Goal: Information Seeking & Learning: Check status

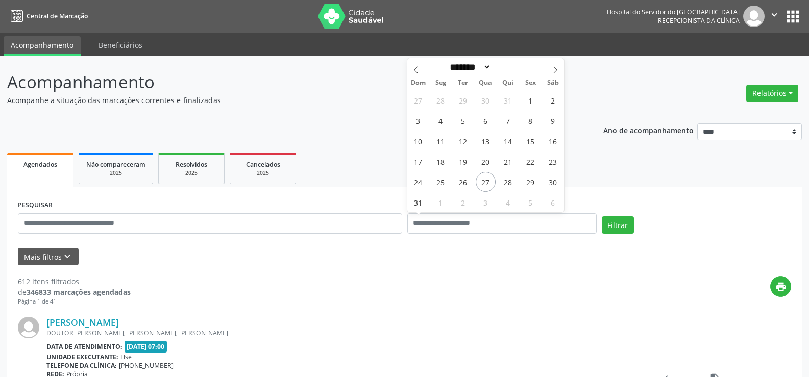
select select "*"
click at [309, 285] on div "print" at bounding box center [461, 291] width 661 height 30
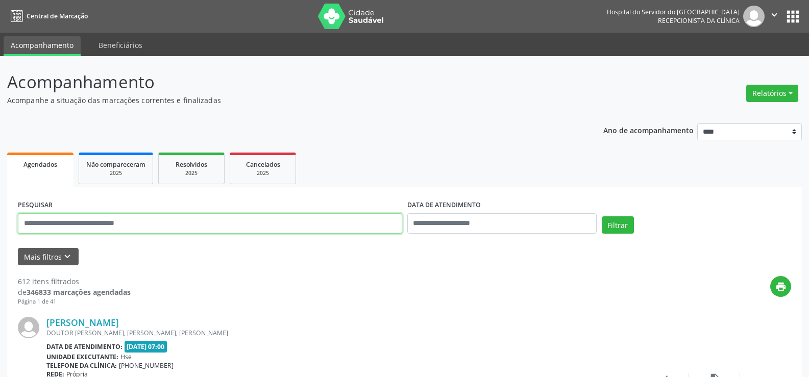
click at [182, 226] on input "text" at bounding box center [210, 223] width 385 height 20
paste input "**********"
click at [602, 217] on button "Filtrar" at bounding box center [618, 225] width 32 height 17
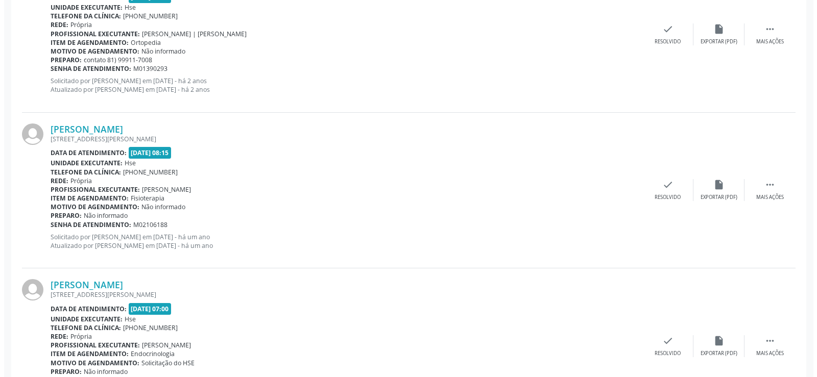
scroll to position [1194, 0]
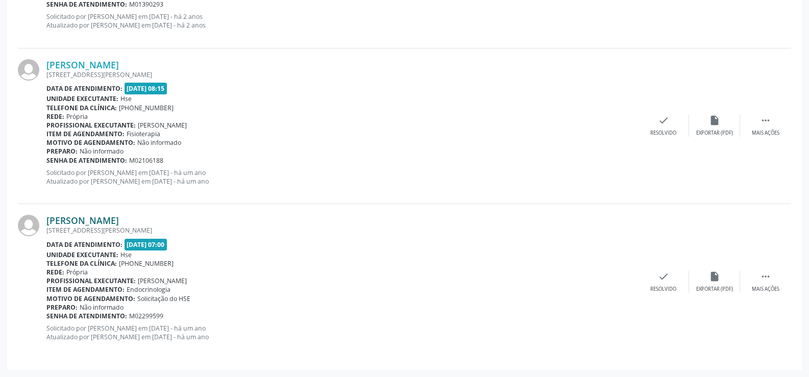
click at [119, 222] on link "[PERSON_NAME]" at bounding box center [82, 220] width 73 height 11
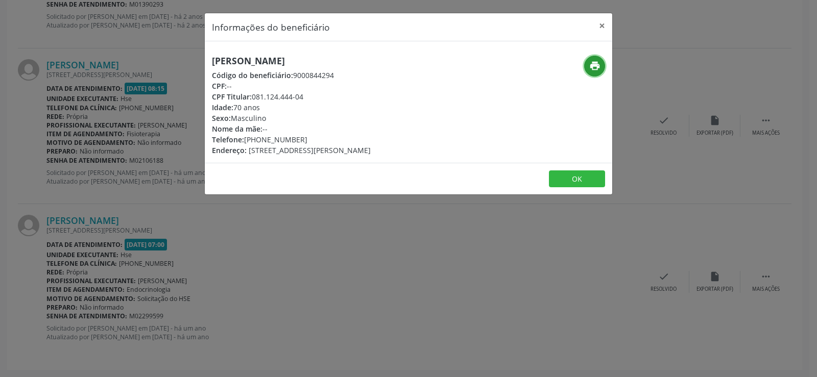
click at [586, 66] on button "print" at bounding box center [594, 66] width 21 height 21
click at [125, 30] on div "Informações do beneficiário × [PERSON_NAME] Código do beneficiário: 9000844294 …" at bounding box center [408, 188] width 817 height 377
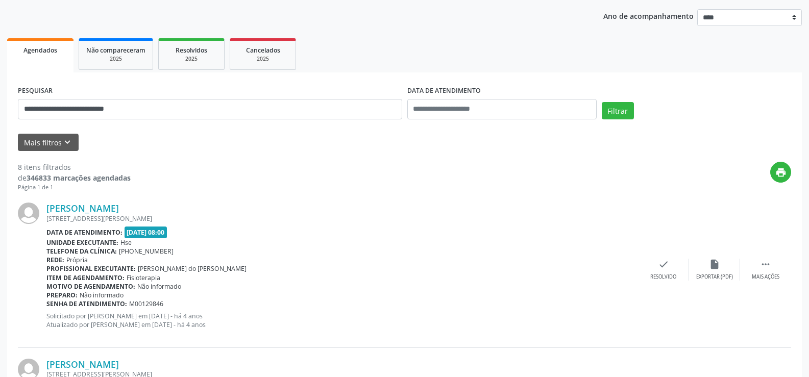
scroll to position [0, 0]
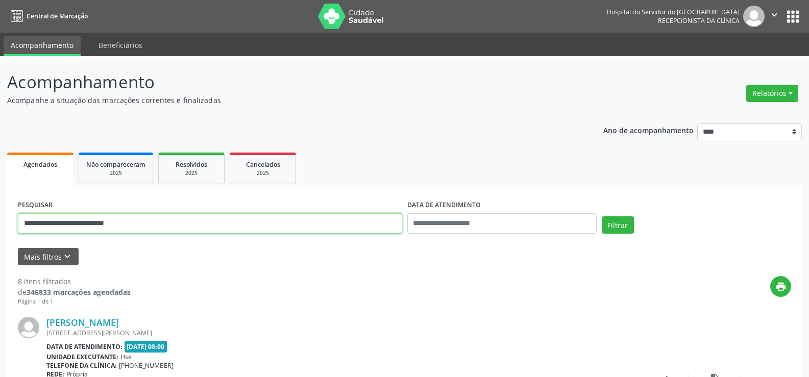
click at [216, 225] on input "**********" at bounding box center [210, 223] width 385 height 20
paste input "text"
click at [602, 217] on button "Filtrar" at bounding box center [618, 225] width 32 height 17
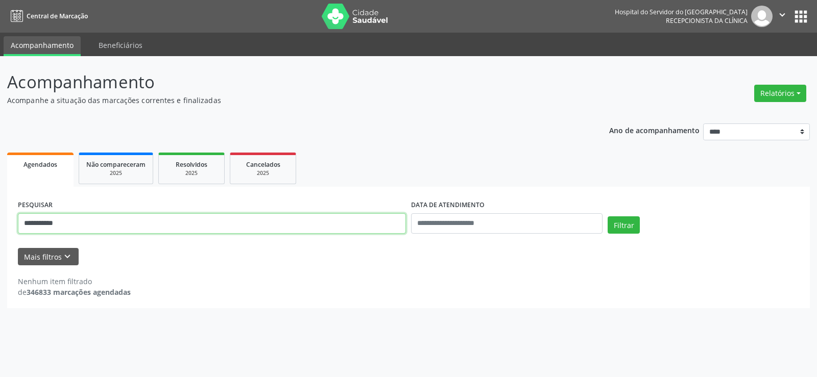
click at [130, 226] on input "**********" at bounding box center [212, 223] width 388 height 20
paste input "**********"
click at [608, 217] on button "Filtrar" at bounding box center [624, 225] width 32 height 17
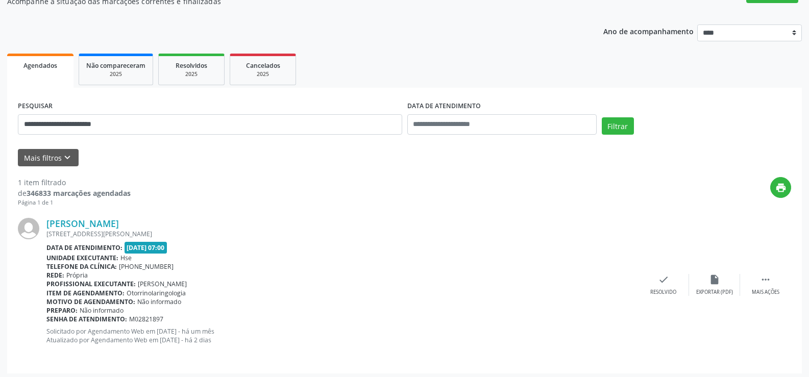
scroll to position [103, 0]
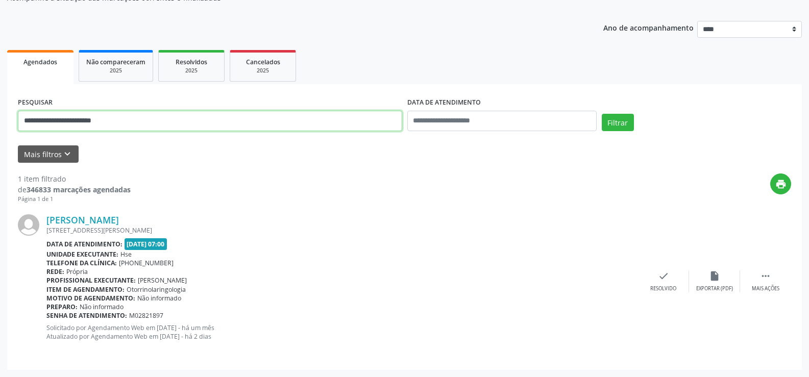
drag, startPoint x: 130, startPoint y: 128, endPoint x: 0, endPoint y: 128, distance: 129.7
click at [0, 128] on div "**********" at bounding box center [404, 166] width 809 height 424
paste input "text"
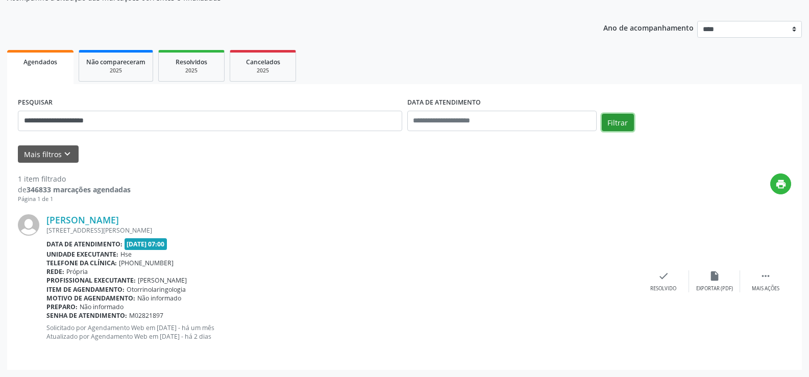
click at [615, 117] on button "Filtrar" at bounding box center [618, 122] width 32 height 17
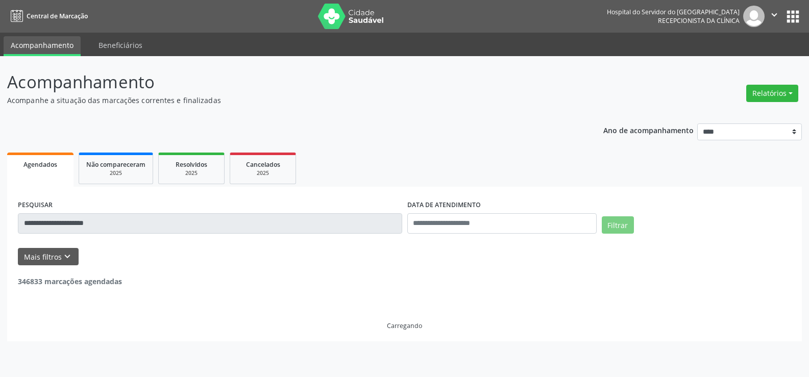
scroll to position [0, 0]
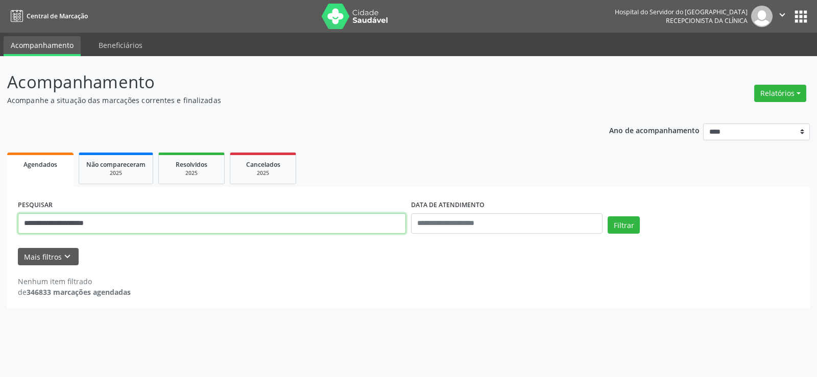
drag, startPoint x: 141, startPoint y: 231, endPoint x: 105, endPoint y: 229, distance: 36.3
click at [105, 229] on input "**********" at bounding box center [212, 223] width 388 height 20
click at [608, 217] on button "Filtrar" at bounding box center [624, 225] width 32 height 17
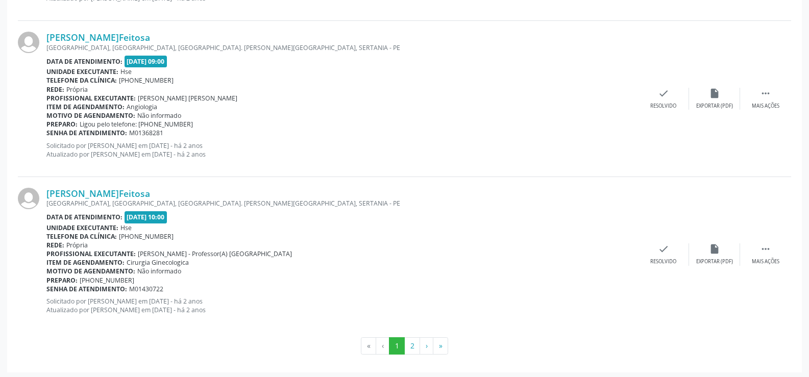
scroll to position [2315, 0]
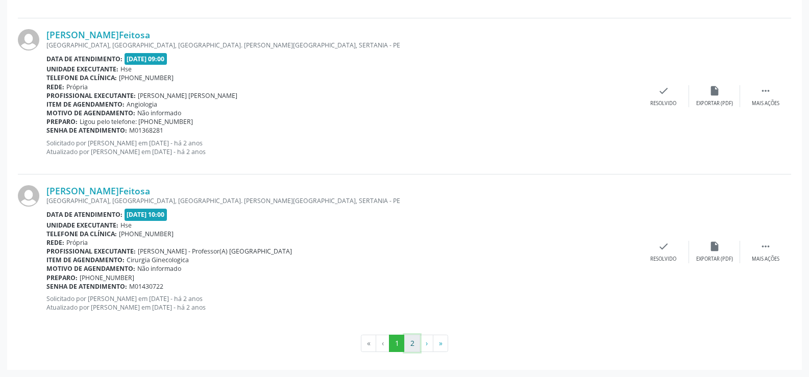
click at [410, 343] on button "2" at bounding box center [412, 343] width 16 height 17
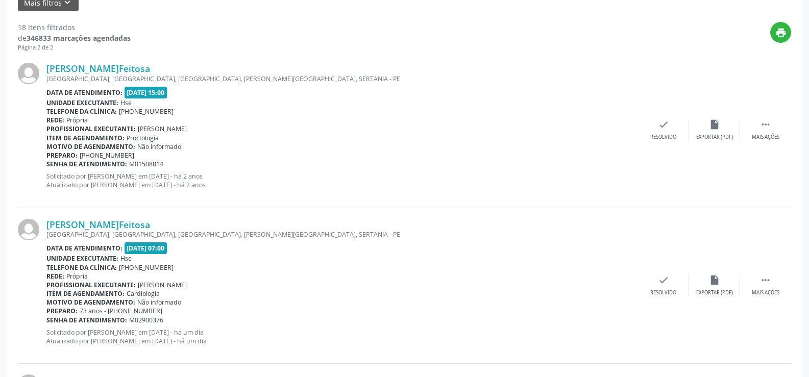
scroll to position [255, 0]
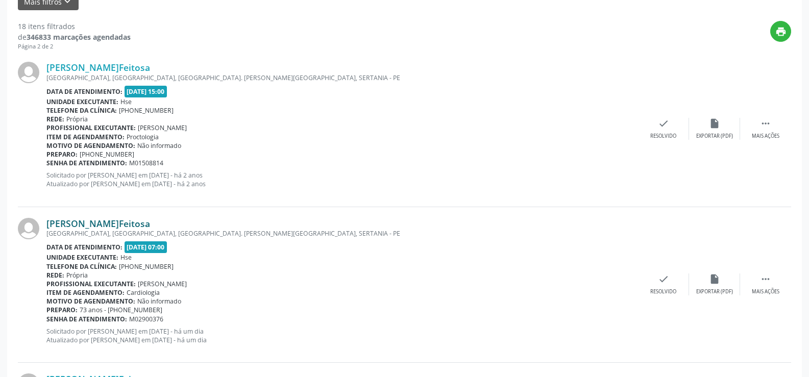
drag, startPoint x: 162, startPoint y: 223, endPoint x: 52, endPoint y: 220, distance: 109.8
click at [52, 220] on div "[PERSON_NAME]Feitosa" at bounding box center [342, 223] width 592 height 11
click at [67, 203] on div "[PERSON_NAME]Feitosa [GEOGRAPHIC_DATA], [GEOGRAPHIC_DATA], [GEOGRAPHIC_DATA]. […" at bounding box center [405, 129] width 774 height 156
drag, startPoint x: 156, startPoint y: 222, endPoint x: 50, endPoint y: 227, distance: 106.3
click at [50, 227] on div "[PERSON_NAME]Feitosa" at bounding box center [342, 223] width 592 height 11
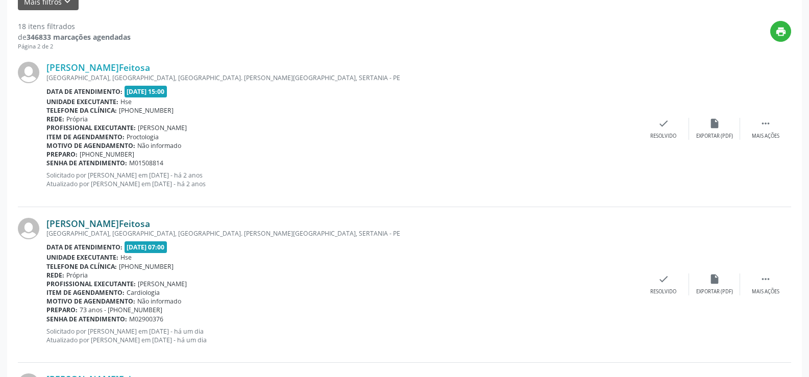
copy link "[PERSON_NAME]Feitosa"
click at [120, 221] on link "[PERSON_NAME]Feitosa" at bounding box center [98, 223] width 104 height 11
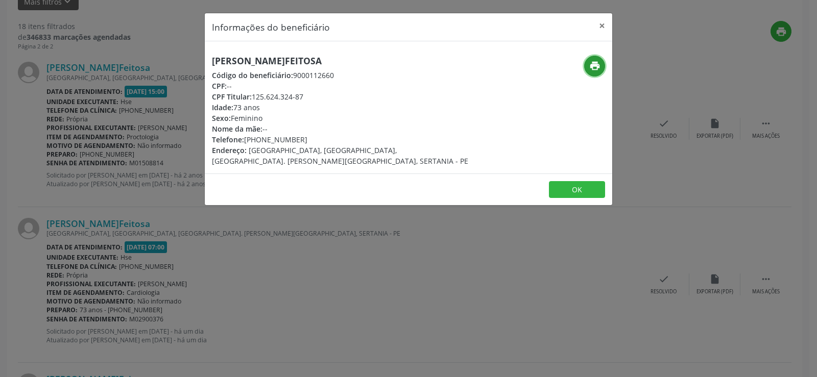
click at [590, 68] on icon "print" at bounding box center [594, 65] width 11 height 11
click at [605, 27] on button "×" at bounding box center [602, 25] width 20 height 25
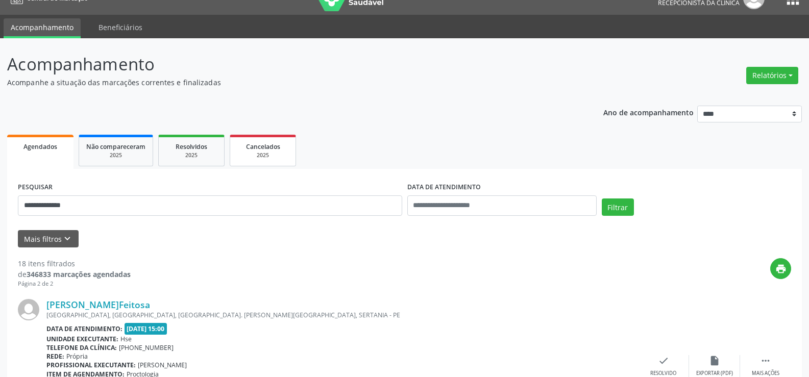
scroll to position [0, 0]
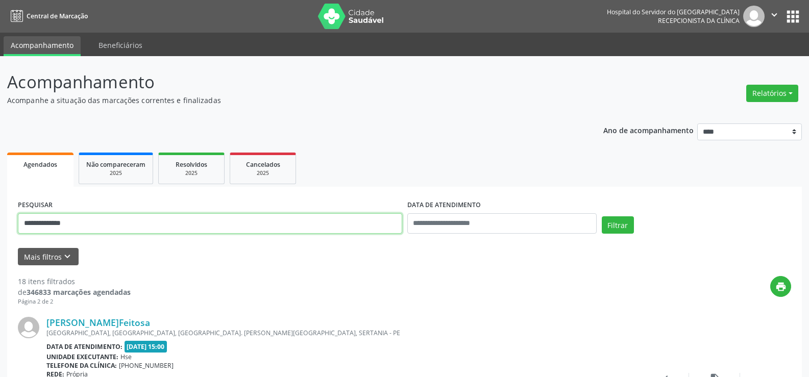
drag, startPoint x: 120, startPoint y: 225, endPoint x: 0, endPoint y: 235, distance: 120.4
type input "**********"
click at [602, 217] on button "Filtrar" at bounding box center [618, 225] width 32 height 17
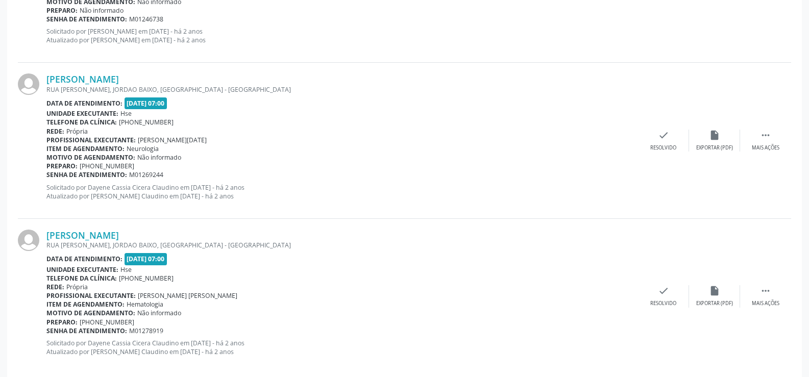
scroll to position [2315, 0]
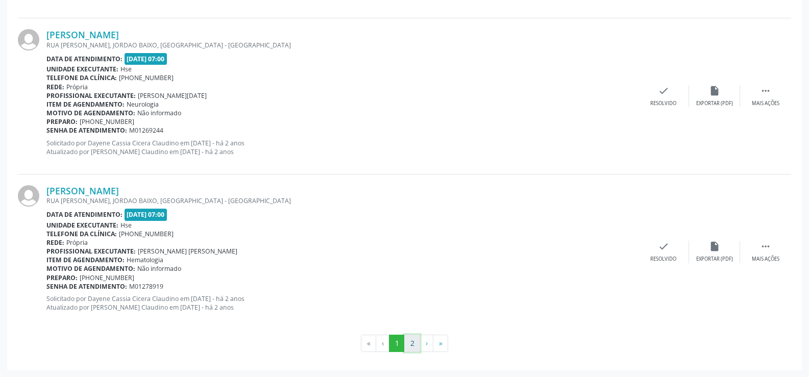
click at [408, 339] on button "2" at bounding box center [412, 343] width 16 height 17
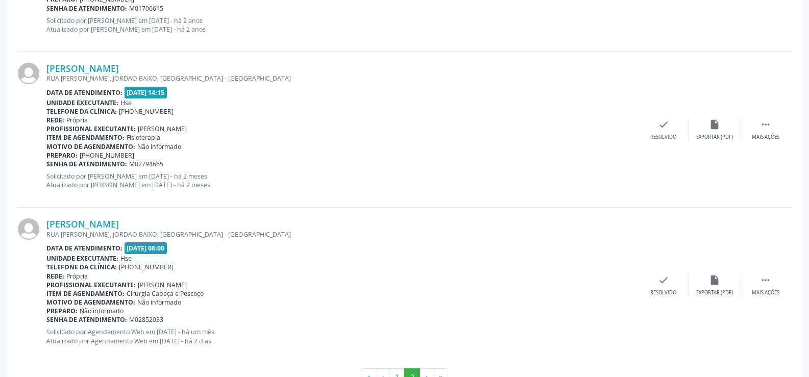
scroll to position [548, 0]
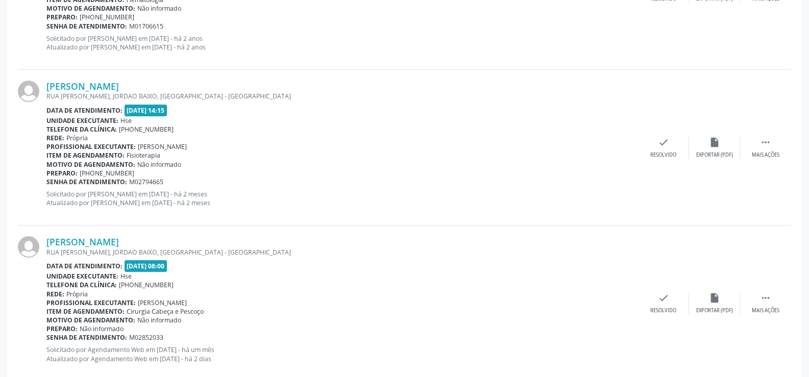
click at [124, 236] on div "[PERSON_NAME] [GEOGRAPHIC_DATA], [GEOGRAPHIC_DATA], [GEOGRAPHIC_DATA] - [GEOGRA…" at bounding box center [405, 303] width 774 height 155
click at [119, 244] on link "[PERSON_NAME]" at bounding box center [82, 241] width 73 height 11
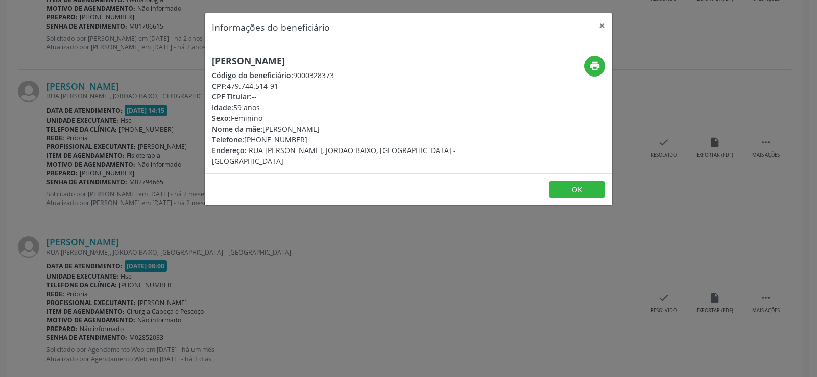
click at [610, 76] on div "print" at bounding box center [544, 111] width 136 height 111
click at [588, 70] on button "print" at bounding box center [594, 66] width 21 height 21
drag, startPoint x: 359, startPoint y: 55, endPoint x: 290, endPoint y: 58, distance: 69.0
click at [288, 58] on h5 "[PERSON_NAME]" at bounding box center [340, 61] width 257 height 11
click at [367, 63] on h5 "[PERSON_NAME]" at bounding box center [340, 61] width 257 height 11
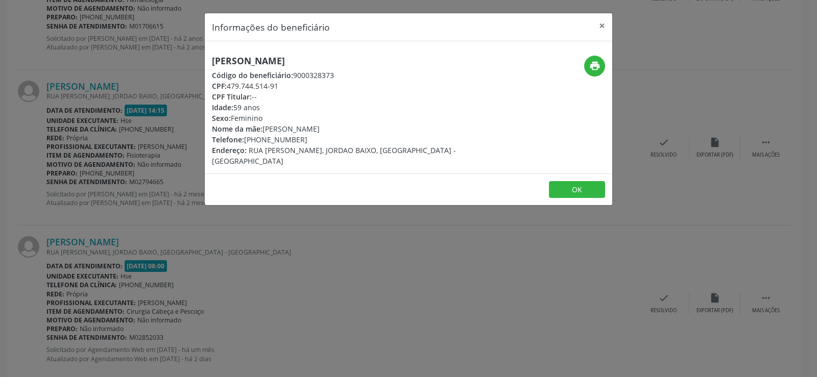
drag, startPoint x: 366, startPoint y: 59, endPoint x: 211, endPoint y: 59, distance: 154.2
click at [211, 59] on div "[PERSON_NAME] Código do beneficiário: 9000328373 CPF: 479.744.514-91 CPF Titula…" at bounding box center [341, 111] width 272 height 111
copy h5 "[PERSON_NAME]"
click at [595, 26] on button "×" at bounding box center [602, 25] width 20 height 25
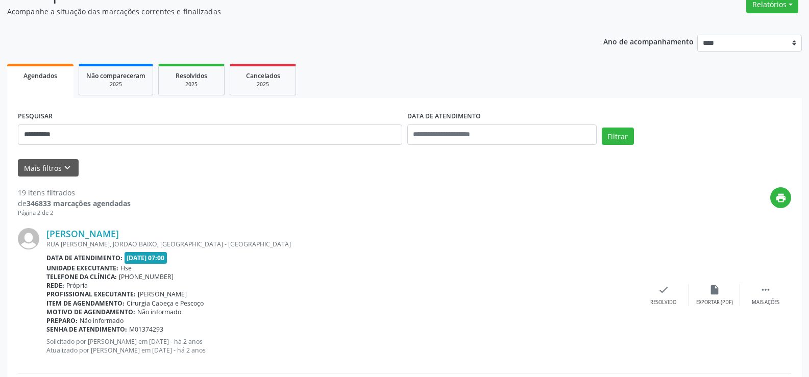
scroll to position [0, 0]
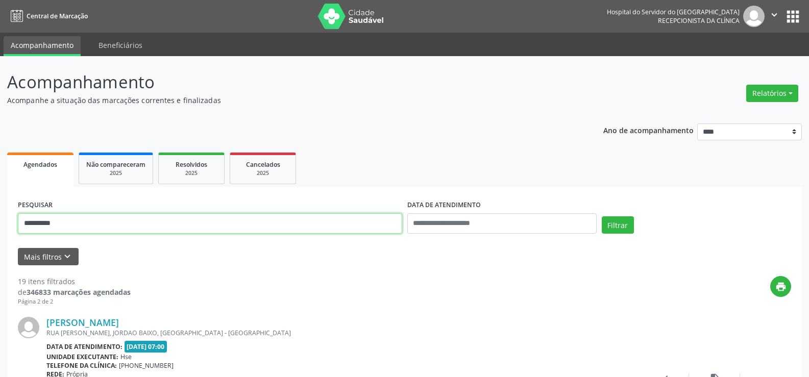
drag, startPoint x: 75, startPoint y: 226, endPoint x: 0, endPoint y: 229, distance: 74.6
paste input "**********"
click at [602, 217] on button "Filtrar" at bounding box center [618, 225] width 32 height 17
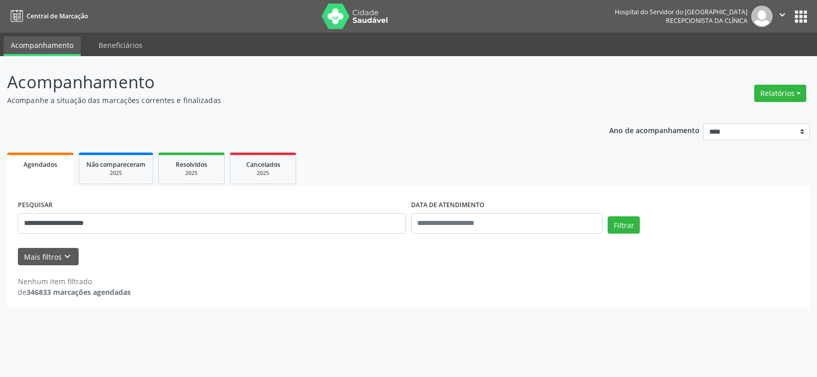
click at [202, 235] on div "**********" at bounding box center [211, 219] width 393 height 43
click at [190, 218] on input "**********" at bounding box center [212, 223] width 388 height 20
click at [608, 217] on button "Filtrar" at bounding box center [624, 225] width 32 height 17
click at [625, 225] on button "Filtrar" at bounding box center [624, 225] width 32 height 17
click at [611, 224] on button "Filtrar" at bounding box center [624, 225] width 32 height 17
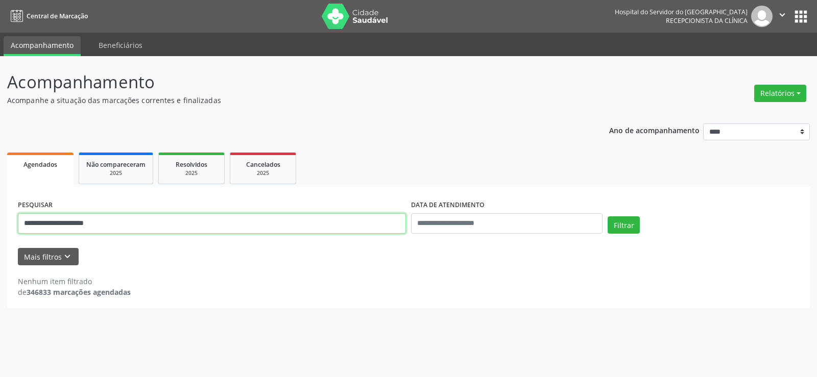
click at [81, 223] on input "**********" at bounding box center [212, 223] width 388 height 20
click at [608, 217] on button "Filtrar" at bounding box center [624, 225] width 32 height 17
click at [87, 218] on input "**********" at bounding box center [212, 223] width 388 height 20
click at [147, 216] on input "**********" at bounding box center [212, 223] width 388 height 20
type input "**********"
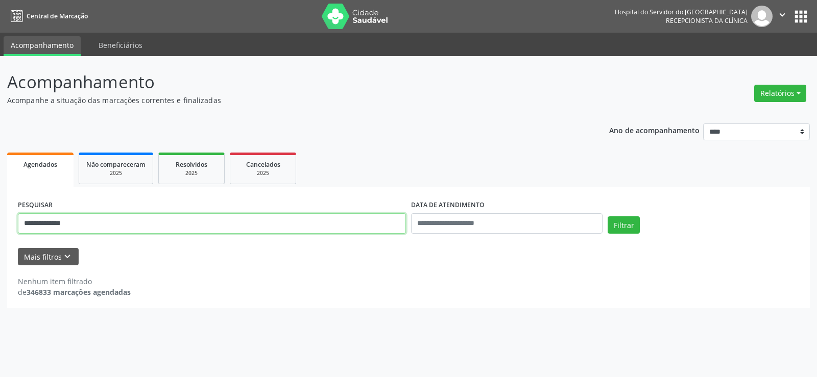
click at [608, 217] on button "Filtrar" at bounding box center [624, 225] width 32 height 17
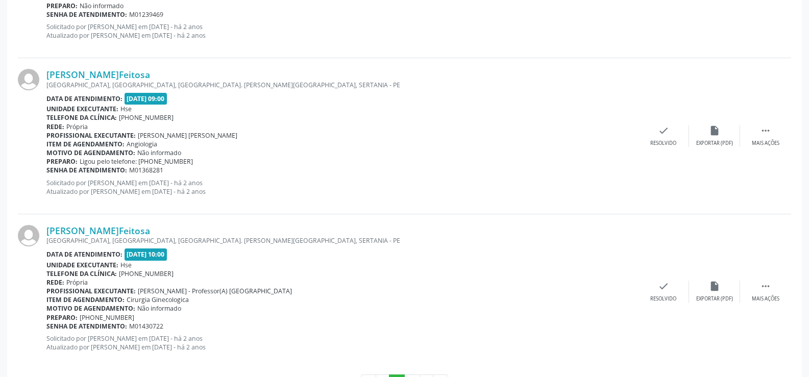
scroll to position [2315, 0]
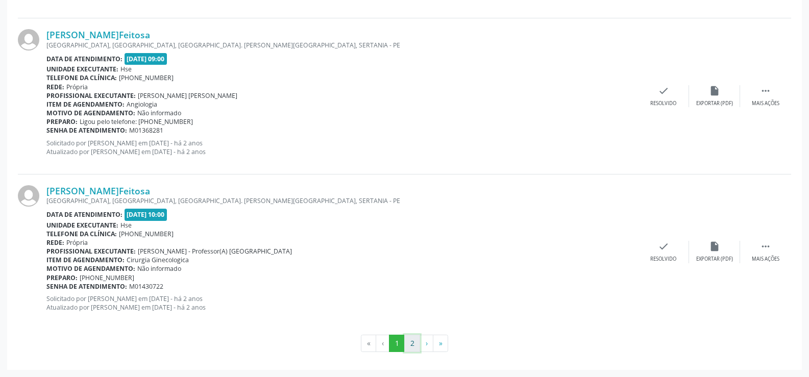
click at [409, 343] on button "2" at bounding box center [412, 343] width 16 height 17
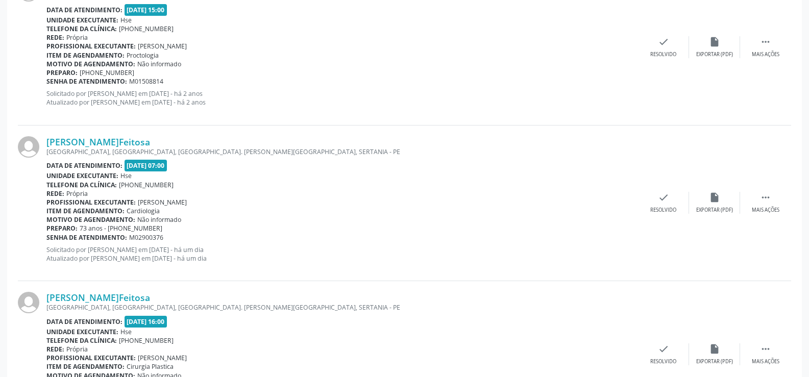
scroll to position [333, 0]
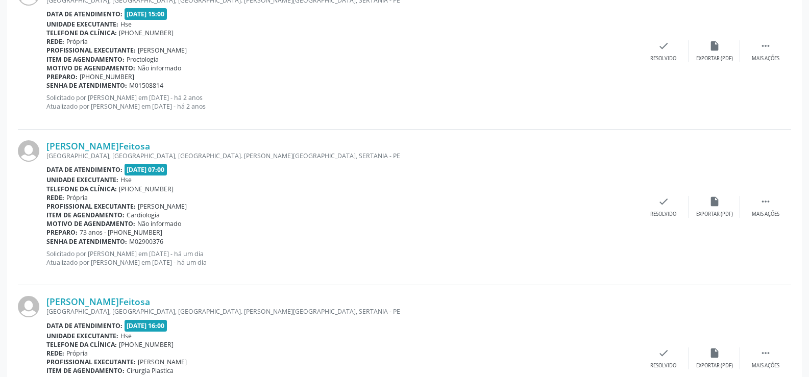
drag, startPoint x: 182, startPoint y: 147, endPoint x: 43, endPoint y: 142, distance: 139.0
click at [43, 142] on div "[PERSON_NAME]Feitosa [GEOGRAPHIC_DATA], [GEOGRAPHIC_DATA], [GEOGRAPHIC_DATA]. […" at bounding box center [405, 208] width 774 height 156
copy div "[PERSON_NAME]Feitosa"
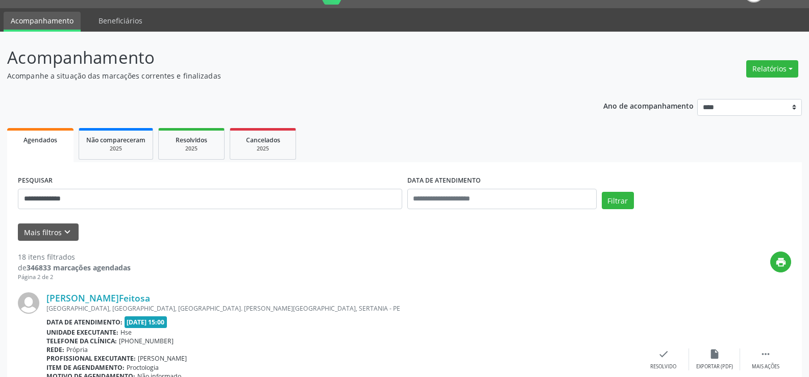
scroll to position [0, 0]
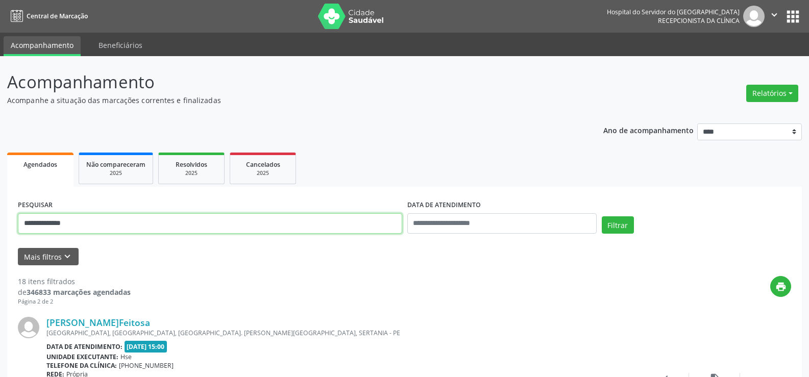
drag, startPoint x: 204, startPoint y: 226, endPoint x: 0, endPoint y: 189, distance: 207.1
paste input "**********"
click at [602, 217] on button "Filtrar" at bounding box center [618, 225] width 32 height 17
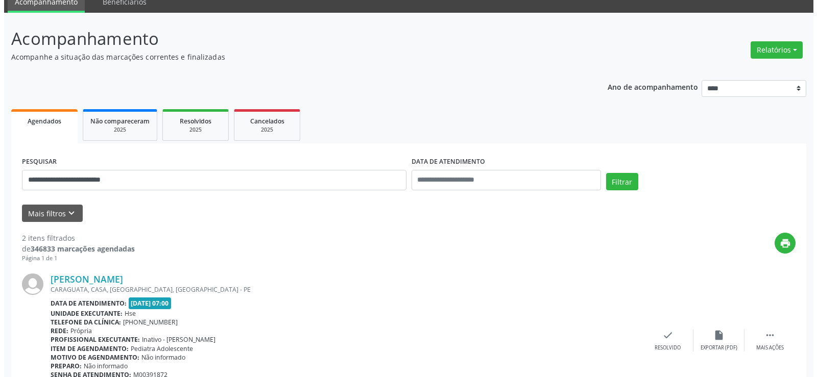
scroll to position [250, 0]
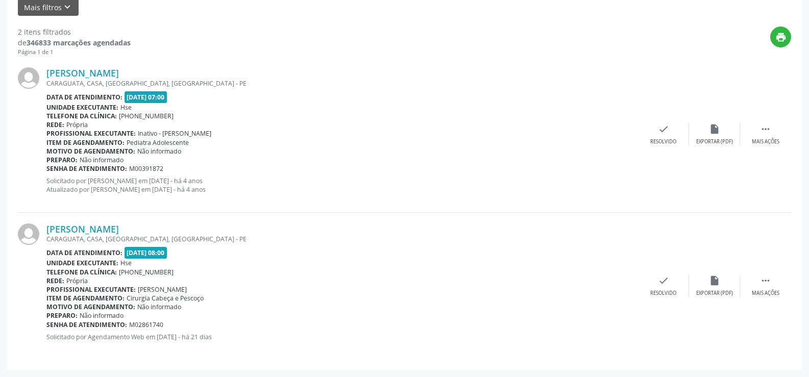
click at [151, 235] on div "CARAGUATA, CASA, [GEOGRAPHIC_DATA], [GEOGRAPHIC_DATA] - PE" at bounding box center [342, 239] width 592 height 9
click at [142, 235] on div "CARAGUATA, CASA, [GEOGRAPHIC_DATA], [GEOGRAPHIC_DATA] - PE" at bounding box center [342, 239] width 592 height 9
click at [119, 228] on link "[PERSON_NAME]" at bounding box center [82, 229] width 73 height 11
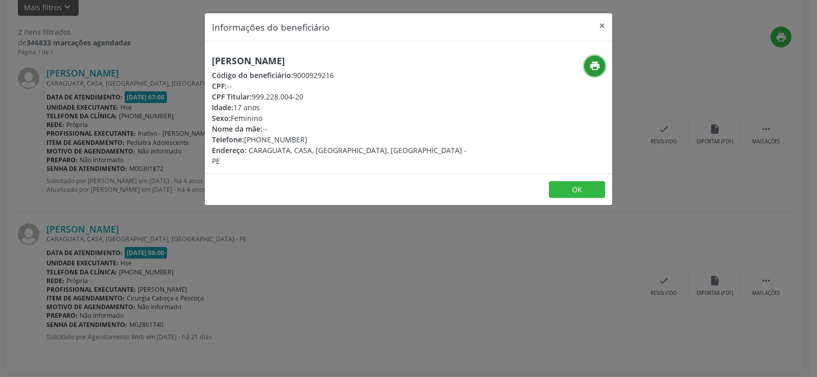
click at [600, 65] on icon "print" at bounding box center [594, 65] width 11 height 11
click at [606, 23] on button "×" at bounding box center [602, 25] width 20 height 25
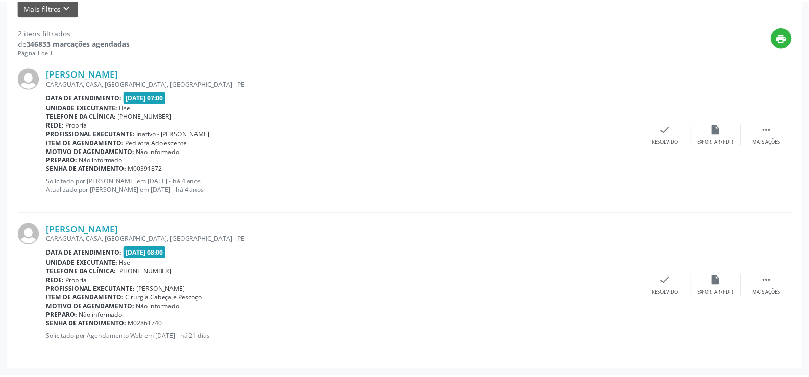
scroll to position [0, 0]
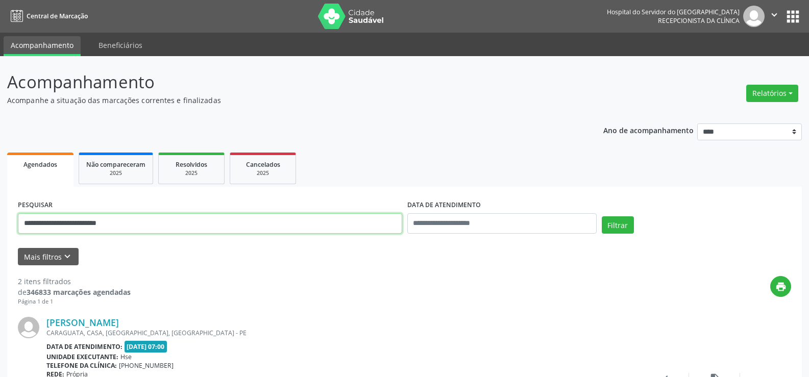
drag, startPoint x: 134, startPoint y: 233, endPoint x: 0, endPoint y: 212, distance: 135.5
click at [0, 212] on div "**********" at bounding box center [404, 341] width 809 height 571
paste input "*****"
click at [602, 217] on button "Filtrar" at bounding box center [618, 225] width 32 height 17
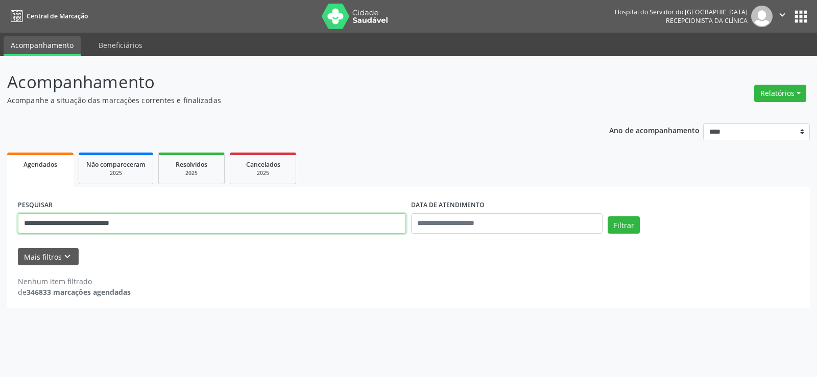
click at [174, 220] on input "**********" at bounding box center [212, 223] width 388 height 20
click at [608, 217] on button "Filtrar" at bounding box center [624, 225] width 32 height 17
click at [149, 222] on input "**********" at bounding box center [212, 223] width 388 height 20
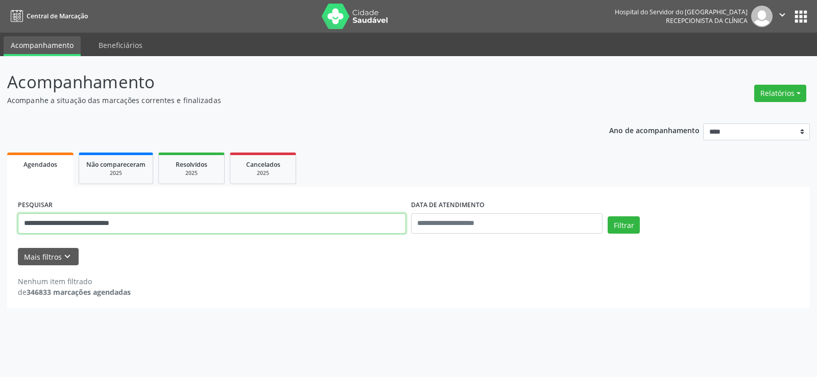
paste input "text"
click at [608, 217] on button "Filtrar" at bounding box center [624, 225] width 32 height 17
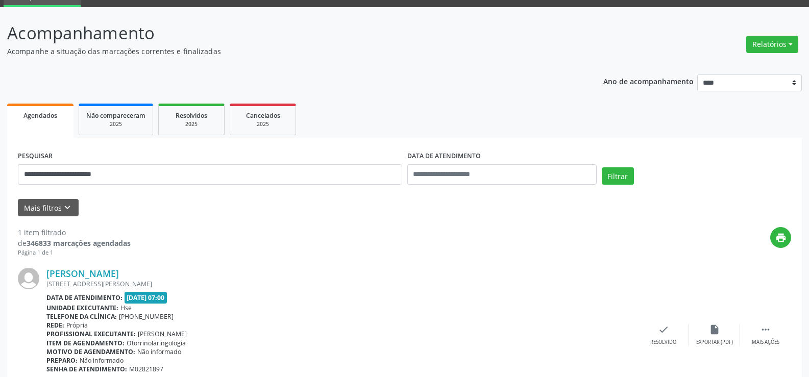
scroll to position [103, 0]
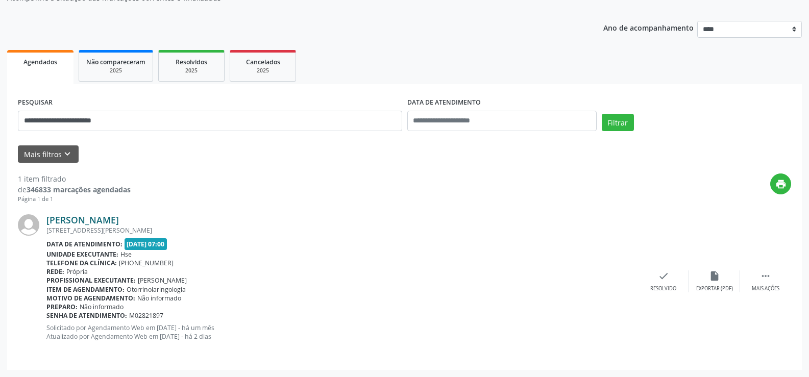
click at [117, 218] on link "[PERSON_NAME]" at bounding box center [82, 219] width 73 height 11
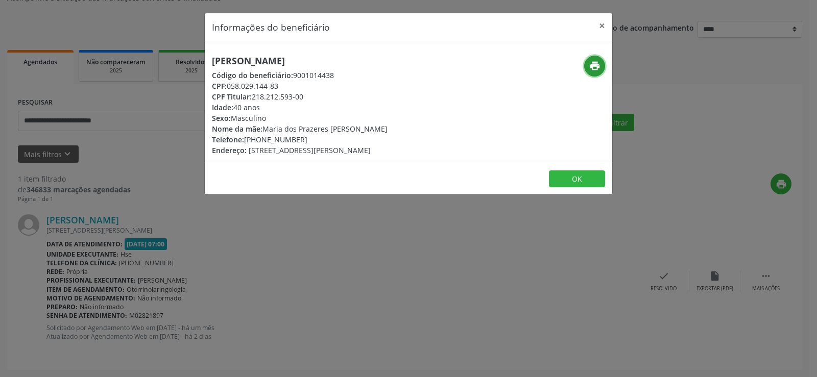
click at [593, 64] on icon "print" at bounding box center [594, 65] width 11 height 11
click at [291, 59] on h5 "[PERSON_NAME]" at bounding box center [300, 61] width 176 height 11
copy div "[PERSON_NAME]"
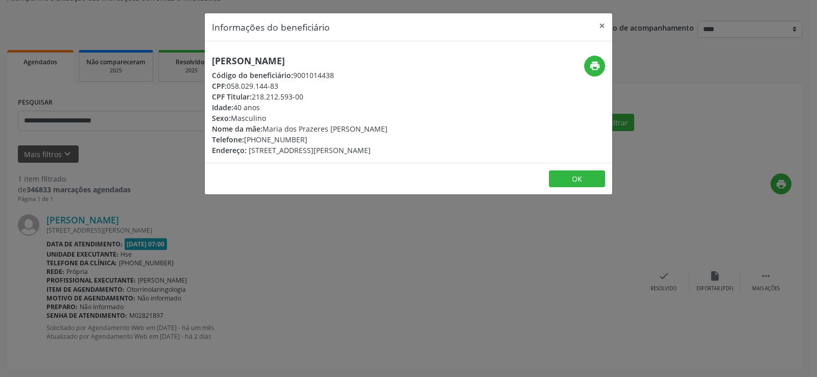
click at [49, 158] on div "Informações do beneficiário × [PERSON_NAME] Código do beneficiário: 9001014438 …" at bounding box center [408, 188] width 817 height 377
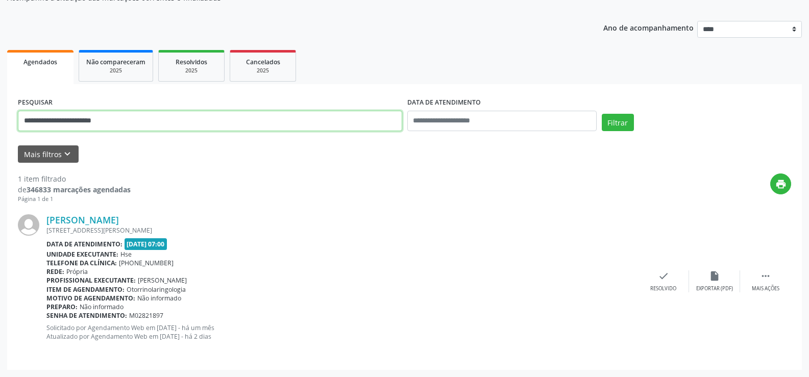
click at [46, 121] on input "**********" at bounding box center [210, 121] width 385 height 20
click at [602, 114] on button "Filtrar" at bounding box center [618, 122] width 32 height 17
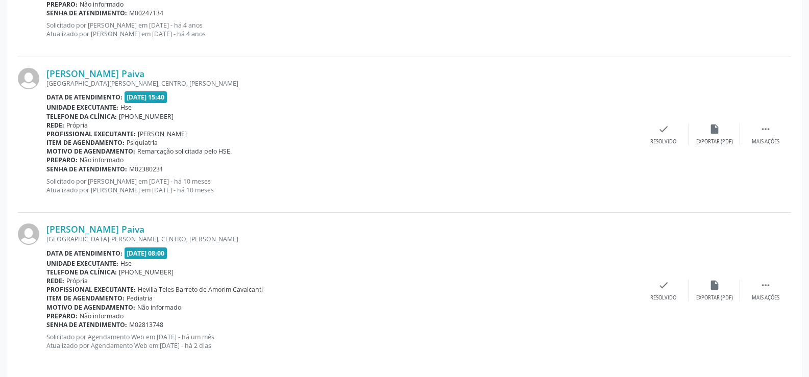
scroll to position [414, 0]
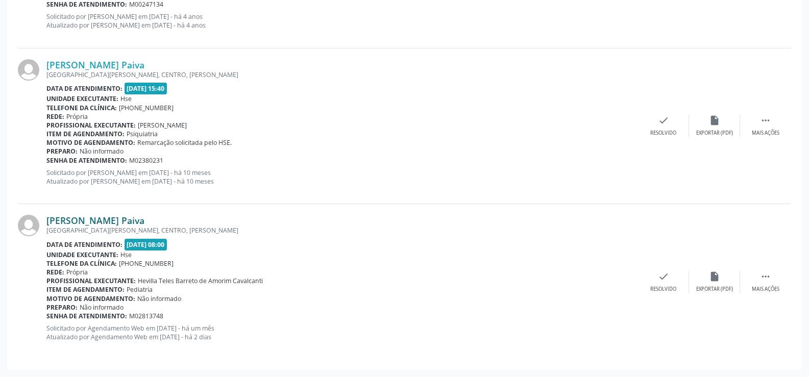
click at [81, 225] on link "[PERSON_NAME] Paiva" at bounding box center [95, 220] width 98 height 11
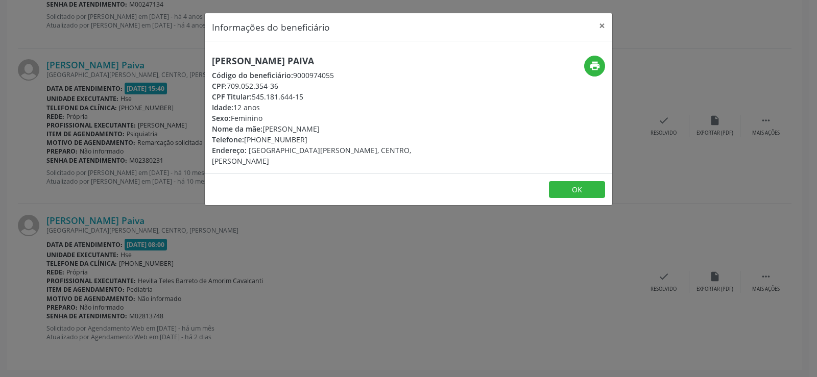
click at [289, 57] on h5 "[PERSON_NAME] Paiva" at bounding box center [340, 61] width 257 height 11
copy div "[PERSON_NAME] Paiva"
click at [180, 108] on div "Informações do beneficiário × [PERSON_NAME] Paiva Código do beneficiário: 90009…" at bounding box center [408, 188] width 817 height 377
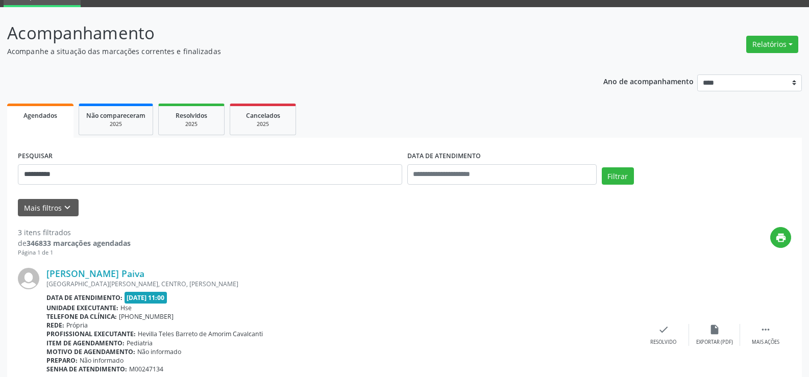
scroll to position [0, 0]
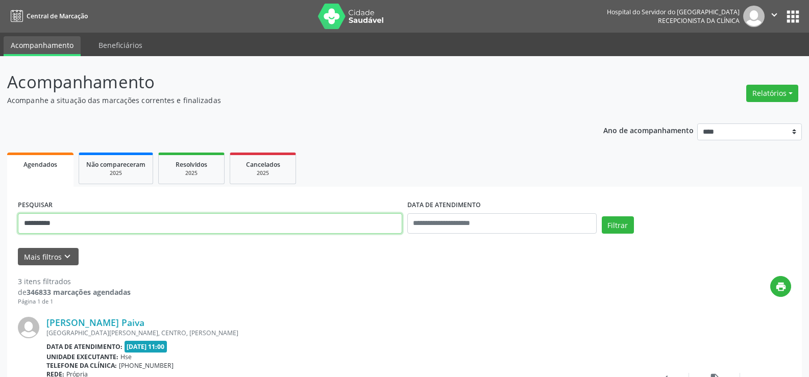
click at [253, 214] on input "**********" at bounding box center [210, 223] width 385 height 20
paste input "*"
click at [602, 217] on button "Filtrar" at bounding box center [618, 225] width 32 height 17
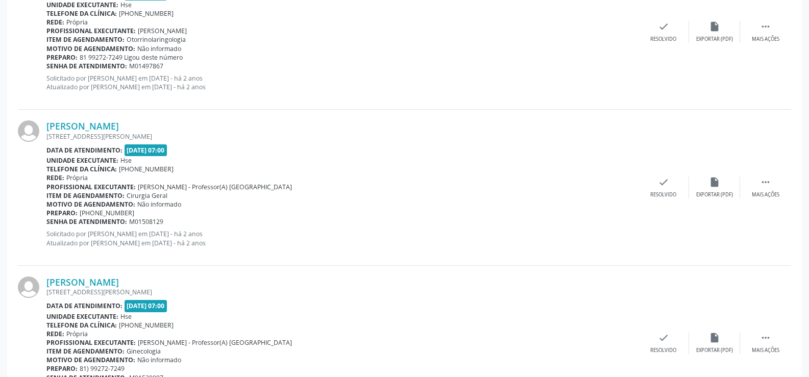
scroll to position [2307, 0]
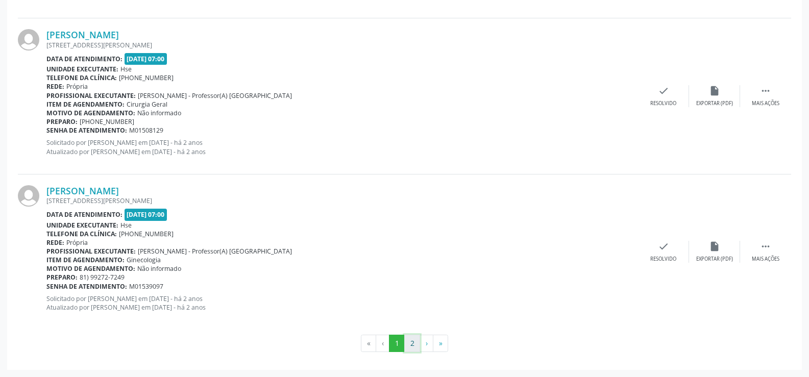
click at [410, 343] on button "2" at bounding box center [412, 343] width 16 height 17
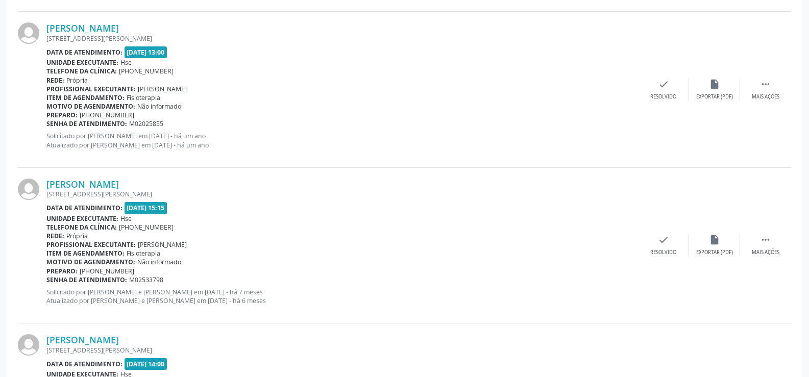
scroll to position [699, 0]
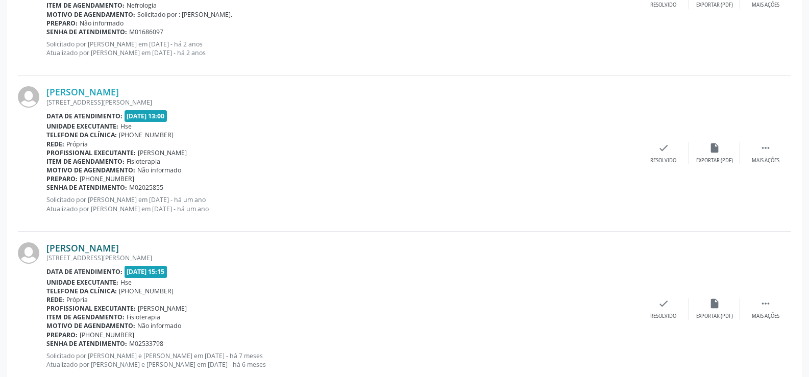
click at [119, 252] on link "[PERSON_NAME]" at bounding box center [82, 248] width 73 height 11
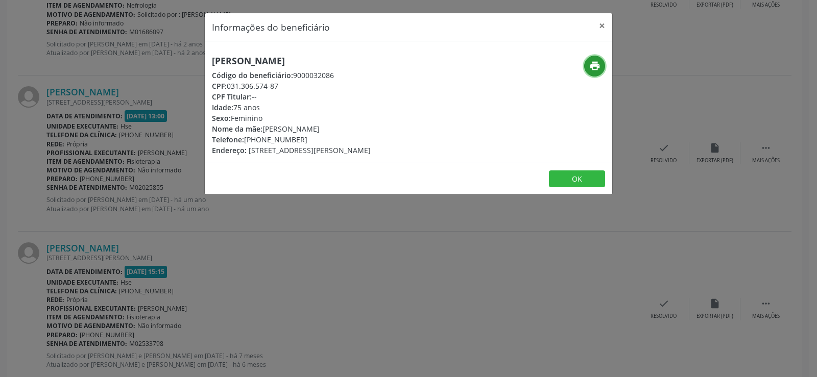
click at [595, 66] on icon "print" at bounding box center [594, 65] width 11 height 11
click at [608, 25] on button "×" at bounding box center [602, 25] width 20 height 25
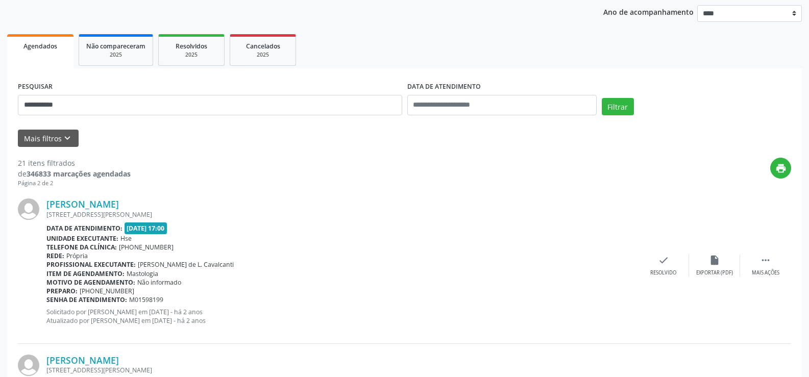
scroll to position [0, 0]
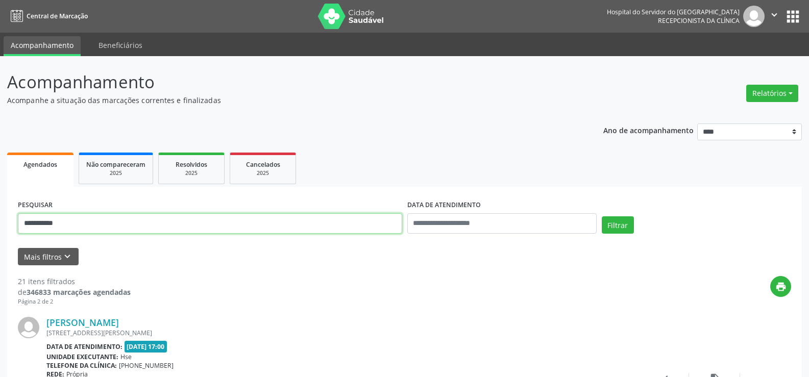
click at [209, 221] on input "**********" at bounding box center [210, 223] width 385 height 20
click at [602, 217] on button "Filtrar" at bounding box center [618, 225] width 32 height 17
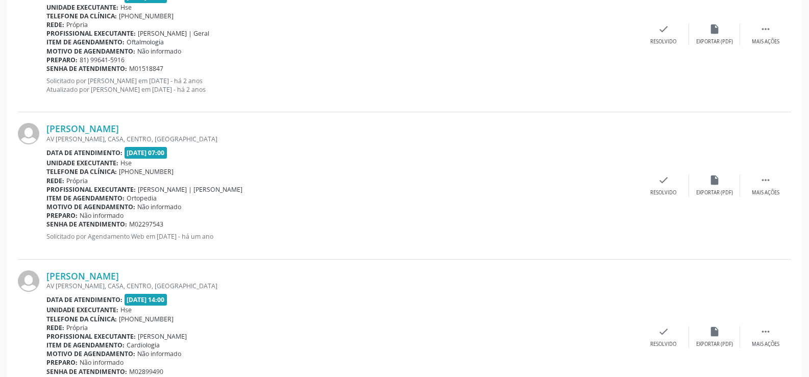
scroll to position [718, 0]
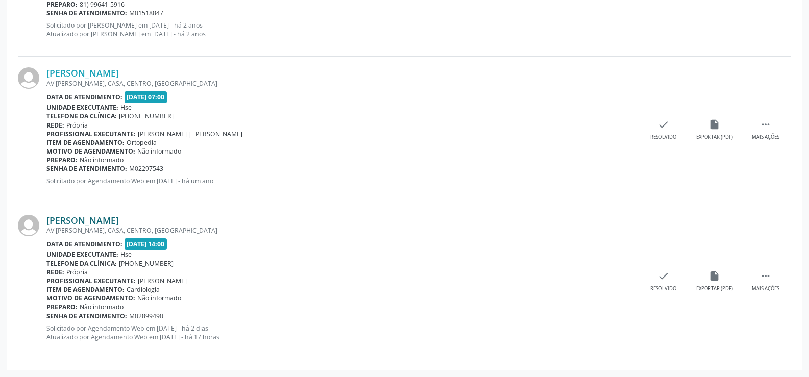
click at [119, 219] on link "[PERSON_NAME]" at bounding box center [82, 220] width 73 height 11
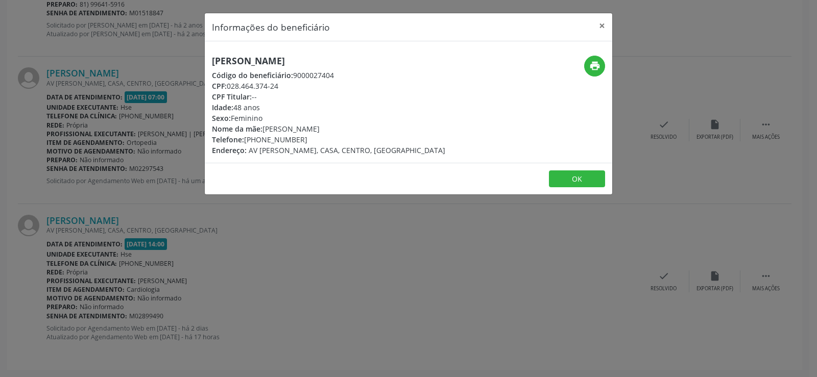
click at [268, 62] on h5 "[PERSON_NAME]" at bounding box center [328, 61] width 233 height 11
copy div "[PERSON_NAME]"
click at [107, 247] on div "Informações do beneficiário × [PERSON_NAME] Código do beneficiário: 9000027404 …" at bounding box center [408, 188] width 817 height 377
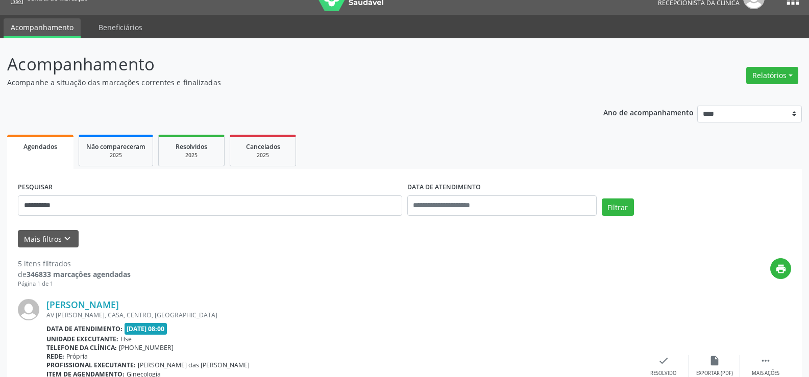
scroll to position [0, 0]
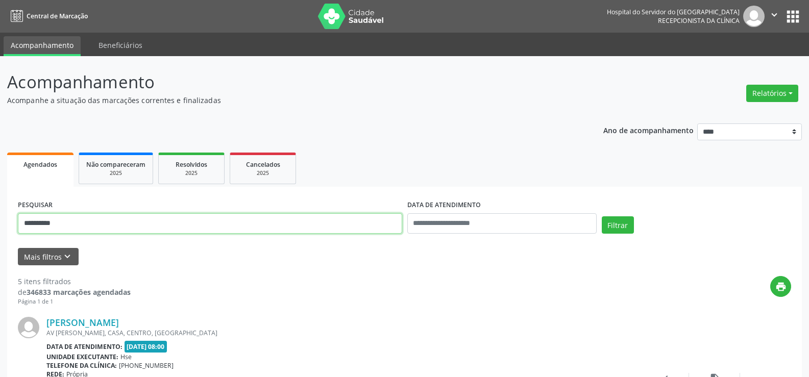
click at [126, 224] on input "**********" at bounding box center [210, 223] width 385 height 20
click at [602, 217] on button "Filtrar" at bounding box center [618, 225] width 32 height 17
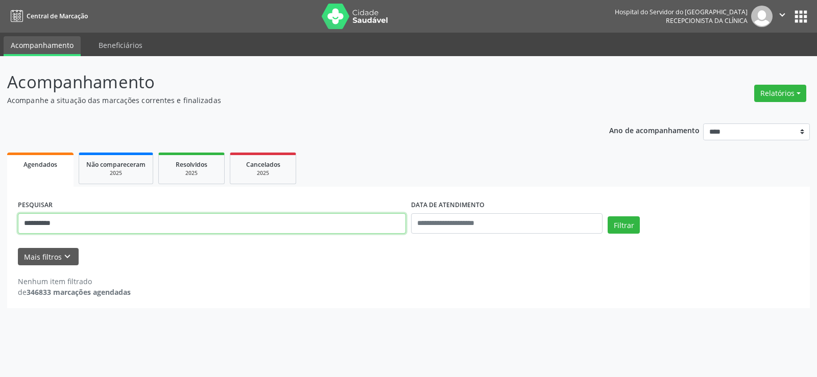
click at [126, 224] on input "**********" at bounding box center [212, 223] width 388 height 20
click at [608, 217] on button "Filtrar" at bounding box center [624, 225] width 32 height 17
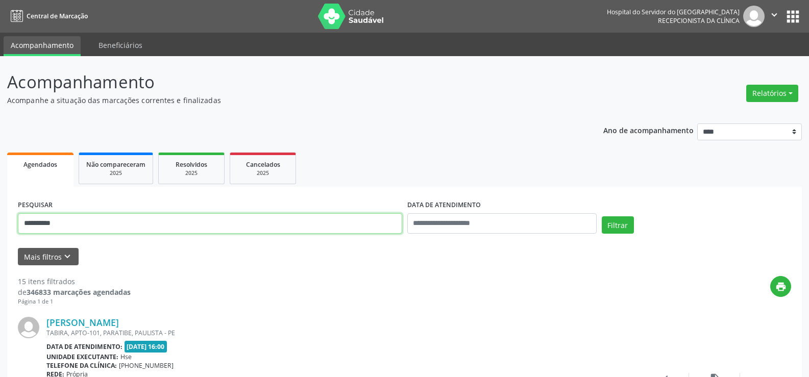
click at [224, 222] on input "**********" at bounding box center [210, 223] width 385 height 20
click at [602, 217] on button "Filtrar" at bounding box center [618, 225] width 32 height 17
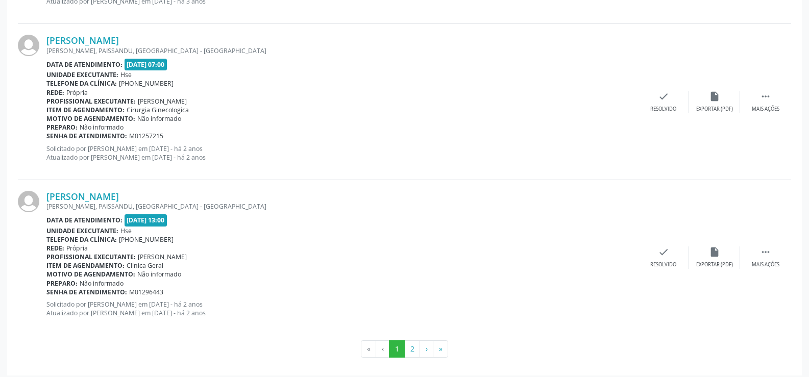
scroll to position [2315, 0]
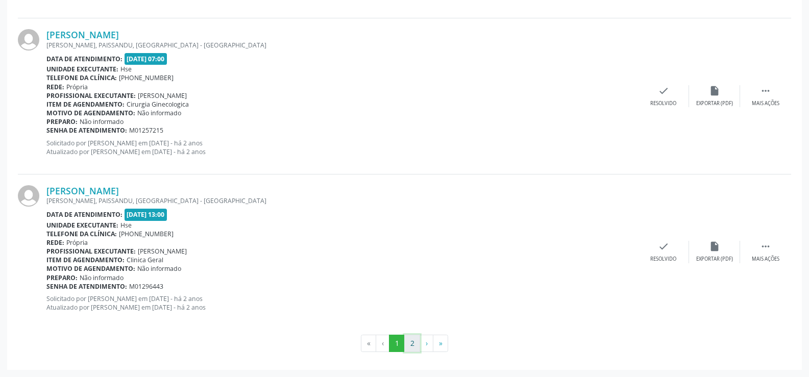
click at [413, 343] on button "2" at bounding box center [412, 343] width 16 height 17
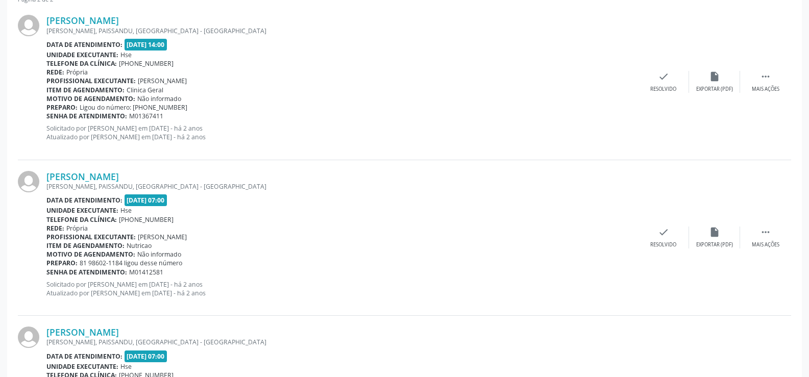
scroll to position [0, 0]
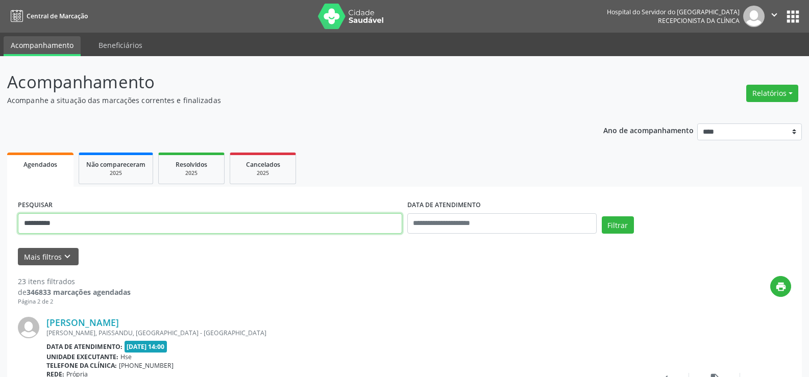
click at [112, 220] on input "**********" at bounding box center [210, 223] width 385 height 20
click at [602, 217] on button "Filtrar" at bounding box center [618, 225] width 32 height 17
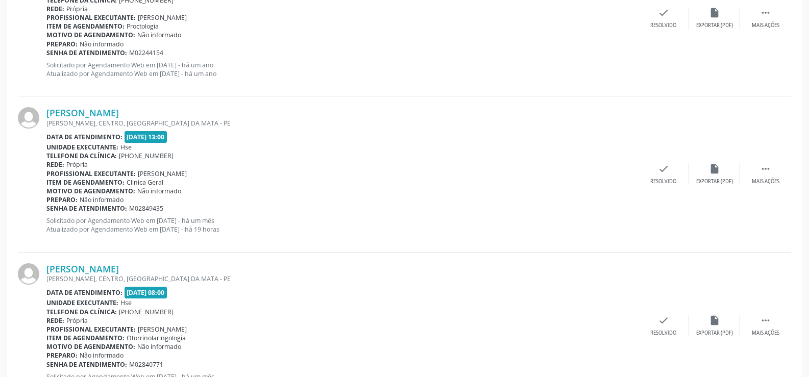
scroll to position [876, 0]
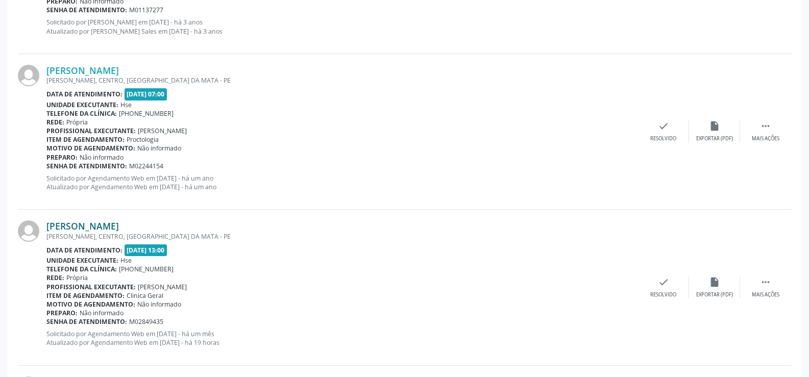
click at [119, 230] on link "[PERSON_NAME]" at bounding box center [82, 226] width 73 height 11
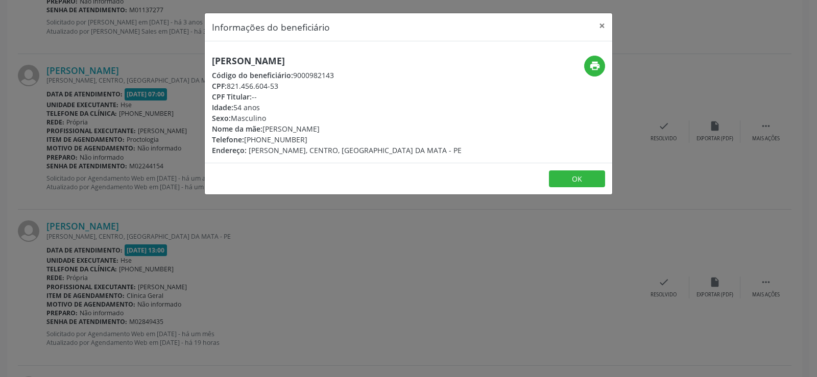
click at [315, 65] on h5 "[PERSON_NAME]" at bounding box center [337, 61] width 250 height 11
copy div "[PERSON_NAME]"
click at [52, 174] on div "Informações do beneficiário × [PERSON_NAME] Código do beneficiário: 9000982143 …" at bounding box center [408, 188] width 817 height 377
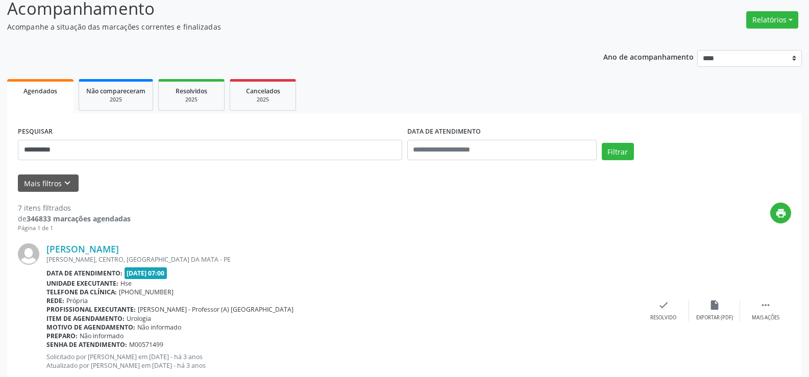
scroll to position [0, 0]
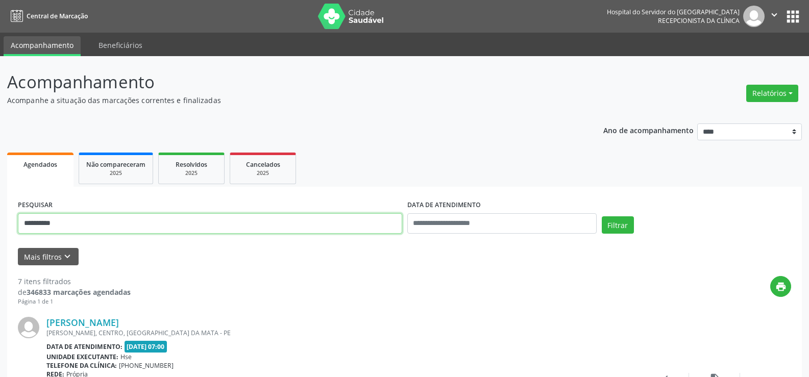
click at [188, 224] on input "**********" at bounding box center [210, 223] width 385 height 20
click at [602, 217] on button "Filtrar" at bounding box center [618, 225] width 32 height 17
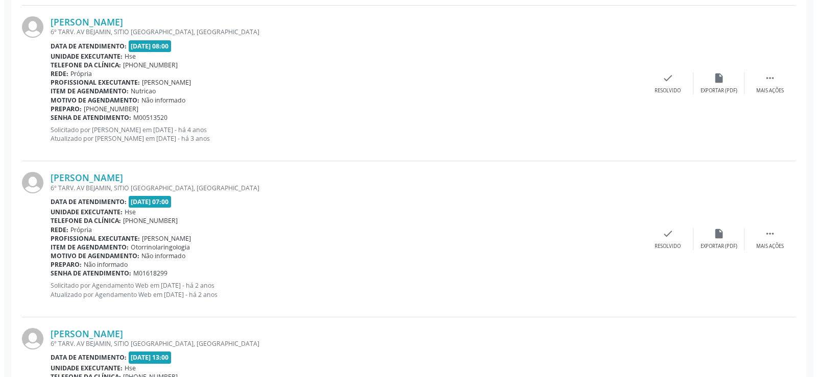
scroll to position [726, 0]
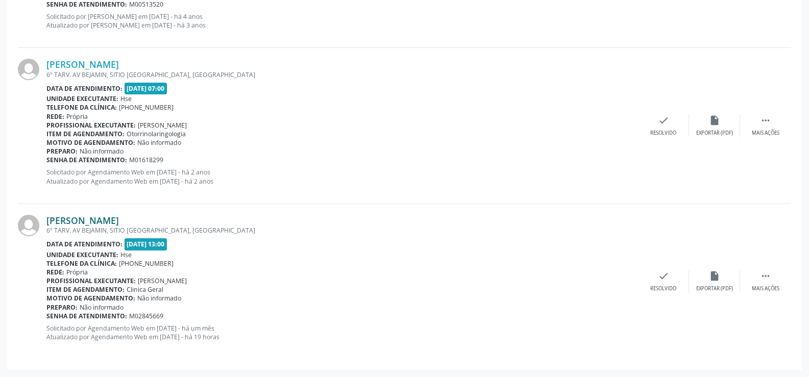
click at [109, 218] on link "[PERSON_NAME]" at bounding box center [82, 220] width 73 height 11
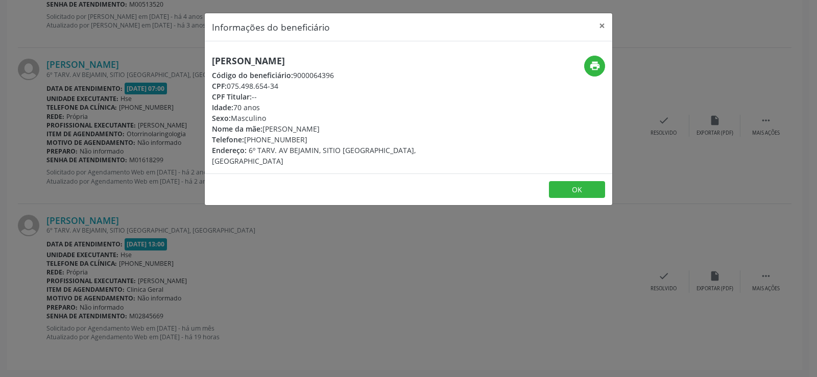
click at [269, 61] on h5 "[PERSON_NAME]" at bounding box center [340, 61] width 257 height 11
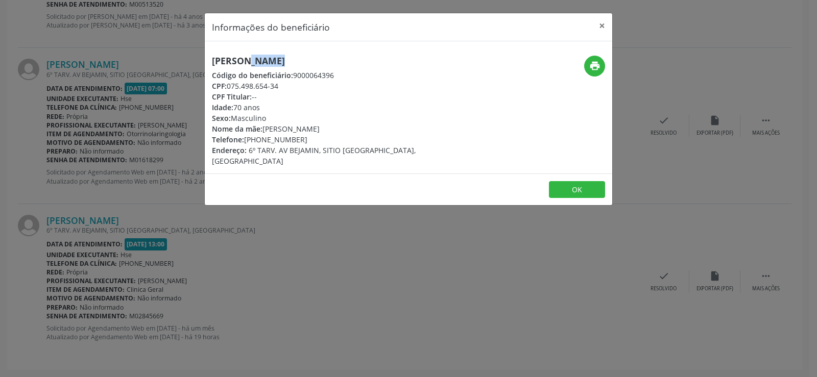
copy div "[PERSON_NAME]"
click at [67, 154] on div "Informações do beneficiário × [PERSON_NAME] Código do beneficiário: 9000064396 …" at bounding box center [408, 188] width 817 height 377
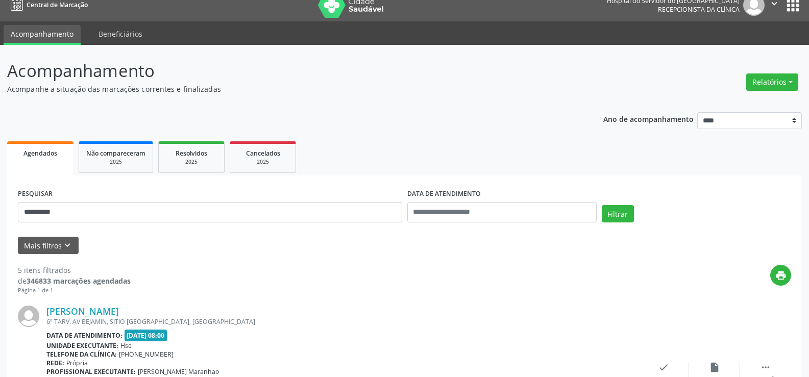
scroll to position [0, 0]
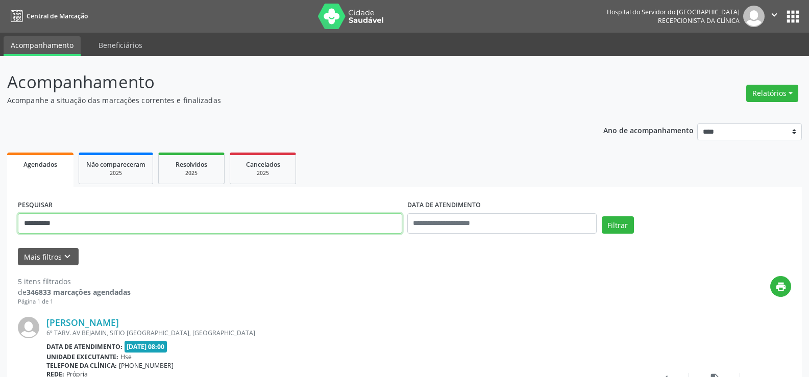
click at [119, 218] on input "**********" at bounding box center [210, 223] width 385 height 20
click at [602, 217] on button "Filtrar" at bounding box center [618, 225] width 32 height 17
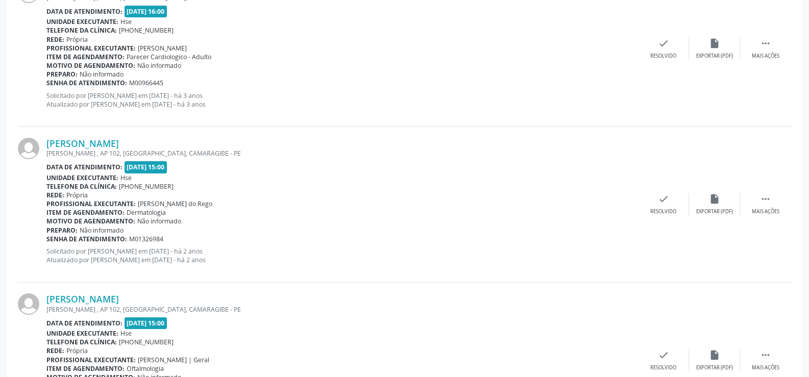
scroll to position [1818, 0]
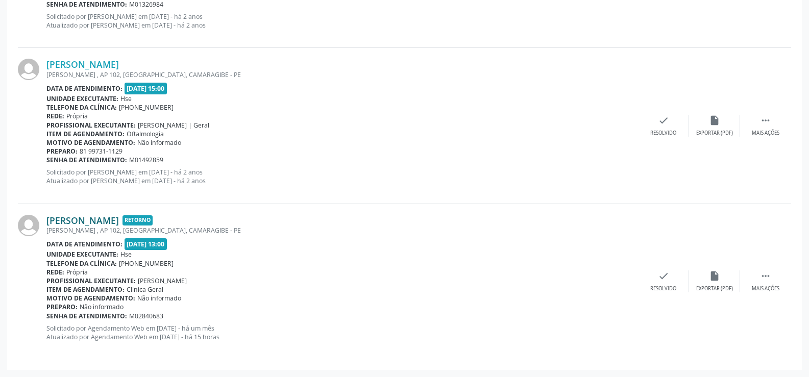
click at [119, 220] on link "[PERSON_NAME]" at bounding box center [82, 220] width 73 height 11
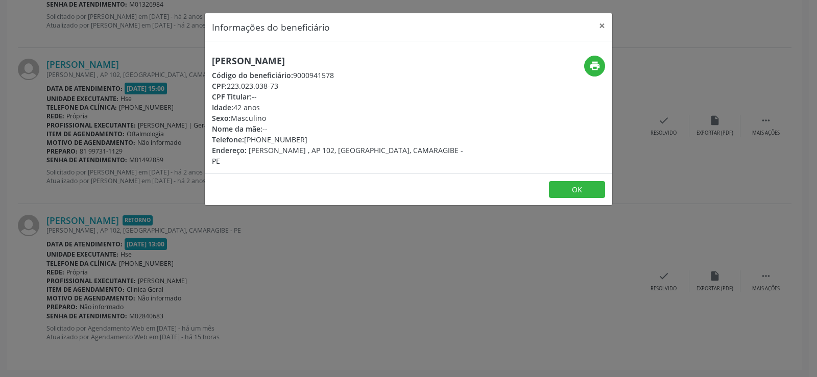
click at [290, 64] on h5 "[PERSON_NAME]" at bounding box center [340, 61] width 257 height 11
copy div "[PERSON_NAME]"
click at [130, 153] on div "Informações do beneficiário × [PERSON_NAME] Código do beneficiário: 9000941578 …" at bounding box center [408, 188] width 817 height 377
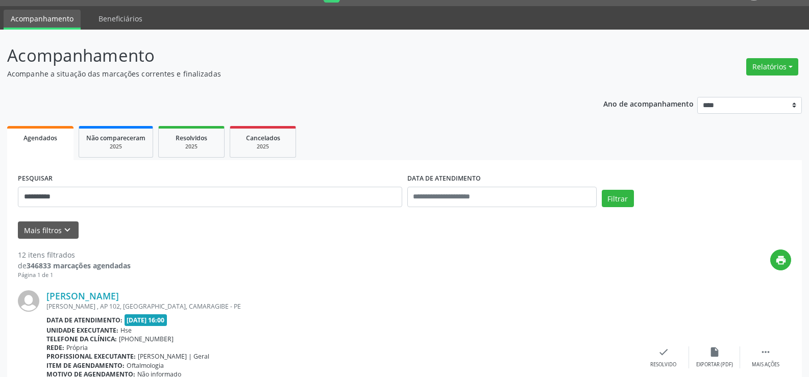
scroll to position [0, 0]
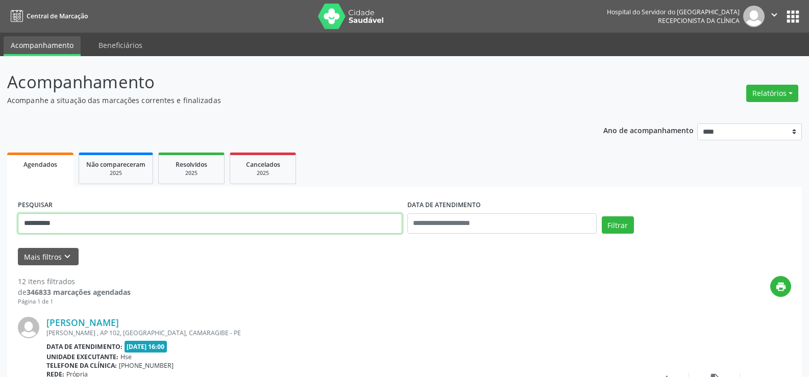
click at [145, 223] on input "**********" at bounding box center [210, 223] width 385 height 20
click at [602, 217] on button "Filtrar" at bounding box center [618, 225] width 32 height 17
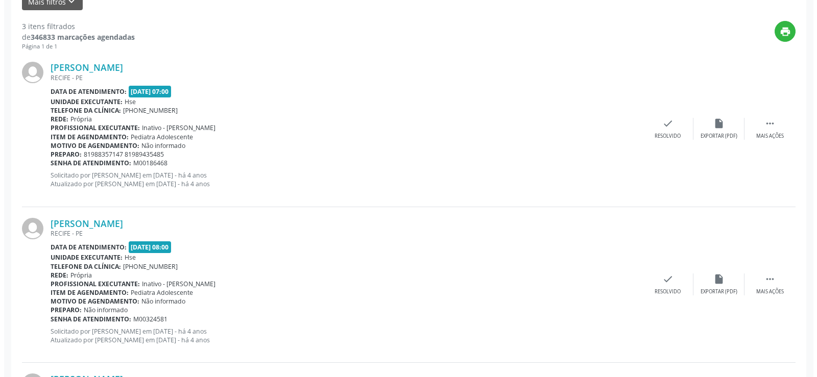
scroll to position [414, 0]
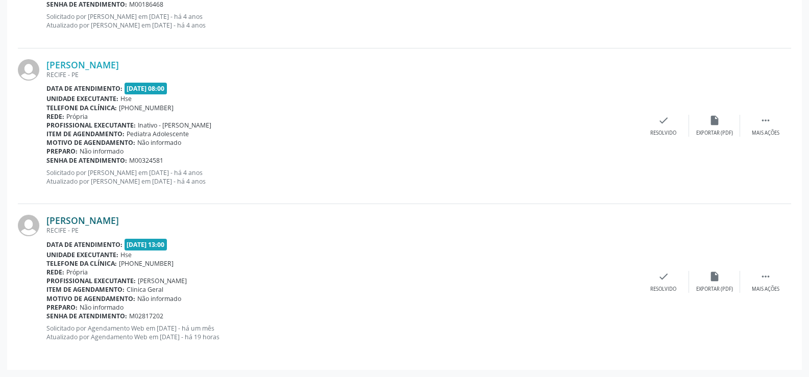
click at [119, 218] on link "[PERSON_NAME]" at bounding box center [82, 220] width 73 height 11
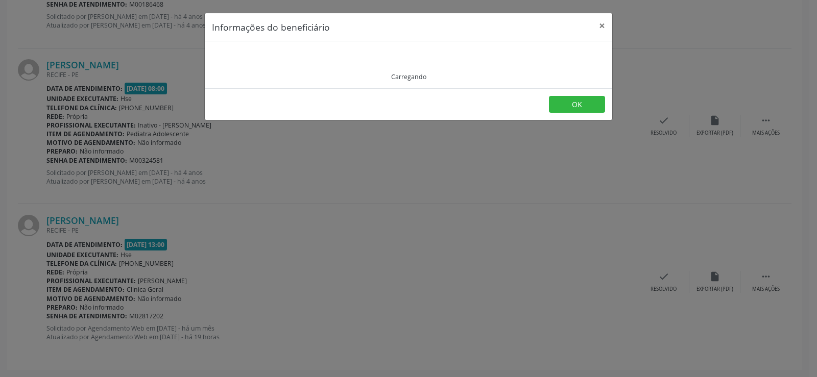
click at [277, 65] on div "Carregando" at bounding box center [408, 65] width 393 height 33
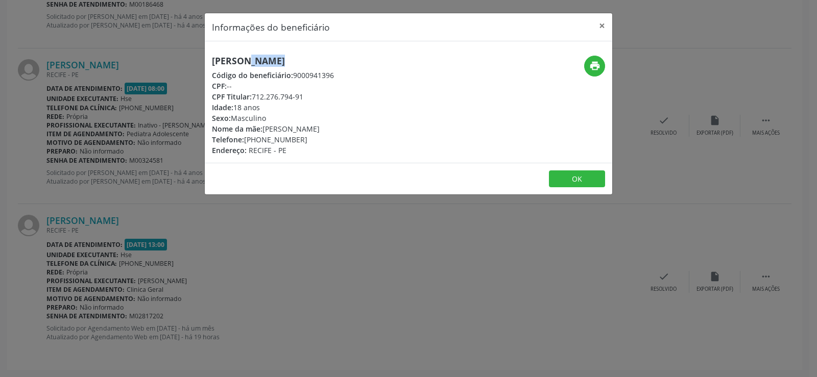
click at [277, 65] on h5 "[PERSON_NAME]" at bounding box center [273, 61] width 122 height 11
click at [98, 139] on div "Informações do beneficiário × [PERSON_NAME] Código do beneficiário: 9000941396 …" at bounding box center [408, 188] width 817 height 377
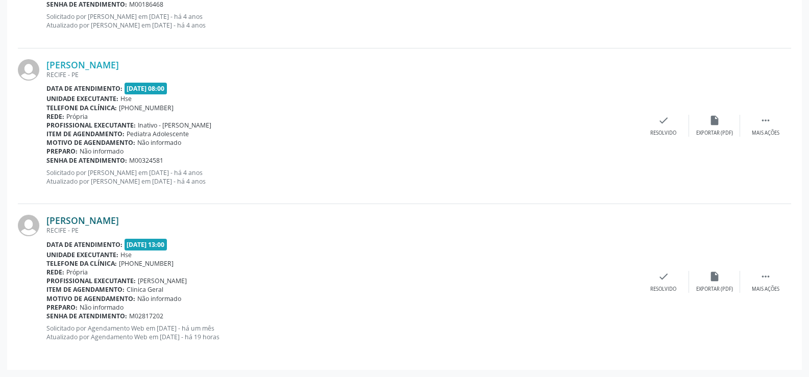
click at [113, 225] on link "[PERSON_NAME]" at bounding box center [82, 220] width 73 height 11
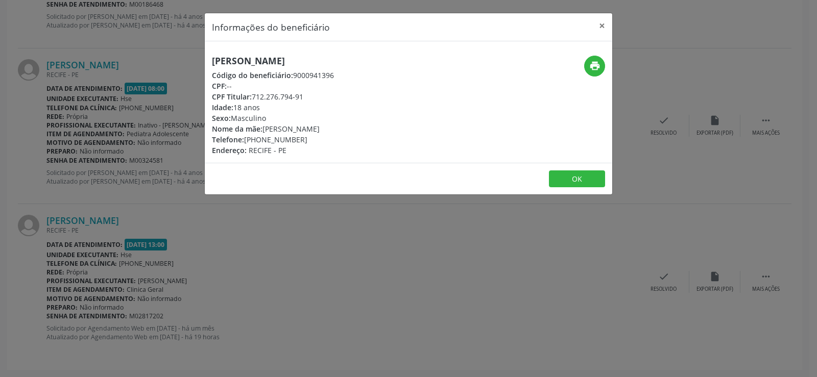
click at [57, 108] on div "Informações do beneficiário × [PERSON_NAME] Código do beneficiário: 9000941396 …" at bounding box center [408, 188] width 817 height 377
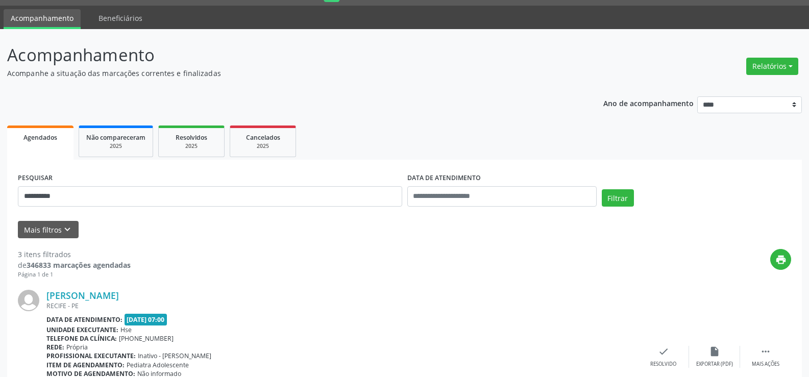
scroll to position [0, 0]
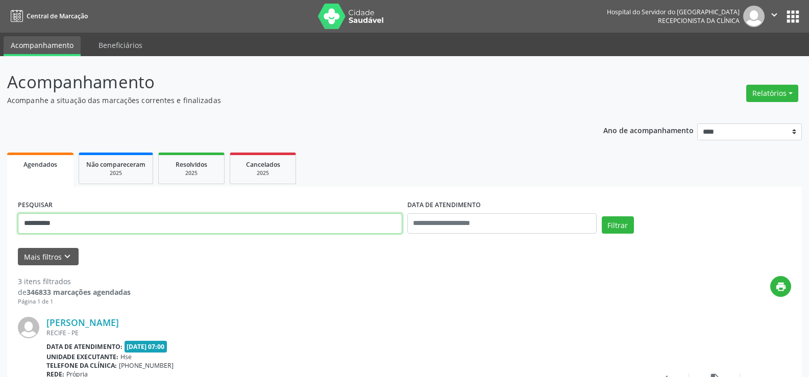
click at [159, 228] on input "**********" at bounding box center [210, 223] width 385 height 20
click at [602, 217] on button "Filtrar" at bounding box center [618, 225] width 32 height 17
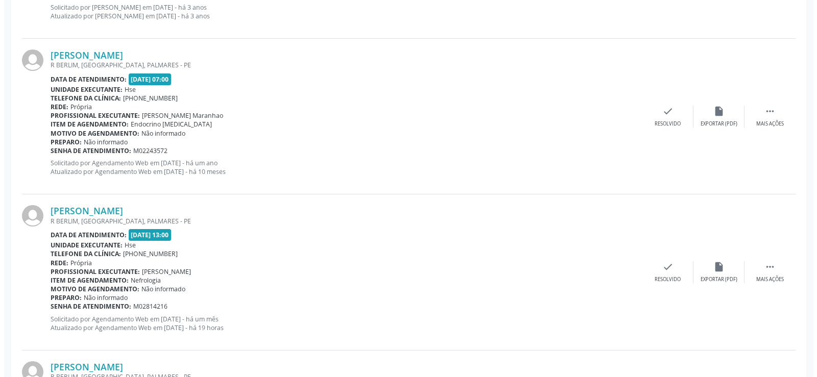
scroll to position [1344, 0]
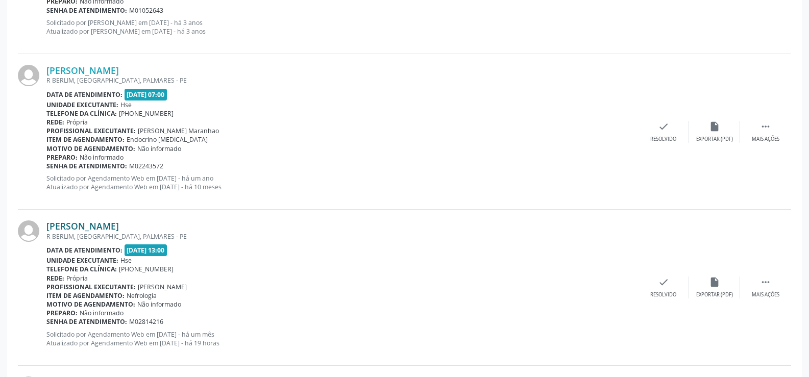
click at [119, 223] on link "[PERSON_NAME]" at bounding box center [82, 226] width 73 height 11
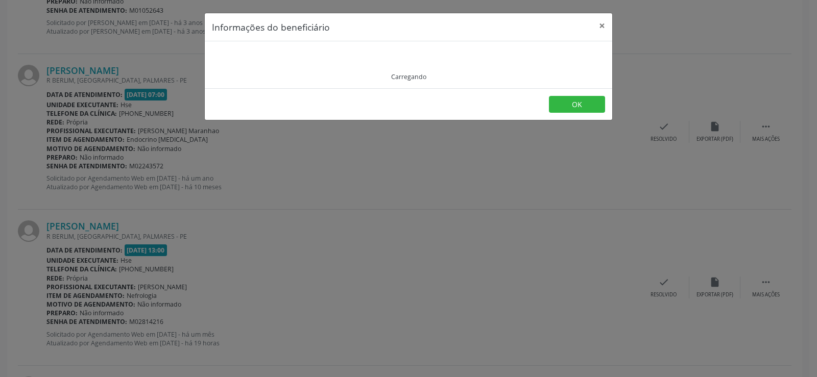
click at [277, 59] on div "Carregando" at bounding box center [408, 65] width 393 height 33
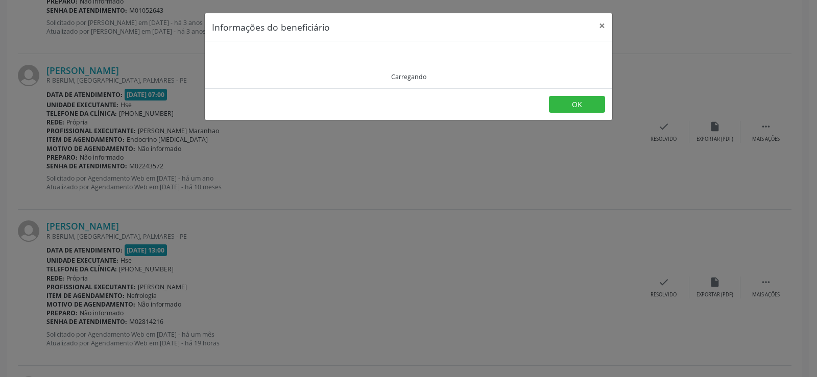
click at [277, 59] on div "Carregando" at bounding box center [408, 65] width 393 height 33
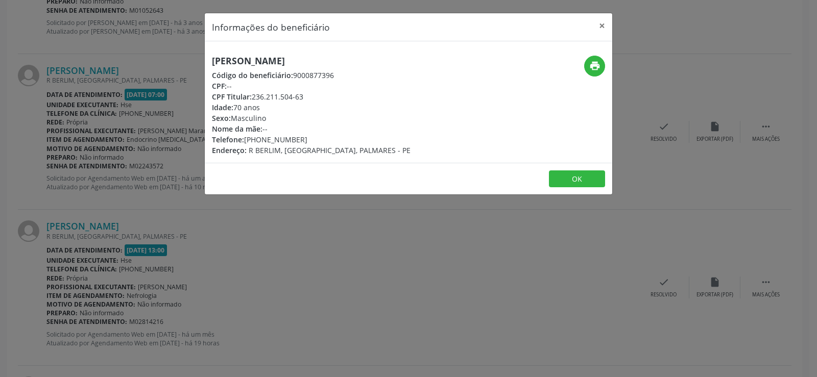
click at [289, 65] on h5 "[PERSON_NAME]" at bounding box center [311, 61] width 199 height 11
copy div "[PERSON_NAME]"
click at [142, 208] on div "Informações do beneficiário × [PERSON_NAME] Código do beneficiário: 9000877396 …" at bounding box center [408, 188] width 817 height 377
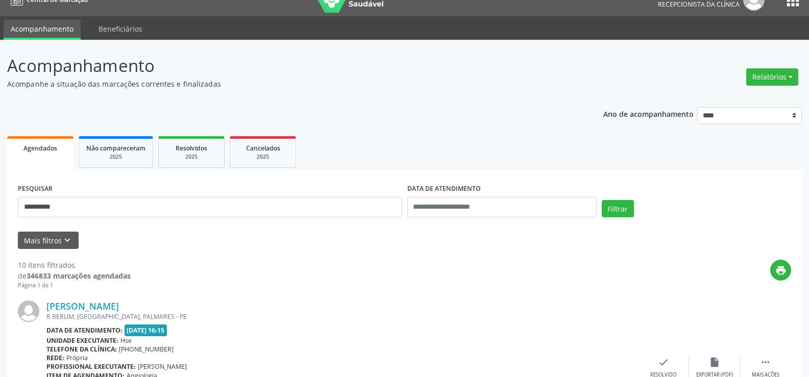
scroll to position [0, 0]
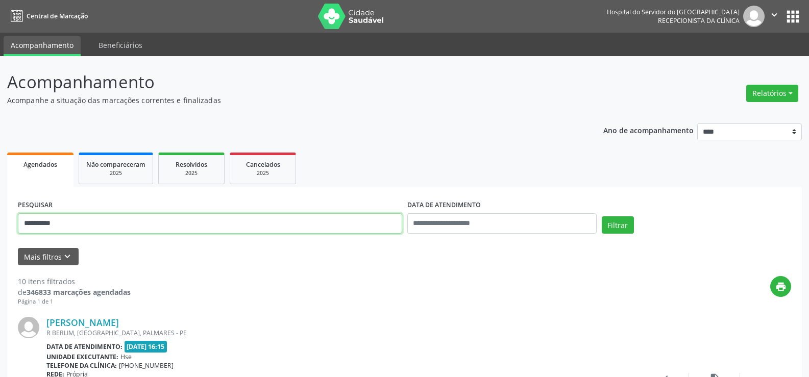
click at [124, 219] on input "**********" at bounding box center [210, 223] width 385 height 20
click at [602, 217] on button "Filtrar" at bounding box center [618, 225] width 32 height 17
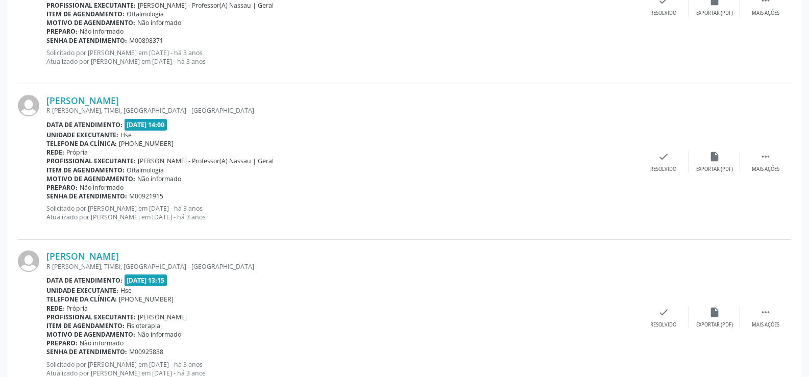
scroll to position [2315, 0]
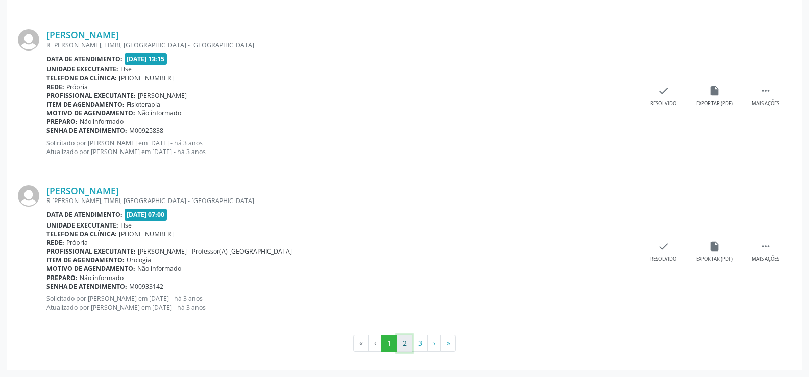
click at [412, 347] on button "2" at bounding box center [405, 343] width 16 height 17
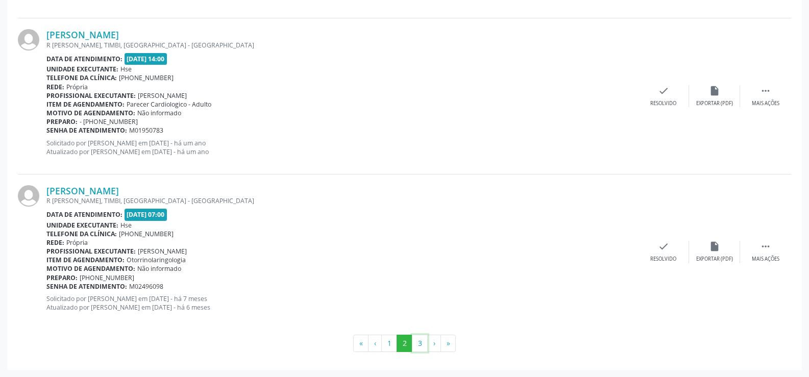
click at [426, 343] on button "3" at bounding box center [420, 343] width 16 height 17
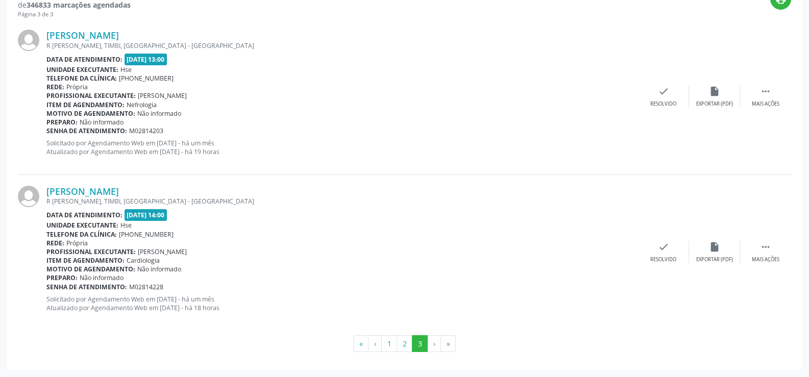
scroll to position [0, 0]
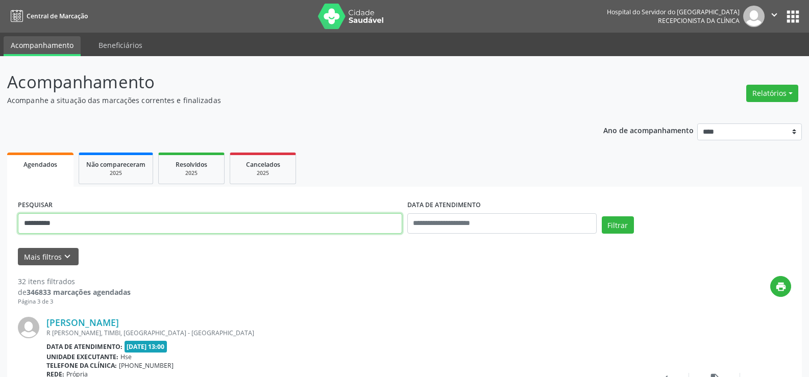
click at [121, 227] on input "**********" at bounding box center [210, 223] width 385 height 20
click at [602, 217] on button "Filtrar" at bounding box center [618, 225] width 32 height 17
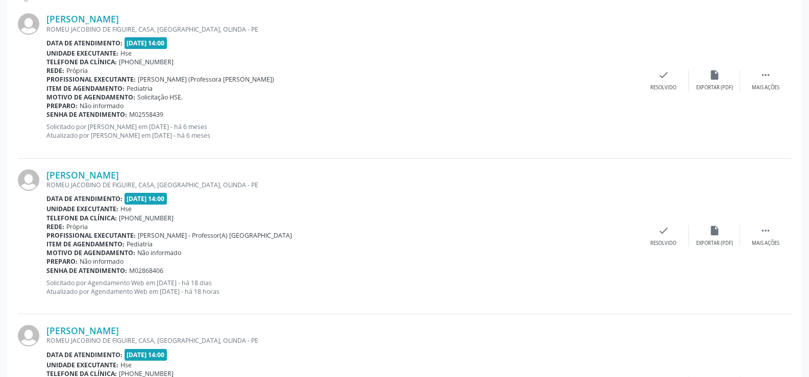
scroll to position [303, 0]
click at [185, 191] on div "[PERSON_NAME] ROMEU JACOBINO DE FIGUIRE, CASA, [GEOGRAPHIC_DATA], [GEOGRAPHIC_D…" at bounding box center [342, 237] width 592 height 134
click at [119, 179] on link "[PERSON_NAME]" at bounding box center [82, 175] width 73 height 11
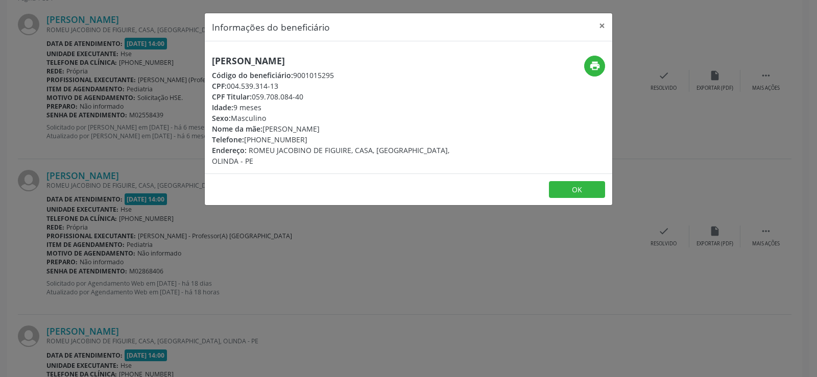
click at [272, 60] on h5 "[PERSON_NAME]" at bounding box center [340, 61] width 257 height 11
click at [36, 246] on div "Informações do beneficiário × [PERSON_NAME] Código do beneficiário: 9001015295 …" at bounding box center [408, 188] width 817 height 377
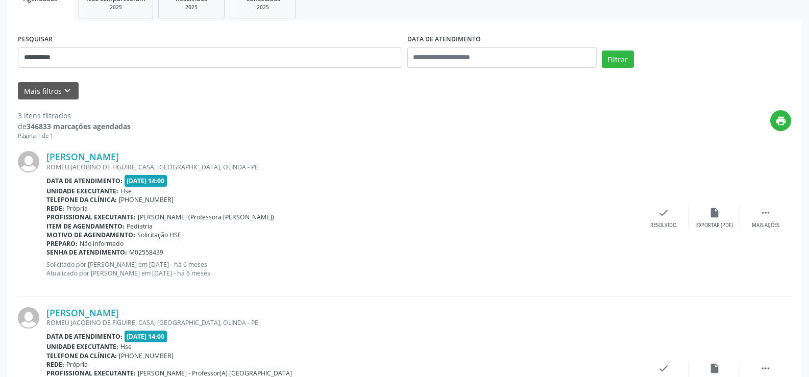
scroll to position [0, 0]
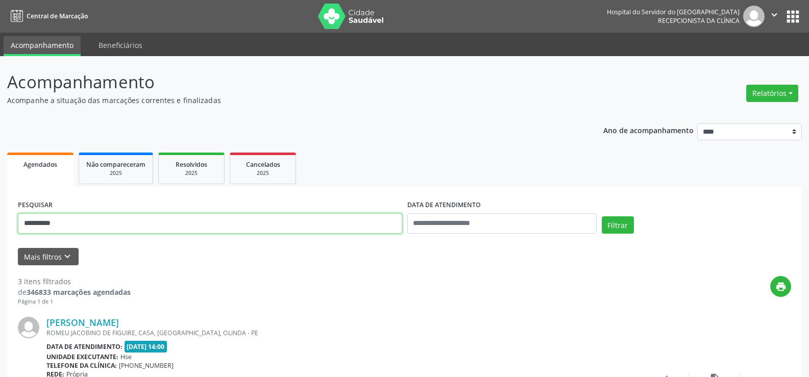
click at [63, 221] on input "**********" at bounding box center [210, 223] width 385 height 20
click at [602, 217] on button "Filtrar" at bounding box center [618, 225] width 32 height 17
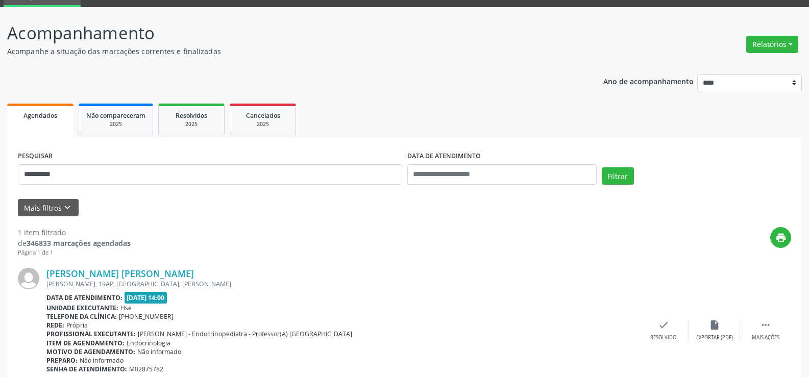
scroll to position [93, 0]
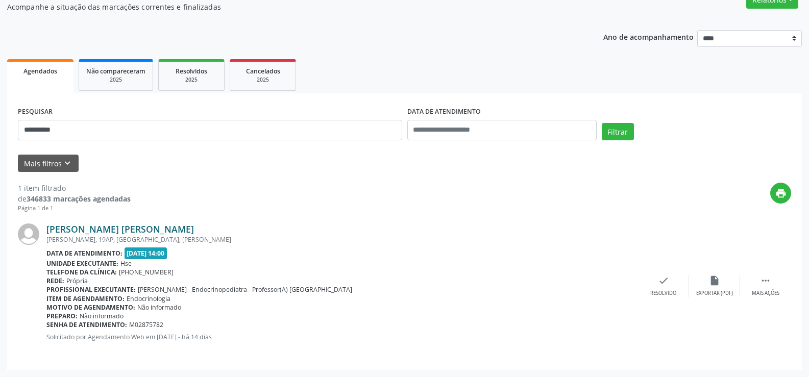
click at [164, 232] on link "[PERSON_NAME] [PERSON_NAME]" at bounding box center [120, 229] width 148 height 11
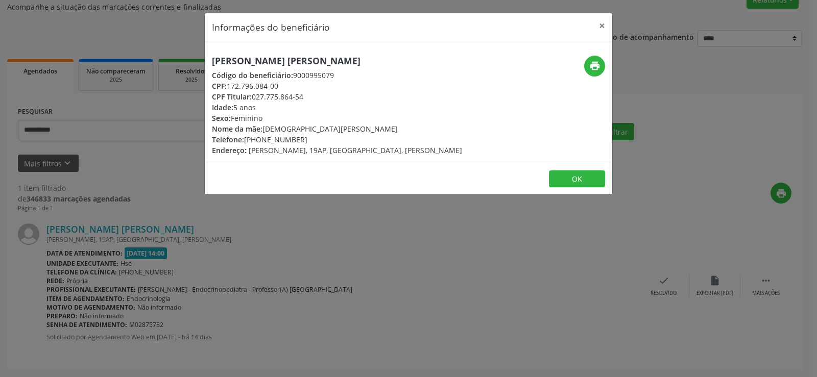
click at [295, 59] on h5 "[PERSON_NAME] [PERSON_NAME]" at bounding box center [337, 61] width 250 height 11
click at [151, 203] on div "Informações do beneficiário × [PERSON_NAME] [PERSON_NAME] Código do beneficiári…" at bounding box center [408, 188] width 817 height 377
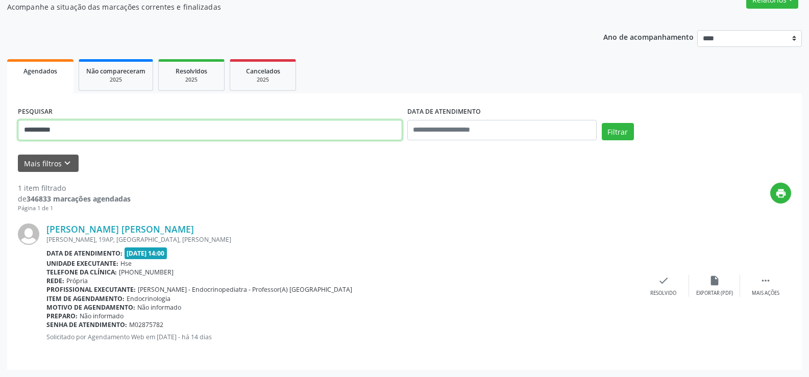
click at [108, 131] on input "**********" at bounding box center [210, 130] width 385 height 20
paste input "**********"
click at [602, 123] on button "Filtrar" at bounding box center [618, 131] width 32 height 17
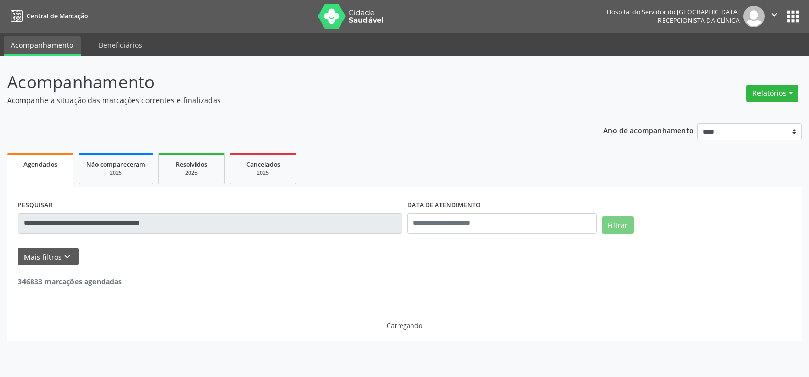
scroll to position [0, 0]
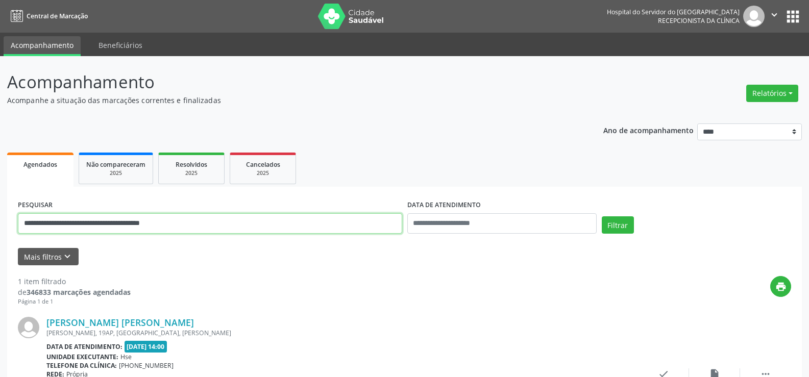
click at [111, 219] on input "**********" at bounding box center [210, 223] width 385 height 20
paste input "text"
click at [602, 217] on button "Filtrar" at bounding box center [618, 225] width 32 height 17
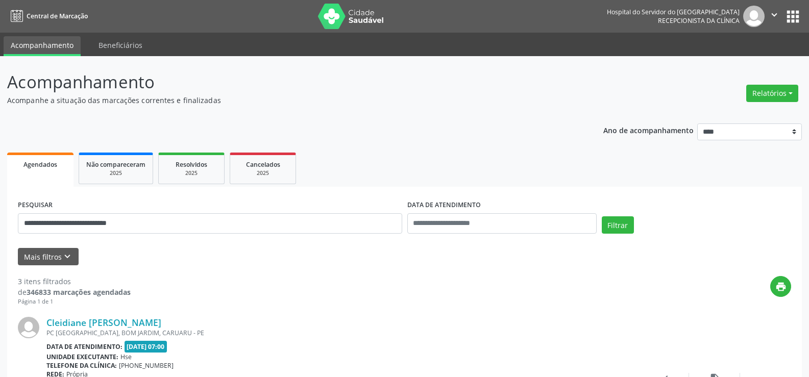
click at [136, 330] on div "PC [GEOGRAPHIC_DATA], BOM JARDIM, CARUARU - PE" at bounding box center [342, 333] width 592 height 9
click at [137, 318] on link "Cleidiane [PERSON_NAME]" at bounding box center [103, 322] width 115 height 11
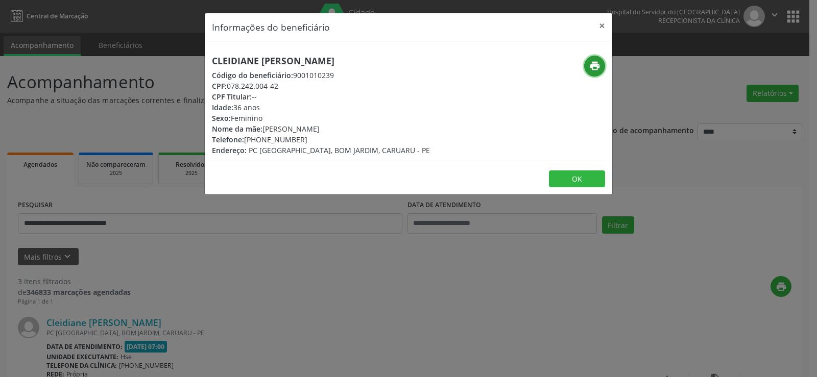
click at [601, 65] on button "print" at bounding box center [594, 66] width 21 height 21
click at [275, 61] on h5 "Cleidiane [PERSON_NAME]" at bounding box center [321, 61] width 218 height 11
click at [594, 19] on button "×" at bounding box center [602, 25] width 20 height 25
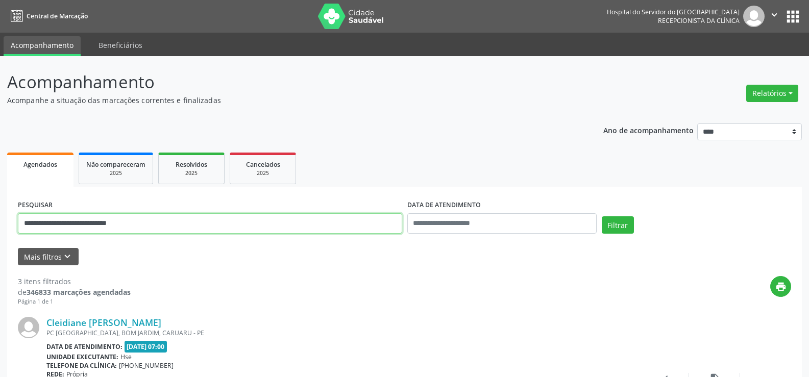
click at [183, 221] on input "**********" at bounding box center [210, 223] width 385 height 20
click at [602, 217] on button "Filtrar" at bounding box center [618, 225] width 32 height 17
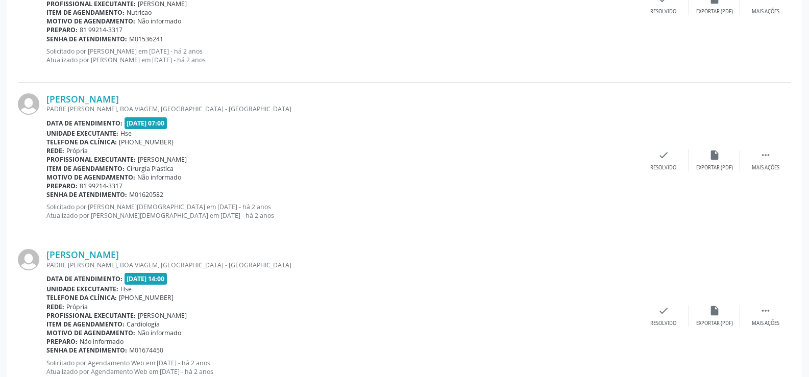
scroll to position [2315, 0]
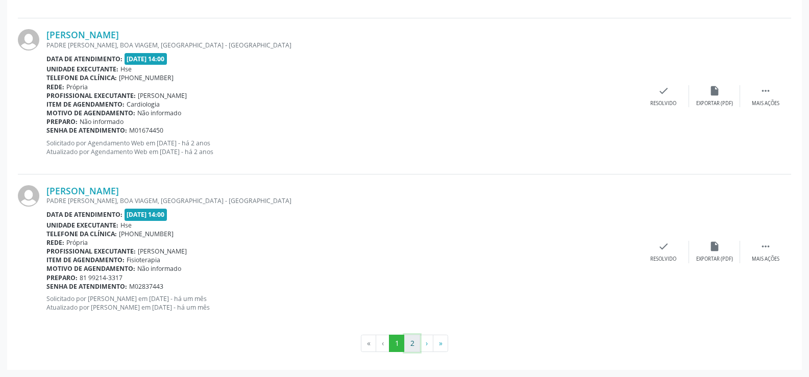
click at [410, 341] on button "2" at bounding box center [412, 343] width 16 height 17
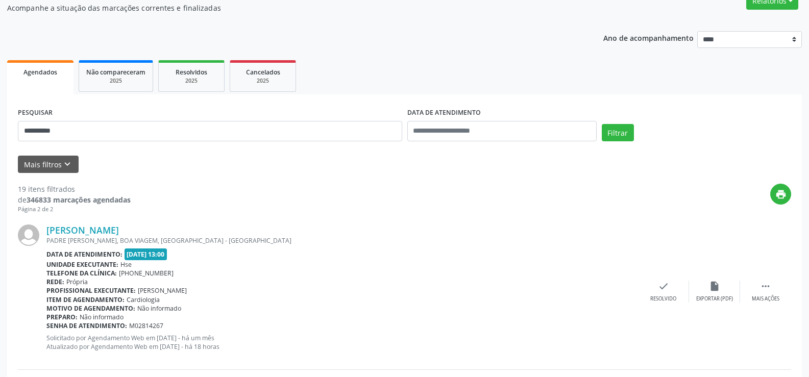
scroll to position [204, 0]
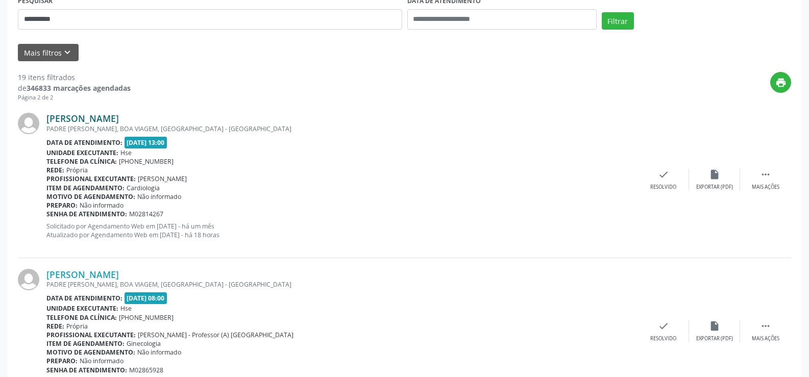
click at [119, 117] on link "[PERSON_NAME]" at bounding box center [82, 118] width 73 height 11
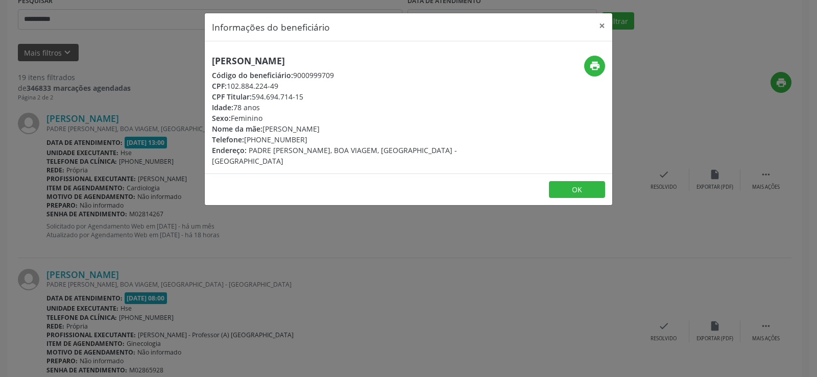
click at [327, 65] on h5 "[PERSON_NAME]" at bounding box center [340, 61] width 257 height 11
click at [154, 113] on div "Informações do beneficiário × [PERSON_NAME] Código do beneficiário: 9000999709 …" at bounding box center [408, 188] width 817 height 377
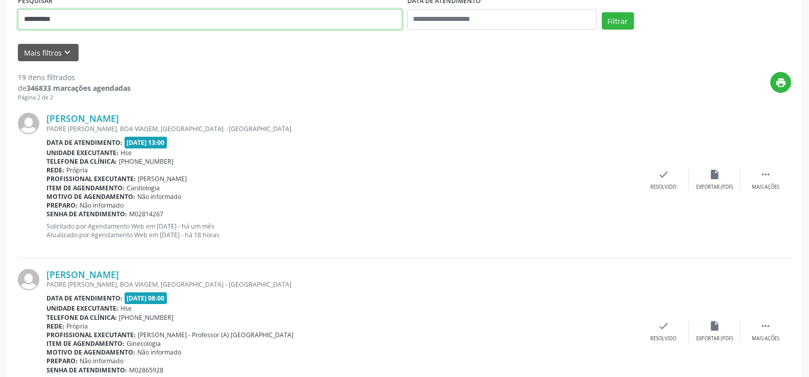
click at [106, 18] on input "**********" at bounding box center [210, 19] width 385 height 20
click at [119, 120] on link "[PERSON_NAME]" at bounding box center [82, 118] width 73 height 11
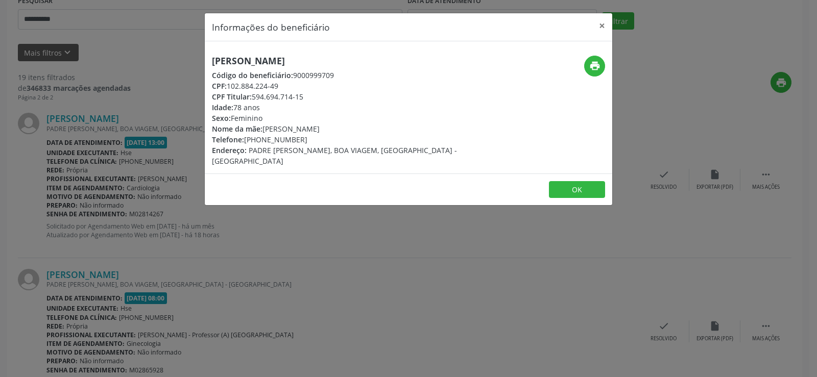
click at [323, 67] on div "[PERSON_NAME] Código do beneficiário: 9000999709 CPF: 102.884.224-49 CPF Titula…" at bounding box center [340, 111] width 257 height 111
click at [321, 67] on div "[PERSON_NAME] Código do beneficiário: 9000999709 CPF: 102.884.224-49 CPF Titula…" at bounding box center [340, 111] width 257 height 111
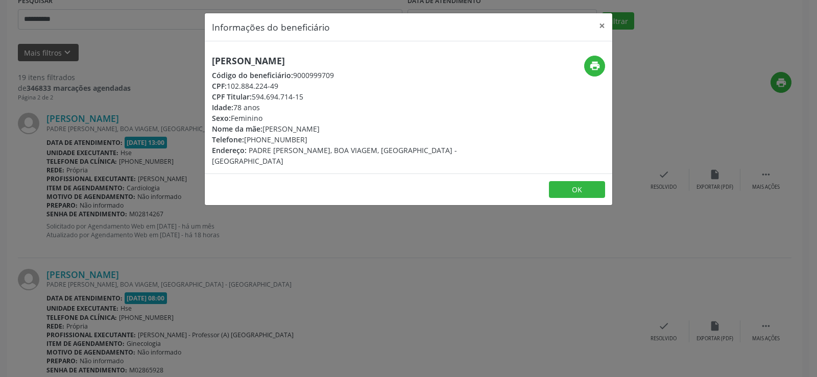
click at [233, 321] on div "Informações do beneficiário × [PERSON_NAME] Código do beneficiário: 9000999709 …" at bounding box center [408, 188] width 817 height 377
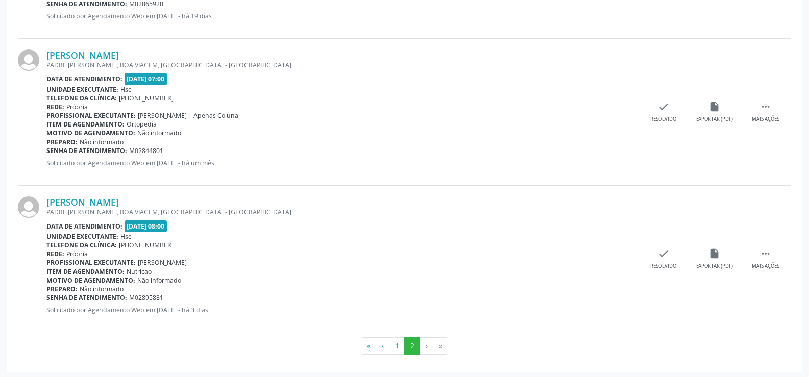
scroll to position [574, 0]
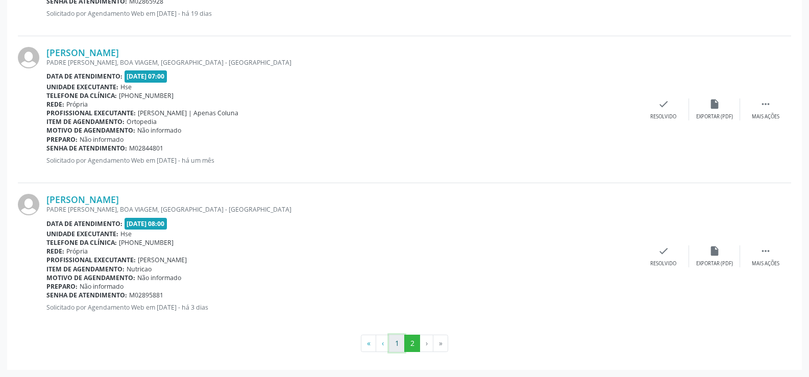
click at [402, 347] on button "1" at bounding box center [397, 343] width 16 height 17
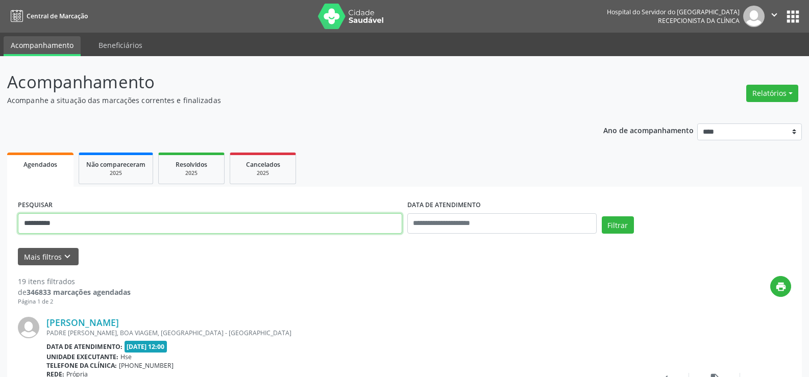
click at [126, 214] on input "**********" at bounding box center [210, 223] width 385 height 20
click at [127, 231] on input "**********" at bounding box center [210, 223] width 385 height 20
click at [602, 217] on button "Filtrar" at bounding box center [618, 225] width 32 height 17
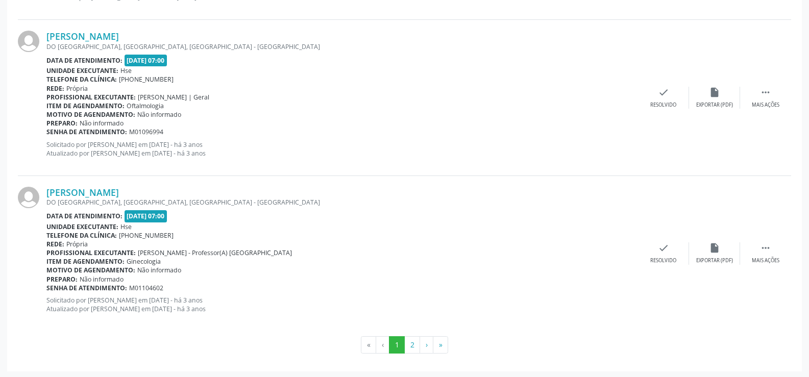
scroll to position [2315, 0]
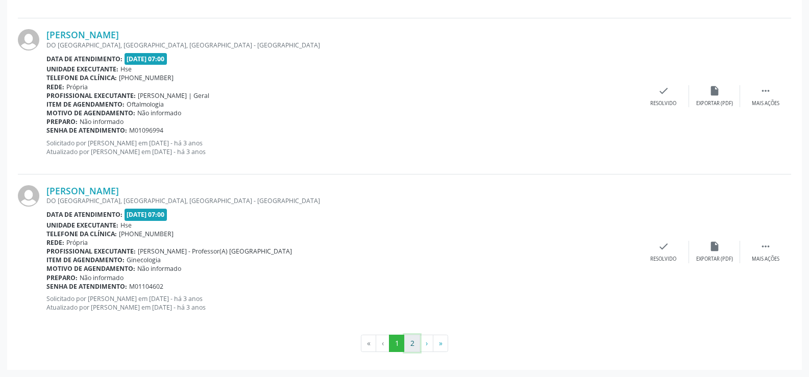
click at [411, 344] on button "2" at bounding box center [412, 343] width 16 height 17
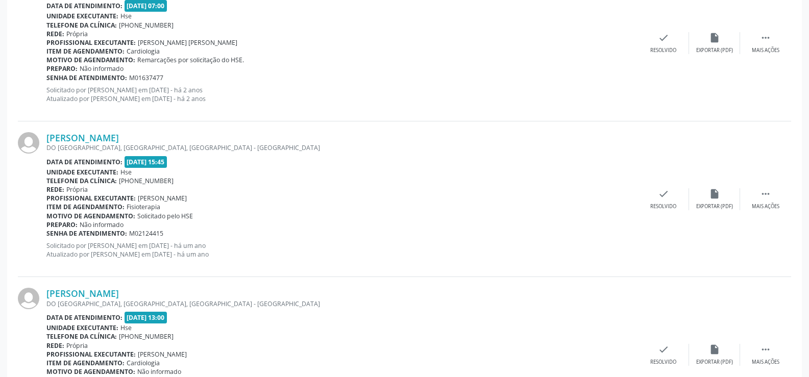
scroll to position [1379, 0]
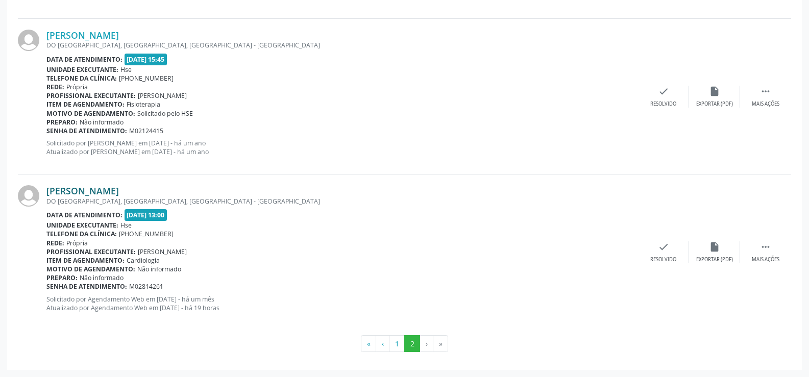
click at [119, 193] on link "[PERSON_NAME]" at bounding box center [82, 190] width 73 height 11
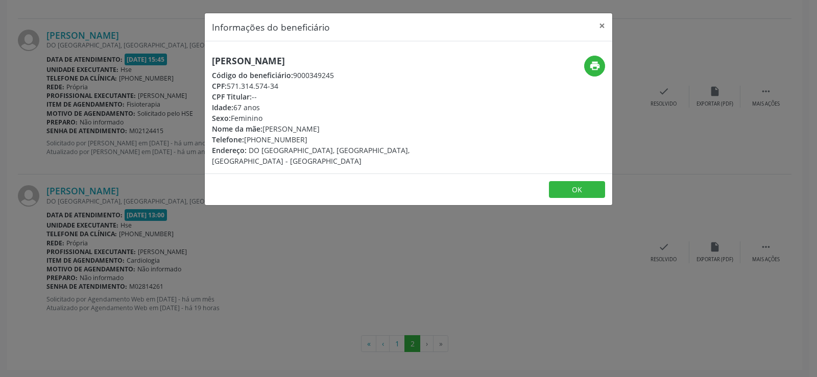
click at [245, 61] on h5 "[PERSON_NAME]" at bounding box center [340, 61] width 257 height 11
click at [60, 241] on div "Informações do beneficiário × [PERSON_NAME] Código do beneficiário: 9000349245 …" at bounding box center [408, 188] width 817 height 377
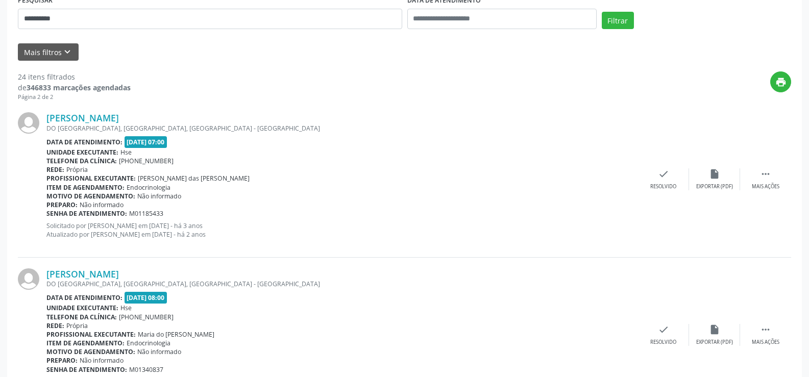
scroll to position [0, 0]
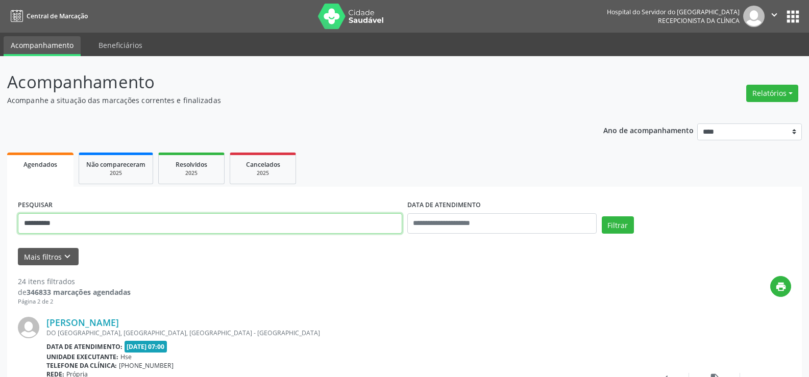
click at [156, 221] on input "**********" at bounding box center [210, 223] width 385 height 20
click at [602, 217] on button "Filtrar" at bounding box center [618, 225] width 32 height 17
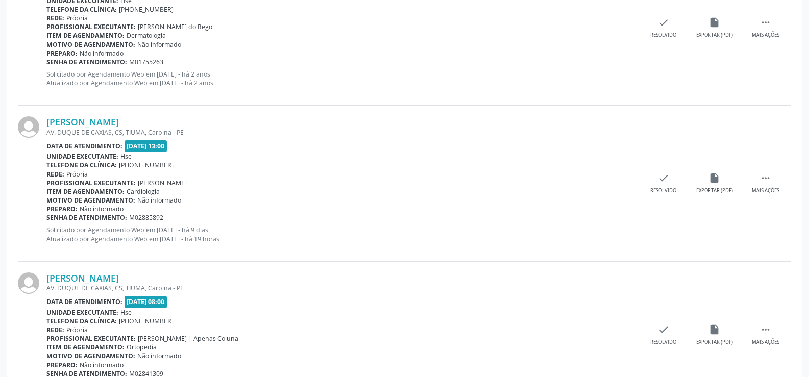
scroll to position [564, 0]
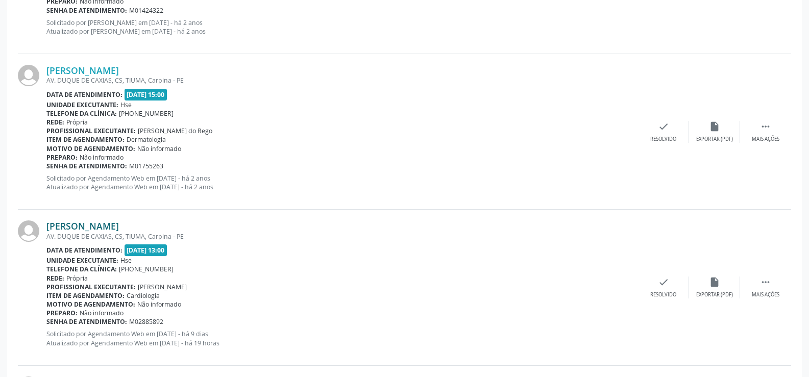
click at [116, 229] on link "[PERSON_NAME]" at bounding box center [82, 226] width 73 height 11
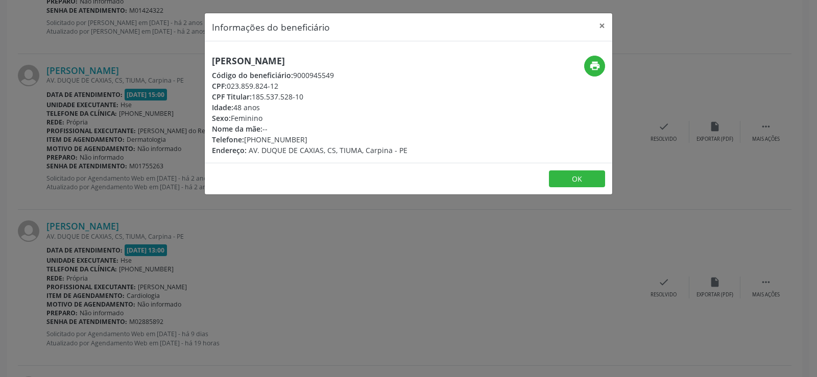
click at [280, 69] on div "[PERSON_NAME] Código do beneficiário: 9000945549 CPF: 023.859.824-12 CPF Titula…" at bounding box center [310, 106] width 196 height 100
click at [275, 58] on h5 "[PERSON_NAME]" at bounding box center [310, 61] width 196 height 11
click at [99, 156] on div "Informações do beneficiário × [PERSON_NAME] Código do beneficiário: 9000945549 …" at bounding box center [408, 188] width 817 height 377
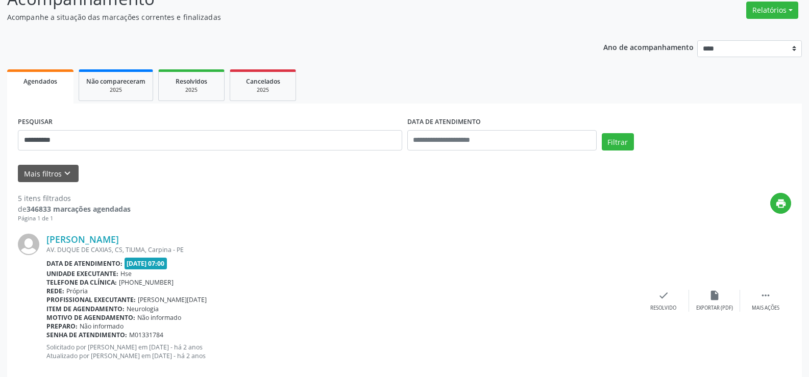
scroll to position [0, 0]
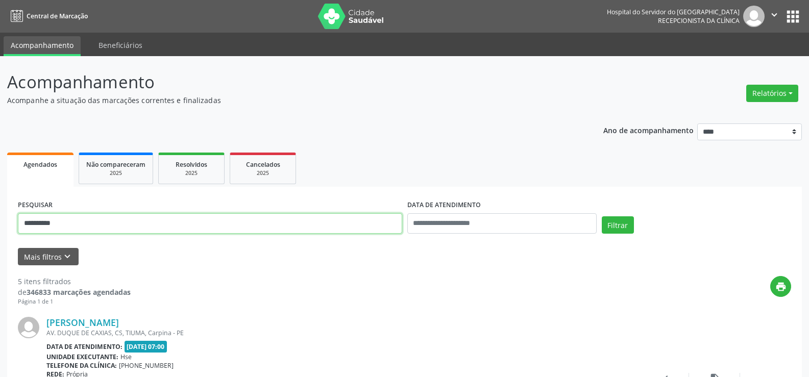
click at [137, 215] on input "**********" at bounding box center [210, 223] width 385 height 20
click at [602, 217] on button "Filtrar" at bounding box center [618, 225] width 32 height 17
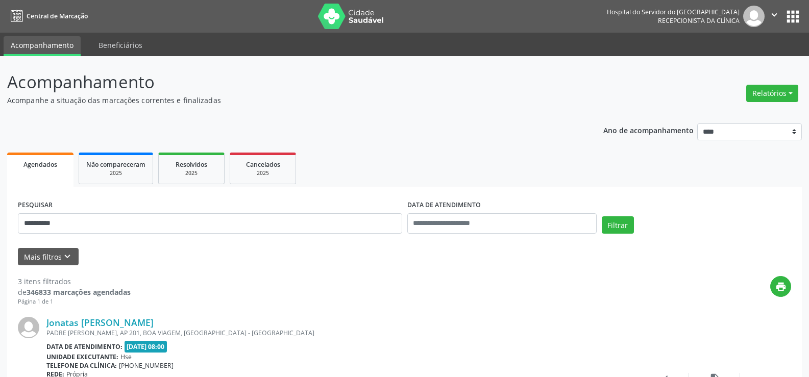
click at [98, 240] on div "**********" at bounding box center [210, 219] width 390 height 43
click at [97, 225] on input "**********" at bounding box center [210, 223] width 385 height 20
click at [602, 217] on button "Filtrar" at bounding box center [618, 225] width 32 height 17
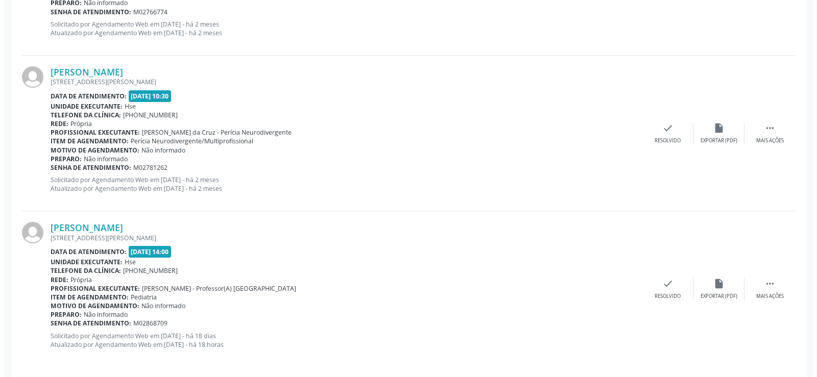
scroll to position [1350, 0]
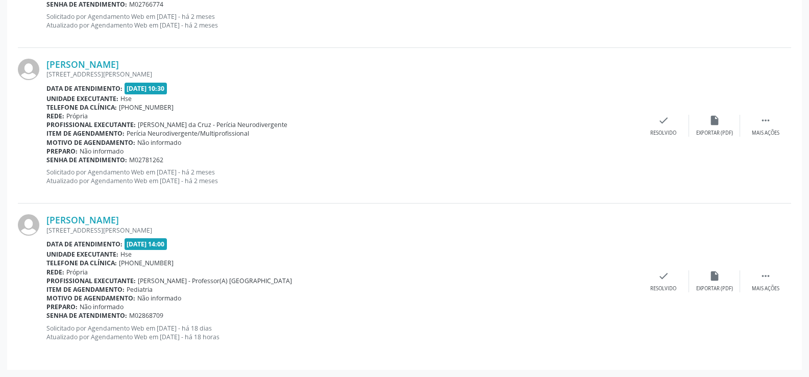
click at [121, 226] on div "[STREET_ADDRESS][PERSON_NAME]" at bounding box center [342, 230] width 592 height 9
click at [119, 224] on link "[PERSON_NAME]" at bounding box center [82, 219] width 73 height 11
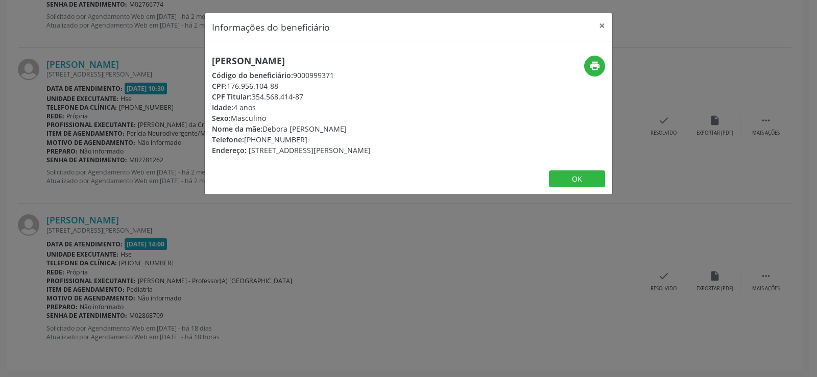
click at [291, 64] on h5 "[PERSON_NAME]" at bounding box center [291, 61] width 159 height 11
click at [82, 122] on div "Informações do beneficiário × [PERSON_NAME] Código do beneficiário: 9000999371 …" at bounding box center [408, 188] width 817 height 377
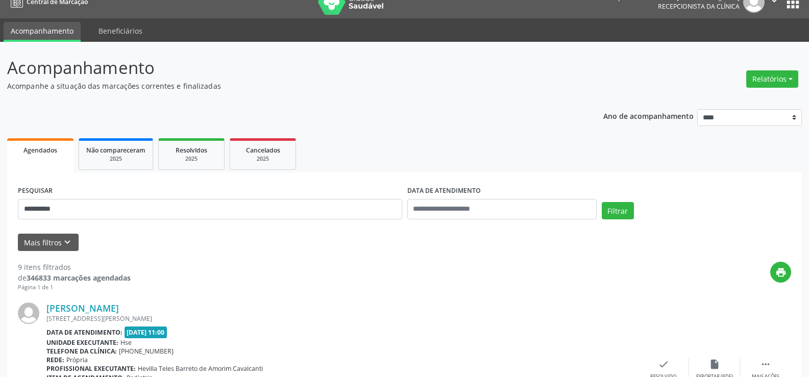
scroll to position [0, 0]
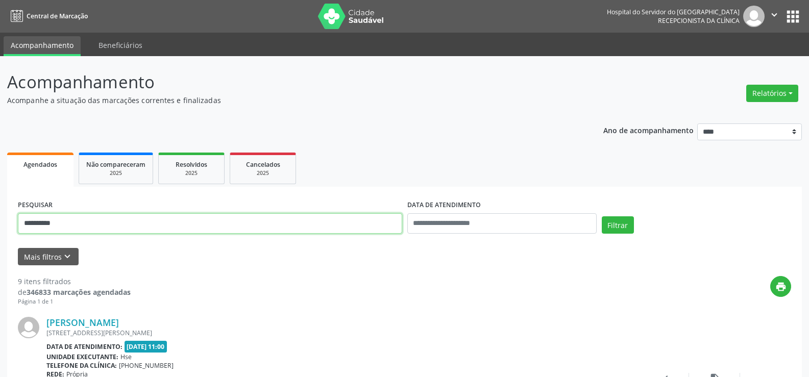
click at [128, 223] on input "**********" at bounding box center [210, 223] width 385 height 20
paste input "**********"
click at [602, 217] on button "Filtrar" at bounding box center [618, 225] width 32 height 17
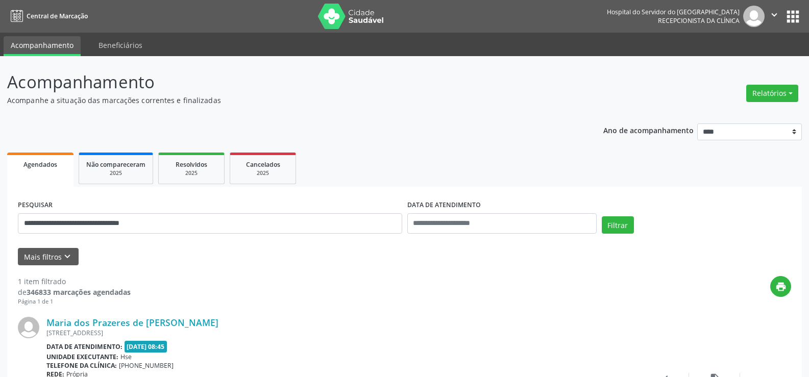
scroll to position [103, 0]
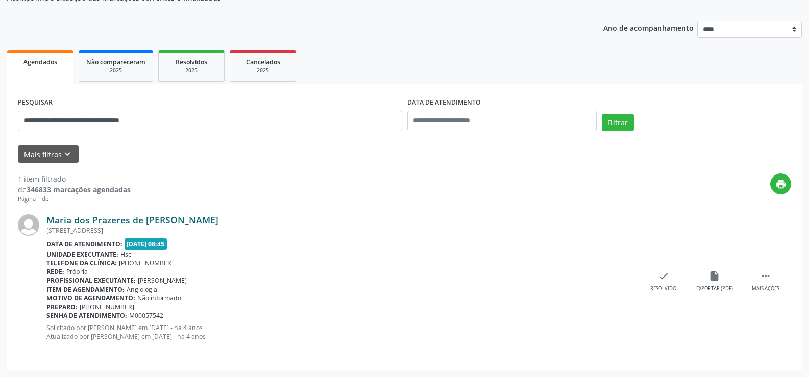
click at [124, 214] on link "Maria dos Prazeres de [PERSON_NAME]" at bounding box center [132, 219] width 172 height 11
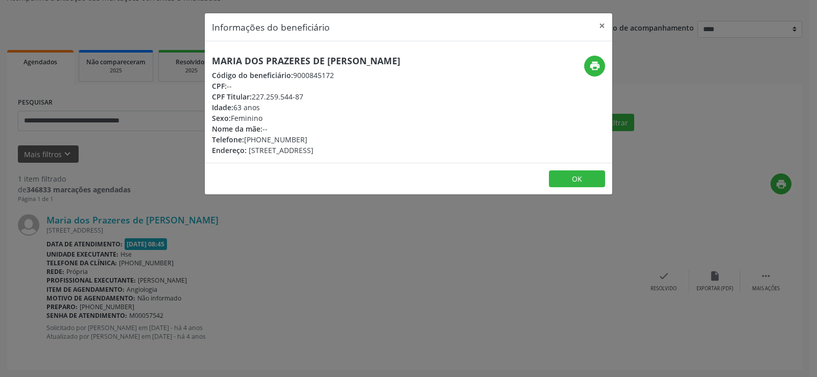
click at [578, 62] on div "print" at bounding box center [545, 66] width 122 height 21
click at [585, 67] on button "print" at bounding box center [594, 66] width 21 height 21
click at [126, 217] on div "Informações do beneficiário × Maria dos Prazeres de [PERSON_NAME] Código do ben…" at bounding box center [408, 188] width 817 height 377
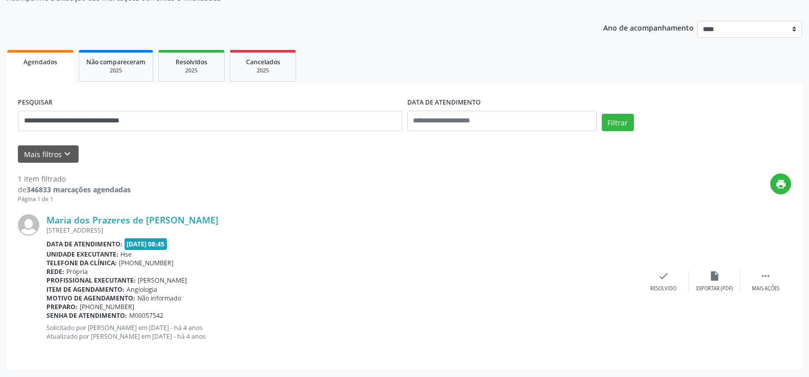
click at [97, 109] on div "**********" at bounding box center [210, 116] width 390 height 43
drag, startPoint x: 97, startPoint y: 109, endPoint x: 102, endPoint y: 124, distance: 15.7
click at [99, 117] on div "**********" at bounding box center [210, 116] width 390 height 43
click at [102, 124] on input "**********" at bounding box center [210, 121] width 385 height 20
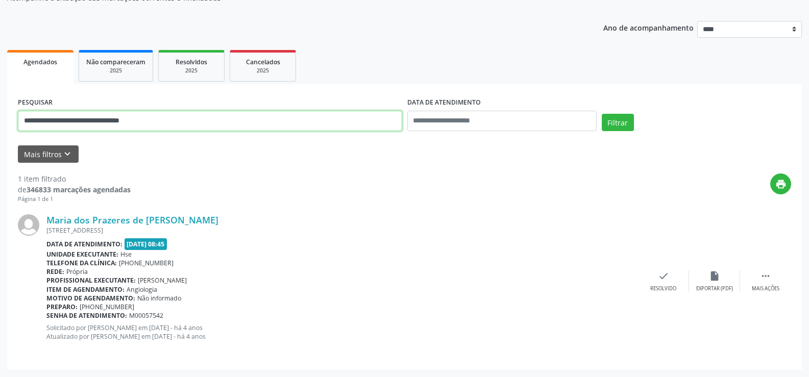
click at [102, 124] on input "**********" at bounding box center [210, 121] width 385 height 20
paste input "text"
click at [602, 114] on button "Filtrar" at bounding box center [618, 122] width 32 height 17
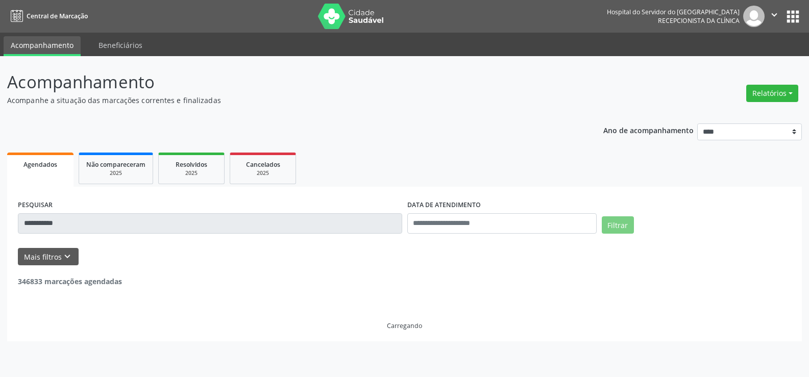
scroll to position [0, 0]
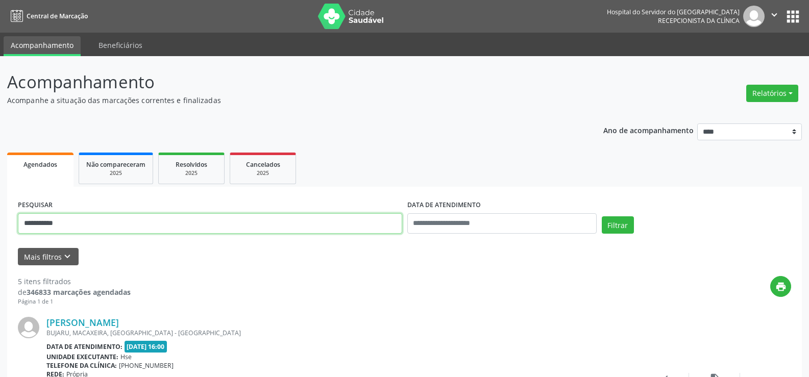
click at [132, 214] on input "**********" at bounding box center [210, 223] width 385 height 20
click at [132, 221] on input "**********" at bounding box center [210, 223] width 385 height 20
click at [602, 217] on button "Filtrar" at bounding box center [618, 225] width 32 height 17
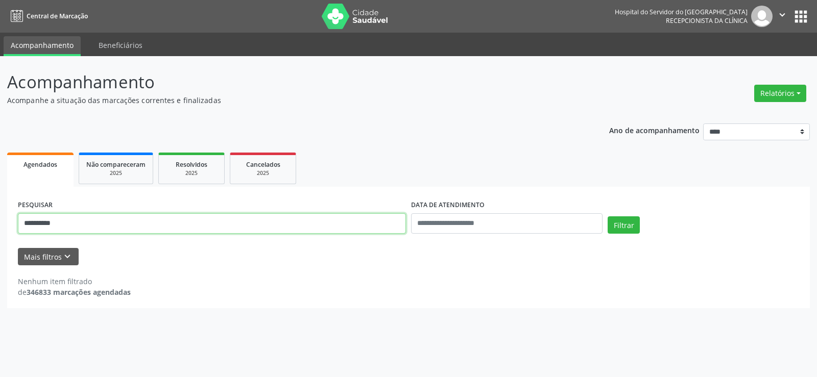
click at [155, 226] on input "**********" at bounding box center [212, 223] width 388 height 20
click at [608, 217] on button "Filtrar" at bounding box center [624, 225] width 32 height 17
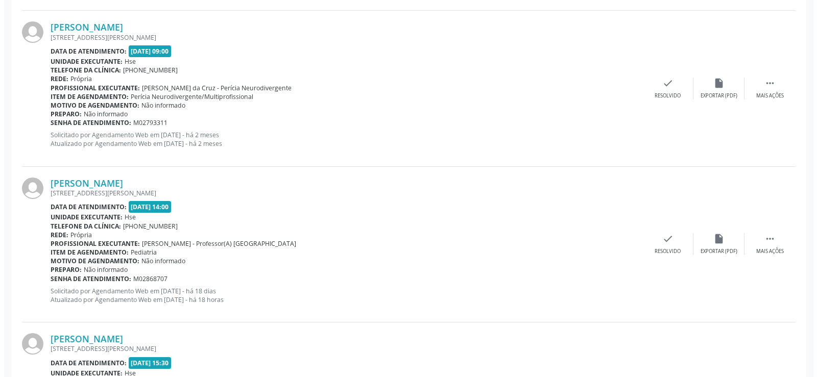
scroll to position [1838, 0]
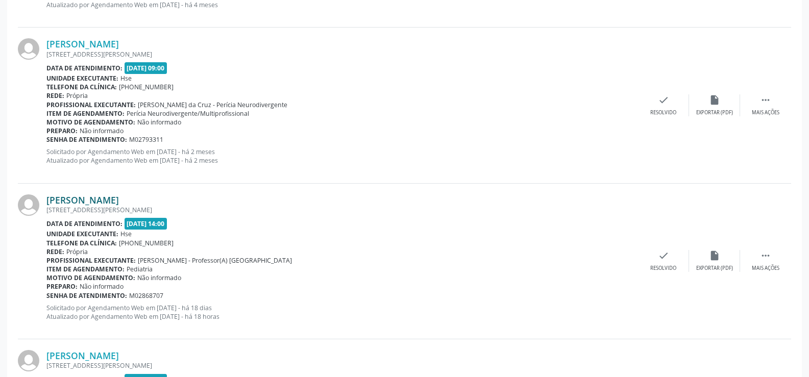
click at [109, 204] on link "[PERSON_NAME]" at bounding box center [82, 200] width 73 height 11
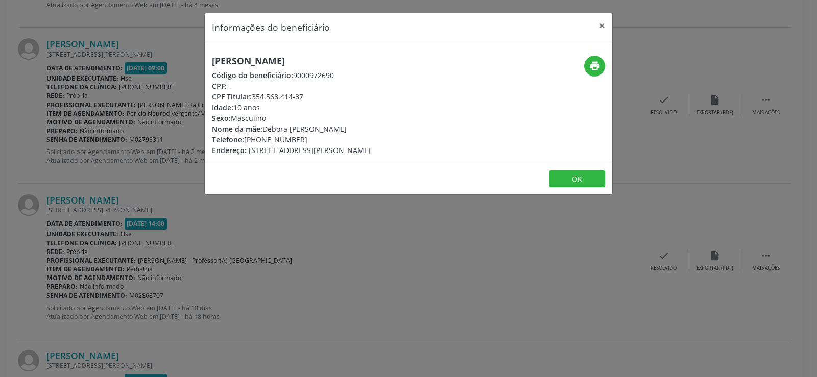
click at [270, 58] on h5 "[PERSON_NAME]" at bounding box center [291, 61] width 159 height 11
click at [264, 95] on div "CPF Titular: 354.568.414-87" at bounding box center [291, 96] width 159 height 11
click at [298, 58] on h5 "[PERSON_NAME]" at bounding box center [291, 61] width 159 height 11
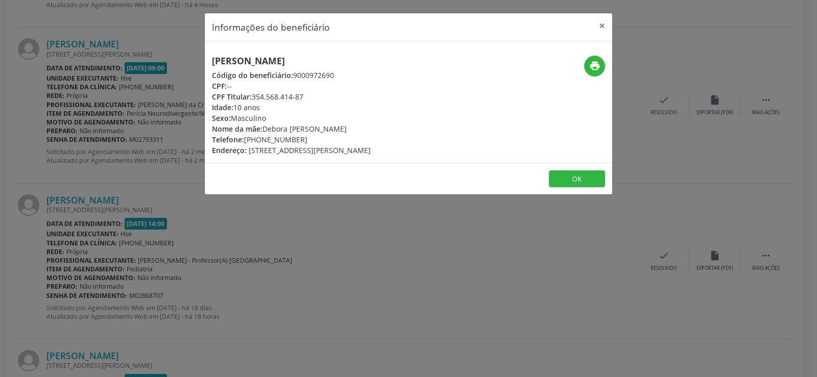
click at [298, 58] on h5 "[PERSON_NAME]" at bounding box center [291, 61] width 159 height 11
click at [125, 190] on div "Informações do beneficiário × [PERSON_NAME] Código do beneficiário: 9000972690 …" at bounding box center [408, 188] width 817 height 377
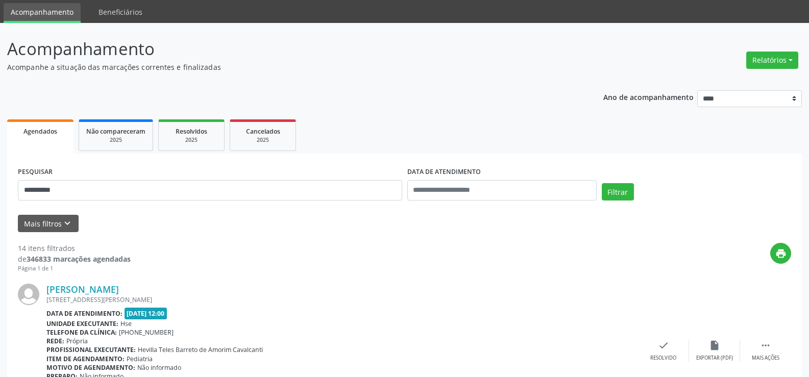
scroll to position [51, 0]
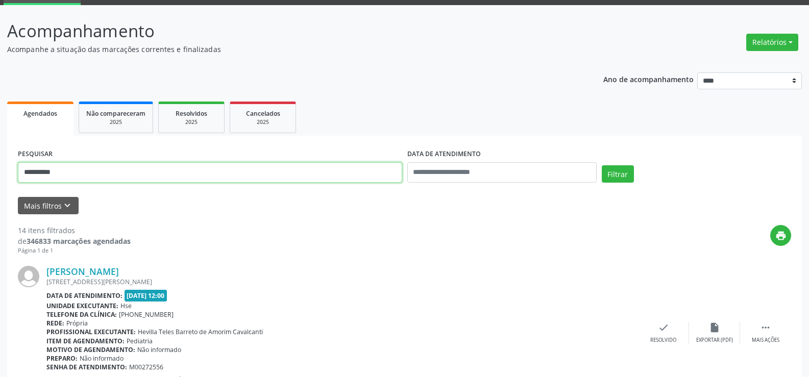
click at [141, 174] on input "**********" at bounding box center [210, 172] width 385 height 20
click at [602, 165] on button "Filtrar" at bounding box center [618, 173] width 32 height 17
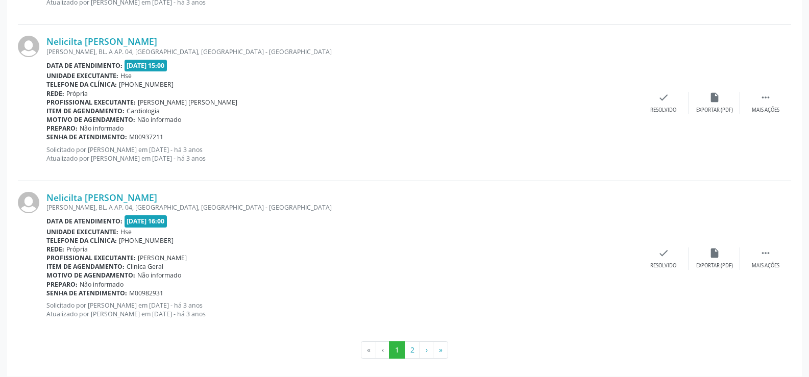
scroll to position [2315, 0]
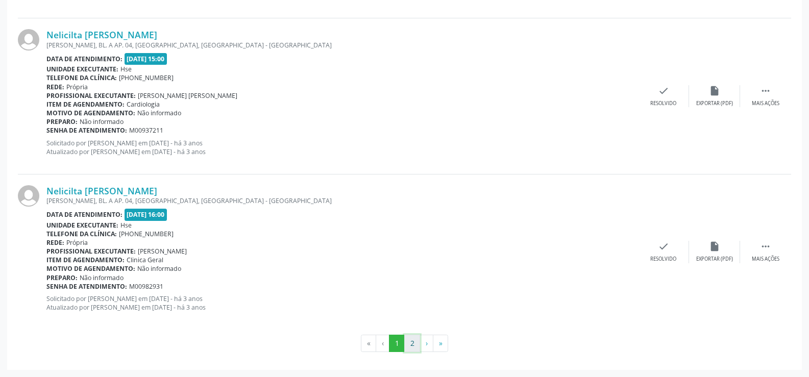
click at [412, 342] on button "2" at bounding box center [412, 343] width 16 height 17
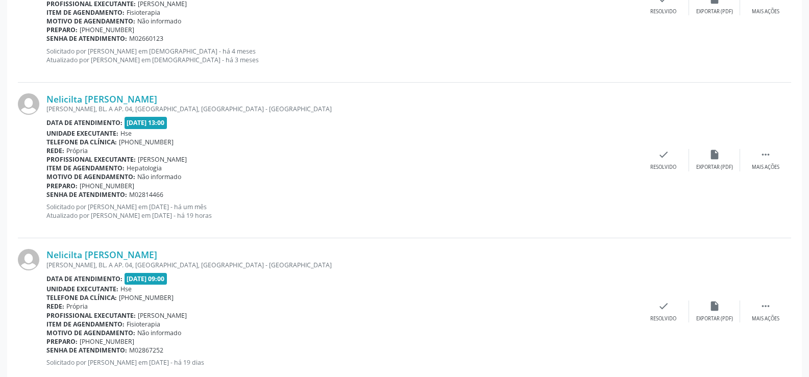
scroll to position [1530, 0]
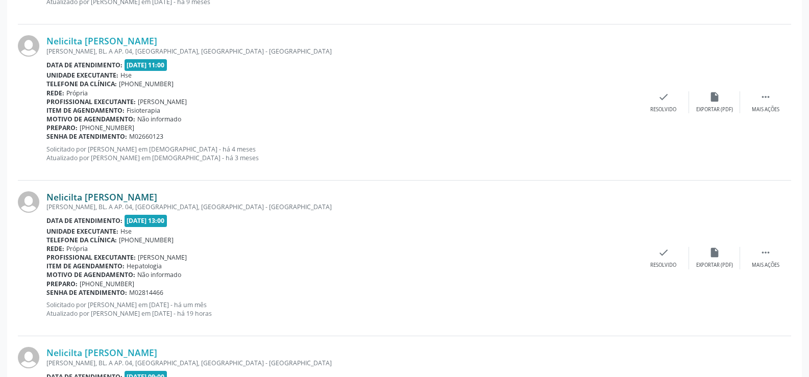
click at [109, 196] on link "Nelicilta [PERSON_NAME]" at bounding box center [101, 197] width 111 height 11
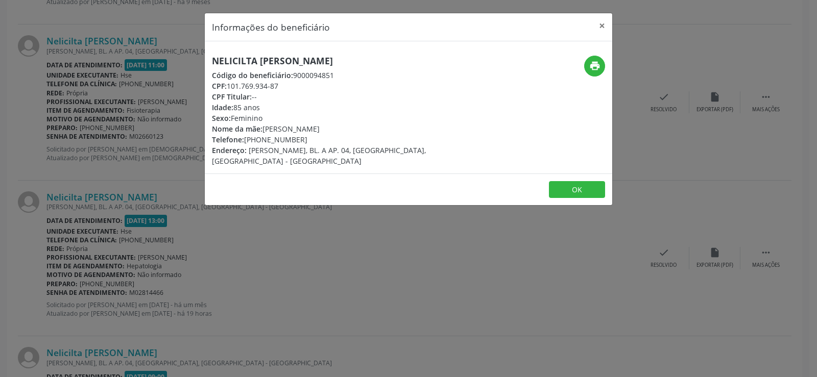
click at [248, 37] on header "Informações do beneficiário ×" at bounding box center [409, 27] width 408 height 28
click at [266, 62] on h5 "Nelicilta [PERSON_NAME]" at bounding box center [340, 61] width 257 height 11
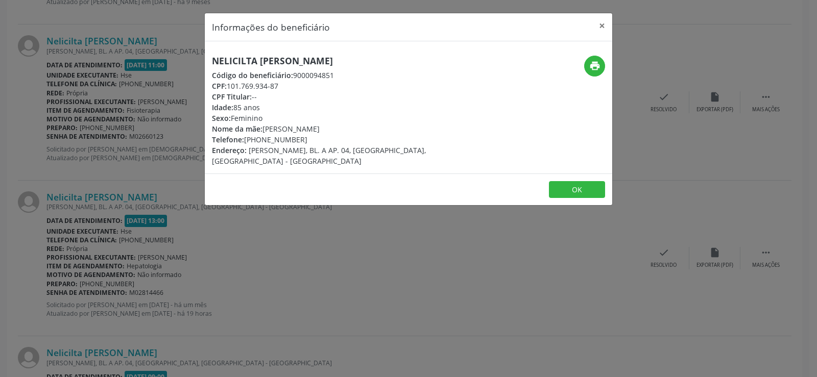
click at [266, 62] on h5 "Nelicilta [PERSON_NAME]" at bounding box center [340, 61] width 257 height 11
click at [265, 61] on h5 "Nelicilta [PERSON_NAME]" at bounding box center [340, 61] width 257 height 11
click at [263, 60] on h5 "Nelicilta [PERSON_NAME]" at bounding box center [340, 61] width 257 height 11
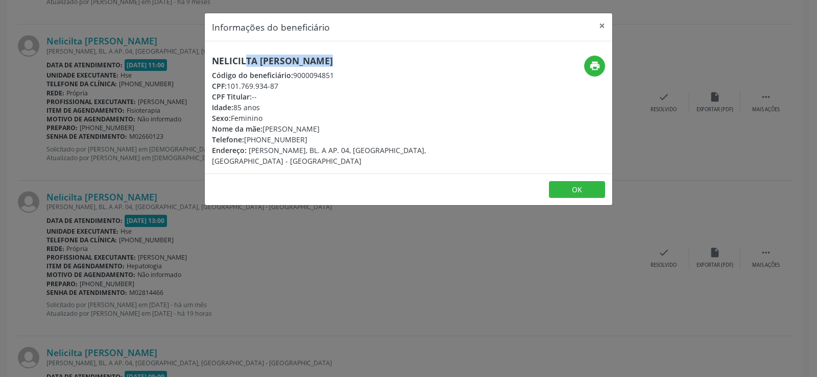
click at [263, 60] on h5 "Nelicilta [PERSON_NAME]" at bounding box center [340, 61] width 257 height 11
click at [251, 61] on h5 "Nelicilta [PERSON_NAME]" at bounding box center [340, 61] width 257 height 11
click at [110, 141] on div "Informações do beneficiário × Nelicilta Luiza de Franca Código do beneficiário:…" at bounding box center [408, 188] width 817 height 377
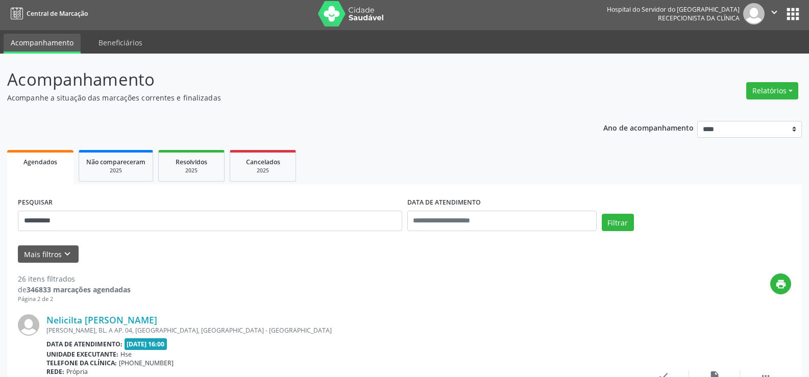
scroll to position [0, 0]
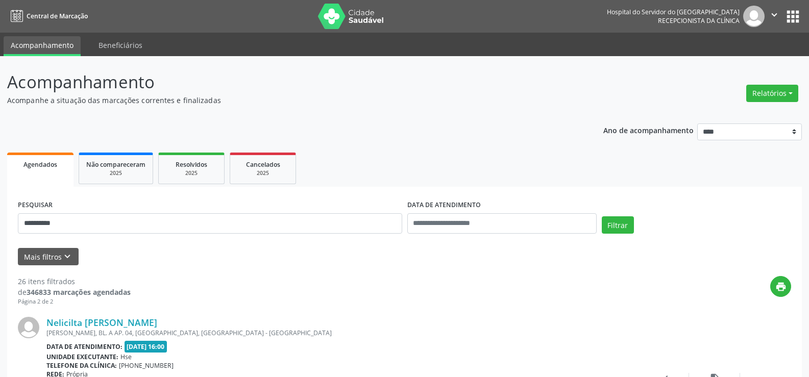
click at [174, 208] on div "**********" at bounding box center [210, 219] width 390 height 43
click at [173, 225] on input "**********" at bounding box center [210, 223] width 385 height 20
click at [602, 217] on button "Filtrar" at bounding box center [618, 225] width 32 height 17
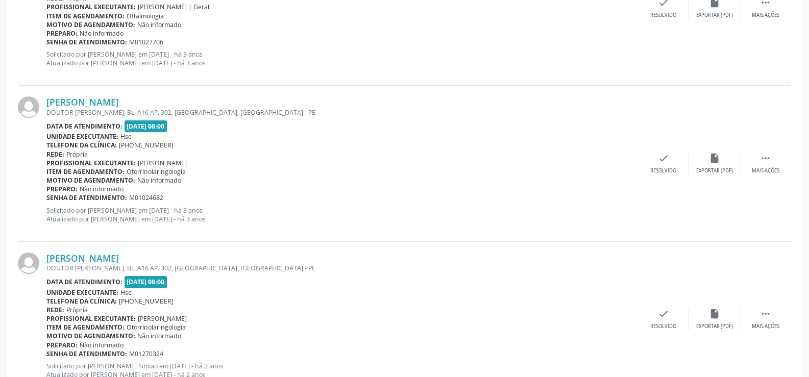
scroll to position [2315, 0]
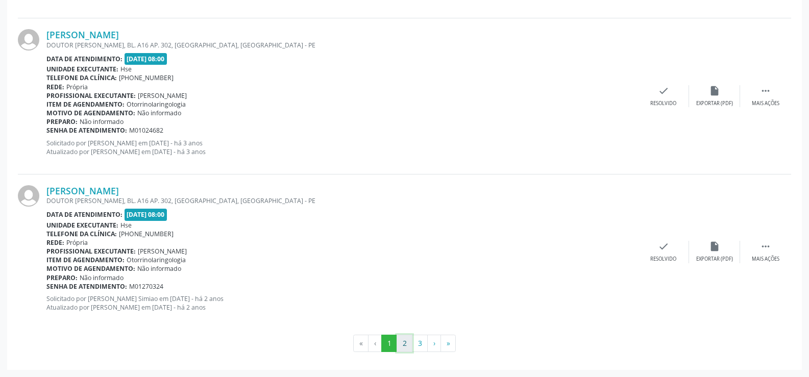
click at [408, 342] on button "2" at bounding box center [405, 343] width 16 height 17
click at [417, 343] on button "3" at bounding box center [420, 343] width 16 height 17
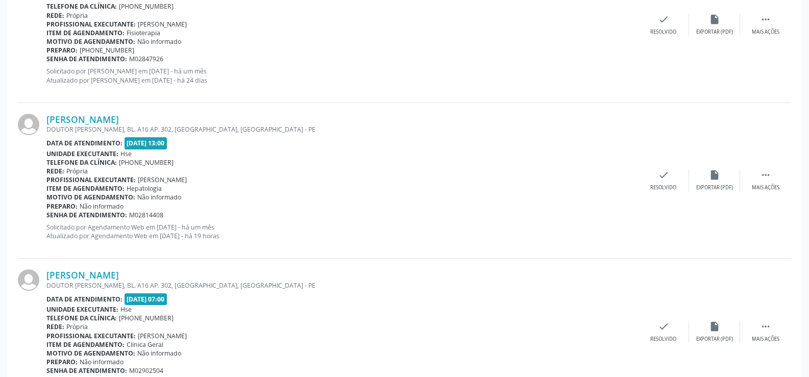
scroll to position [766, 0]
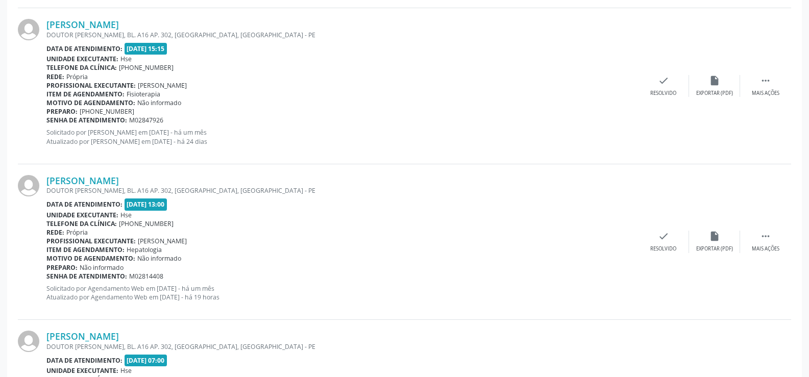
click at [116, 188] on div "DOUTOR [PERSON_NAME], BL. A16 AP. 302, [GEOGRAPHIC_DATA], [GEOGRAPHIC_DATA] - PE" at bounding box center [342, 190] width 592 height 9
click at [116, 183] on link "[PERSON_NAME]" at bounding box center [82, 180] width 73 height 11
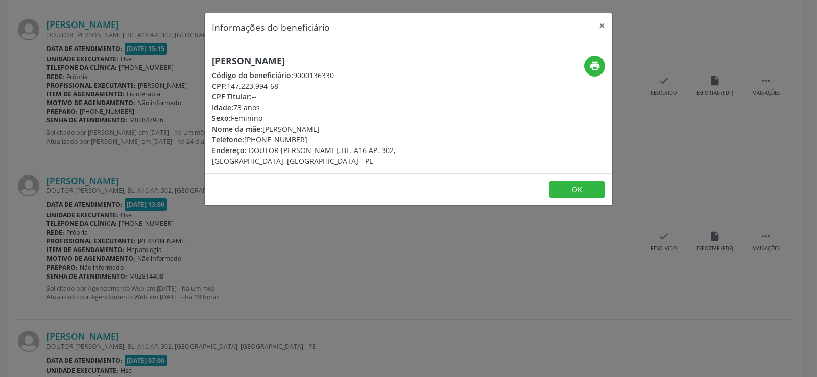
click at [240, 68] on div "[PERSON_NAME] Código do beneficiário: 9000136330 CPF: 147.223.994-68 CPF Titula…" at bounding box center [340, 111] width 257 height 111
click at [240, 61] on h5 "[PERSON_NAME]" at bounding box center [340, 61] width 257 height 11
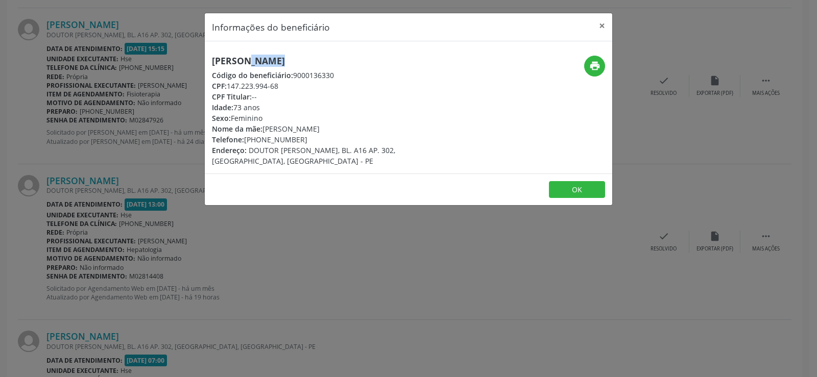
click at [240, 61] on h5 "[PERSON_NAME]" at bounding box center [340, 61] width 257 height 11
click at [275, 292] on div "Informações do beneficiário × [PERSON_NAME] Código do beneficiário: 9000136330 …" at bounding box center [408, 188] width 817 height 377
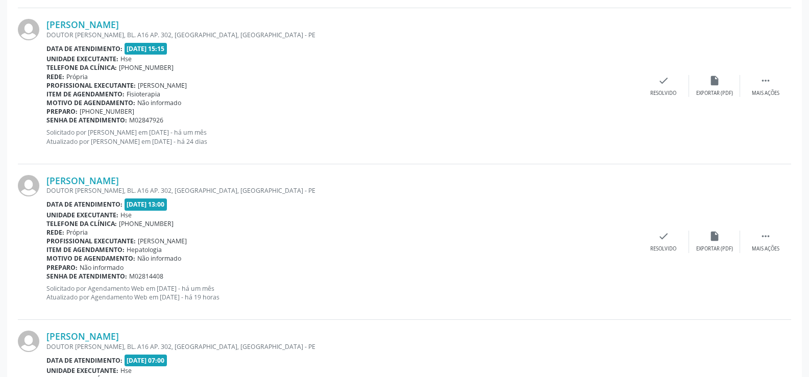
click at [129, 131] on p "Solicitado por [PERSON_NAME] em [DATE] - há um mês Atualizado por [PERSON_NAME]…" at bounding box center [342, 136] width 592 height 17
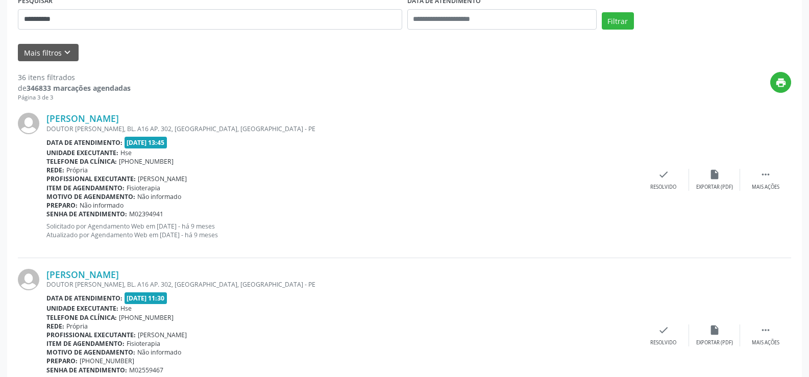
scroll to position [0, 0]
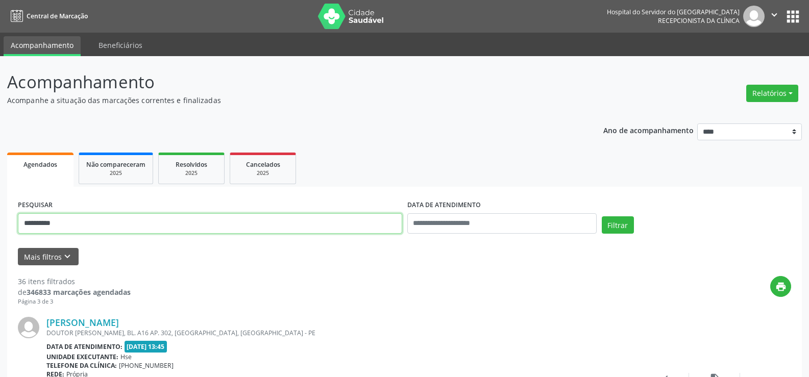
click at [170, 223] on input "**********" at bounding box center [210, 223] width 385 height 20
click at [602, 217] on button "Filtrar" at bounding box center [618, 225] width 32 height 17
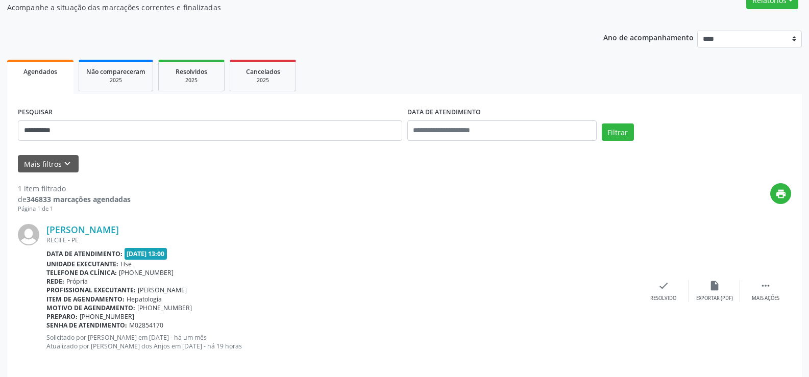
scroll to position [103, 0]
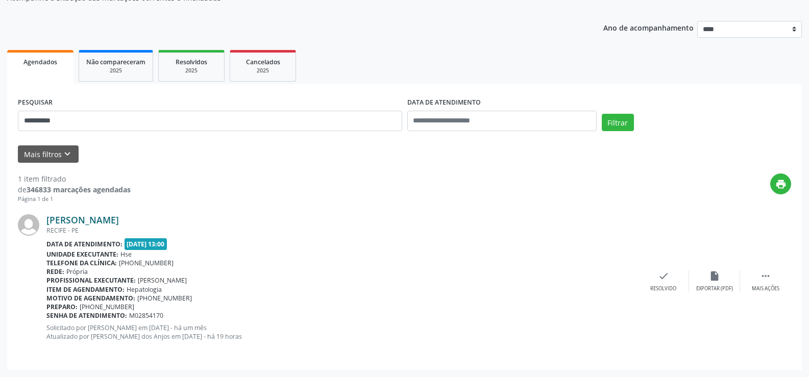
click at [99, 218] on link "[PERSON_NAME]" at bounding box center [82, 219] width 73 height 11
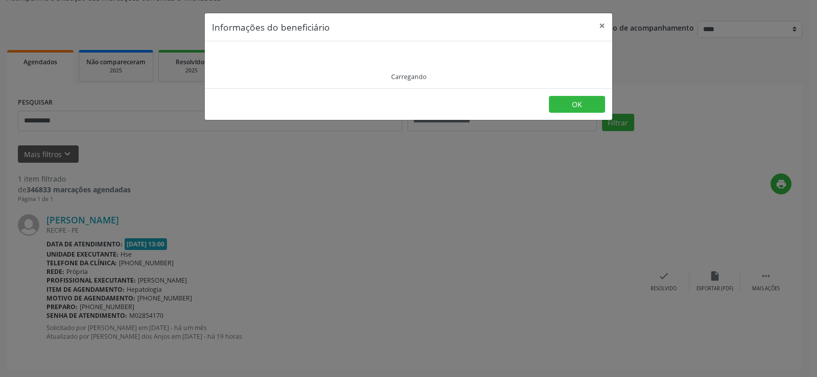
drag, startPoint x: 259, startPoint y: 37, endPoint x: 262, endPoint y: 46, distance: 9.7
click at [259, 37] on header "Informações do beneficiário ×" at bounding box center [409, 27] width 408 height 28
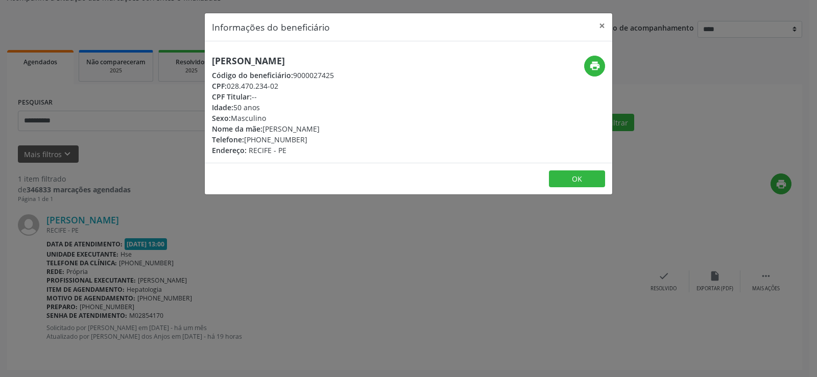
click at [268, 54] on div "[PERSON_NAME] Código do beneficiário: 9000027425 CPF: 028.470.234-02 CPF Titula…" at bounding box center [409, 102] width 408 height 122
click at [118, 135] on div "Informações do beneficiário × [PERSON_NAME] Código do beneficiário: 9000027425 …" at bounding box center [408, 188] width 817 height 377
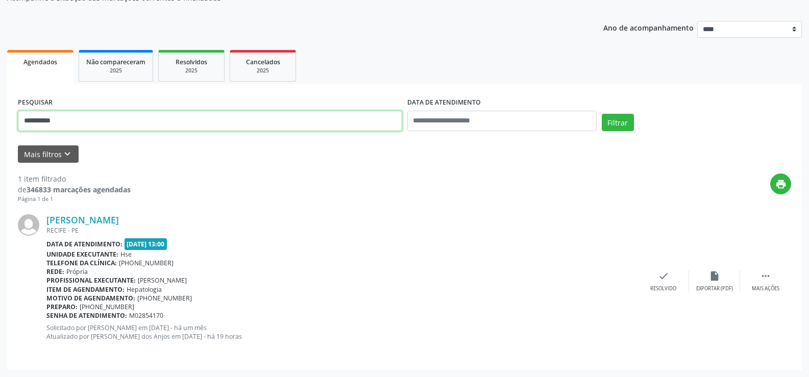
click at [120, 125] on input "**********" at bounding box center [210, 121] width 385 height 20
click at [602, 114] on button "Filtrar" at bounding box center [618, 122] width 32 height 17
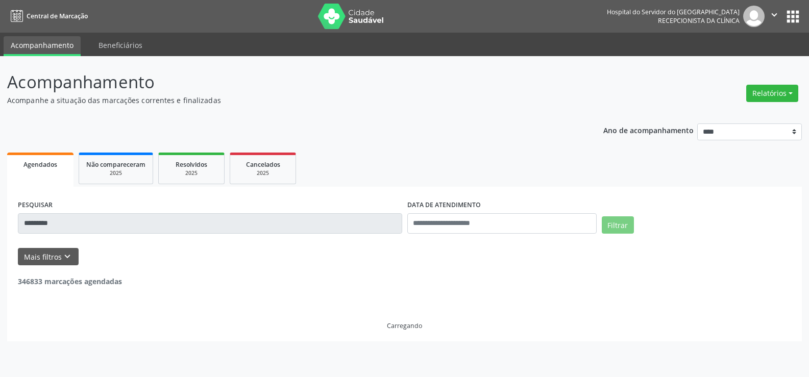
scroll to position [0, 0]
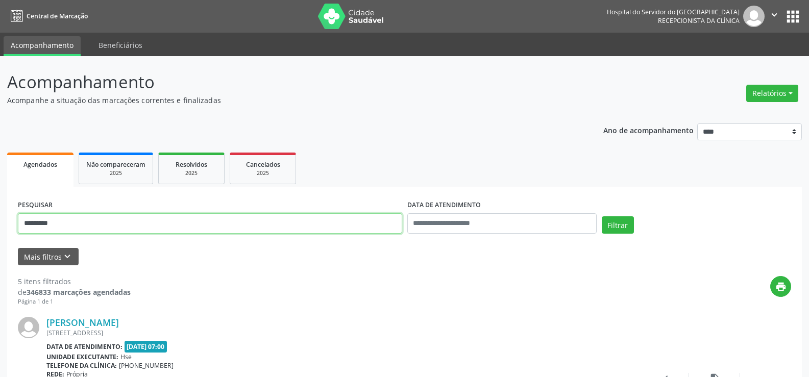
click at [50, 223] on input "*********" at bounding box center [210, 223] width 385 height 20
click at [602, 217] on button "Filtrar" at bounding box center [618, 225] width 32 height 17
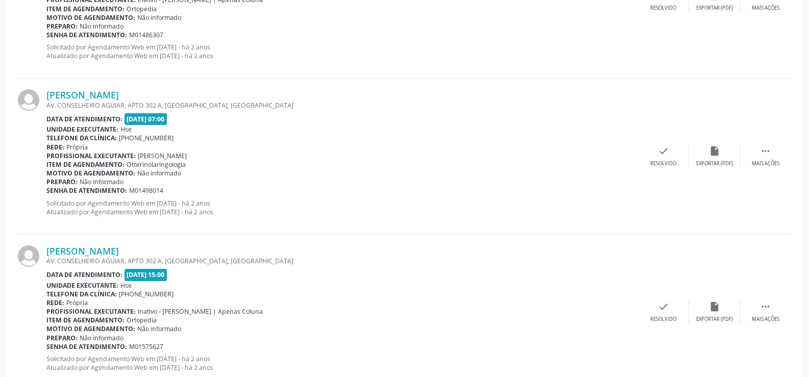
scroll to position [2315, 0]
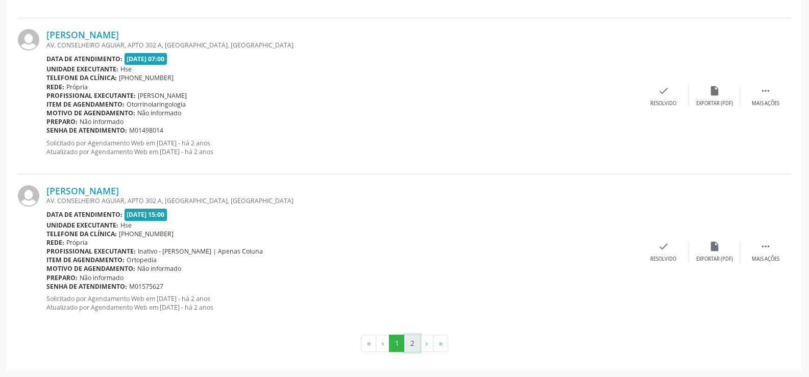
click at [414, 345] on button "2" at bounding box center [412, 343] width 16 height 17
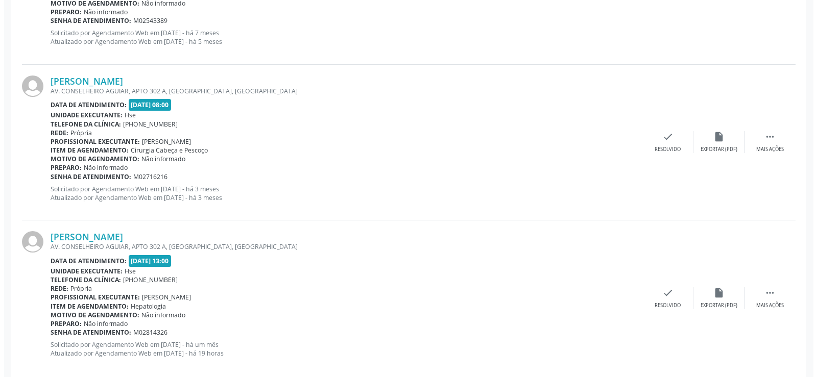
scroll to position [2003, 0]
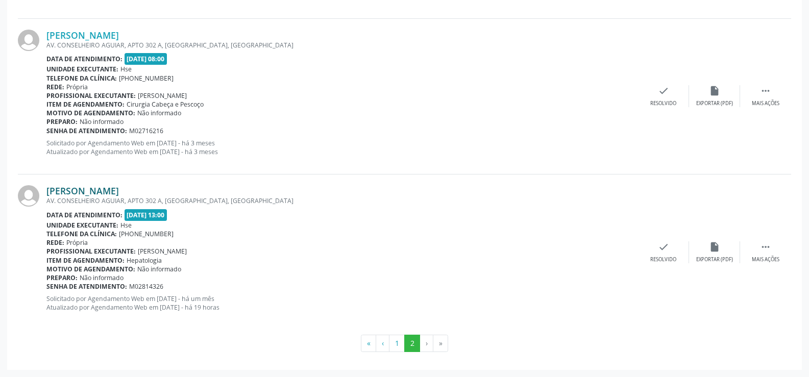
click at [119, 193] on link "[PERSON_NAME]" at bounding box center [82, 190] width 73 height 11
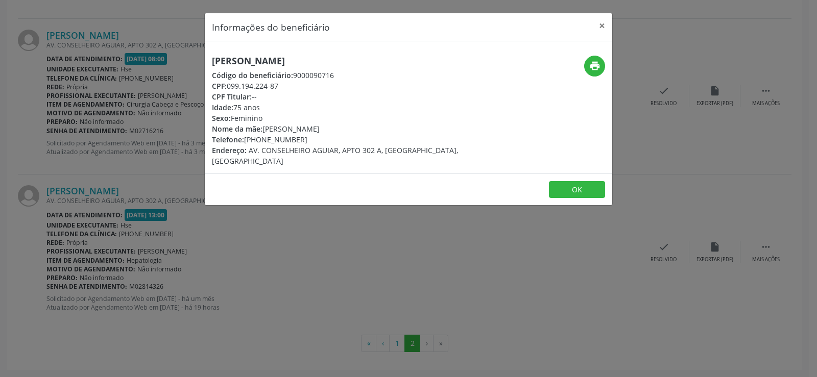
click at [244, 64] on h5 "[PERSON_NAME]" at bounding box center [340, 61] width 257 height 11
click at [105, 155] on div "Informações do beneficiário × [PERSON_NAME] Código do beneficiário: 9000090716 …" at bounding box center [408, 188] width 817 height 377
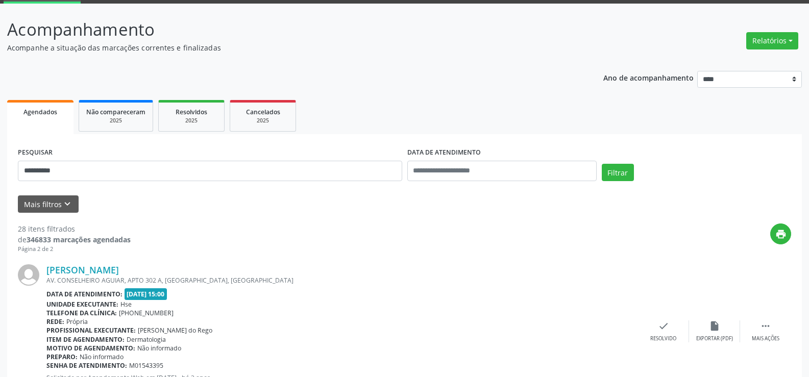
scroll to position [0, 0]
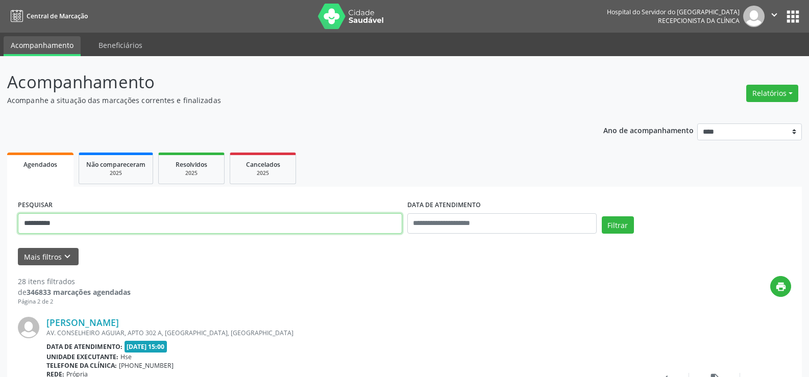
click at [151, 230] on input "**********" at bounding box center [210, 223] width 385 height 20
type input "*"
click at [602, 217] on button "Filtrar" at bounding box center [618, 225] width 32 height 17
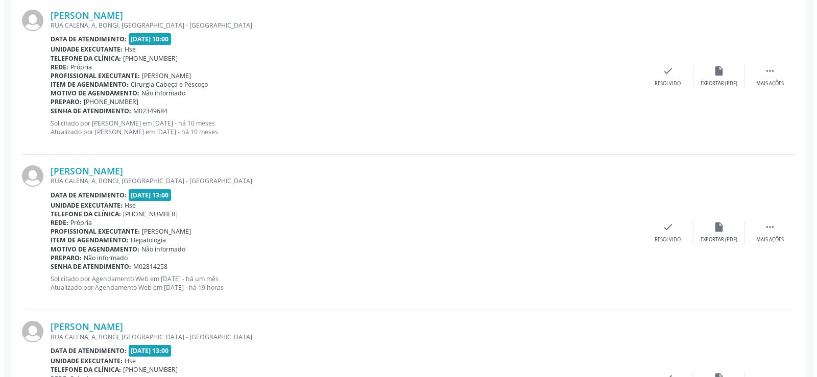
scroll to position [460, 0]
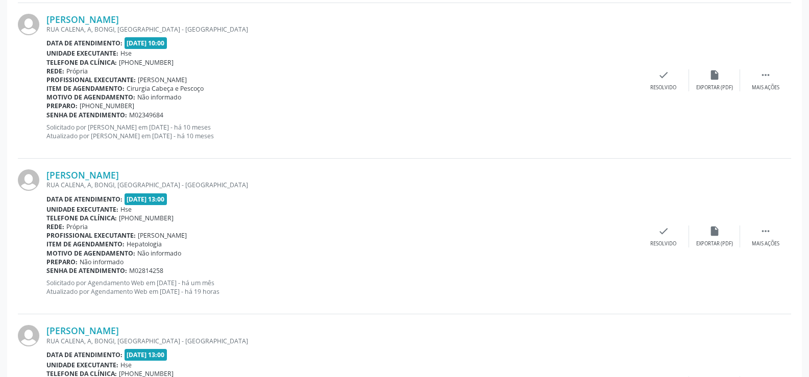
click at [120, 168] on div "[PERSON_NAME] [GEOGRAPHIC_DATA], A, [GEOGRAPHIC_DATA], [GEOGRAPHIC_DATA] - [GEO…" at bounding box center [405, 237] width 774 height 156
click at [119, 170] on link "[PERSON_NAME]" at bounding box center [82, 175] width 73 height 11
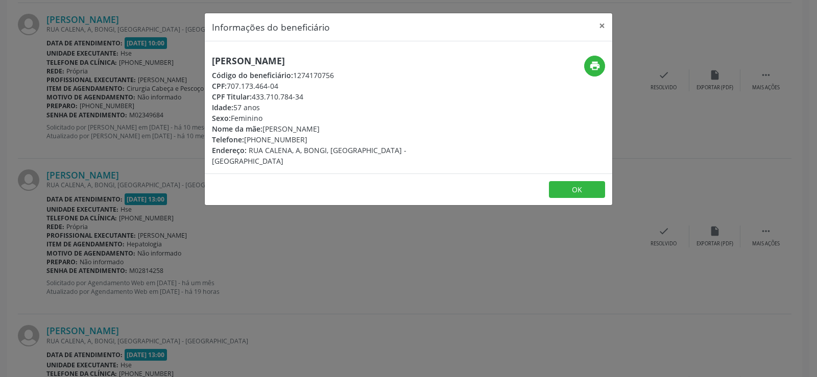
click at [304, 62] on h5 "[PERSON_NAME]" at bounding box center [340, 61] width 257 height 11
click at [101, 261] on div "Informações do beneficiário × [PERSON_NAME] Código do beneficiário: 1274170756 …" at bounding box center [408, 188] width 817 height 377
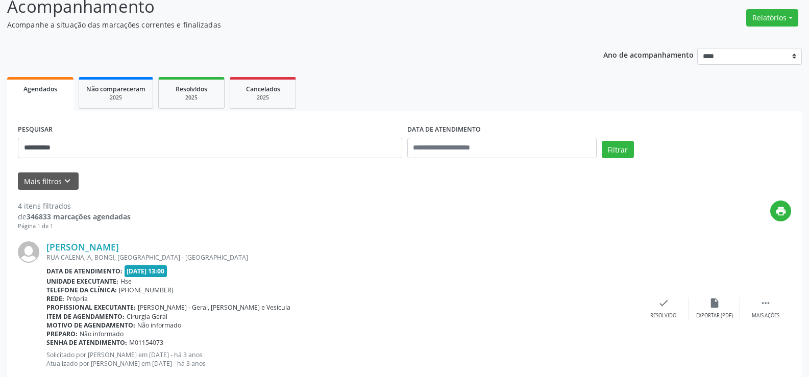
scroll to position [0, 0]
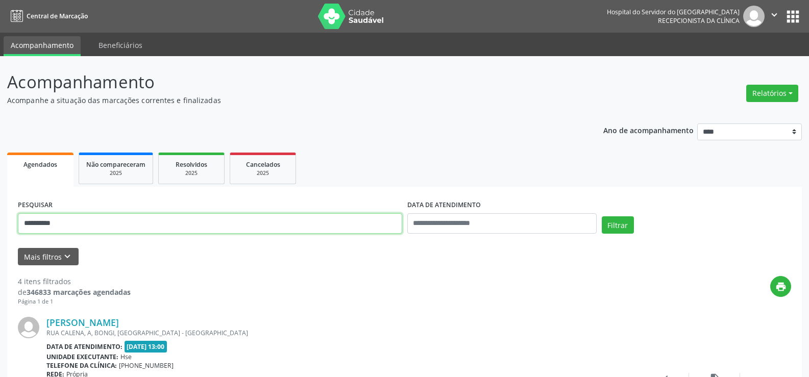
click at [162, 219] on input "**********" at bounding box center [210, 223] width 385 height 20
click at [602, 217] on button "Filtrar" at bounding box center [618, 225] width 32 height 17
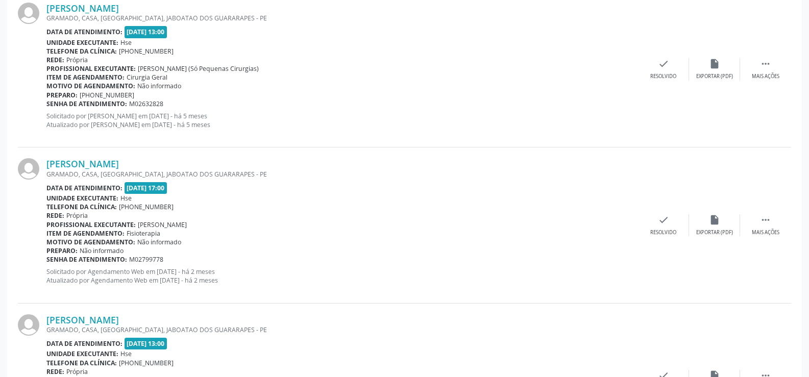
scroll to position [1818, 0]
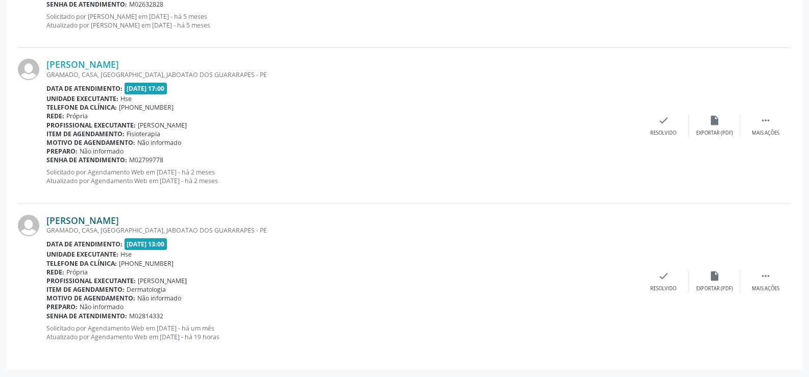
click at [103, 224] on link "[PERSON_NAME]" at bounding box center [82, 220] width 73 height 11
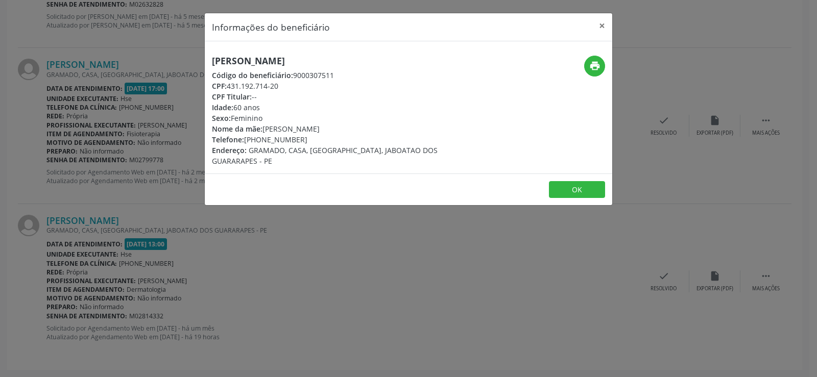
click at [256, 56] on h5 "[PERSON_NAME]" at bounding box center [340, 61] width 257 height 11
click at [124, 205] on div "Informações do beneficiário × Heloiza Betania Gomes Código do beneficiário: 900…" at bounding box center [408, 188] width 817 height 377
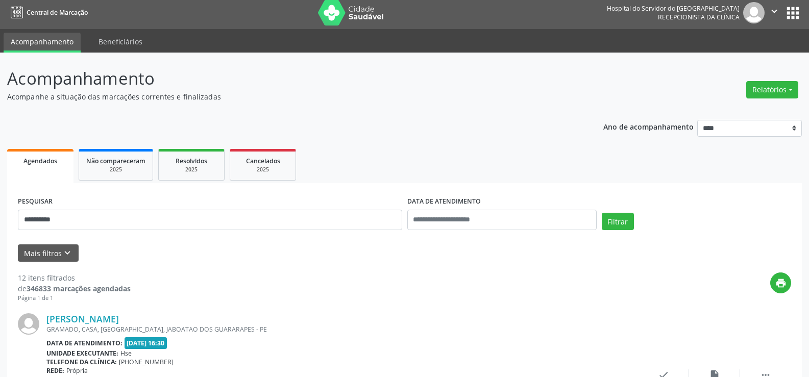
scroll to position [0, 0]
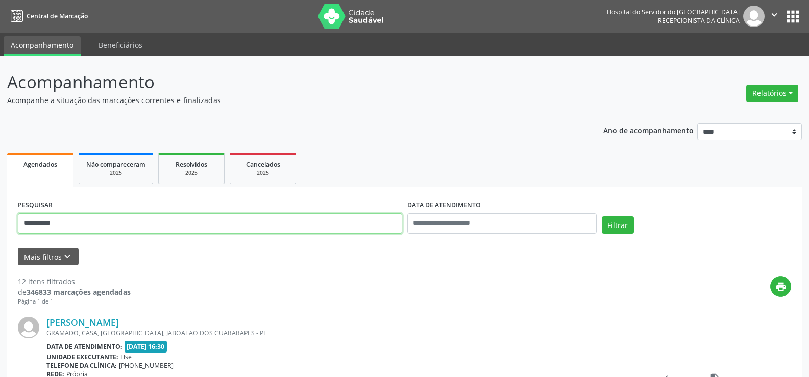
click at [157, 230] on input "**********" at bounding box center [210, 223] width 385 height 20
click at [602, 217] on button "Filtrar" at bounding box center [618, 225] width 32 height 17
click at [161, 228] on input "**********" at bounding box center [210, 223] width 385 height 20
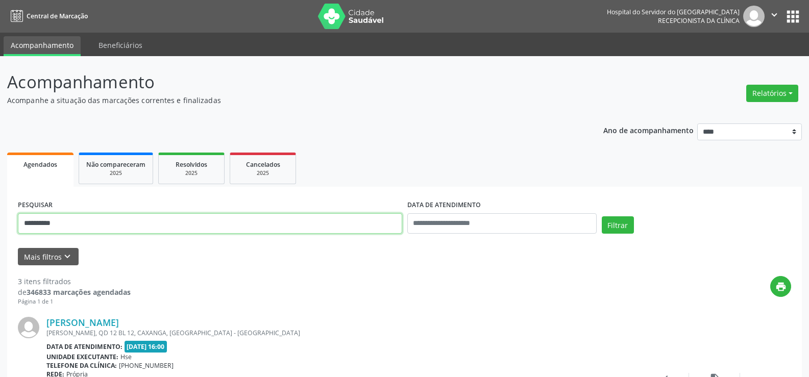
click at [161, 228] on input "**********" at bounding box center [210, 223] width 385 height 20
click at [602, 217] on button "Filtrar" at bounding box center [618, 225] width 32 height 17
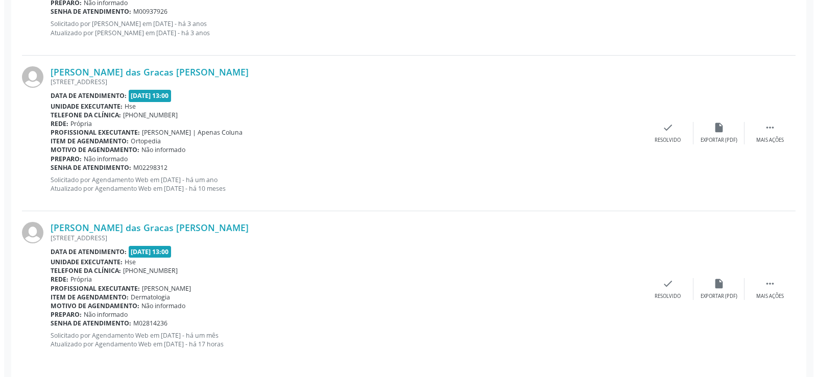
scroll to position [882, 0]
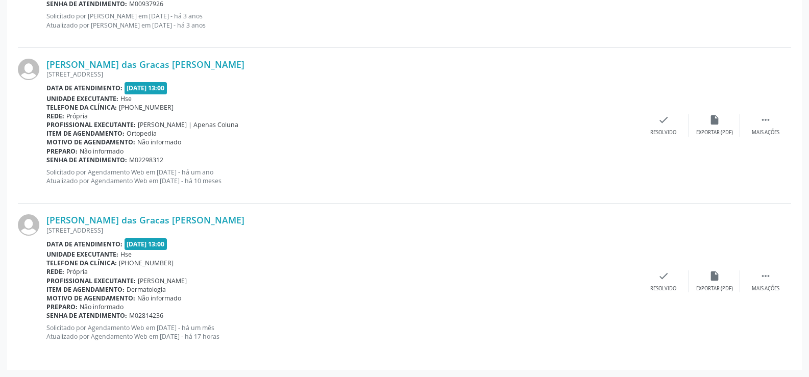
click at [128, 209] on div "[PERSON_NAME] das Gracas [PERSON_NAME] [STREET_ADDRESS] Data de atendimento: [D…" at bounding box center [405, 281] width 774 height 155
click at [127, 218] on link "[PERSON_NAME] das Gracas [PERSON_NAME]" at bounding box center [145, 219] width 198 height 11
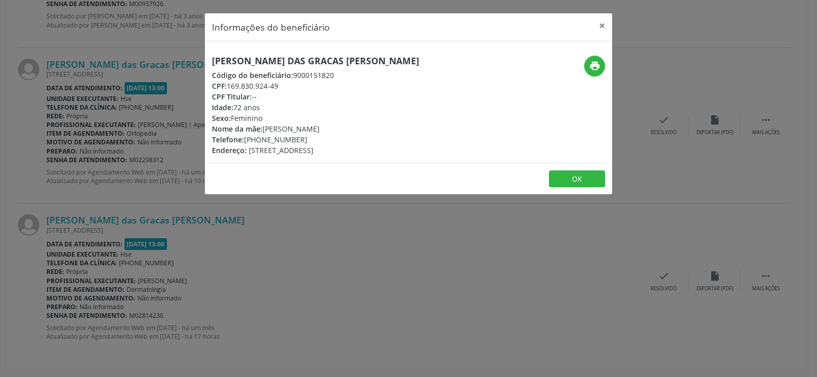
click at [299, 63] on h5 "[PERSON_NAME] das Gracas [PERSON_NAME]" at bounding box center [315, 61] width 207 height 11
click at [127, 109] on div "Informações do beneficiário × [PERSON_NAME] das Gracas [PERSON_NAME] Código do …" at bounding box center [408, 188] width 817 height 377
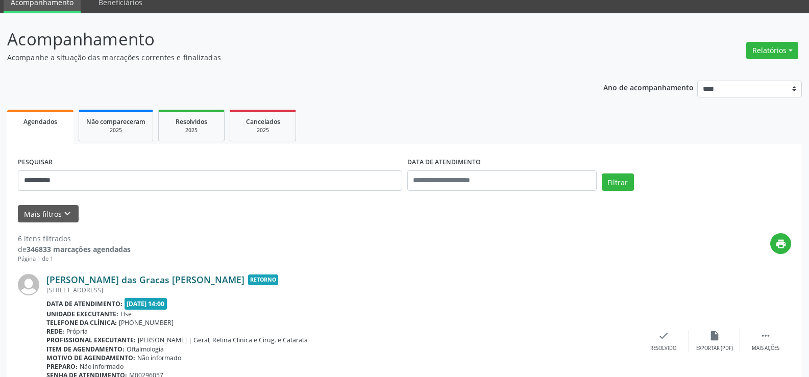
scroll to position [0, 0]
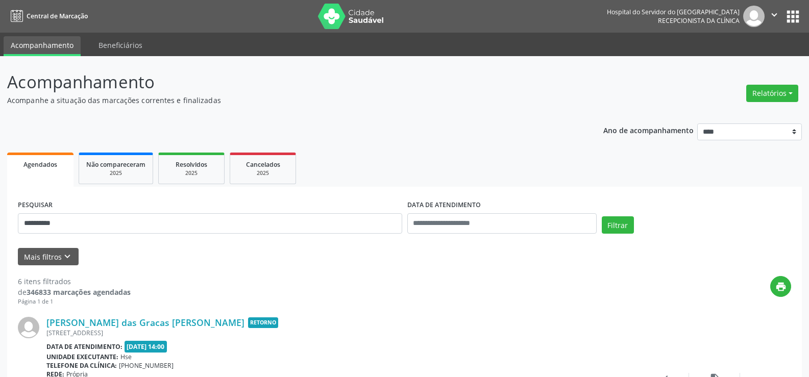
click at [127, 234] on div "**********" at bounding box center [210, 219] width 390 height 43
click at [125, 228] on input "**********" at bounding box center [210, 223] width 385 height 20
click at [602, 217] on button "Filtrar" at bounding box center [618, 225] width 32 height 17
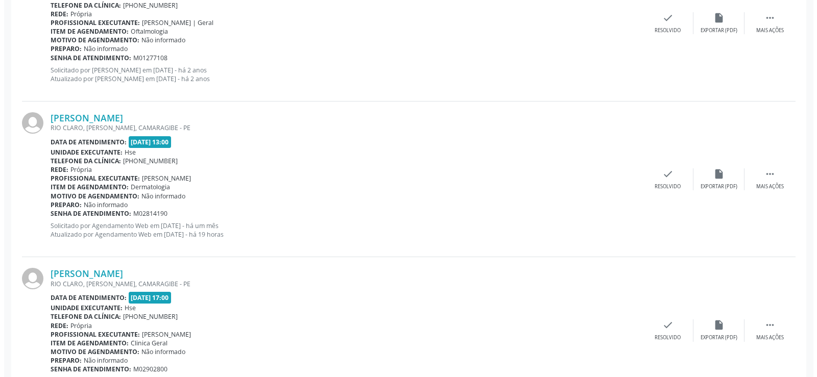
scroll to position [453, 0]
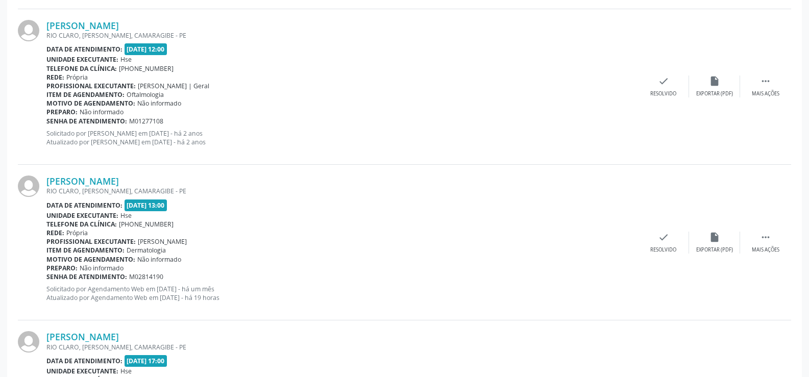
click at [170, 187] on div "RIO CLARO, [PERSON_NAME], CAMARAGIBE - PE" at bounding box center [342, 191] width 592 height 9
click at [119, 182] on link "[PERSON_NAME]" at bounding box center [82, 181] width 73 height 11
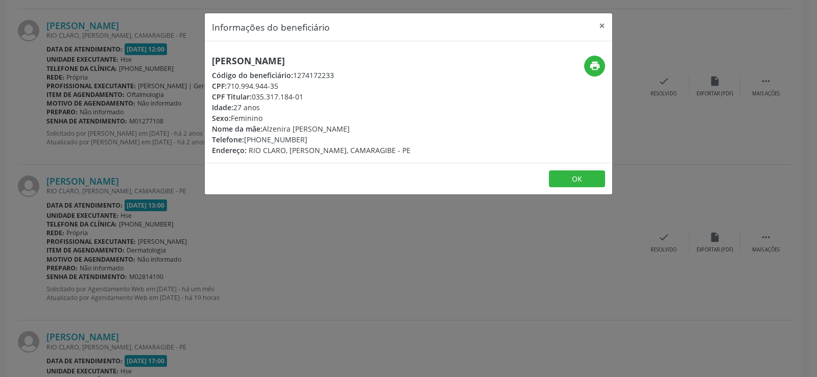
click at [231, 70] on span "Código do beneficiário:" at bounding box center [252, 75] width 81 height 10
click at [231, 59] on h5 "[PERSON_NAME]" at bounding box center [311, 61] width 199 height 11
click at [113, 113] on div "Informações do beneficiário × [PERSON_NAME] Código do beneficiário: 1274172233 …" at bounding box center [408, 188] width 817 height 377
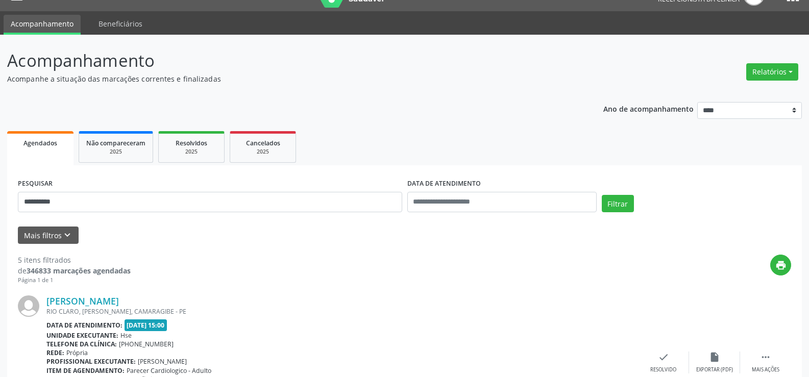
scroll to position [0, 0]
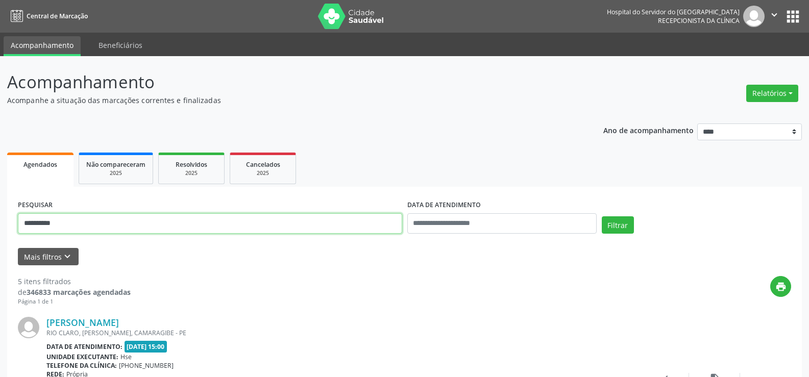
click at [184, 229] on input "**********" at bounding box center [210, 223] width 385 height 20
click at [602, 217] on button "Filtrar" at bounding box center [618, 225] width 32 height 17
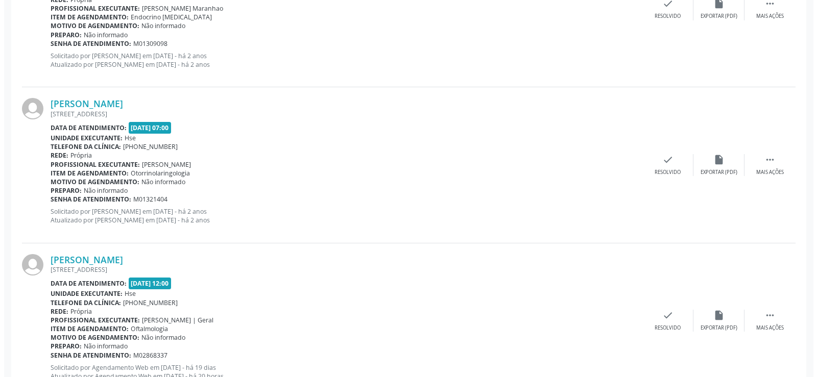
scroll to position [1761, 0]
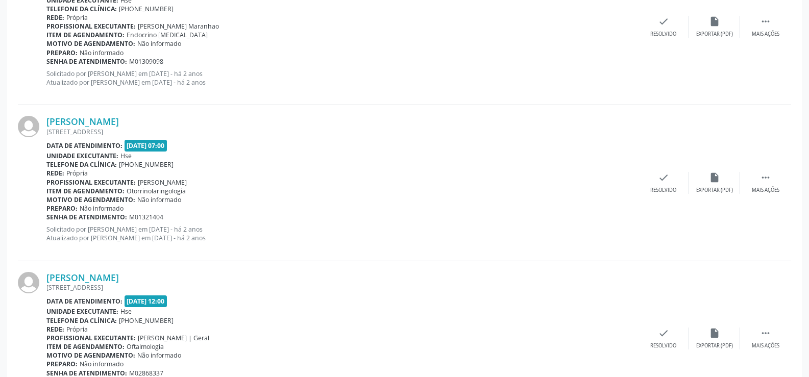
click at [116, 232] on p "Solicitado por [PERSON_NAME] em [DATE] - há 2 anos Atualizado por [PERSON_NAME]…" at bounding box center [342, 233] width 592 height 17
click at [119, 280] on link "[PERSON_NAME]" at bounding box center [82, 277] width 73 height 11
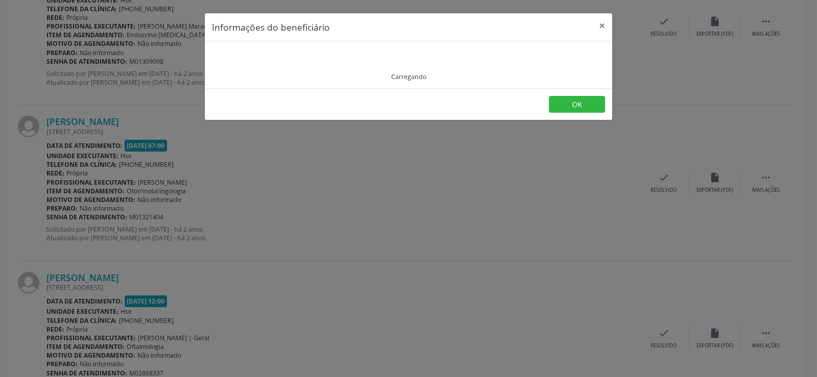
click at [294, 64] on div "Carregando" at bounding box center [408, 65] width 393 height 33
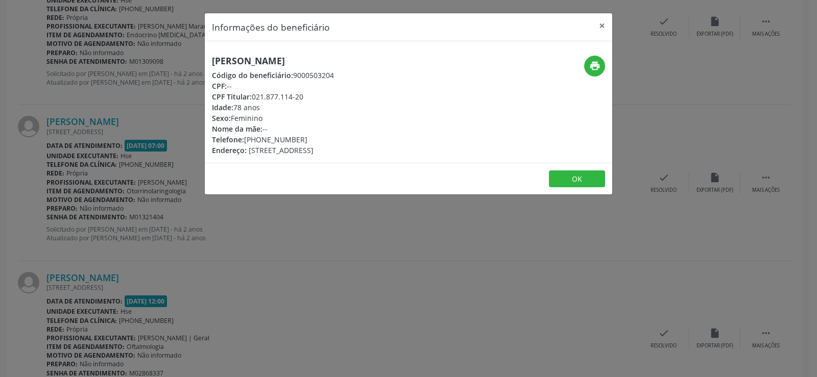
click at [294, 64] on h5 "[PERSON_NAME]" at bounding box center [273, 61] width 122 height 11
click at [77, 175] on div "Informações do beneficiário × [PERSON_NAME] Código do beneficiário: 9000503204 …" at bounding box center [408, 188] width 817 height 377
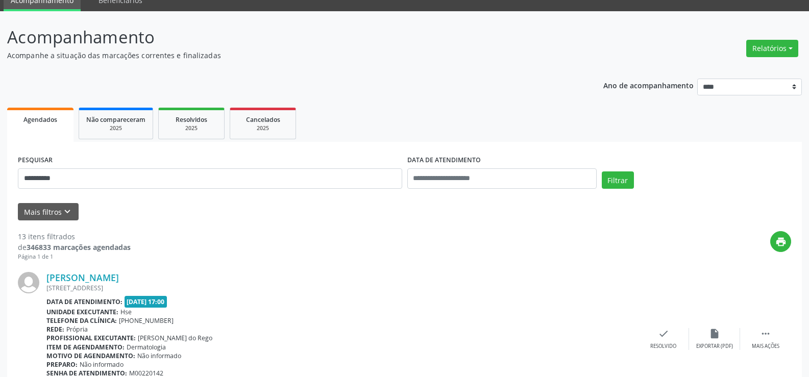
scroll to position [0, 0]
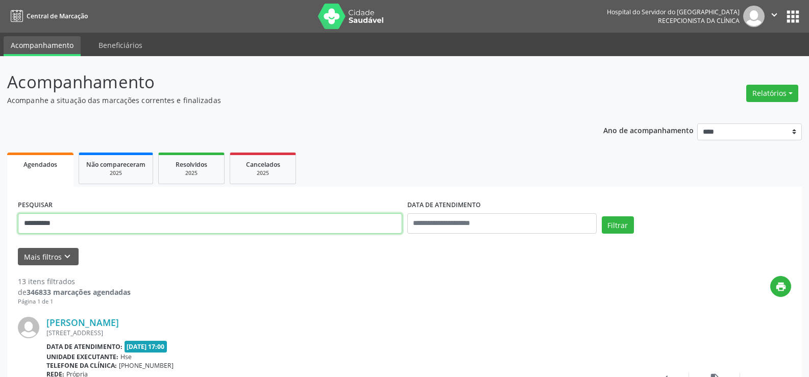
click at [176, 227] on input "**********" at bounding box center [210, 223] width 385 height 20
click at [602, 217] on button "Filtrar" at bounding box center [618, 225] width 32 height 17
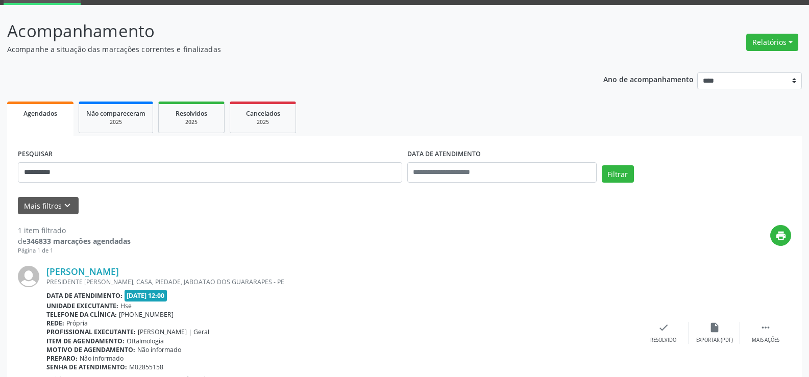
scroll to position [103, 0]
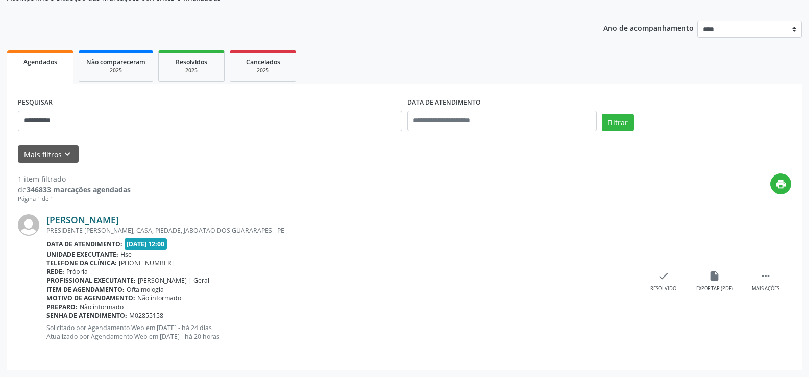
click at [119, 220] on link "[PERSON_NAME]" at bounding box center [82, 219] width 73 height 11
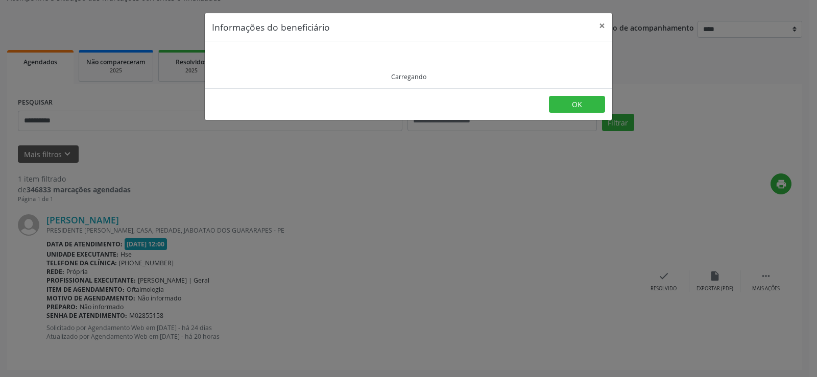
click at [257, 63] on div "Carregando" at bounding box center [408, 65] width 393 height 33
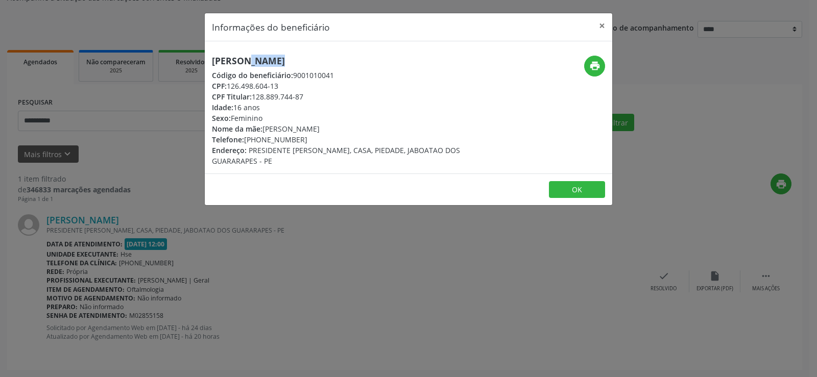
click at [257, 63] on h5 "[PERSON_NAME]" at bounding box center [340, 61] width 257 height 11
click at [593, 64] on icon "print" at bounding box center [594, 65] width 11 height 11
click at [65, 148] on div "Informações do beneficiário × [PERSON_NAME] Código do beneficiário: 9001010041 …" at bounding box center [408, 188] width 817 height 377
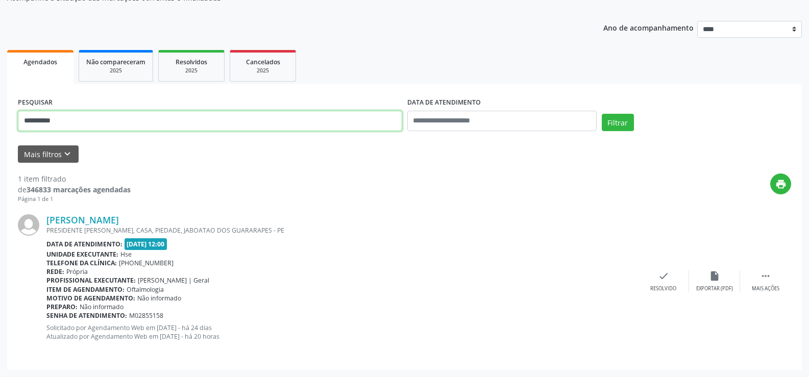
click at [74, 115] on input "**********" at bounding box center [210, 121] width 385 height 20
click at [602, 114] on button "Filtrar" at bounding box center [618, 122] width 32 height 17
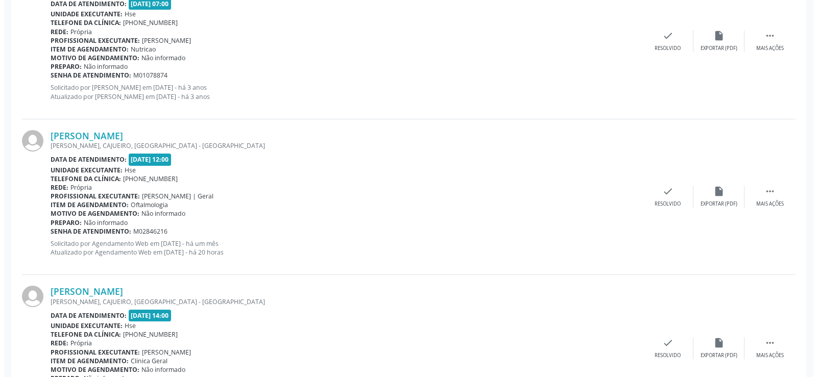
scroll to position [720, 0]
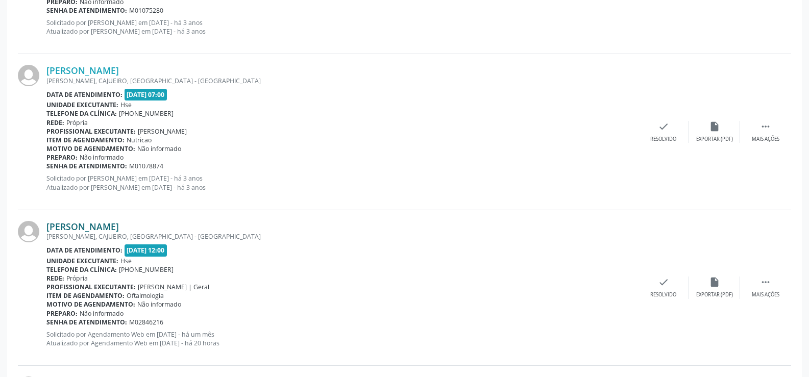
click at [107, 227] on link "[PERSON_NAME]" at bounding box center [82, 226] width 73 height 11
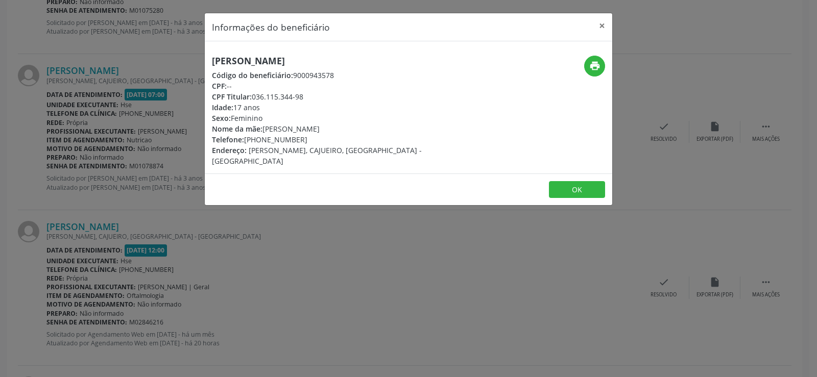
click at [261, 69] on div "[PERSON_NAME] Código do beneficiário: 9000943578 CPF: -- CPF Titular: 036.115.3…" at bounding box center [340, 111] width 257 height 111
click at [258, 62] on h5 "[PERSON_NAME]" at bounding box center [340, 61] width 257 height 11
click at [122, 259] on div "Informações do beneficiário × [PERSON_NAME] Código do beneficiário: 9000943578 …" at bounding box center [408, 188] width 817 height 377
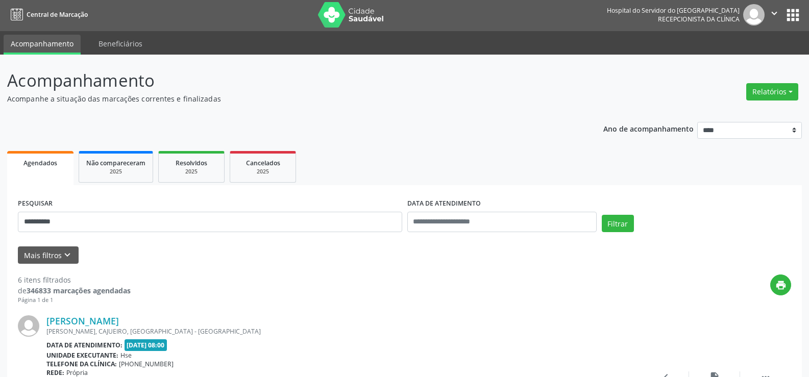
scroll to position [0, 0]
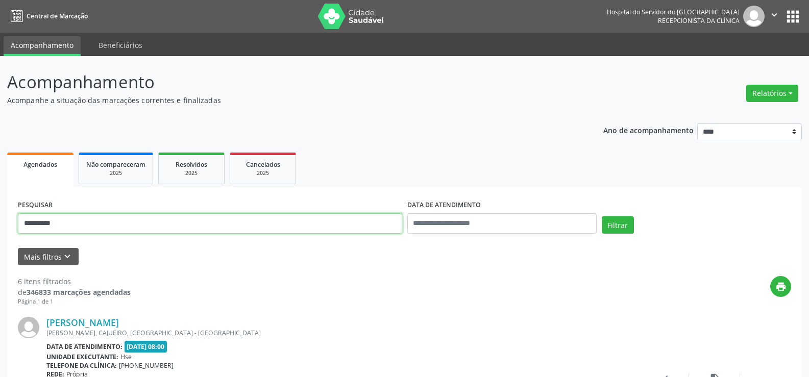
click at [131, 221] on input "**********" at bounding box center [210, 223] width 385 height 20
click at [602, 217] on button "Filtrar" at bounding box center [618, 225] width 32 height 17
click at [179, 213] on input "**********" at bounding box center [210, 223] width 385 height 20
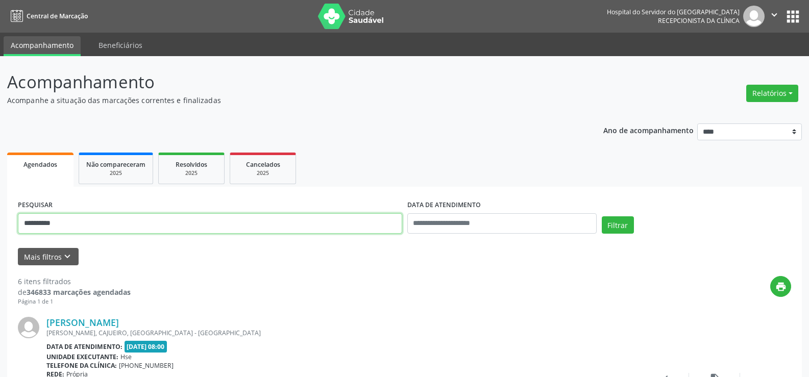
click at [179, 213] on input "**********" at bounding box center [210, 223] width 385 height 20
paste input "*"
click at [602, 217] on button "Filtrar" at bounding box center [618, 225] width 32 height 17
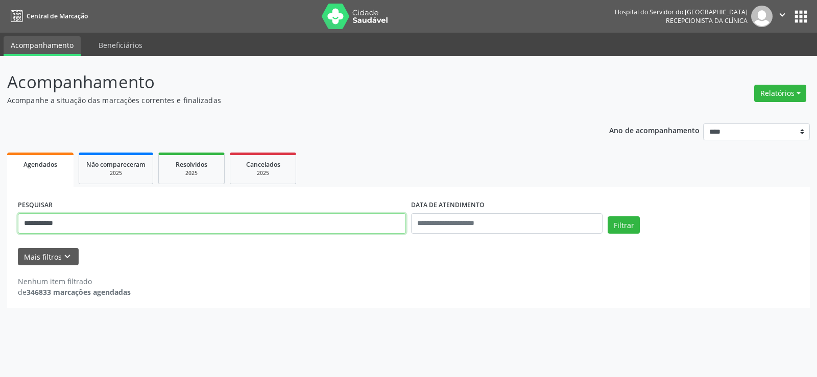
click at [149, 227] on input "**********" at bounding box center [212, 223] width 388 height 20
paste input "***"
click at [608, 217] on button "Filtrar" at bounding box center [624, 225] width 32 height 17
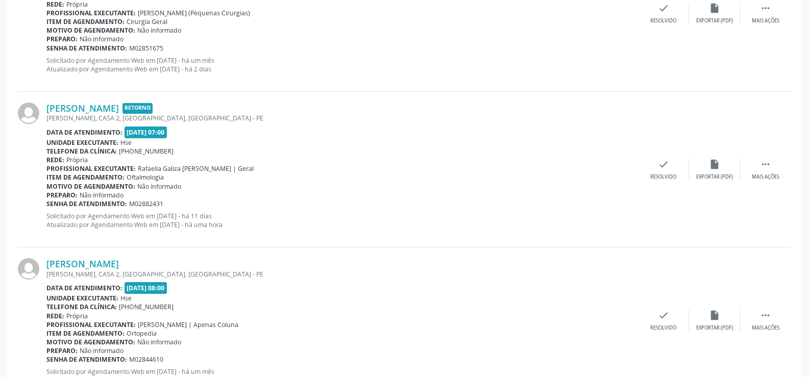
scroll to position [709, 0]
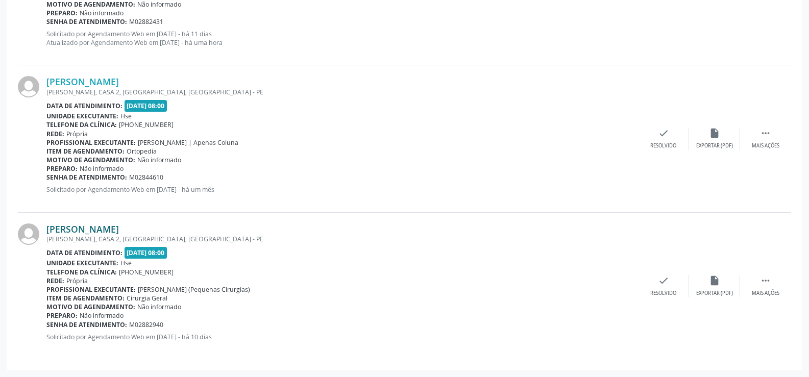
click at [82, 230] on link "[PERSON_NAME]" at bounding box center [82, 229] width 73 height 11
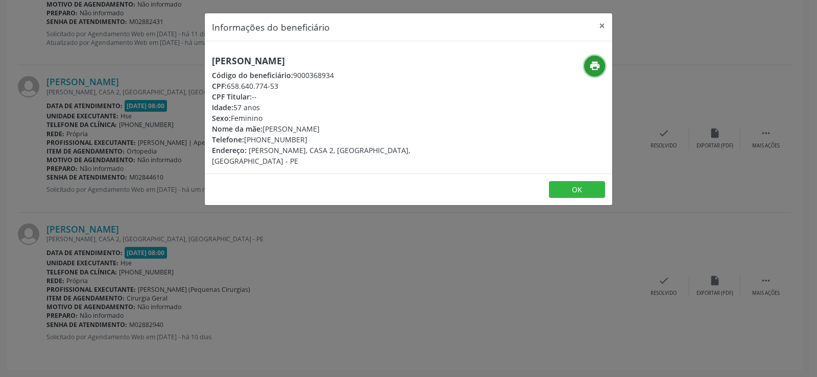
click at [602, 69] on button "print" at bounding box center [594, 66] width 21 height 21
click at [85, 122] on div "Informações do beneficiário × [PERSON_NAME] Código do beneficiário: 9000368934 …" at bounding box center [408, 188] width 817 height 377
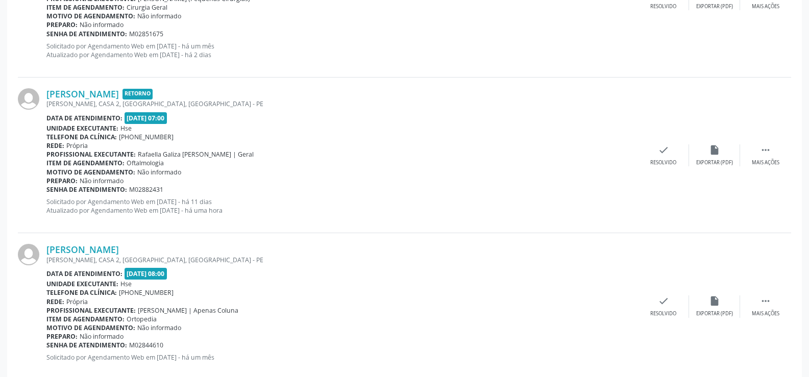
scroll to position [453, 0]
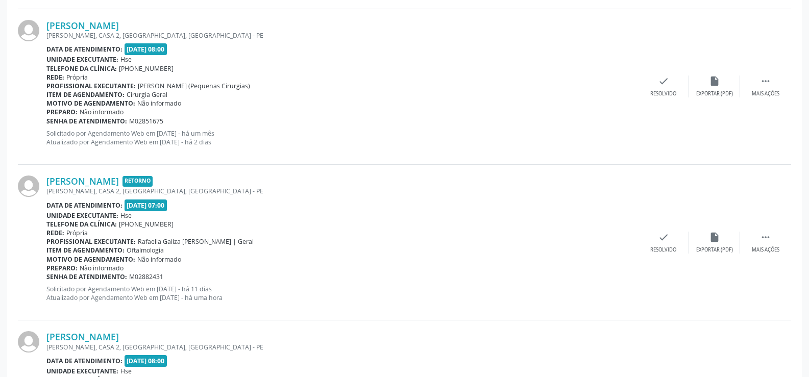
click at [88, 140] on p "Solicitado por Agendamento Web em [DATE] - há um mês Atualizado por Agendamento…" at bounding box center [342, 137] width 592 height 17
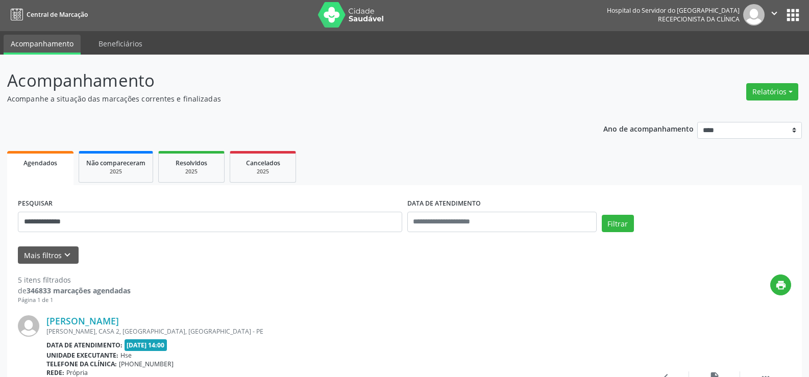
scroll to position [0, 0]
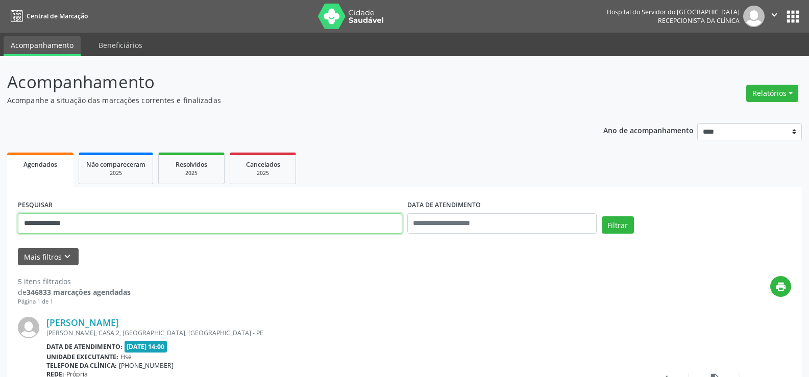
click at [148, 214] on input "**********" at bounding box center [210, 223] width 385 height 20
paste input "text"
click at [602, 217] on button "Filtrar" at bounding box center [618, 225] width 32 height 17
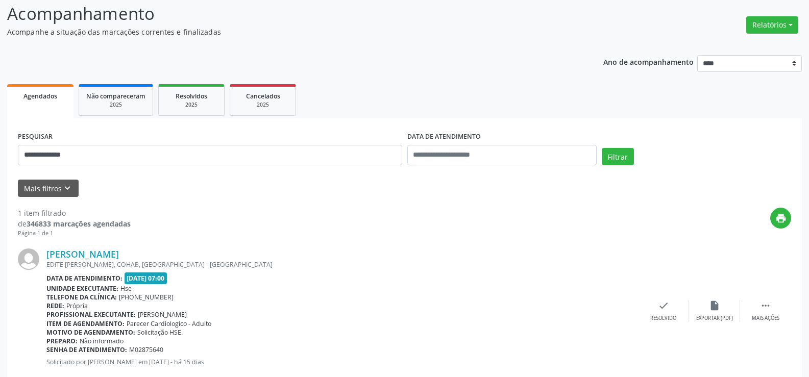
scroll to position [93, 0]
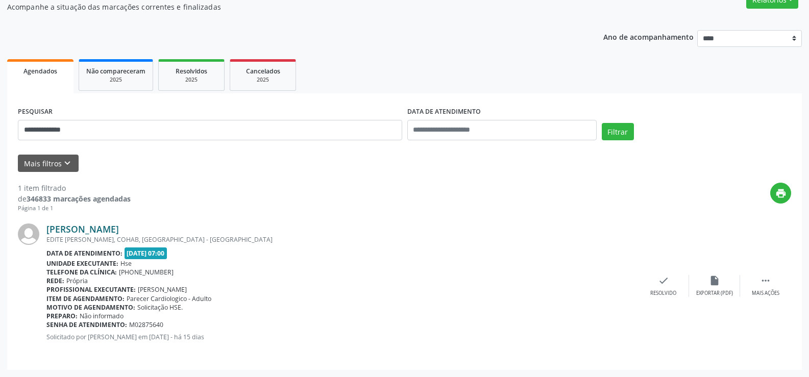
click at [98, 228] on link "[PERSON_NAME]" at bounding box center [82, 229] width 73 height 11
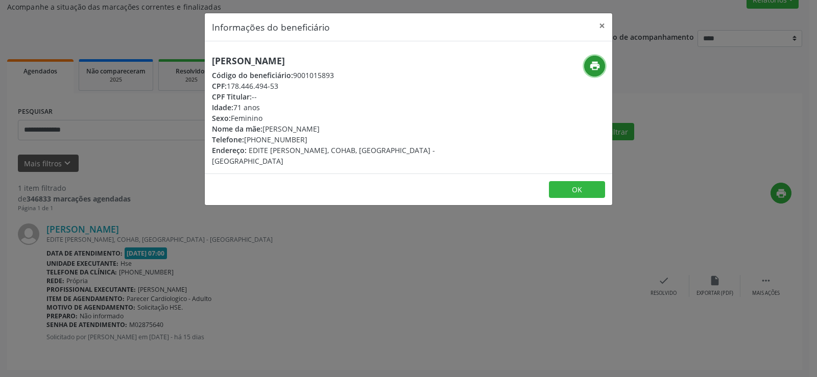
click at [598, 66] on icon "print" at bounding box center [594, 65] width 11 height 11
click at [93, 166] on div "Informações do beneficiário × [PERSON_NAME] Código do beneficiário: 9001015893 …" at bounding box center [408, 188] width 817 height 377
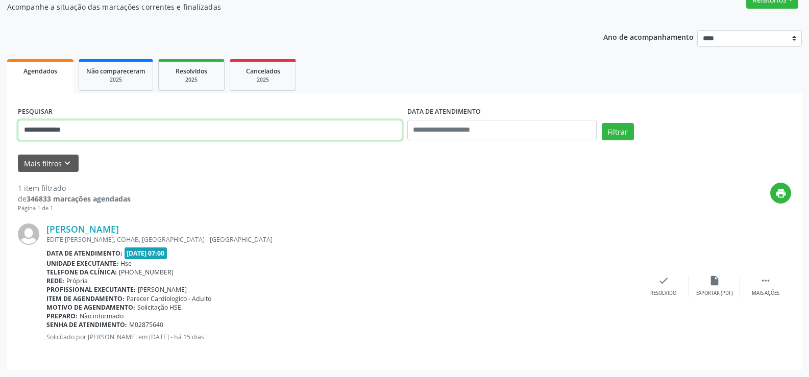
click at [93, 137] on input "**********" at bounding box center [210, 130] width 385 height 20
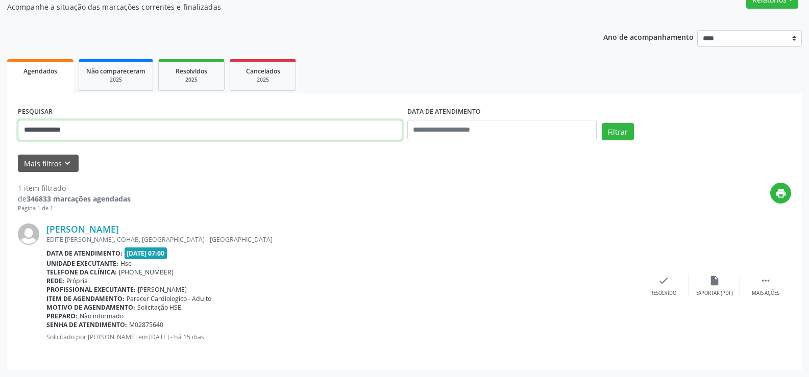
paste input "text"
click at [602, 123] on button "Filtrar" at bounding box center [618, 131] width 32 height 17
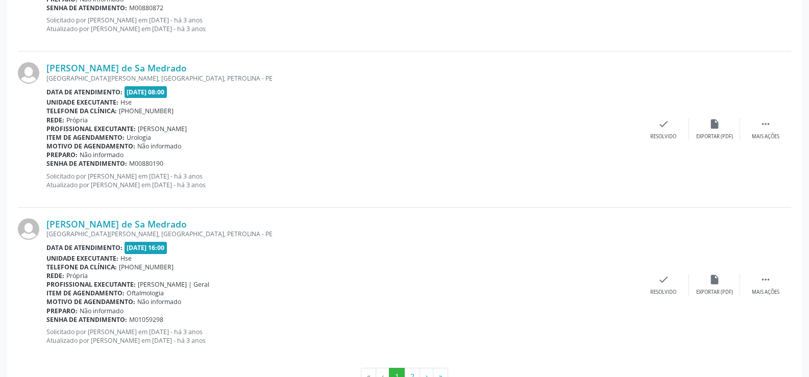
scroll to position [2315, 0]
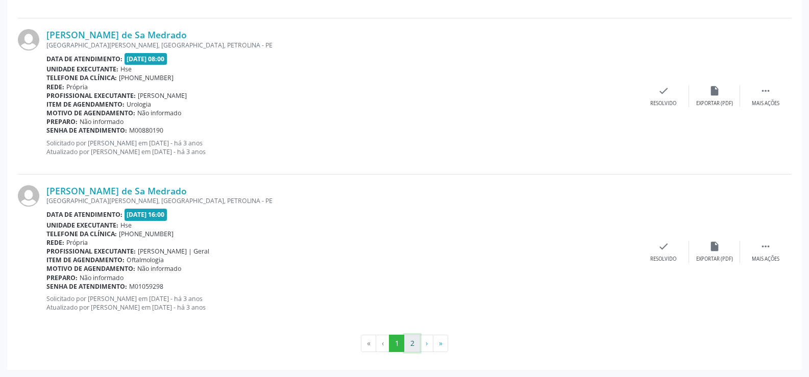
click at [412, 345] on button "2" at bounding box center [412, 343] width 16 height 17
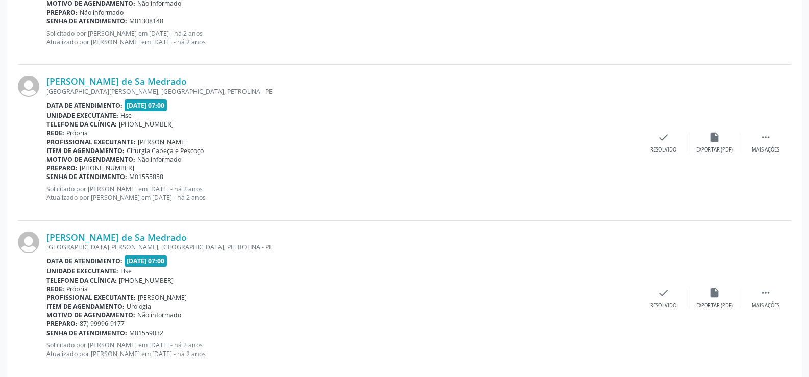
scroll to position [1068, 0]
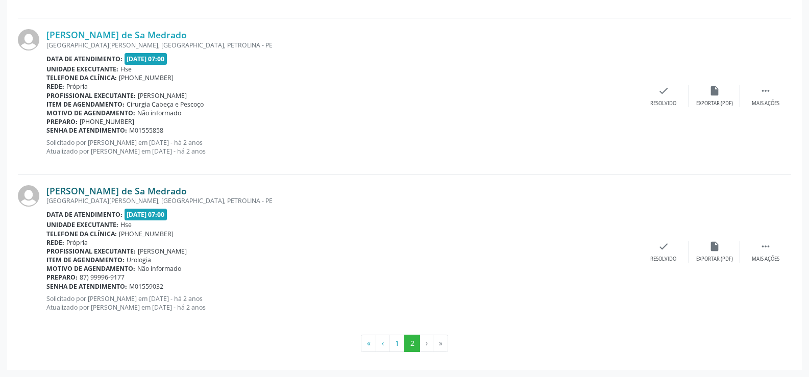
click at [118, 195] on link "[PERSON_NAME] de Sa Medrado" at bounding box center [116, 190] width 140 height 11
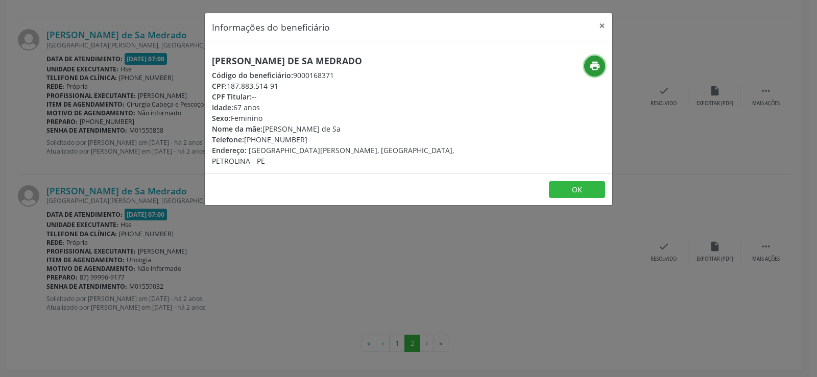
click at [595, 68] on icon "print" at bounding box center [594, 65] width 11 height 11
click at [88, 110] on div "Informações do beneficiário × [PERSON_NAME] de Sa Medrado Código do beneficiári…" at bounding box center [408, 188] width 817 height 377
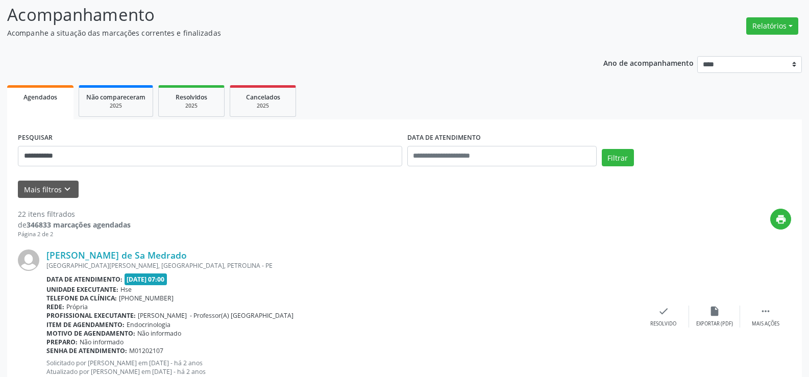
scroll to position [0, 0]
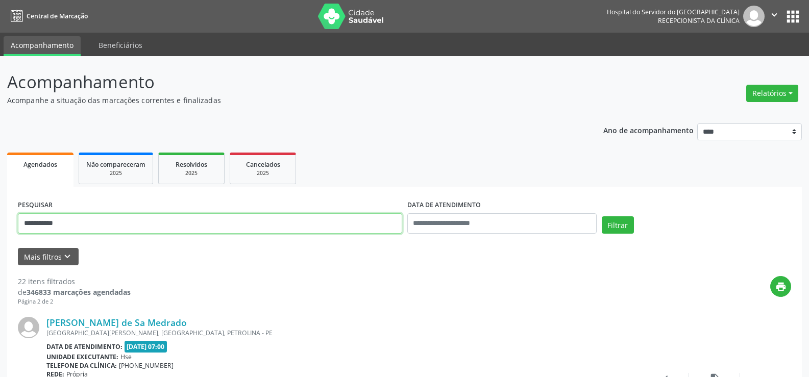
click at [149, 233] on input "**********" at bounding box center [210, 223] width 385 height 20
click at [148, 232] on input "**********" at bounding box center [210, 223] width 385 height 20
paste input "text"
click at [602, 217] on button "Filtrar" at bounding box center [618, 225] width 32 height 17
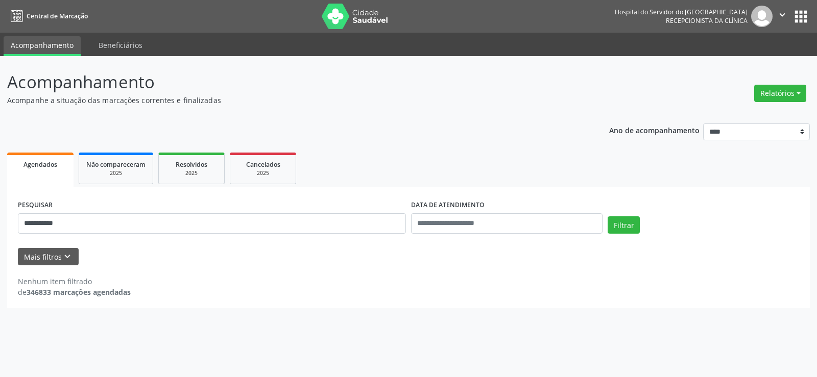
click at [106, 212] on div "**********" at bounding box center [211, 219] width 393 height 43
click at [106, 218] on input "**********" at bounding box center [212, 223] width 388 height 20
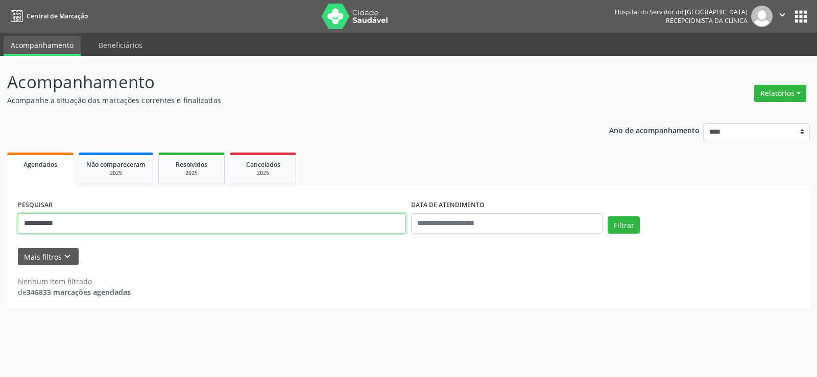
paste input "**********"
click at [608, 217] on button "Filtrar" at bounding box center [624, 225] width 32 height 17
click at [71, 231] on input "**********" at bounding box center [212, 223] width 388 height 20
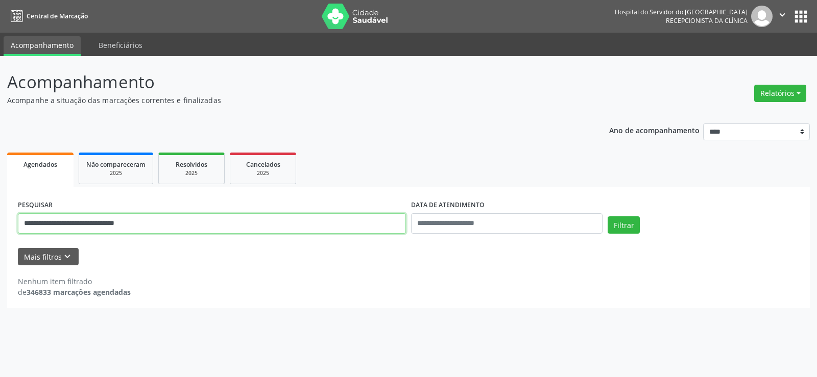
paste input "text"
click at [608, 217] on button "Filtrar" at bounding box center [624, 225] width 32 height 17
click at [119, 219] on input "**********" at bounding box center [212, 223] width 388 height 20
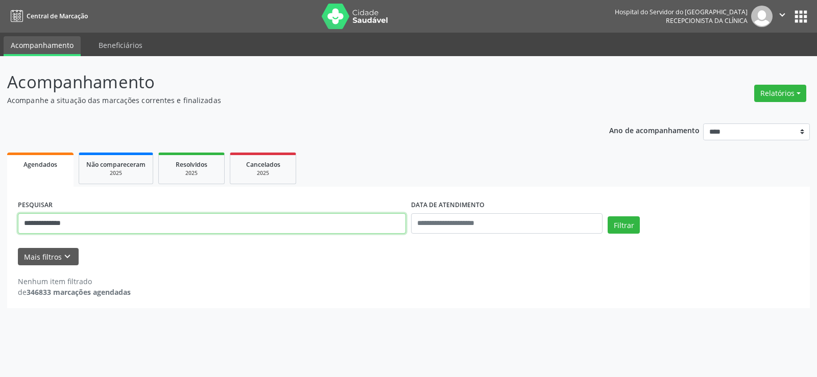
type input "**********"
click at [608, 217] on button "Filtrar" at bounding box center [624, 225] width 32 height 17
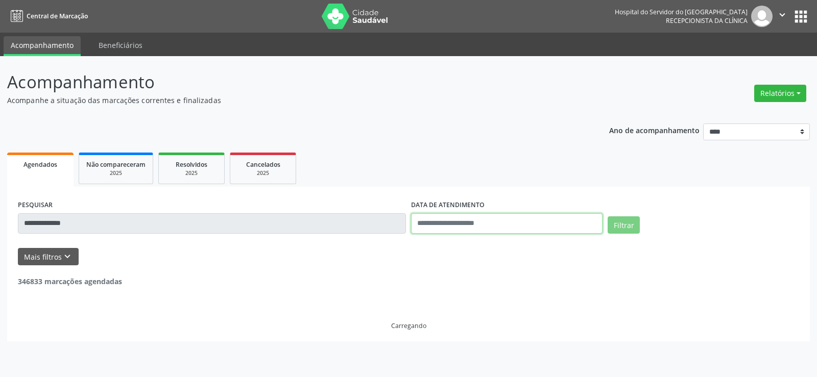
click at [461, 229] on input "text" at bounding box center [507, 223] width 192 height 20
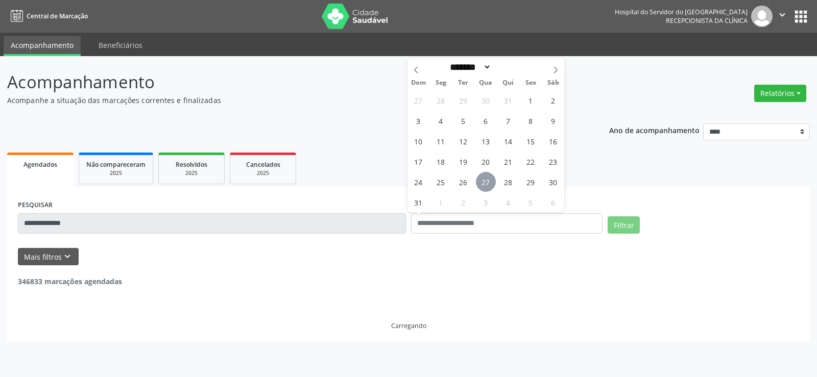
click at [493, 185] on span "27" at bounding box center [486, 182] width 20 height 20
type input "**********"
click at [493, 185] on span "27" at bounding box center [486, 182] width 20 height 20
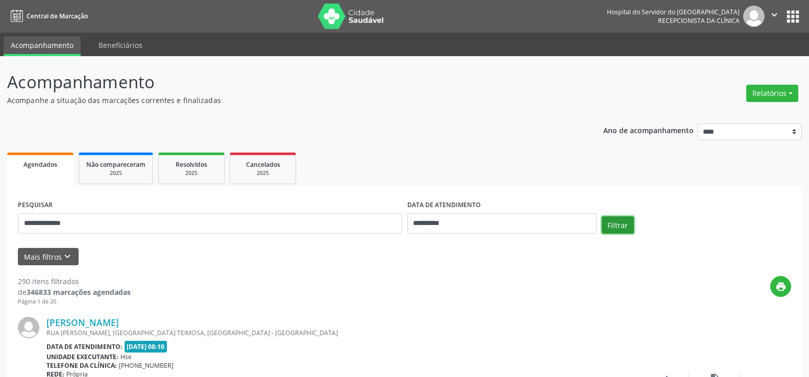
click at [615, 222] on button "Filtrar" at bounding box center [618, 225] width 32 height 17
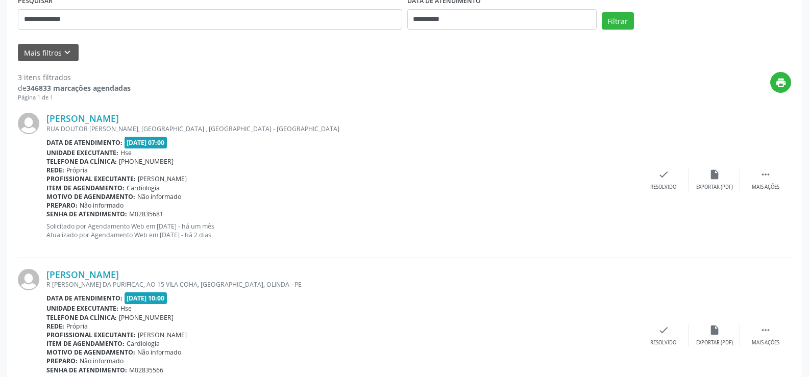
scroll to position [255, 0]
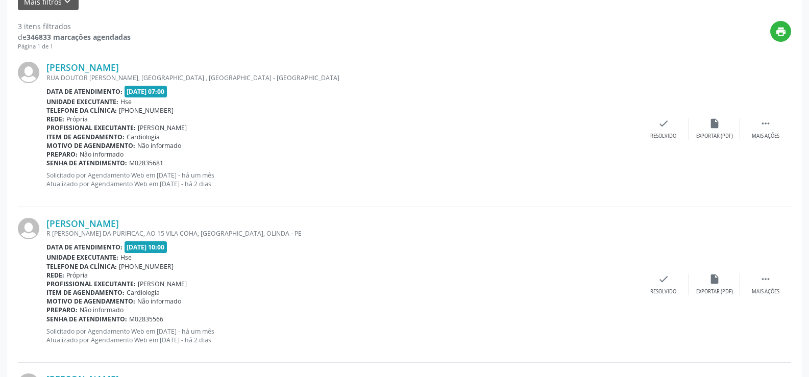
click at [116, 74] on div "RUA DOUTOR [PERSON_NAME], [GEOGRAPHIC_DATA] , [GEOGRAPHIC_DATA] - [GEOGRAPHIC_D…" at bounding box center [342, 78] width 592 height 9
click at [113, 70] on link "[PERSON_NAME]" at bounding box center [82, 67] width 73 height 11
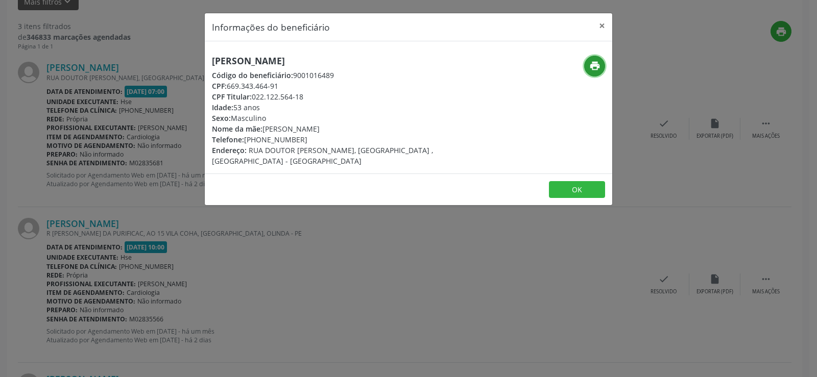
click at [585, 70] on button "print" at bounding box center [594, 66] width 21 height 21
click at [316, 64] on h5 "[PERSON_NAME]" at bounding box center [340, 61] width 257 height 11
click at [290, 85] on div "CPF: 669.343.464-91" at bounding box center [340, 86] width 257 height 11
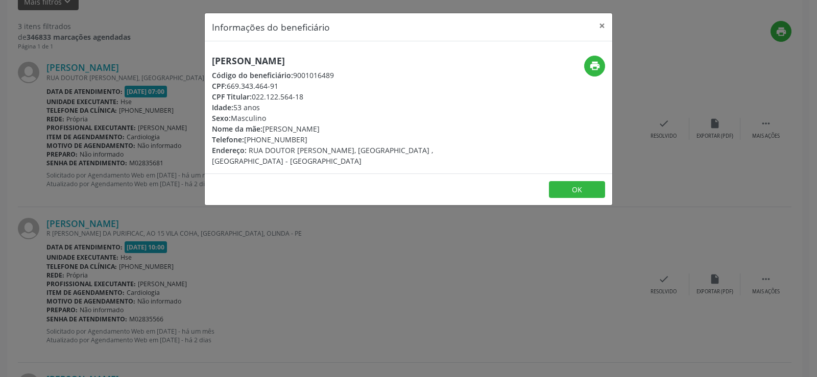
drag, startPoint x: 337, startPoint y: 72, endPoint x: 295, endPoint y: 77, distance: 42.1
click at [295, 77] on div "Código do beneficiário: 9001016489" at bounding box center [340, 75] width 257 height 11
click at [605, 23] on button "×" at bounding box center [602, 25] width 20 height 25
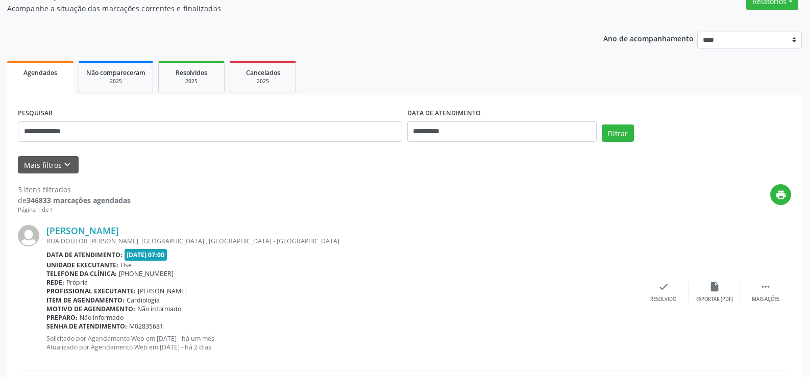
scroll to position [0, 0]
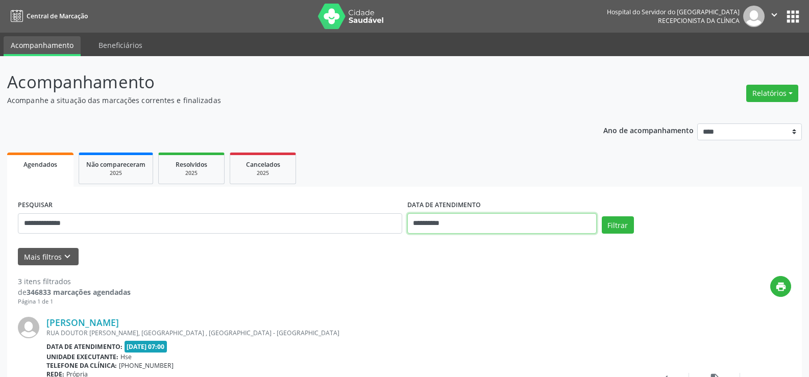
click at [491, 218] on input "**********" at bounding box center [502, 223] width 189 height 20
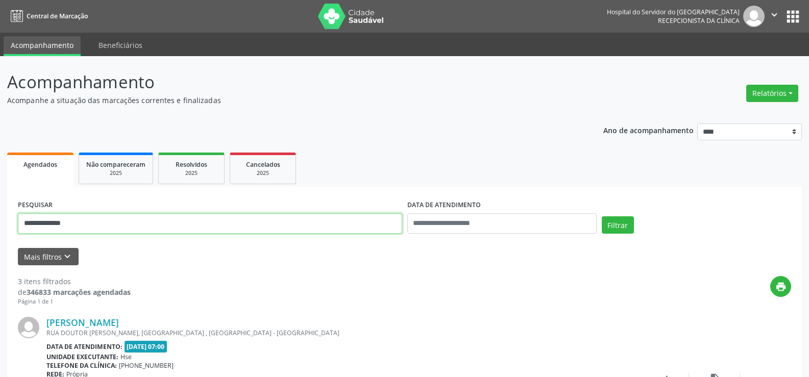
click at [176, 225] on input "**********" at bounding box center [210, 223] width 385 height 20
paste input "text"
click at [602, 217] on button "Filtrar" at bounding box center [618, 225] width 32 height 17
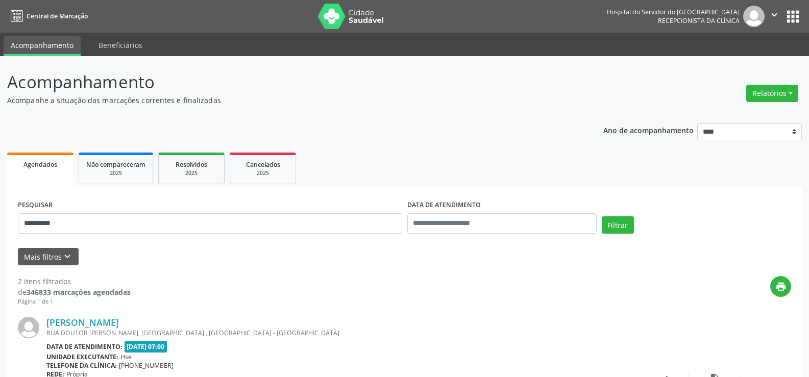
scroll to position [250, 0]
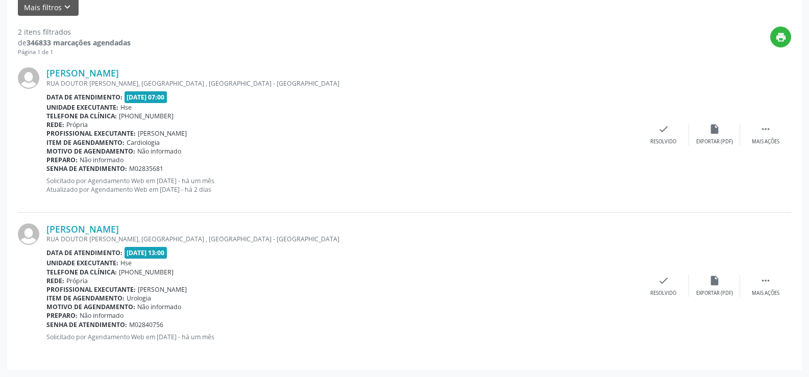
click at [170, 237] on div "RUA DOUTOR [PERSON_NAME], [GEOGRAPHIC_DATA] , [GEOGRAPHIC_DATA] - [GEOGRAPHIC_D…" at bounding box center [342, 239] width 592 height 9
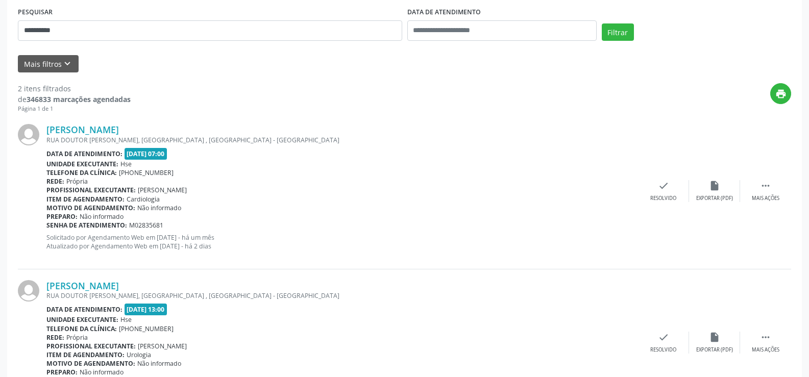
scroll to position [0, 0]
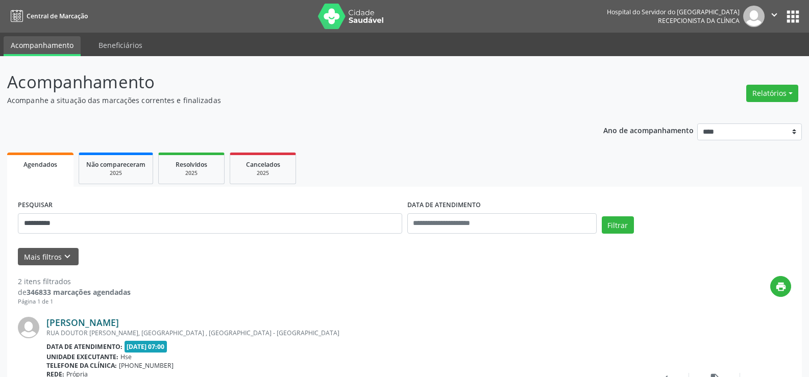
click at [117, 327] on link "[PERSON_NAME]" at bounding box center [82, 322] width 73 height 11
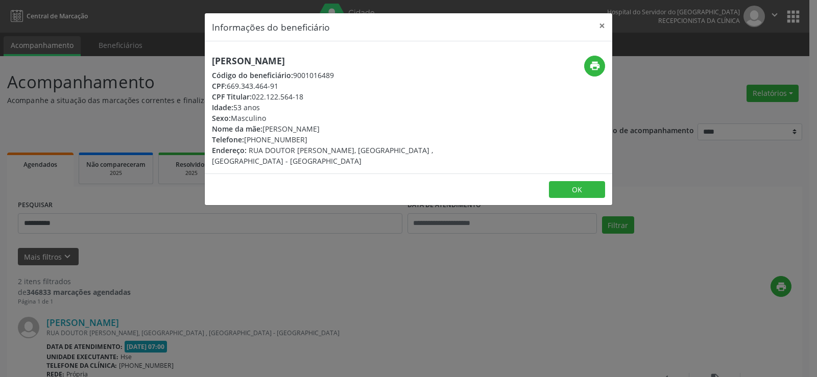
click at [143, 235] on div "Informações do beneficiário × [PERSON_NAME] Código do beneficiário: 9001016489 …" at bounding box center [408, 188] width 817 height 377
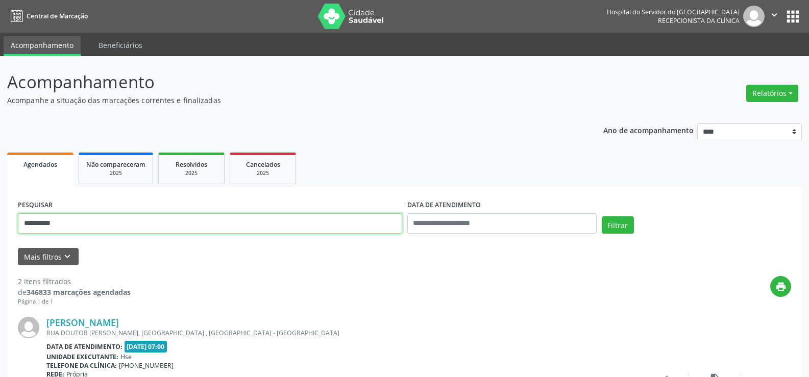
click at [142, 226] on input "**********" at bounding box center [210, 223] width 385 height 20
paste input "**********"
click at [602, 217] on button "Filtrar" at bounding box center [618, 225] width 32 height 17
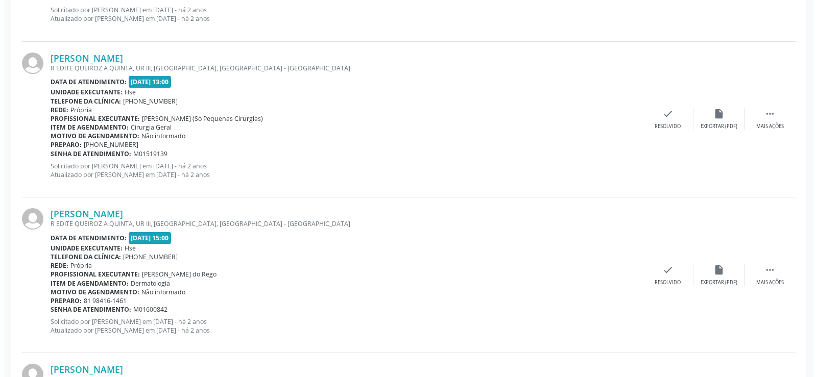
scroll to position [2121, 0]
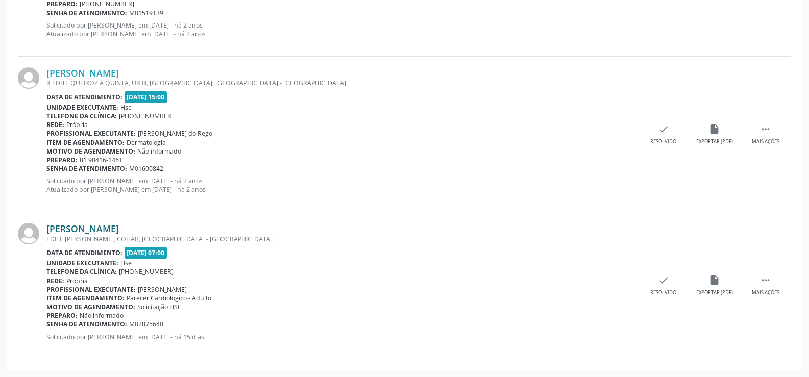
click at [102, 227] on link "[PERSON_NAME]" at bounding box center [82, 228] width 73 height 11
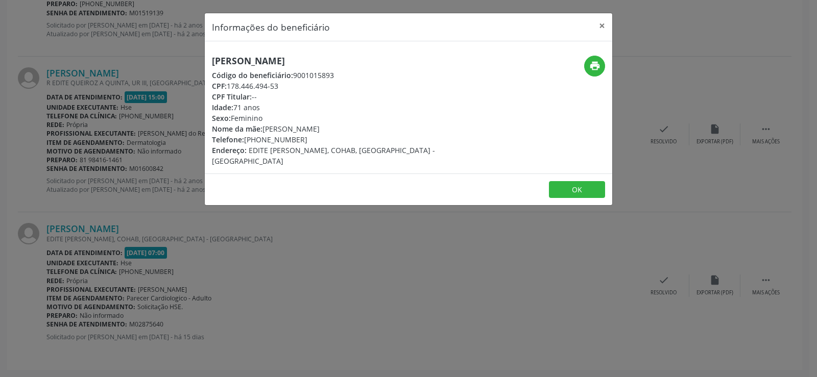
click at [258, 68] on div "[PERSON_NAME] Código do beneficiário: 9001015893 CPF: 178.446.494-53 CPF Titula…" at bounding box center [340, 111] width 257 height 111
click at [255, 58] on h5 "[PERSON_NAME]" at bounding box center [340, 61] width 257 height 11
click at [115, 163] on div "Informações do beneficiário × [PERSON_NAME] Código do beneficiário: 9001015893 …" at bounding box center [408, 188] width 817 height 377
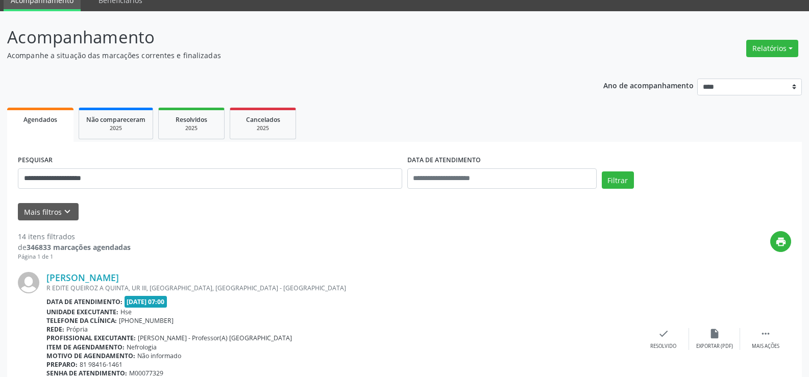
scroll to position [0, 0]
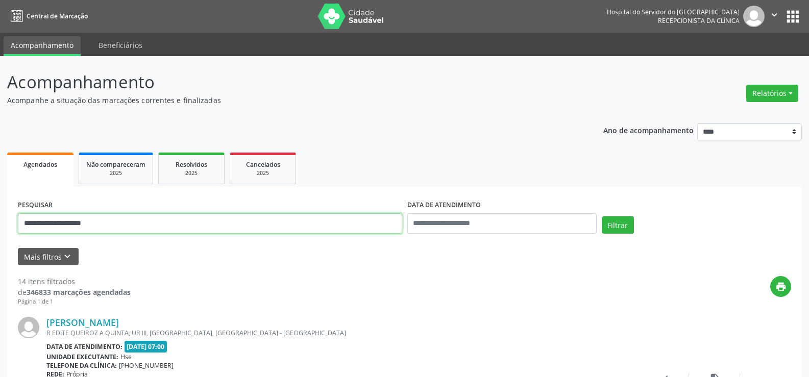
click at [134, 225] on input "**********" at bounding box center [210, 223] width 385 height 20
click at [133, 224] on input "**********" at bounding box center [210, 223] width 385 height 20
paste input "text"
click at [602, 217] on button "Filtrar" at bounding box center [618, 225] width 32 height 17
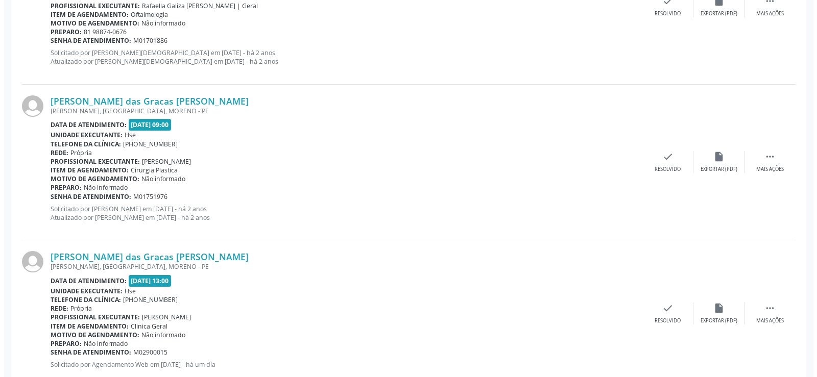
scroll to position [1965, 0]
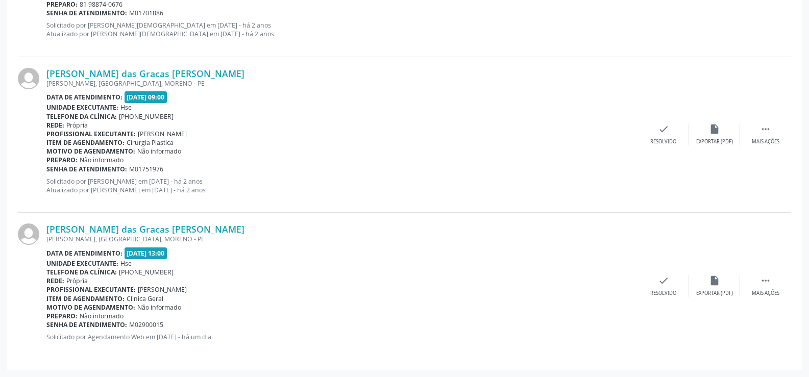
click at [168, 236] on div "[PERSON_NAME], [GEOGRAPHIC_DATA], MORENO - PE" at bounding box center [342, 239] width 592 height 9
click at [151, 230] on link "[PERSON_NAME] das Gracas [PERSON_NAME]" at bounding box center [145, 229] width 198 height 11
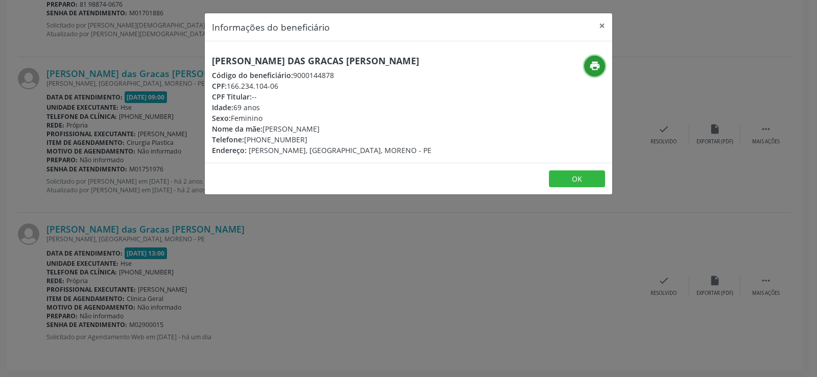
click at [593, 70] on icon "print" at bounding box center [594, 65] width 11 height 11
click at [141, 136] on div "Informações do beneficiário × [PERSON_NAME] das Gracas [PERSON_NAME] Código do …" at bounding box center [408, 188] width 817 height 377
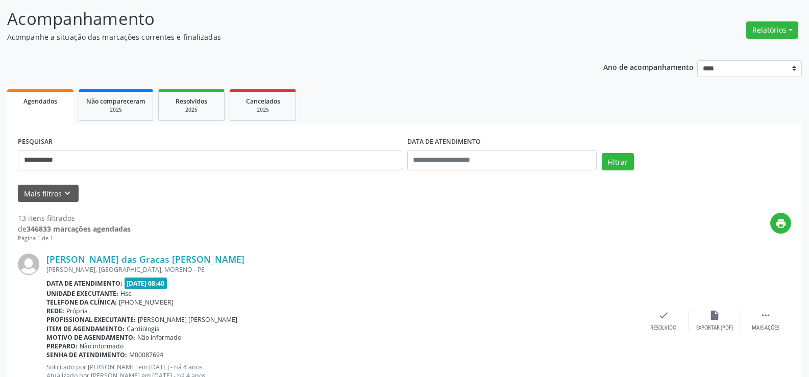
scroll to position [0, 0]
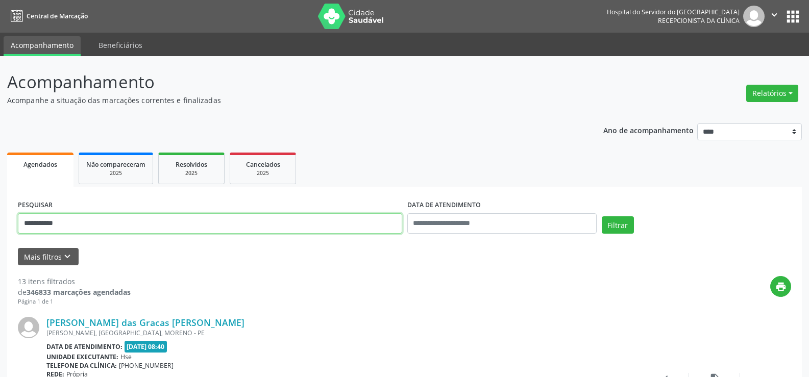
click at [149, 221] on input "**********" at bounding box center [210, 223] width 385 height 20
paste input "**********"
click at [602, 217] on button "Filtrar" at bounding box center [618, 225] width 32 height 17
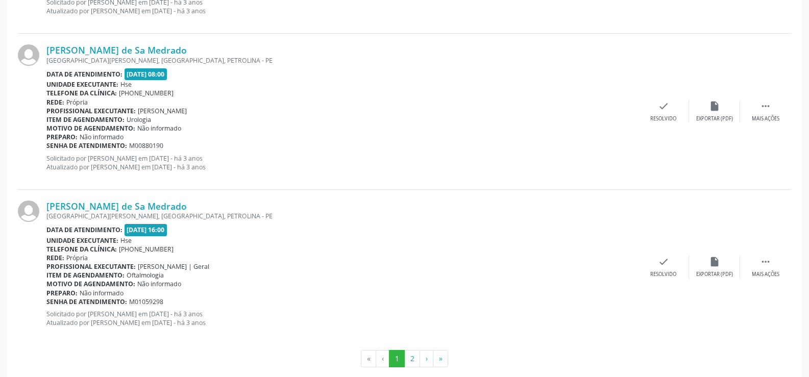
scroll to position [2315, 0]
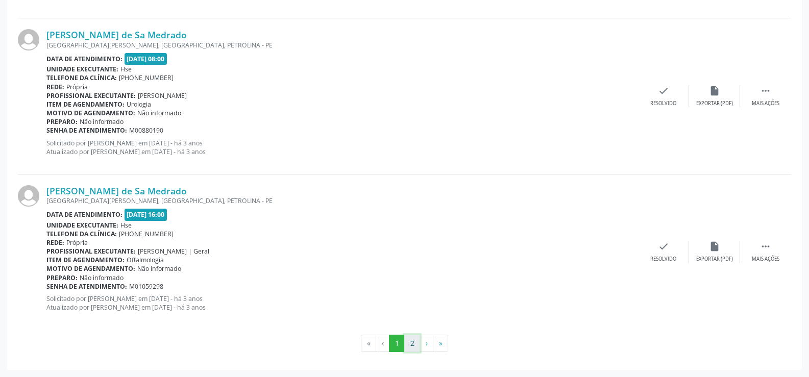
click at [409, 346] on button "2" at bounding box center [412, 343] width 16 height 17
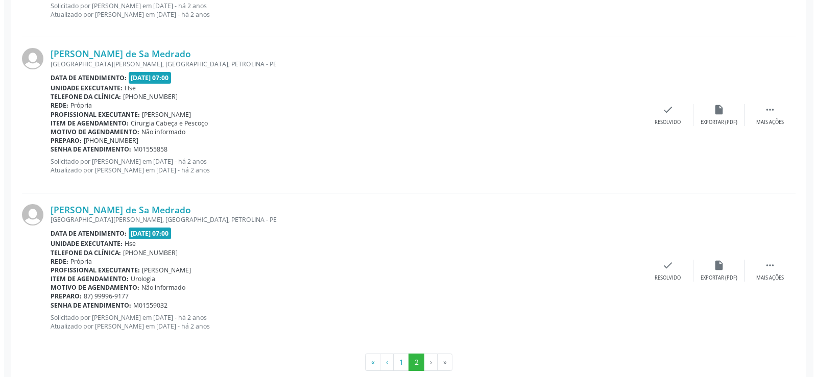
scroll to position [1068, 0]
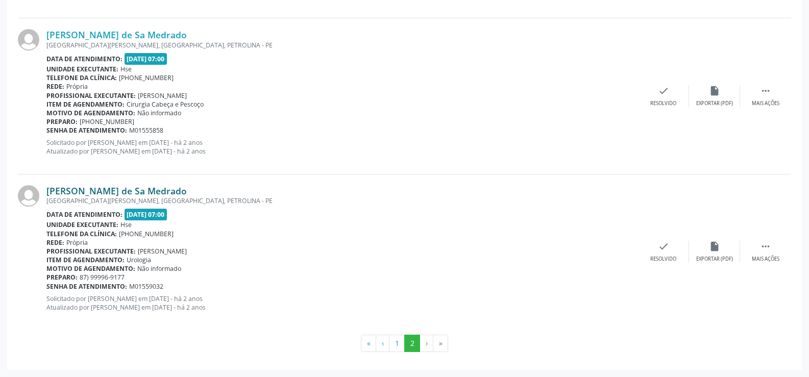
click at [131, 186] on link "[PERSON_NAME] de Sa Medrado" at bounding box center [116, 190] width 140 height 11
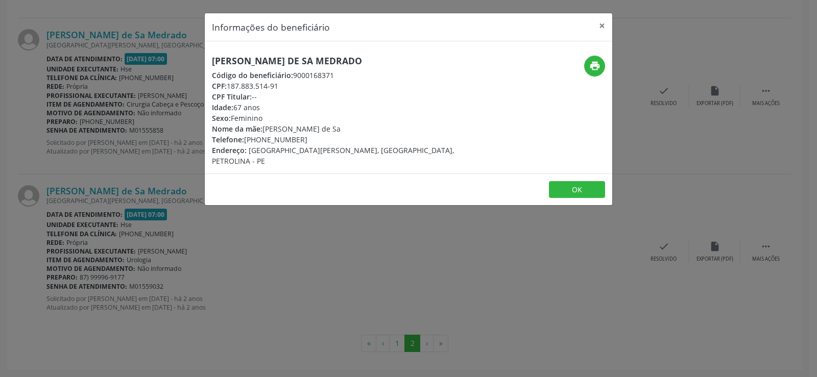
click at [250, 62] on h5 "[PERSON_NAME] de Sa Medrado" at bounding box center [340, 61] width 257 height 11
click at [597, 68] on icon "print" at bounding box center [594, 65] width 11 height 11
click at [98, 172] on div "Informações do beneficiário × [PERSON_NAME] de Sa Medrado Código do beneficiári…" at bounding box center [408, 188] width 817 height 377
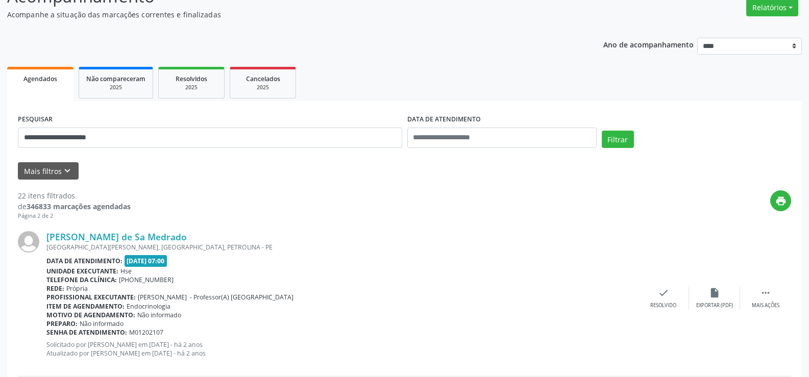
scroll to position [0, 0]
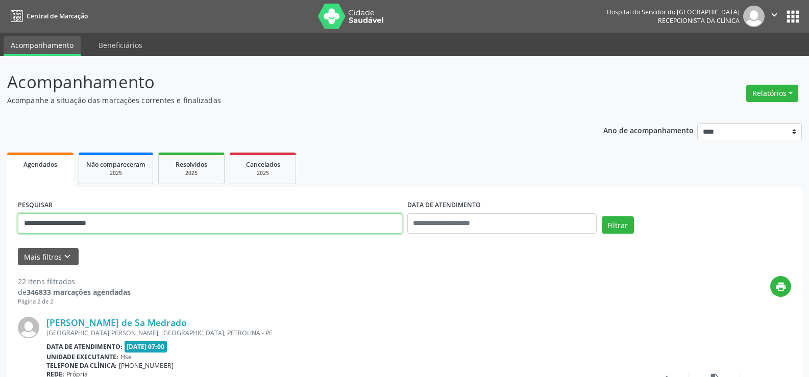
click at [124, 225] on input "**********" at bounding box center [210, 223] width 385 height 20
paste input "text"
click at [602, 217] on button "Filtrar" at bounding box center [618, 225] width 32 height 17
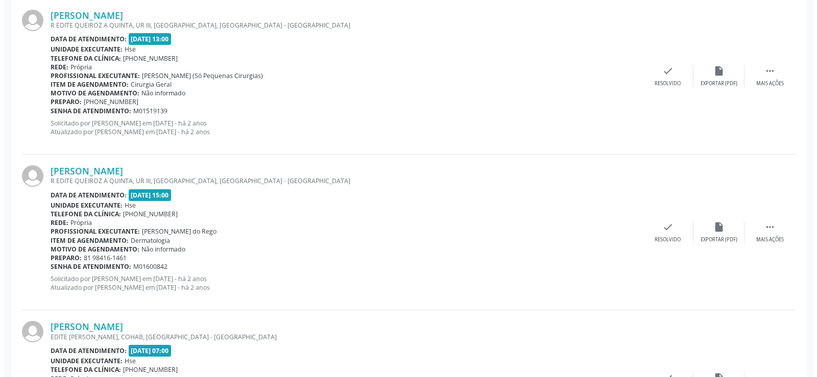
scroll to position [2121, 0]
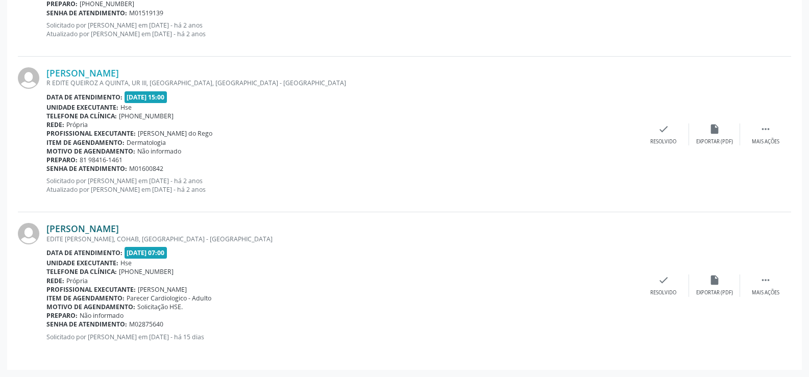
click at [119, 226] on link "[PERSON_NAME]" at bounding box center [82, 228] width 73 height 11
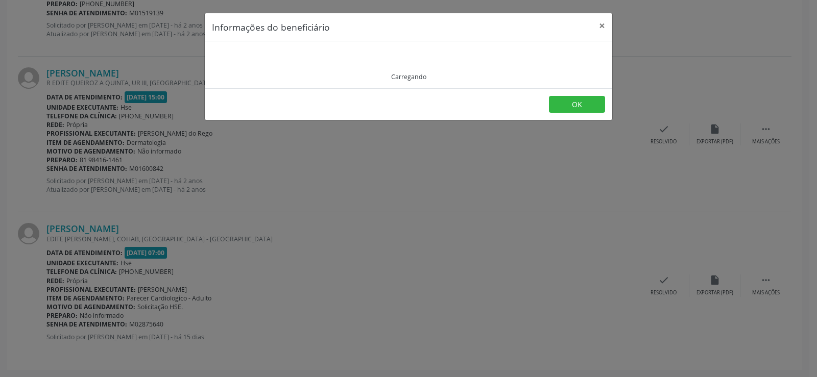
click at [241, 268] on div "Informações do beneficiário × Carregando OK" at bounding box center [408, 188] width 817 height 377
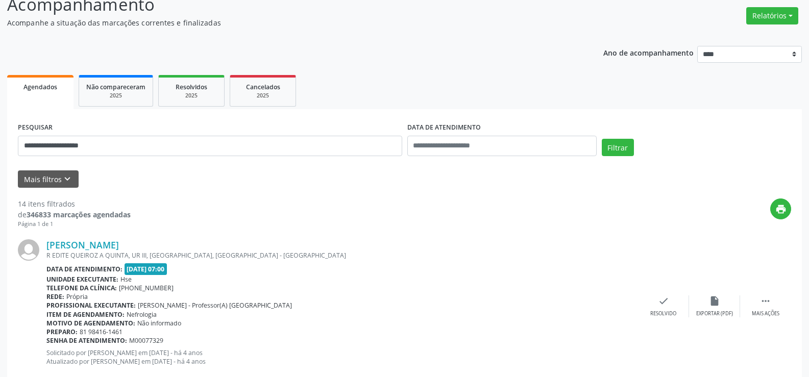
scroll to position [0, 0]
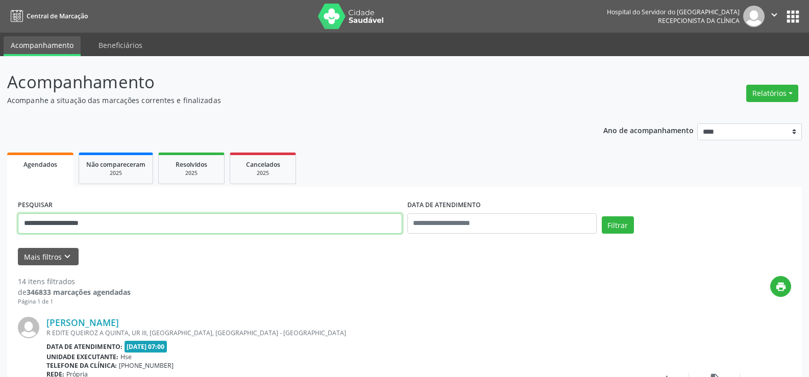
click at [186, 213] on input "**********" at bounding box center [210, 223] width 385 height 20
paste input "******"
click at [602, 217] on button "Filtrar" at bounding box center [618, 225] width 32 height 17
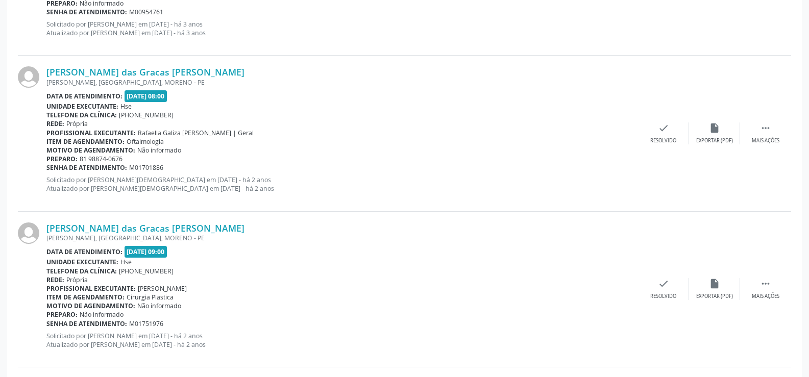
scroll to position [1965, 0]
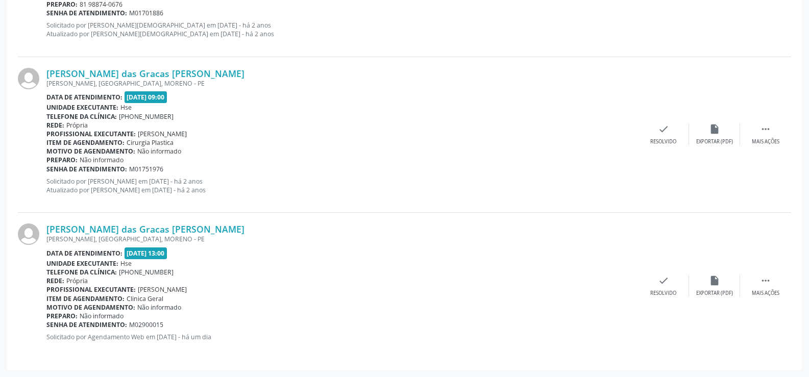
click at [125, 146] on div "Item de agendamento: Cirurgia Plastica" at bounding box center [342, 142] width 592 height 9
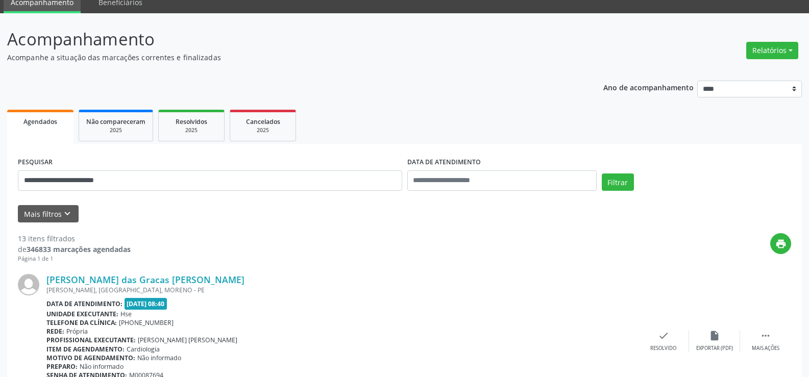
scroll to position [0, 0]
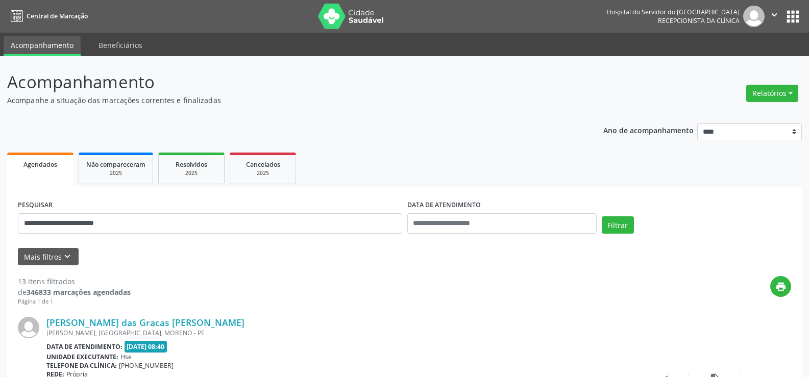
click at [225, 209] on div "**********" at bounding box center [210, 219] width 390 height 43
click at [216, 227] on input "**********" at bounding box center [210, 223] width 385 height 20
paste input "***"
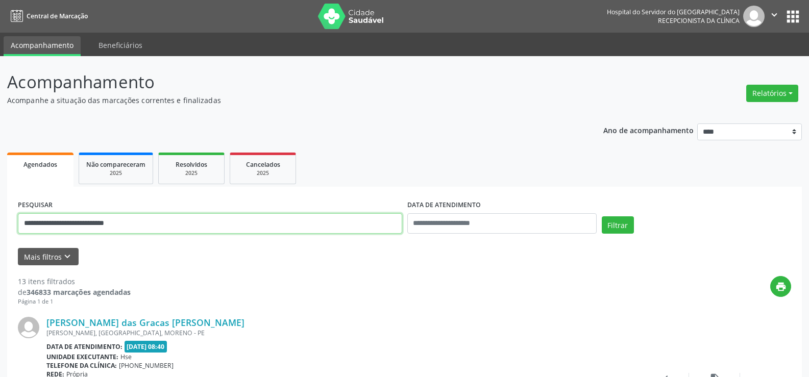
click at [602, 217] on button "Filtrar" at bounding box center [618, 225] width 32 height 17
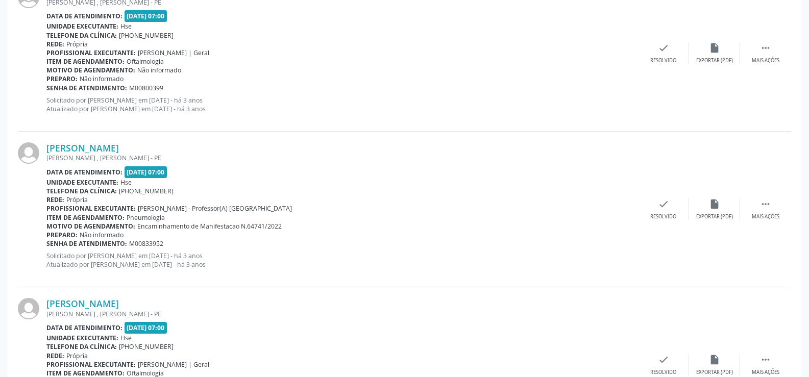
scroll to position [2315, 0]
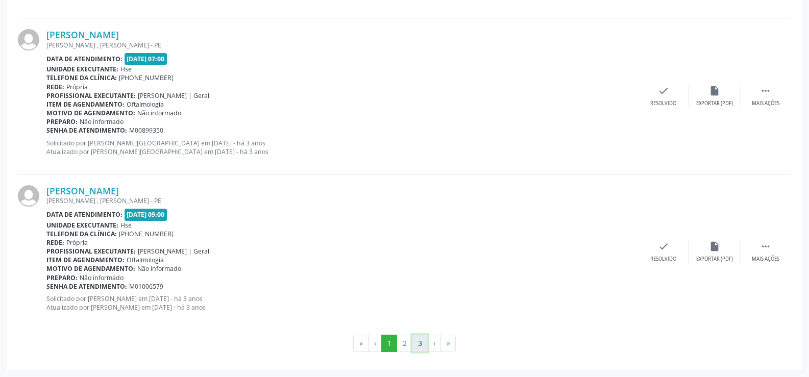
click at [412, 348] on button "3" at bounding box center [420, 343] width 16 height 17
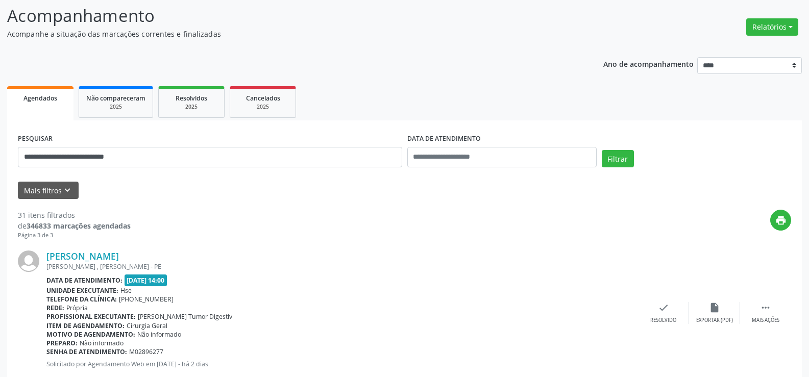
scroll to position [123, 0]
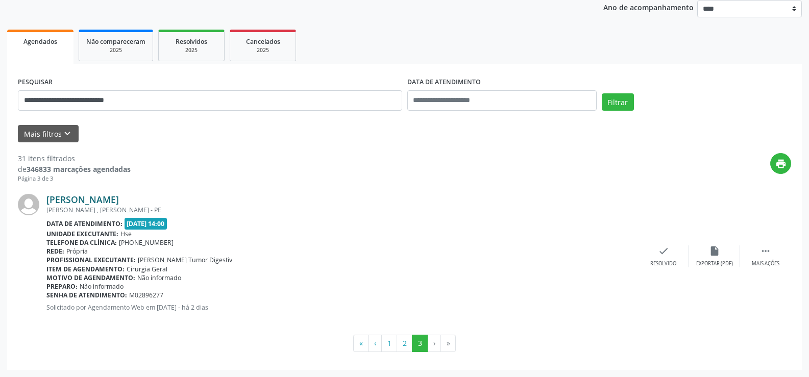
click at [119, 196] on link "[PERSON_NAME]" at bounding box center [82, 199] width 73 height 11
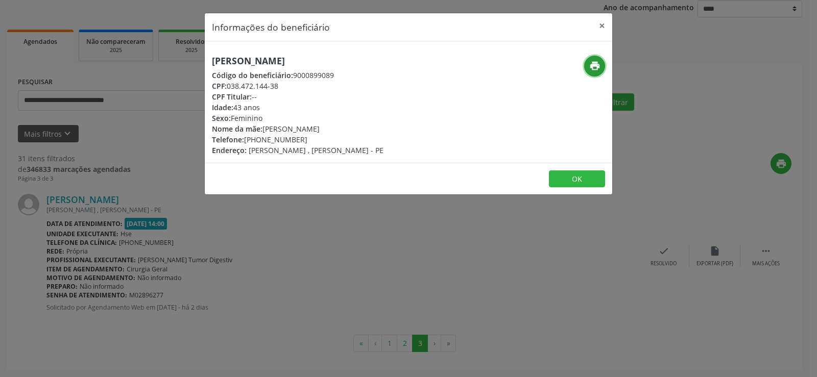
click at [593, 62] on icon "print" at bounding box center [594, 65] width 11 height 11
click at [599, 31] on button "×" at bounding box center [602, 25] width 20 height 25
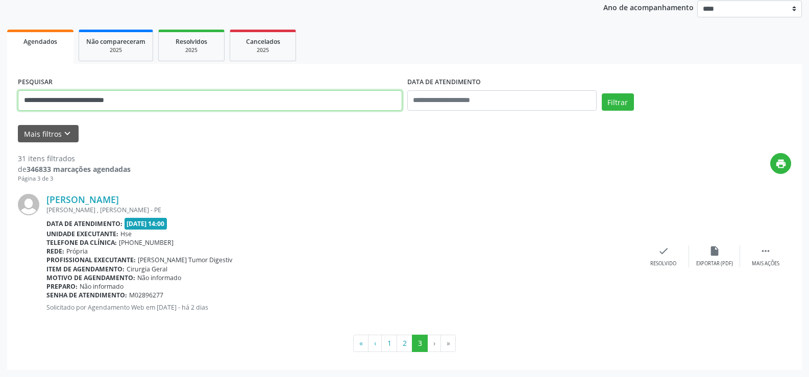
drag, startPoint x: 187, startPoint y: 102, endPoint x: 0, endPoint y: 78, distance: 188.4
click at [0, 77] on div "**********" at bounding box center [404, 155] width 809 height 444
click at [602, 93] on button "Filtrar" at bounding box center [618, 101] width 32 height 17
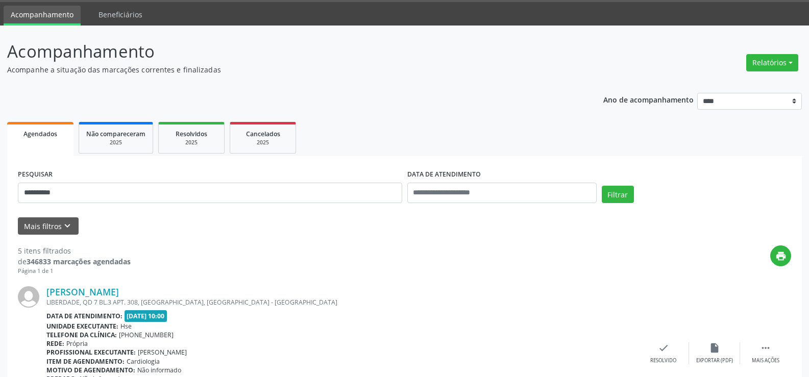
scroll to position [0, 0]
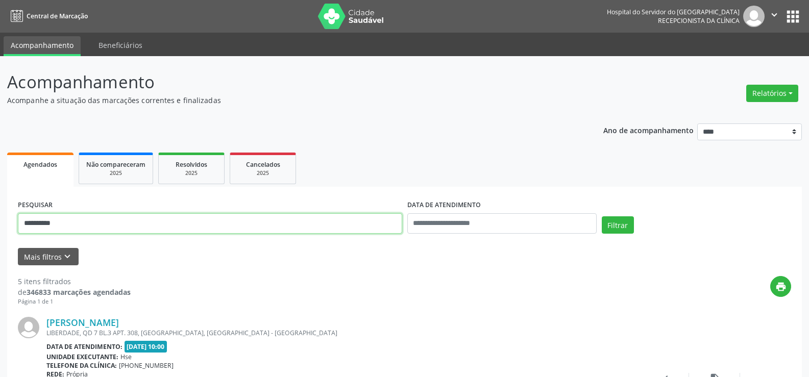
drag, startPoint x: 235, startPoint y: 227, endPoint x: 0, endPoint y: 233, distance: 235.0
click at [602, 217] on button "Filtrar" at bounding box center [618, 225] width 32 height 17
drag, startPoint x: 192, startPoint y: 218, endPoint x: 0, endPoint y: 219, distance: 192.0
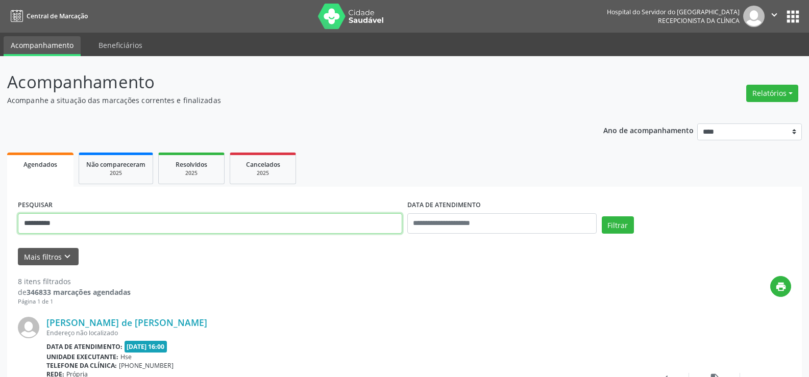
click at [602, 217] on button "Filtrar" at bounding box center [618, 225] width 32 height 17
drag, startPoint x: 35, startPoint y: 211, endPoint x: 0, endPoint y: 206, distance: 35.1
type input "**********"
click at [602, 217] on button "Filtrar" at bounding box center [618, 225] width 32 height 17
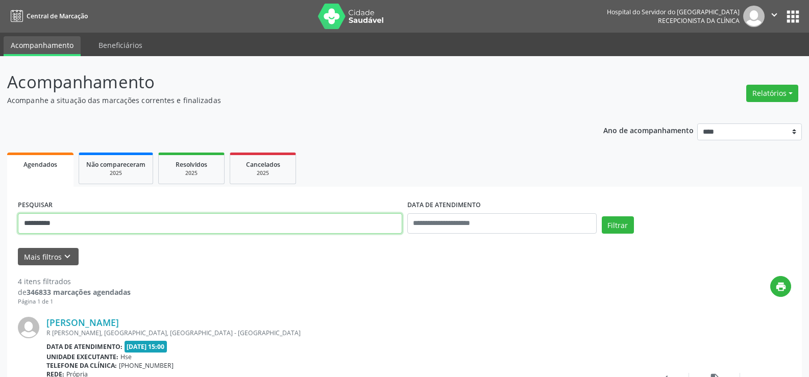
drag, startPoint x: 128, startPoint y: 221, endPoint x: 0, endPoint y: 162, distance: 140.3
click at [602, 217] on button "Filtrar" at bounding box center [618, 225] width 32 height 17
drag, startPoint x: 137, startPoint y: 226, endPoint x: 0, endPoint y: 180, distance: 145.0
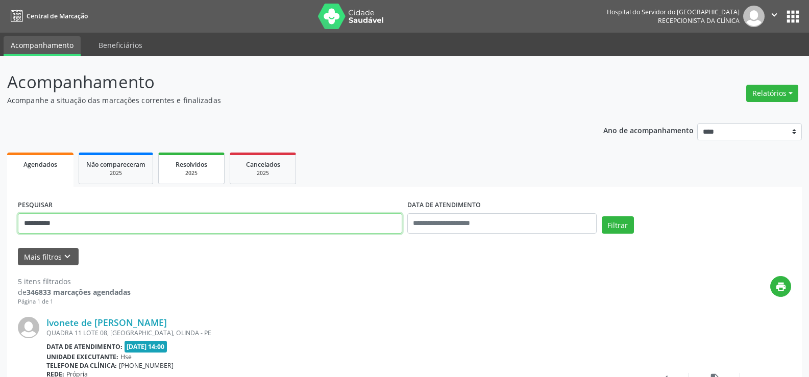
type input "**********"
click at [602, 217] on button "Filtrar" at bounding box center [618, 225] width 32 height 17
drag, startPoint x: 215, startPoint y: 223, endPoint x: 0, endPoint y: 161, distance: 223.7
click at [0, 161] on div "**********" at bounding box center [404, 346] width 809 height 580
type input "**********"
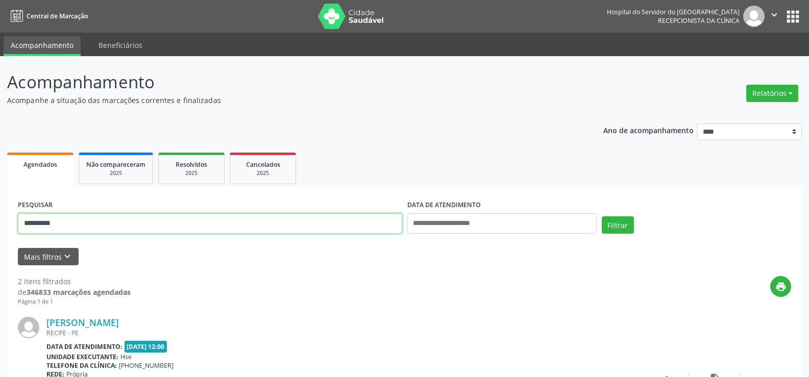
click at [602, 217] on button "Filtrar" at bounding box center [618, 225] width 32 height 17
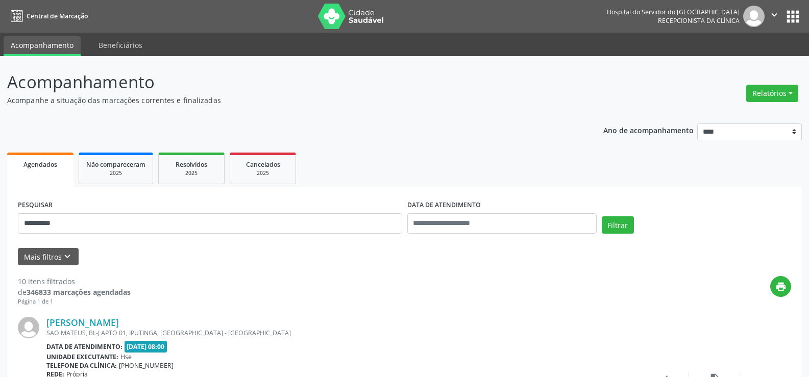
click at [243, 234] on div "**********" at bounding box center [210, 219] width 390 height 43
drag, startPoint x: 244, startPoint y: 222, endPoint x: 0, endPoint y: 221, distance: 244.1
click at [602, 217] on button "Filtrar" at bounding box center [618, 225] width 32 height 17
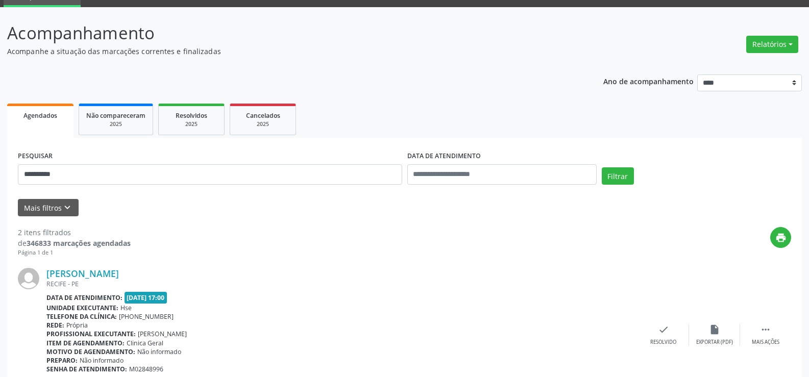
scroll to position [102, 0]
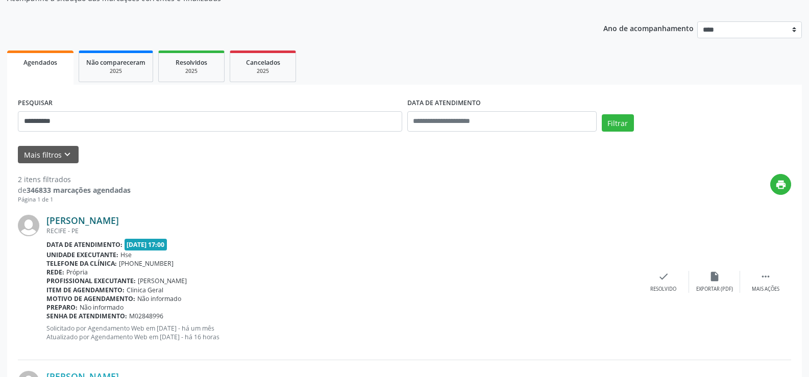
drag, startPoint x: 198, startPoint y: 208, endPoint x: 48, endPoint y: 223, distance: 150.8
click at [48, 223] on div "[PERSON_NAME] [GEOGRAPHIC_DATA] - [GEOGRAPHIC_DATA] Data de atendimento: [DATE]…" at bounding box center [405, 282] width 774 height 156
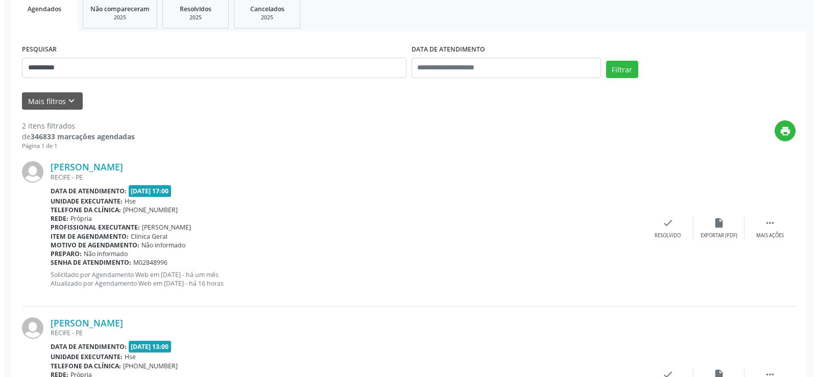
scroll to position [250, 0]
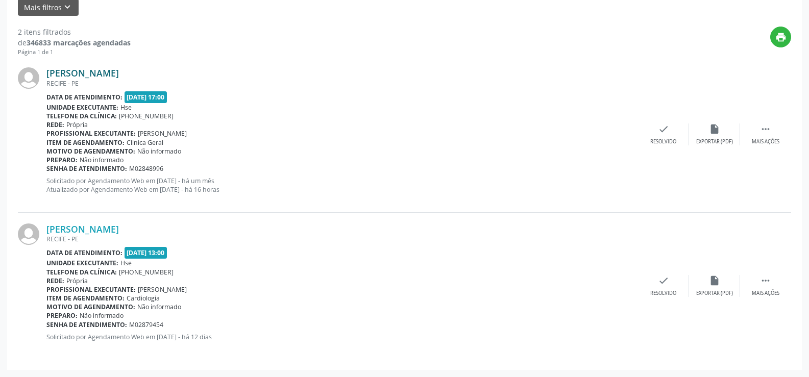
click at [119, 70] on link "[PERSON_NAME]" at bounding box center [82, 72] width 73 height 11
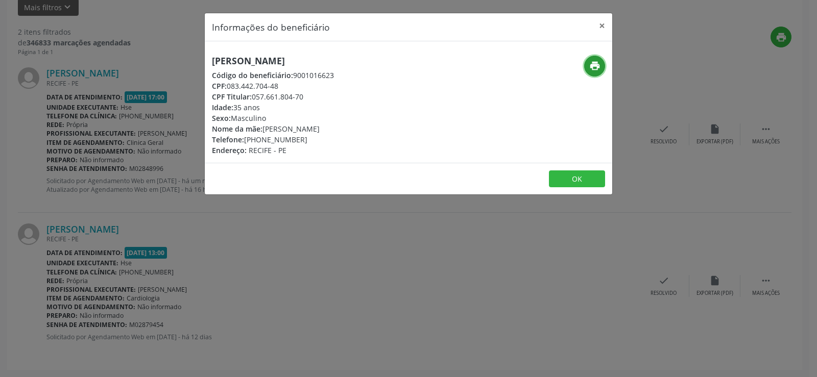
click at [595, 68] on icon "print" at bounding box center [594, 65] width 11 height 11
click at [607, 28] on button "×" at bounding box center [602, 25] width 20 height 25
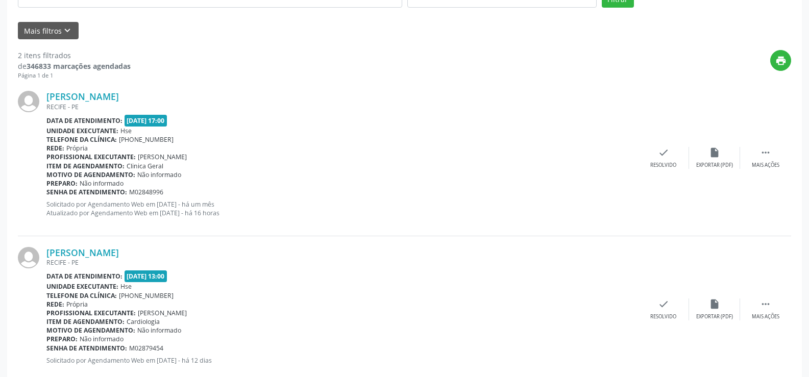
scroll to position [0, 0]
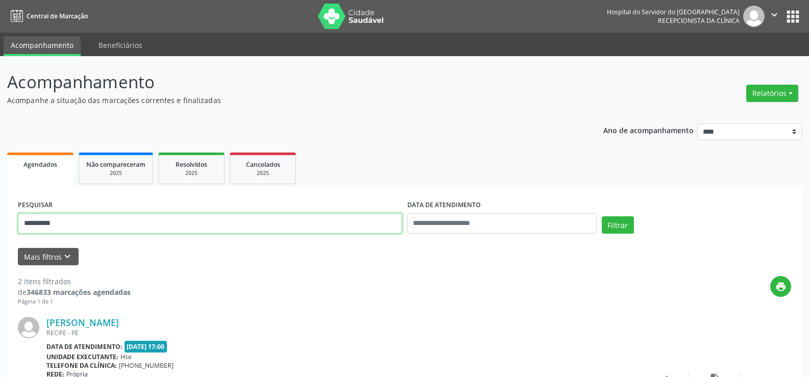
drag, startPoint x: 257, startPoint y: 218, endPoint x: 0, endPoint y: 192, distance: 258.7
click at [0, 192] on div "**********" at bounding box center [404, 341] width 809 height 571
click at [602, 217] on button "Filtrar" at bounding box center [618, 225] width 32 height 17
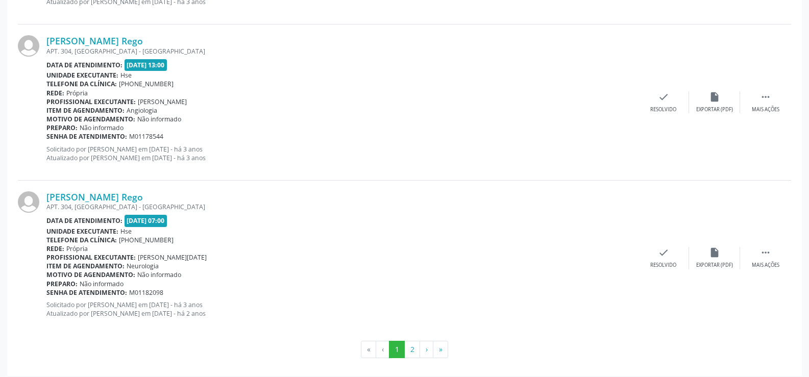
scroll to position [2315, 0]
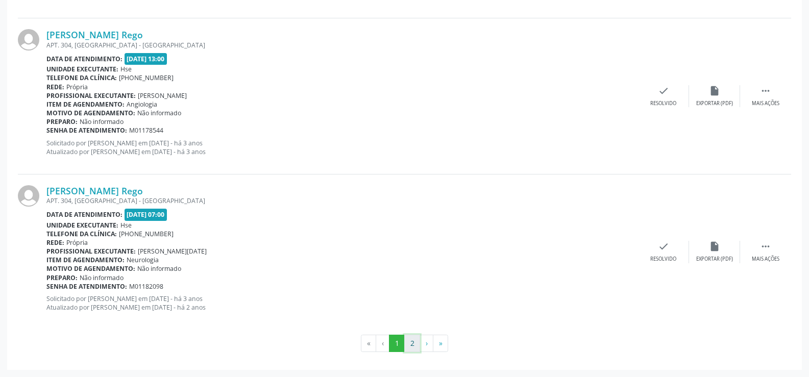
click at [412, 350] on button "2" at bounding box center [412, 343] width 16 height 17
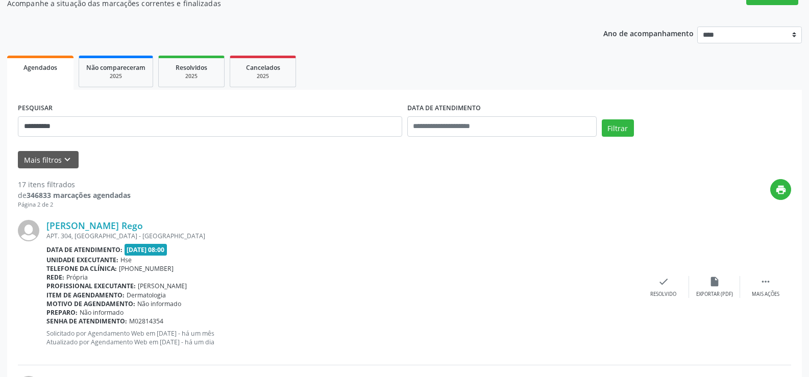
scroll to position [0, 0]
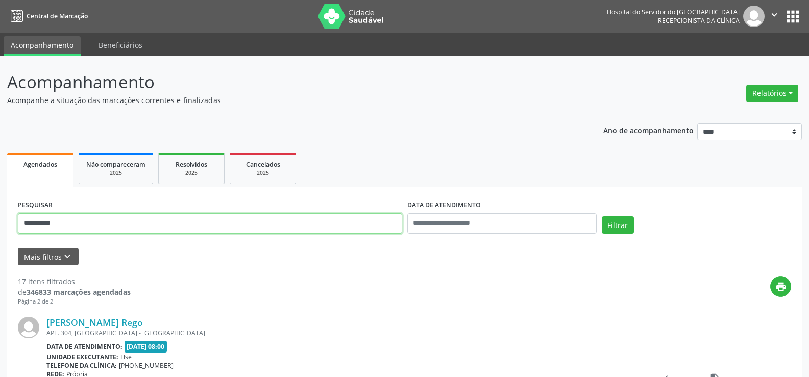
drag, startPoint x: 97, startPoint y: 226, endPoint x: 42, endPoint y: 161, distance: 85.1
click at [0, 162] on div "**********" at bounding box center [404, 360] width 809 height 609
type input "**********"
click at [602, 217] on button "Filtrar" at bounding box center [618, 225] width 32 height 17
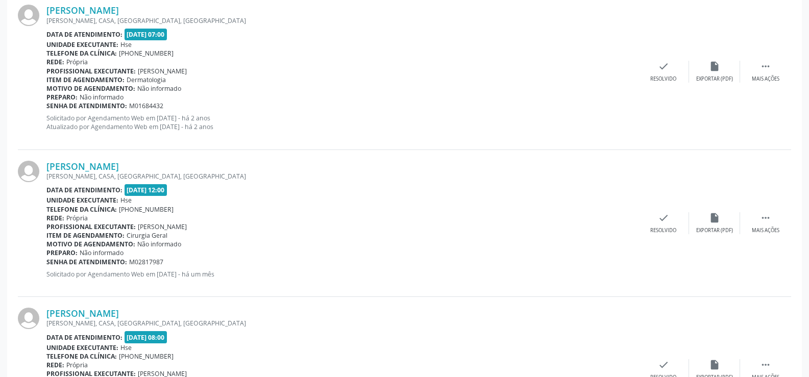
scroll to position [1848, 0]
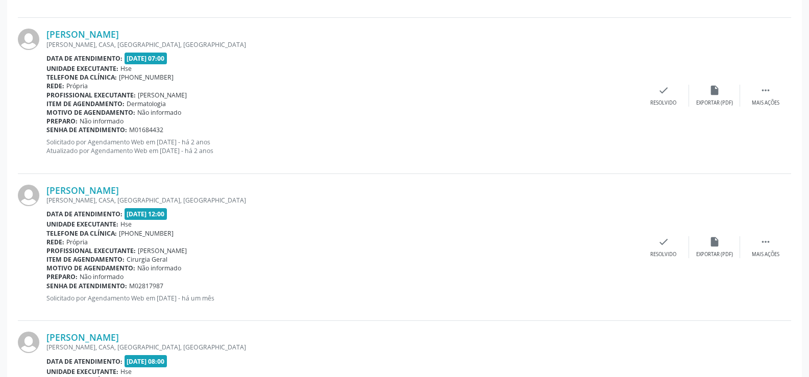
drag, startPoint x: 239, startPoint y: 188, endPoint x: 35, endPoint y: 189, distance: 204.3
click at [35, 189] on div "[PERSON_NAME] [PERSON_NAME], CASA, [GEOGRAPHIC_DATA], [GEOGRAPHIC_DATA] Data de…" at bounding box center [405, 247] width 774 height 147
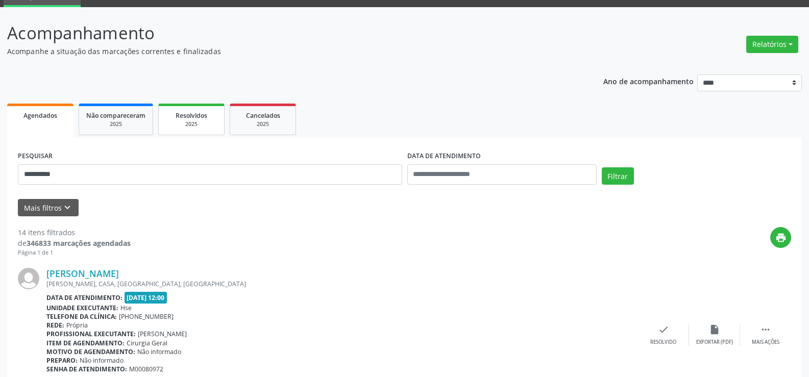
scroll to position [0, 0]
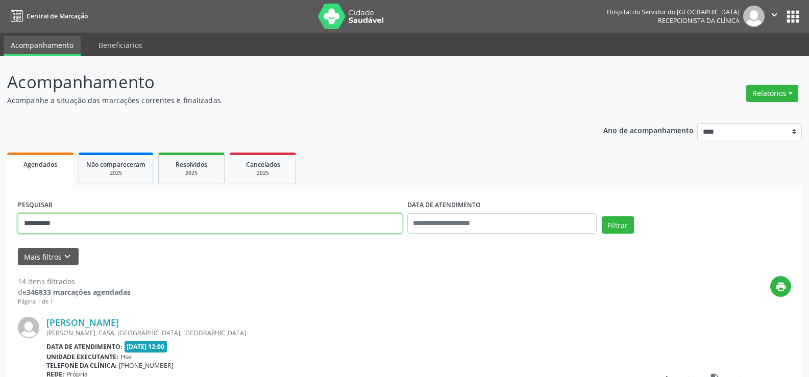
drag, startPoint x: 206, startPoint y: 217, endPoint x: 0, endPoint y: 196, distance: 206.8
click at [602, 217] on button "Filtrar" at bounding box center [618, 225] width 32 height 17
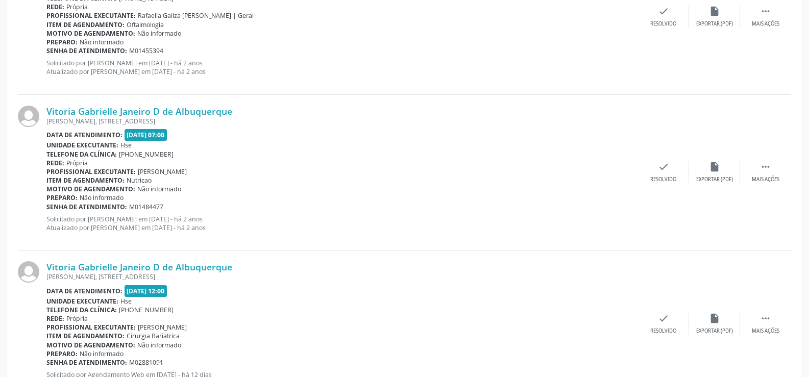
scroll to position [405, 0]
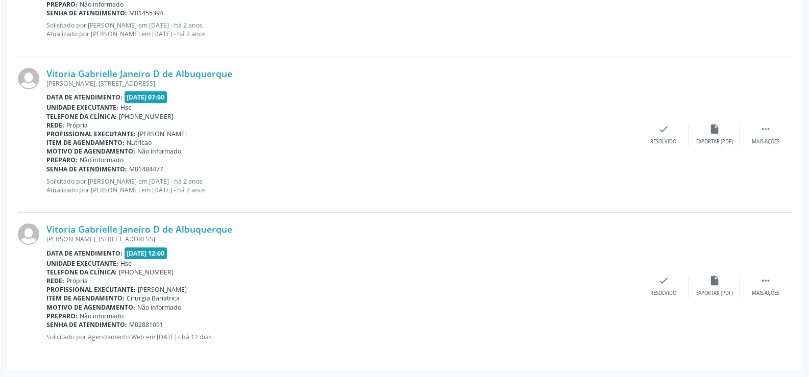
drag, startPoint x: 249, startPoint y: 231, endPoint x: 33, endPoint y: 230, distance: 216.5
click at [33, 230] on div "Vitoria Gabrielle Janeiro D de Albuquerque [PERSON_NAME], [STREET_ADDRESS] Data…" at bounding box center [405, 286] width 774 height 147
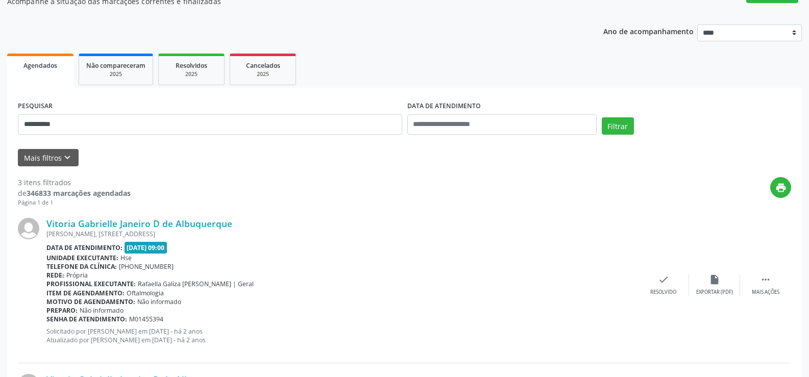
scroll to position [0, 0]
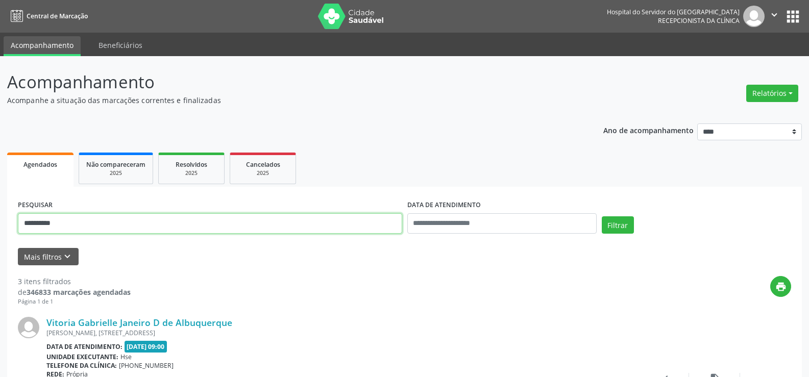
drag, startPoint x: 149, startPoint y: 223, endPoint x: 17, endPoint y: 205, distance: 132.5
click at [602, 217] on button "Filtrar" at bounding box center [618, 225] width 32 height 17
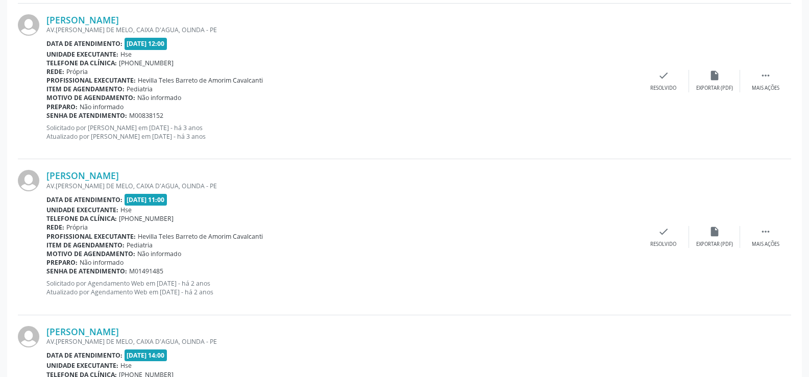
scroll to position [1030, 0]
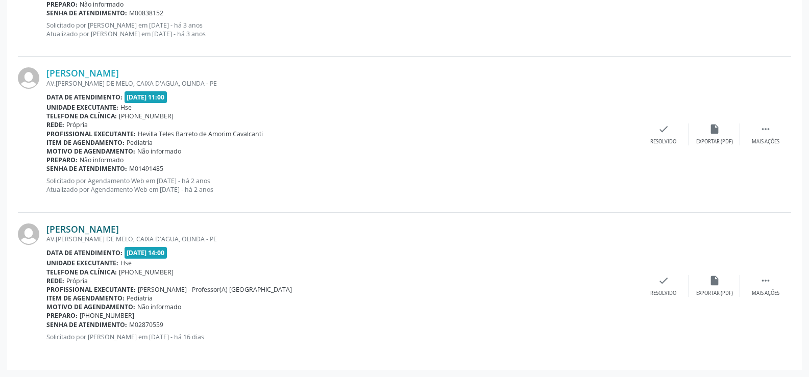
drag, startPoint x: 226, startPoint y: 225, endPoint x: 48, endPoint y: 230, distance: 177.8
click at [48, 230] on div "[PERSON_NAME]" at bounding box center [342, 229] width 592 height 11
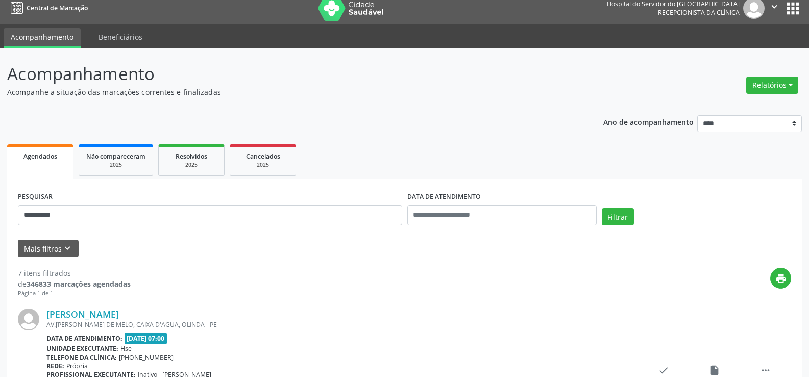
scroll to position [0, 0]
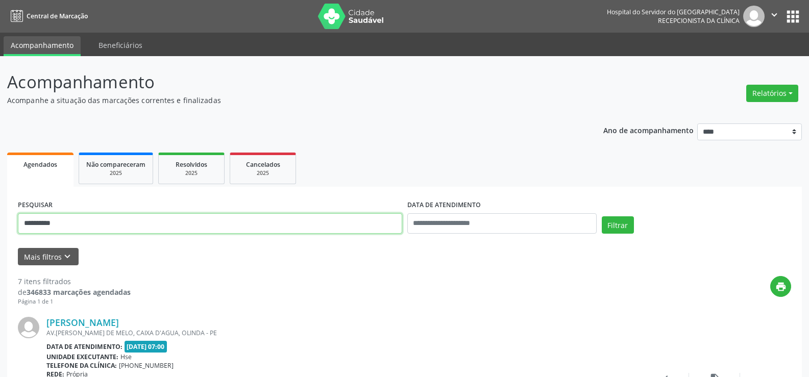
drag, startPoint x: 186, startPoint y: 220, endPoint x: 0, endPoint y: 220, distance: 185.9
type input "**********"
click at [602, 217] on button "Filtrar" at bounding box center [618, 225] width 32 height 17
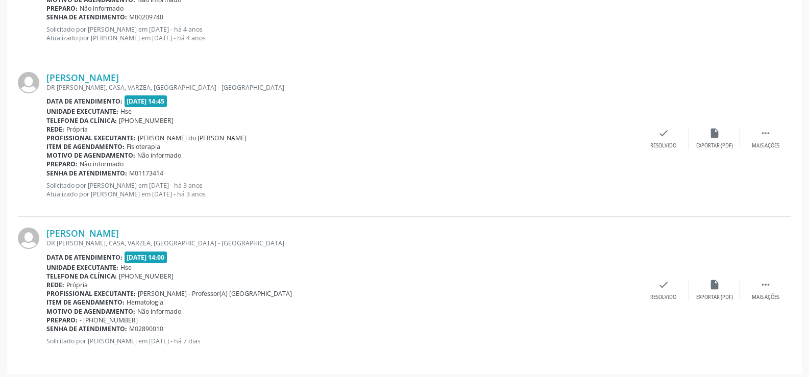
scroll to position [405, 0]
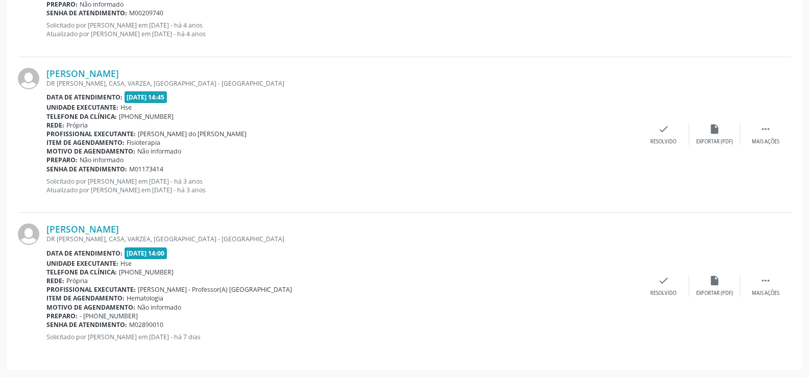
drag, startPoint x: 184, startPoint y: 221, endPoint x: 46, endPoint y: 228, distance: 138.6
click at [46, 228] on div "[PERSON_NAME] DR [PERSON_NAME], CASA, VARZEA, [GEOGRAPHIC_DATA] - [GEOGRAPHIC_D…" at bounding box center [405, 286] width 774 height 147
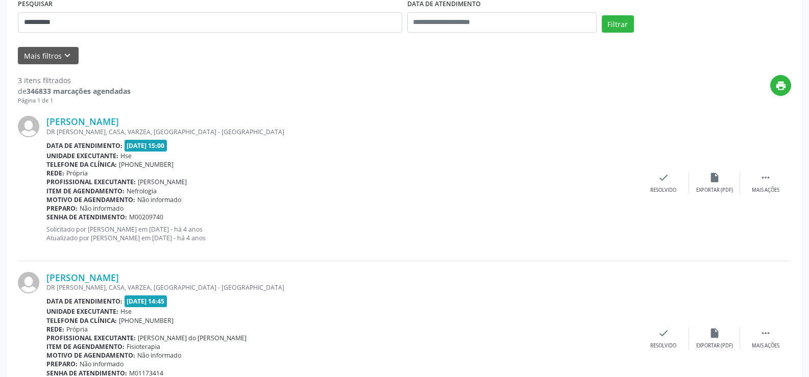
scroll to position [0, 0]
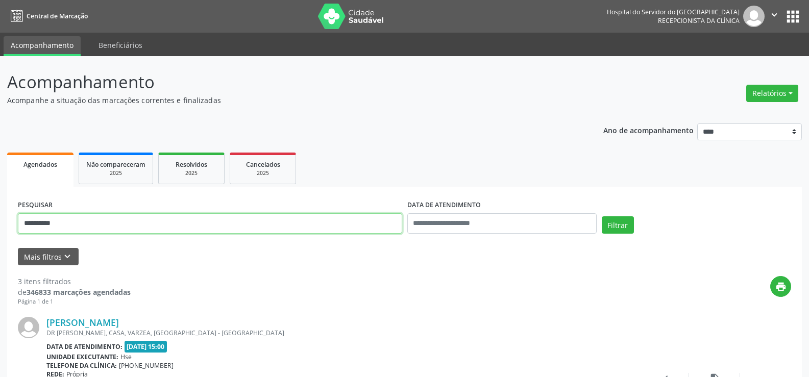
drag, startPoint x: 118, startPoint y: 219, endPoint x: 0, endPoint y: 178, distance: 125.3
click at [602, 217] on button "Filtrar" at bounding box center [618, 225] width 32 height 17
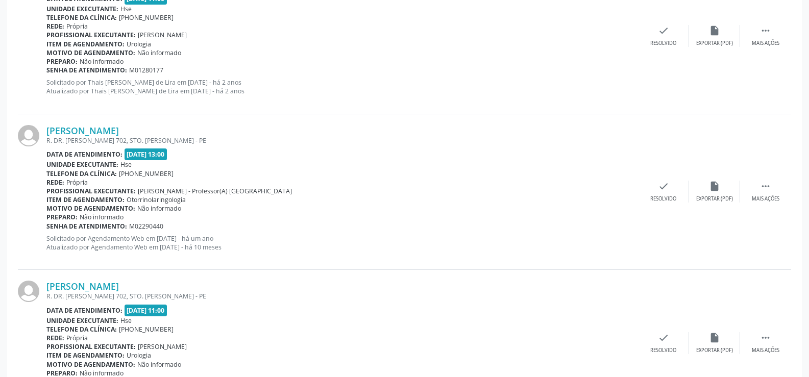
scroll to position [553, 0]
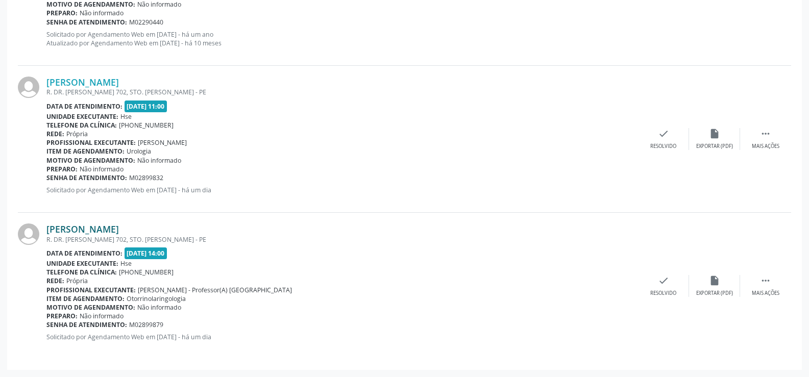
drag, startPoint x: 189, startPoint y: 226, endPoint x: 47, endPoint y: 230, distance: 142.0
click at [47, 230] on div "[PERSON_NAME]" at bounding box center [342, 229] width 592 height 11
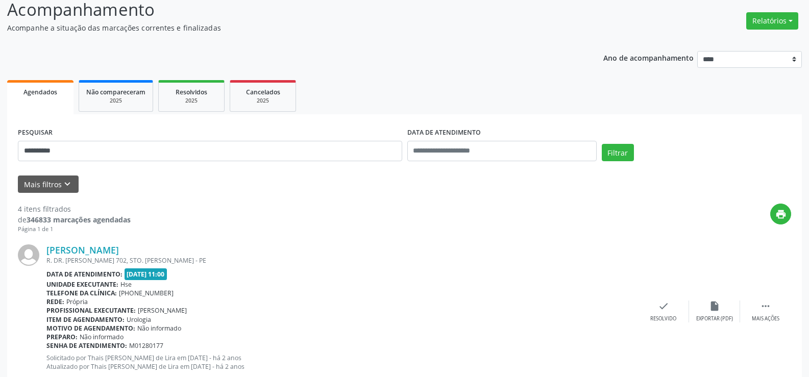
scroll to position [0, 0]
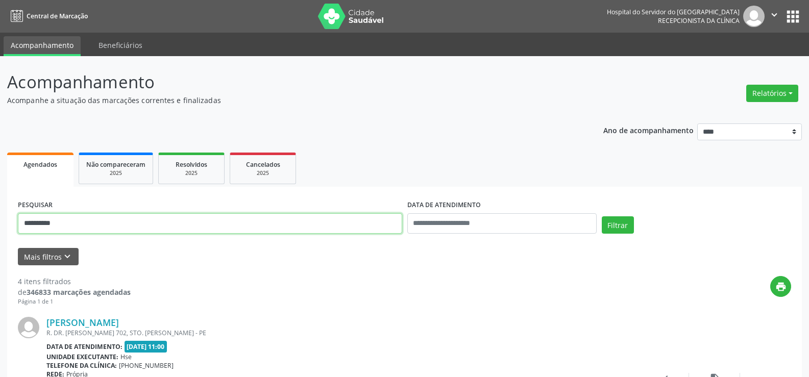
drag, startPoint x: 90, startPoint y: 225, endPoint x: 0, endPoint y: 200, distance: 93.9
click at [602, 217] on button "Filtrar" at bounding box center [618, 225] width 32 height 17
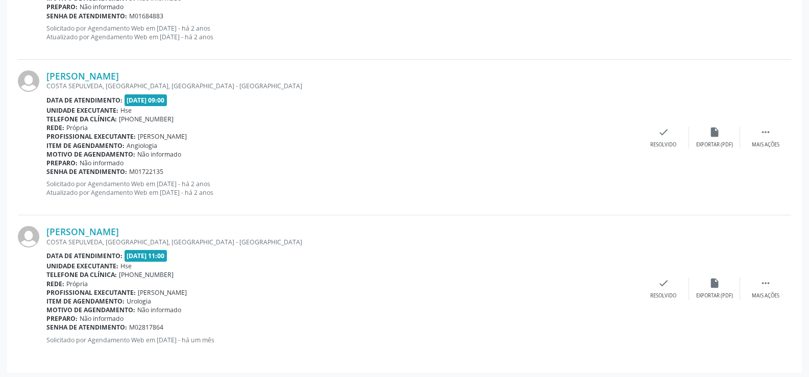
scroll to position [2121, 0]
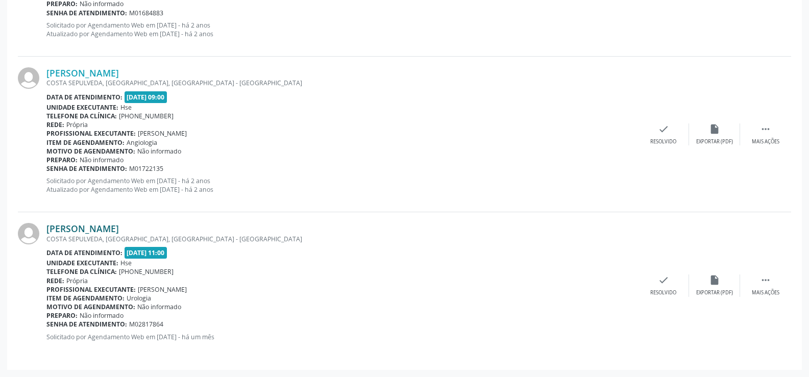
drag, startPoint x: 246, startPoint y: 225, endPoint x: 49, endPoint y: 224, distance: 196.6
click at [49, 224] on div "[PERSON_NAME]" at bounding box center [342, 228] width 592 height 11
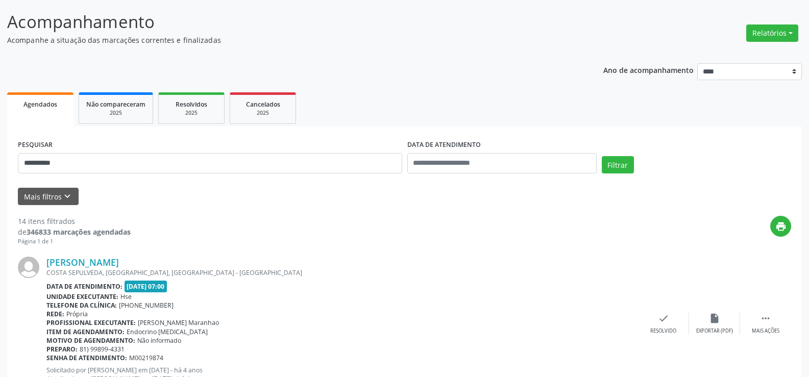
scroll to position [0, 0]
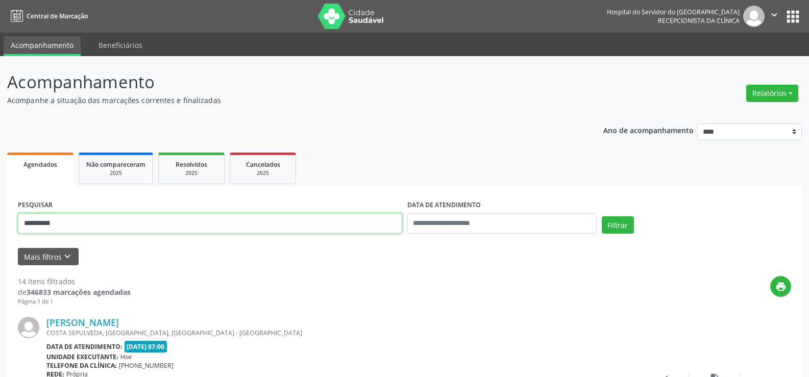
click at [602, 217] on button "Filtrar" at bounding box center [618, 225] width 32 height 17
drag, startPoint x: 103, startPoint y: 207, endPoint x: 0, endPoint y: 190, distance: 104.5
click at [602, 217] on button "Filtrar" at bounding box center [618, 225] width 32 height 17
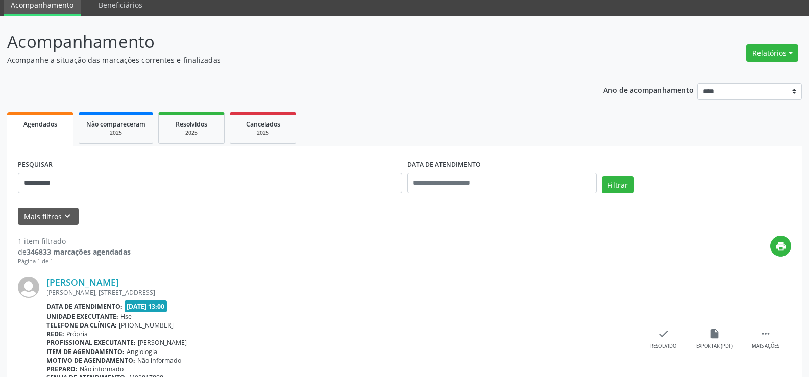
scroll to position [93, 0]
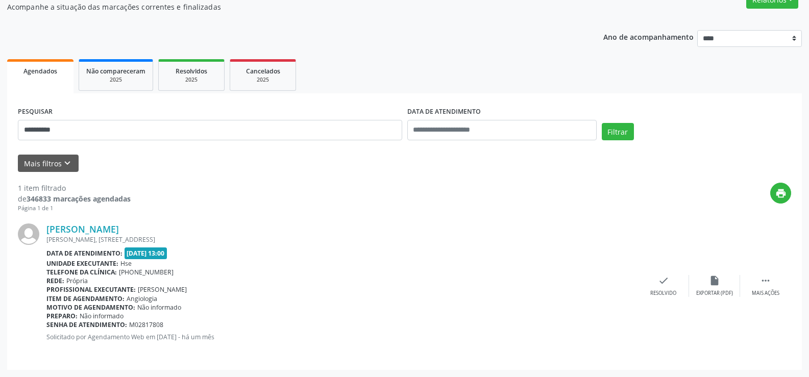
drag, startPoint x: 211, startPoint y: 222, endPoint x: 34, endPoint y: 229, distance: 176.9
click at [34, 229] on div "[PERSON_NAME] MARIOP ALVARES [STREET_ADDRESS] Data de atendimento: [DATE] 13:00…" at bounding box center [405, 286] width 774 height 147
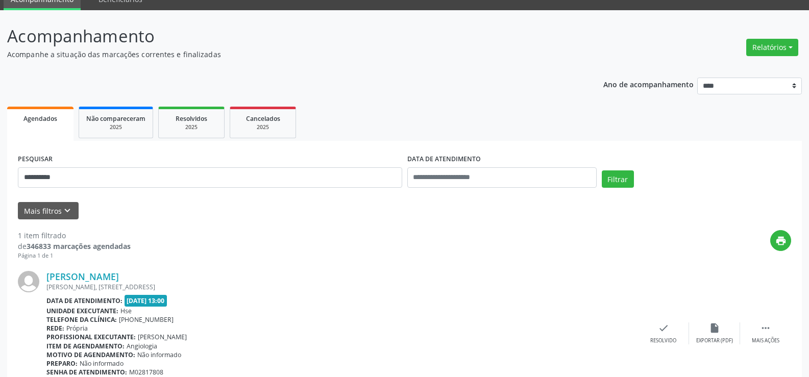
scroll to position [0, 0]
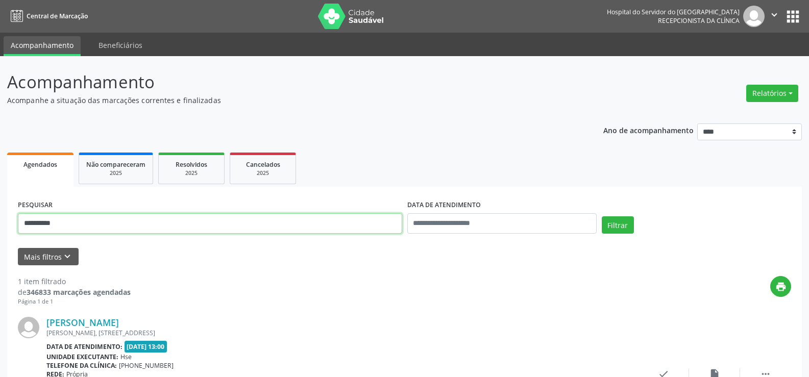
drag, startPoint x: 106, startPoint y: 222, endPoint x: 0, endPoint y: 196, distance: 108.9
click at [0, 197] on div "**********" at bounding box center [404, 263] width 809 height 415
click at [602, 217] on button "Filtrar" at bounding box center [618, 225] width 32 height 17
drag, startPoint x: 0, startPoint y: 197, endPoint x: 0, endPoint y: 190, distance: 7.1
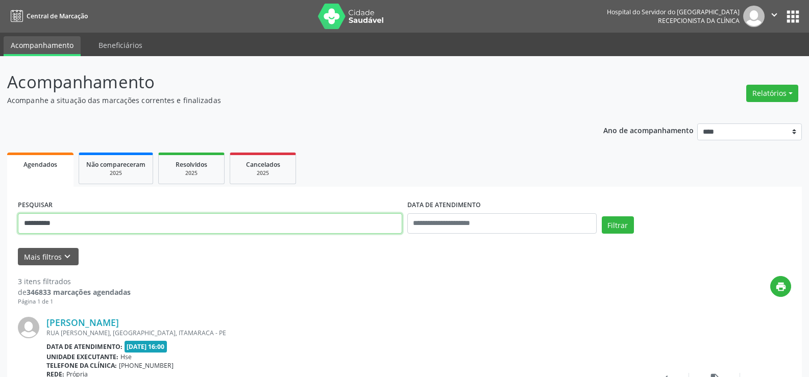
click at [602, 217] on button "Filtrar" at bounding box center [618, 225] width 32 height 17
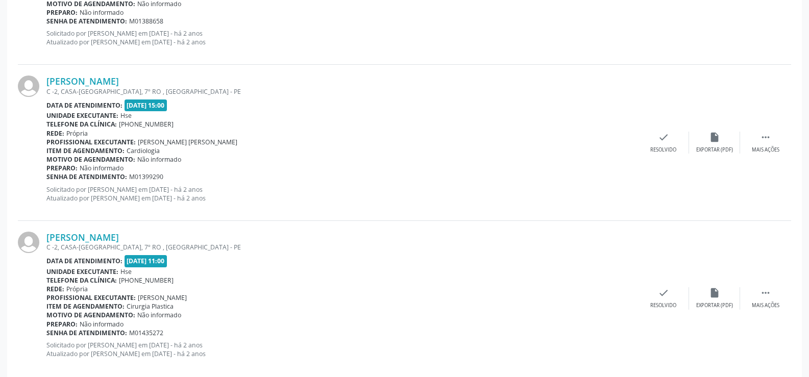
scroll to position [2315, 0]
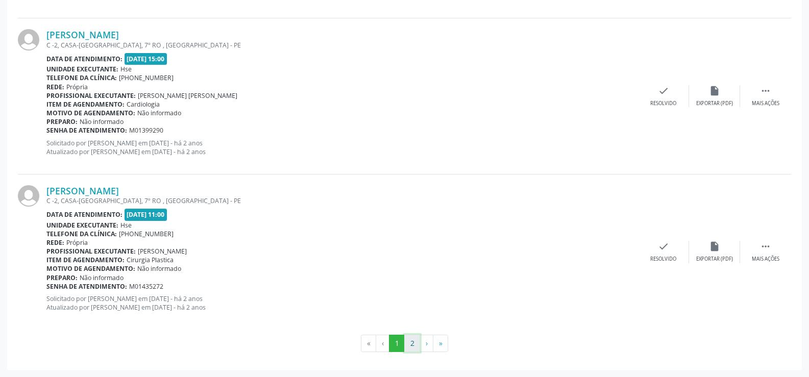
click at [413, 349] on button "2" at bounding box center [412, 343] width 16 height 17
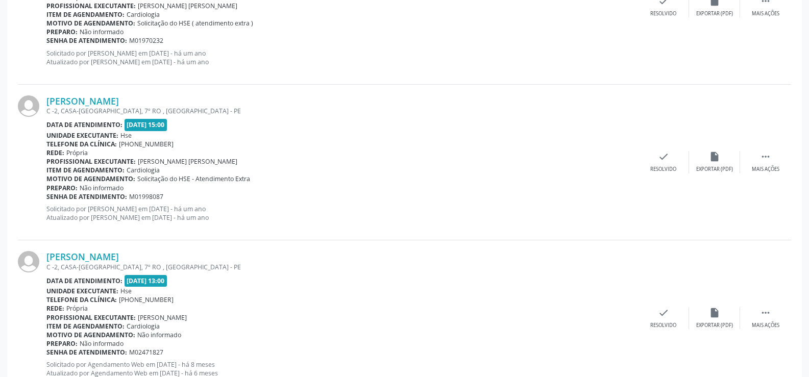
scroll to position [1838, 0]
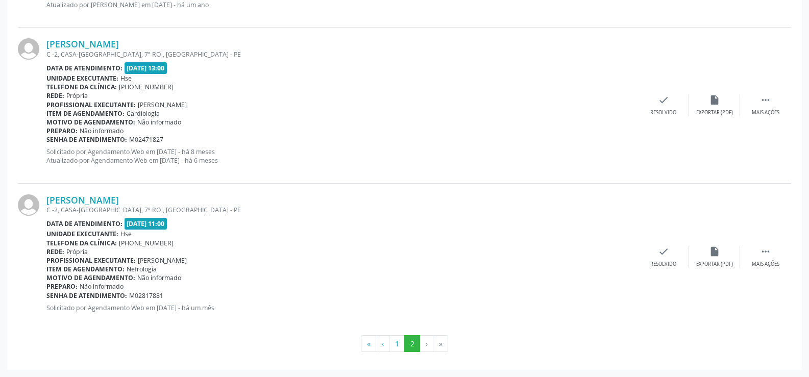
drag, startPoint x: 221, startPoint y: 195, endPoint x: 33, endPoint y: 198, distance: 187.5
click at [33, 198] on div "[PERSON_NAME] C -2, CASA-[GEOGRAPHIC_DATA], 7º RO , [GEOGRAPHIC_DATA] - PE Data…" at bounding box center [405, 257] width 774 height 147
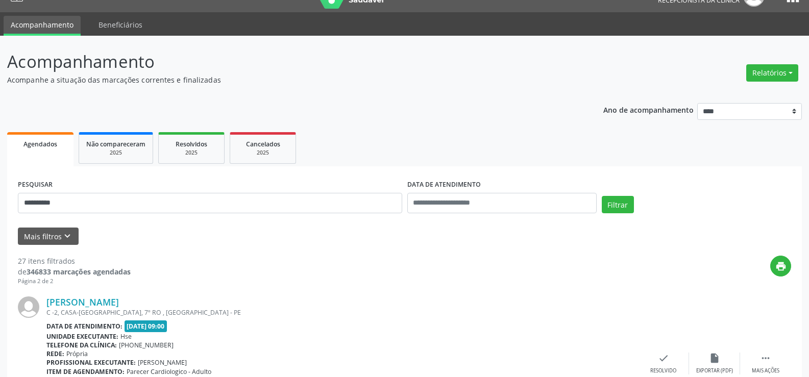
scroll to position [0, 0]
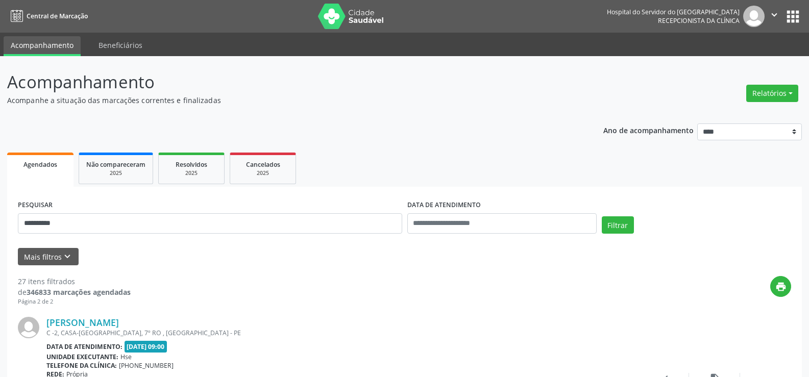
drag, startPoint x: 122, startPoint y: 212, endPoint x: 0, endPoint y: 199, distance: 122.3
drag, startPoint x: 88, startPoint y: 215, endPoint x: 0, endPoint y: 231, distance: 89.8
click at [602, 217] on button "Filtrar" at bounding box center [618, 225] width 32 height 17
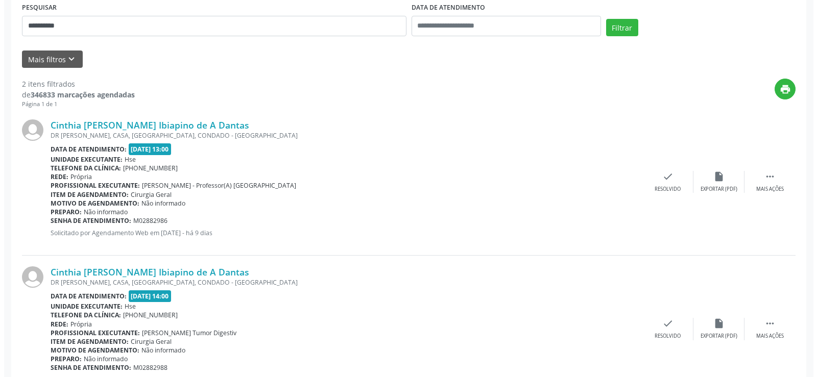
scroll to position [204, 0]
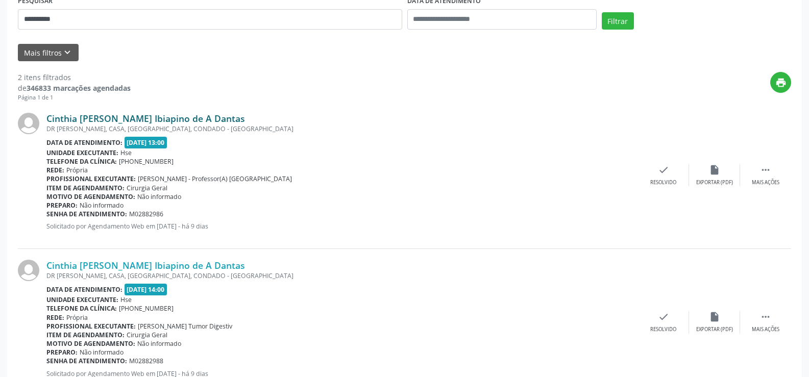
click at [186, 114] on link "Cinthia [PERSON_NAME] Ibiapino de A Dantas" at bounding box center [145, 118] width 199 height 11
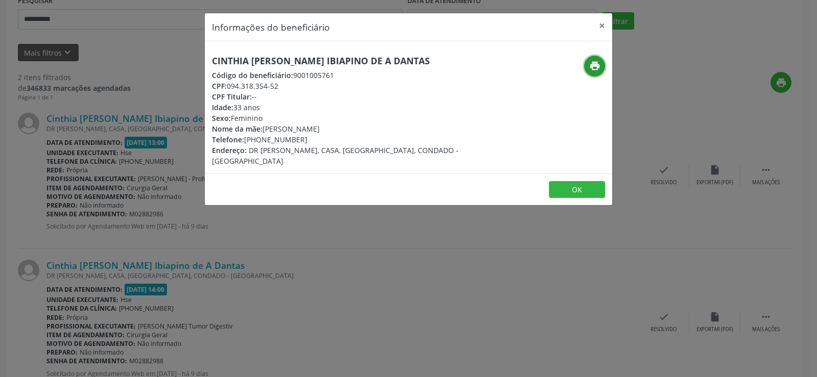
click at [592, 69] on icon "print" at bounding box center [594, 65] width 11 height 11
click at [123, 189] on div "Informações do beneficiário × Cinthia [PERSON_NAME] Ibiapino de A Dantas Código…" at bounding box center [408, 188] width 817 height 377
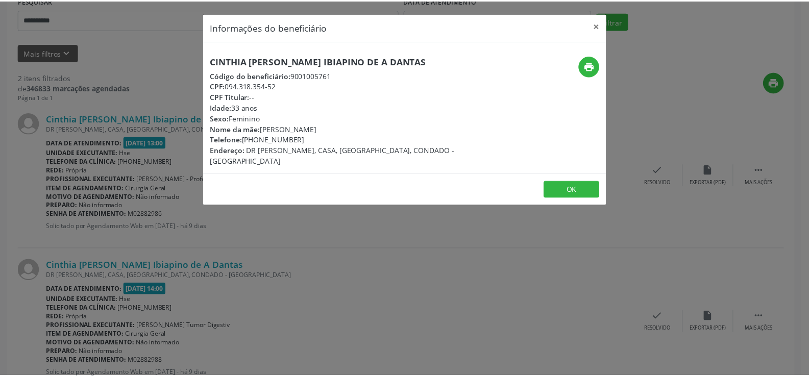
scroll to position [51, 0]
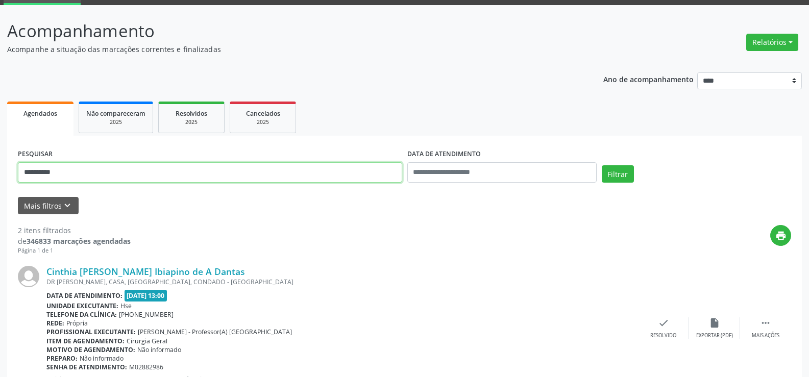
click at [152, 171] on input "**********" at bounding box center [210, 172] width 385 height 20
click at [602, 165] on button "Filtrar" at bounding box center [618, 173] width 32 height 17
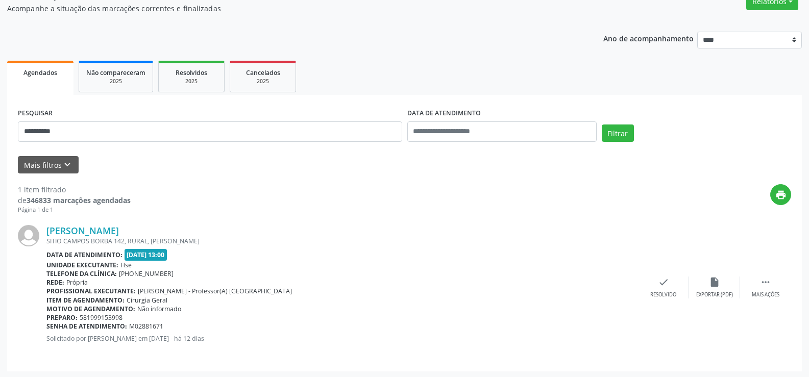
scroll to position [93, 0]
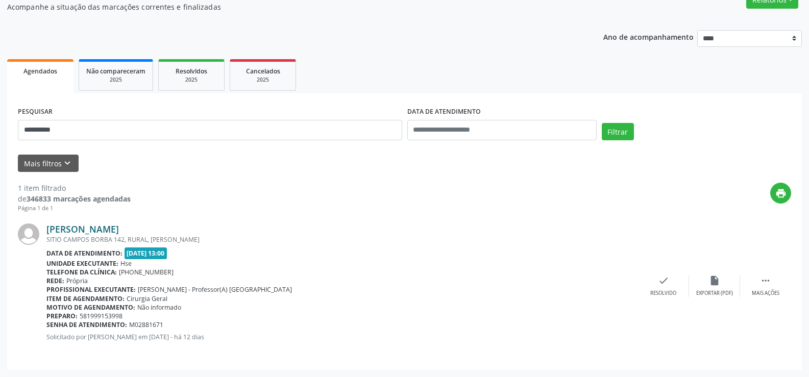
click at [96, 227] on link "[PERSON_NAME]" at bounding box center [82, 229] width 73 height 11
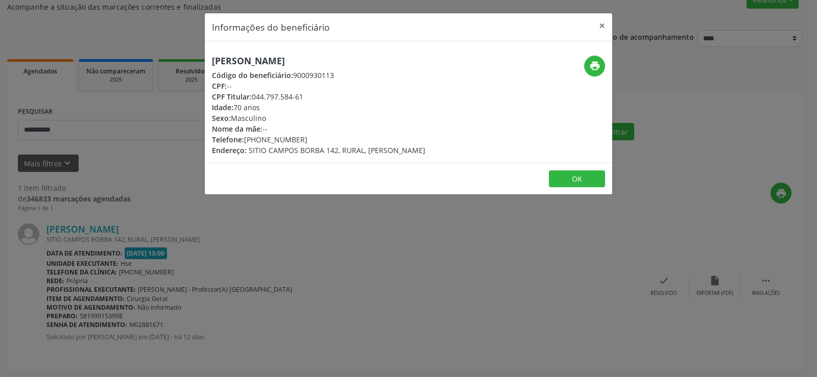
click at [293, 62] on h5 "[PERSON_NAME]" at bounding box center [318, 61] width 213 height 11
click at [598, 65] on icon "print" at bounding box center [594, 65] width 11 height 11
click at [595, 22] on button "×" at bounding box center [602, 25] width 20 height 25
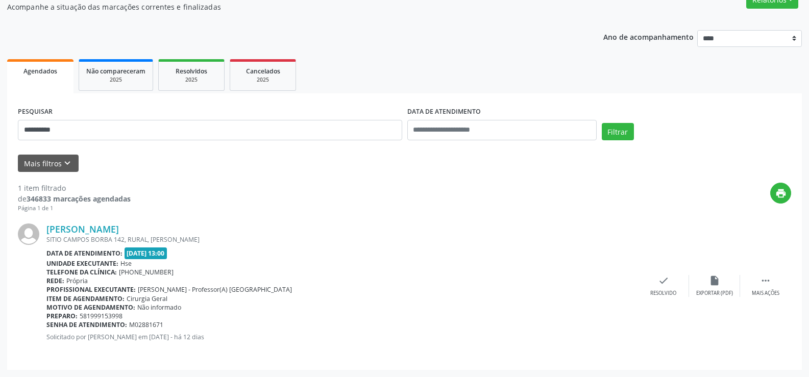
click at [150, 140] on div "**********" at bounding box center [210, 125] width 390 height 43
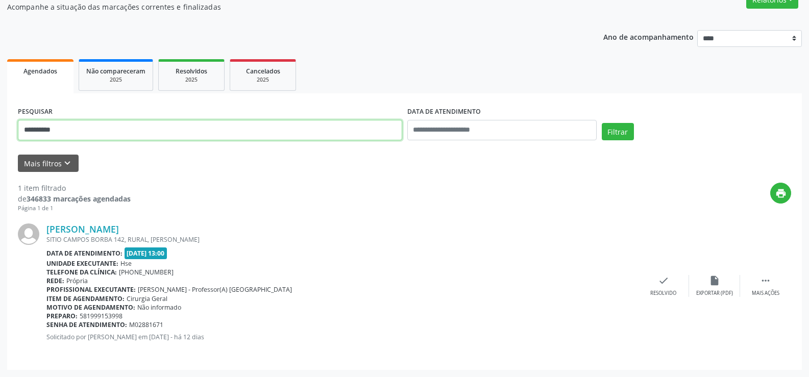
click at [148, 132] on input "**********" at bounding box center [210, 130] width 385 height 20
click at [602, 123] on button "Filtrar" at bounding box center [618, 131] width 32 height 17
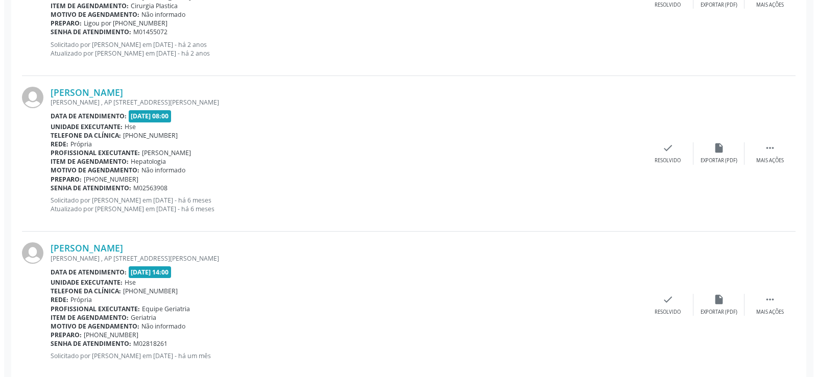
scroll to position [1653, 0]
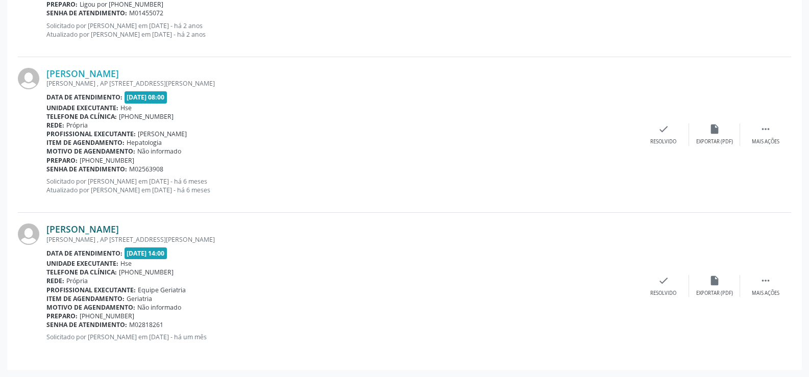
click at [119, 232] on link "[PERSON_NAME]" at bounding box center [82, 229] width 73 height 11
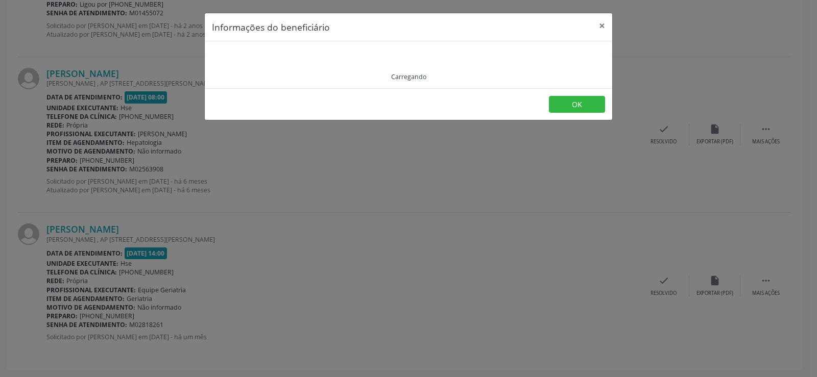
click at [276, 60] on div "Carregando" at bounding box center [408, 65] width 393 height 33
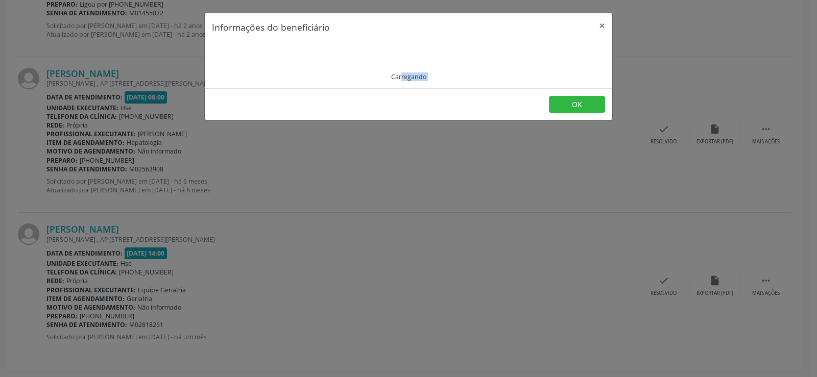
click at [276, 60] on div "Carregando" at bounding box center [408, 65] width 393 height 33
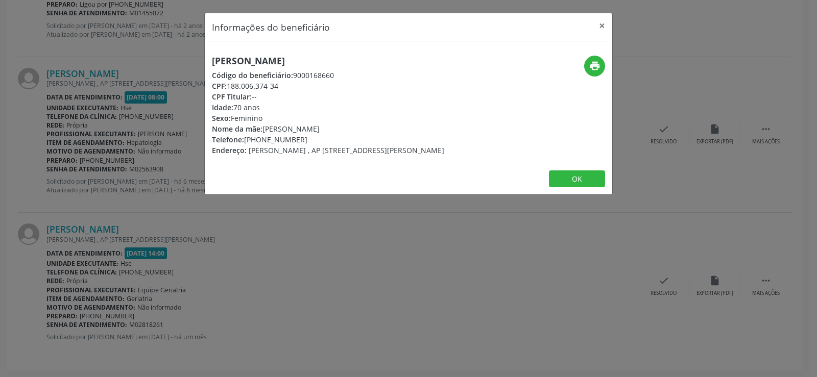
click at [276, 60] on h5 "[PERSON_NAME]" at bounding box center [328, 61] width 232 height 11
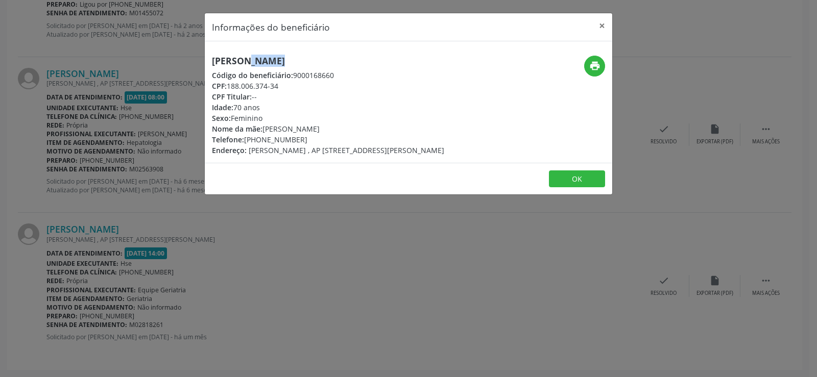
click at [276, 60] on h5 "[PERSON_NAME]" at bounding box center [328, 61] width 232 height 11
click at [69, 246] on div "Informações do beneficiário × [PERSON_NAME] Código do beneficiário: 9000168660 …" at bounding box center [408, 188] width 817 height 377
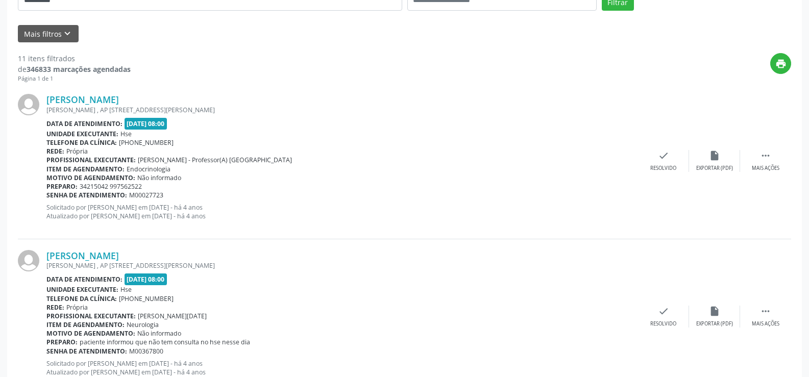
scroll to position [0, 0]
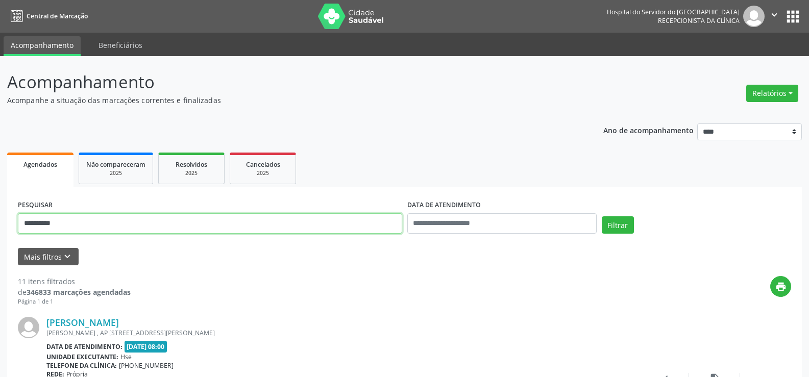
click at [106, 232] on input "**********" at bounding box center [210, 223] width 385 height 20
click at [602, 217] on button "Filtrar" at bounding box center [618, 225] width 32 height 17
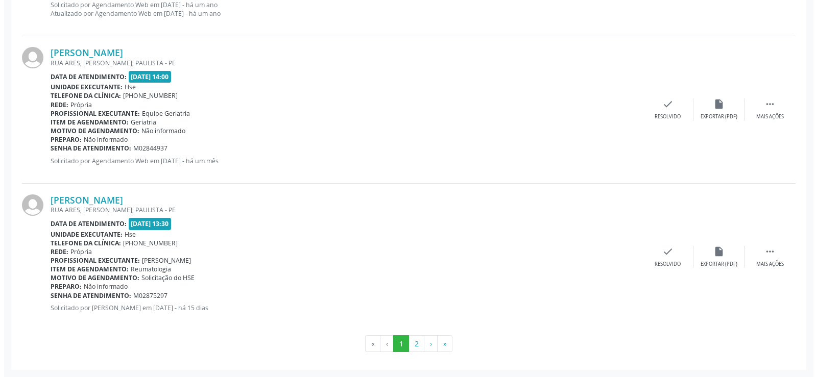
scroll to position [2093, 0]
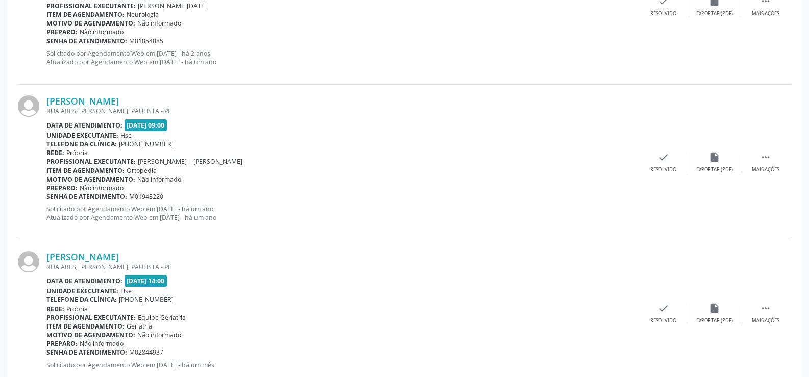
click at [113, 265] on div "RUA ARES, [PERSON_NAME], PAULISTA - PE" at bounding box center [342, 267] width 592 height 9
click at [111, 261] on link "[PERSON_NAME]" at bounding box center [82, 256] width 73 height 11
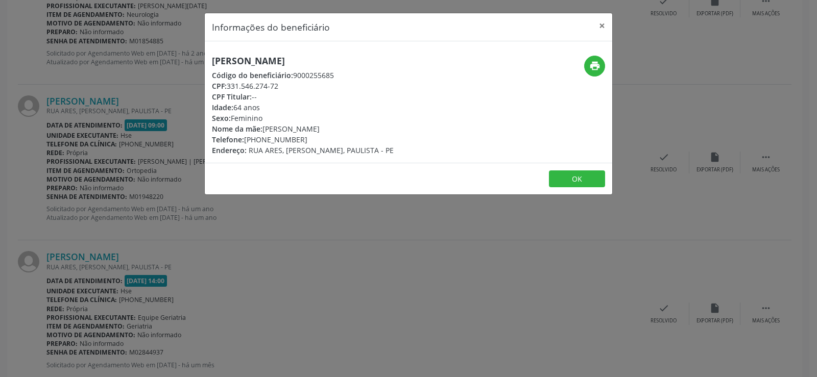
click at [246, 62] on h5 "[PERSON_NAME]" at bounding box center [303, 61] width 182 height 11
click at [90, 226] on div "Informações do beneficiário × [PERSON_NAME] Código do beneficiário: 9000255685 …" at bounding box center [408, 188] width 817 height 377
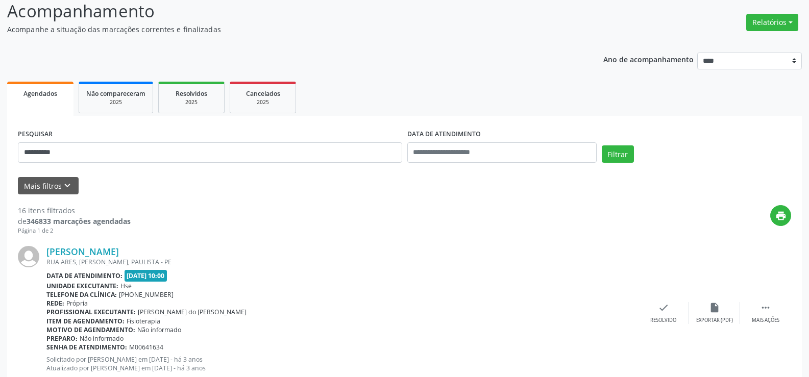
scroll to position [0, 0]
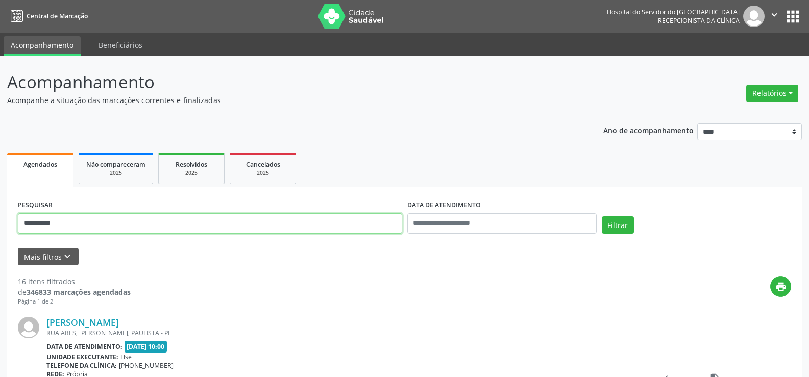
click at [125, 232] on input "**********" at bounding box center [210, 223] width 385 height 20
click at [602, 217] on button "Filtrar" at bounding box center [618, 225] width 32 height 17
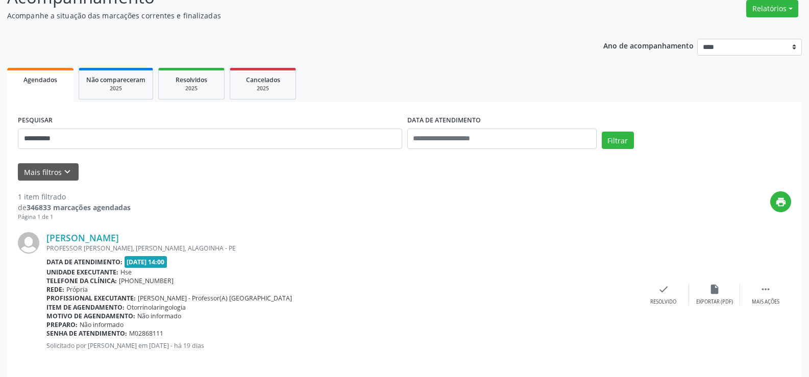
scroll to position [93, 0]
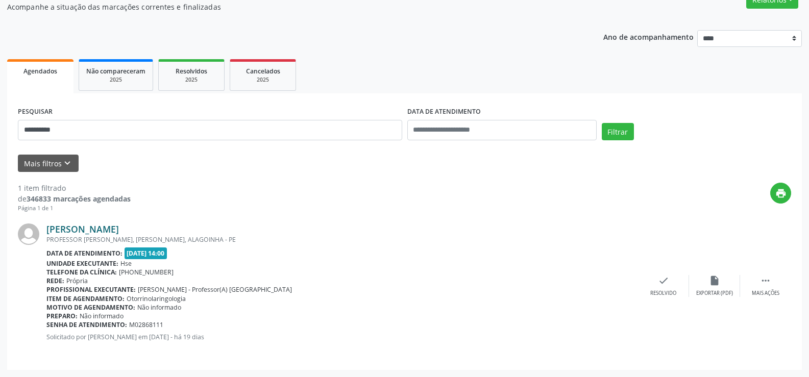
click at [119, 227] on link "[PERSON_NAME]" at bounding box center [82, 229] width 73 height 11
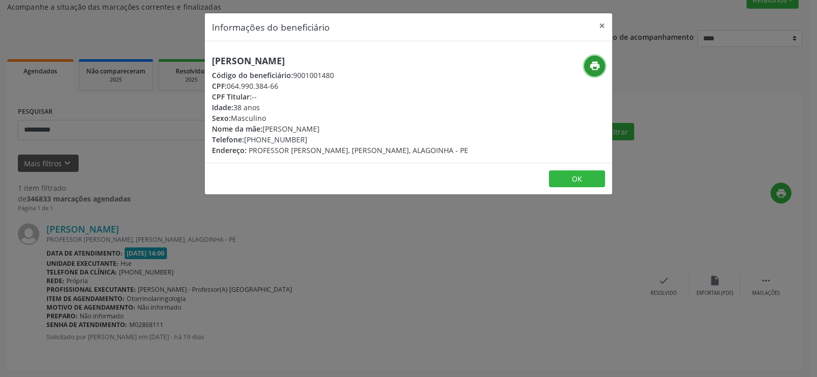
click at [595, 62] on icon "print" at bounding box center [594, 65] width 11 height 11
click at [83, 127] on div "Informações do beneficiário × [PERSON_NAME] Código do beneficiário: 9001001480 …" at bounding box center [408, 188] width 817 height 377
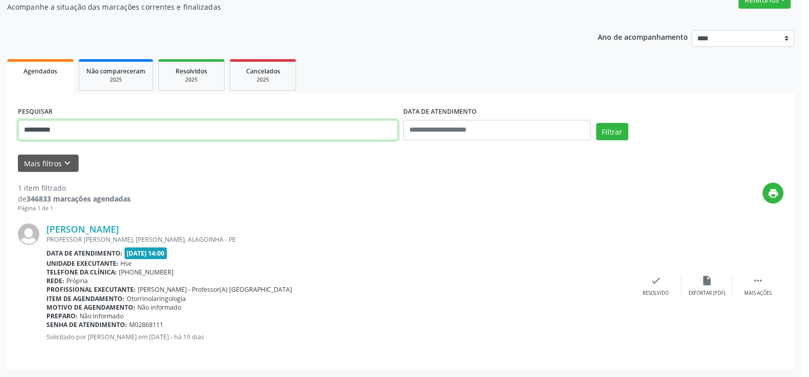
click at [83, 127] on input "**********" at bounding box center [208, 130] width 380 height 20
click at [83, 127] on input "**********" at bounding box center [210, 130] width 385 height 20
click at [602, 123] on button "Filtrar" at bounding box center [618, 131] width 32 height 17
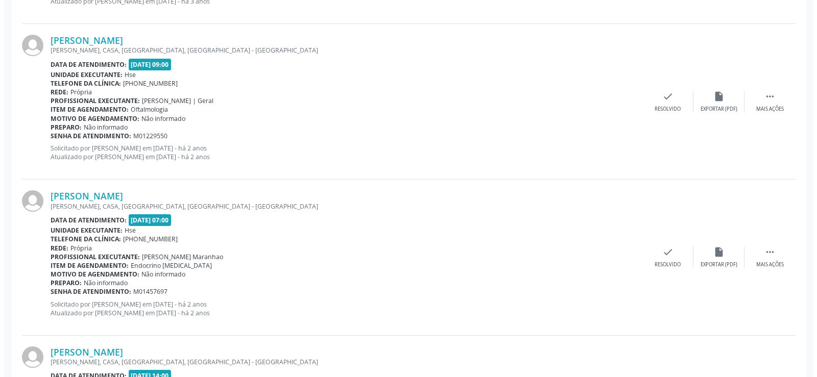
scroll to position [1497, 0]
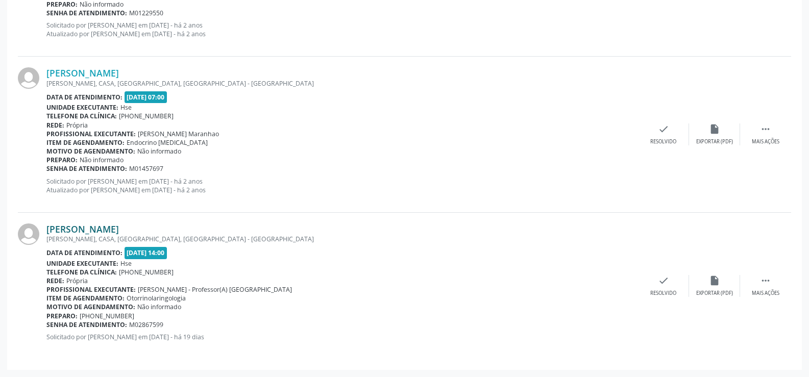
click at [113, 230] on link "[PERSON_NAME]" at bounding box center [82, 229] width 73 height 11
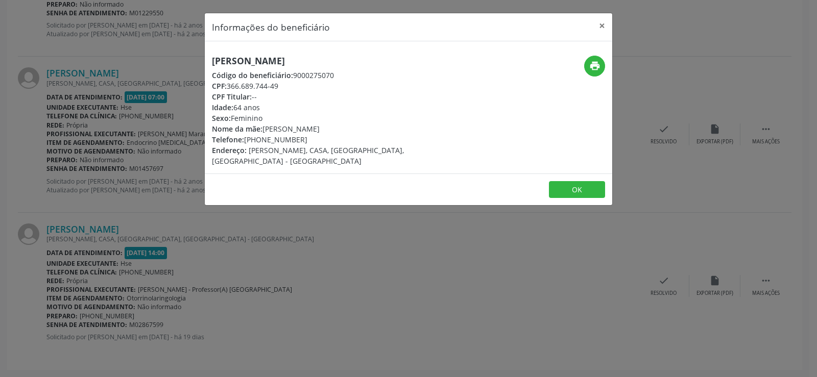
click at [257, 62] on h5 "[PERSON_NAME]" at bounding box center [340, 61] width 257 height 11
click at [62, 160] on div "Informações do beneficiário × [PERSON_NAME] Código do beneficiário: 9000275070 …" at bounding box center [408, 188] width 817 height 377
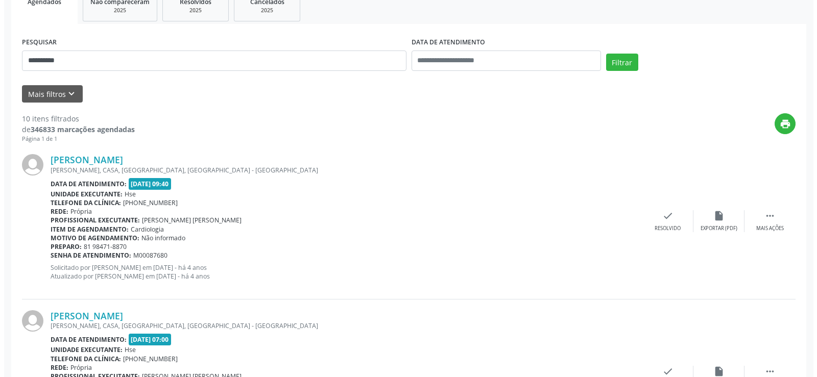
scroll to position [0, 0]
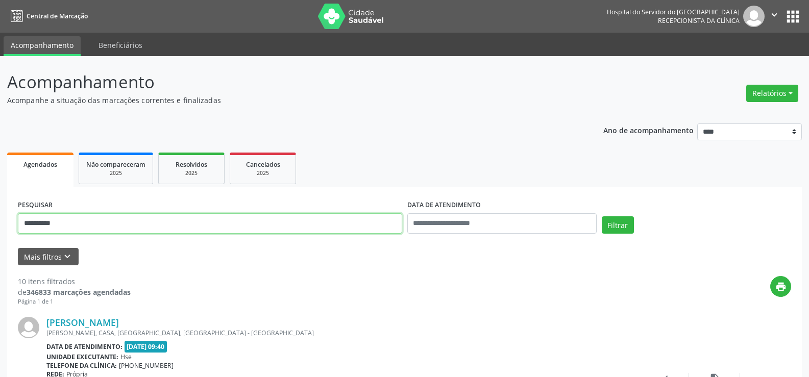
click at [171, 224] on input "**********" at bounding box center [210, 223] width 385 height 20
click at [602, 217] on button "Filtrar" at bounding box center [618, 225] width 32 height 17
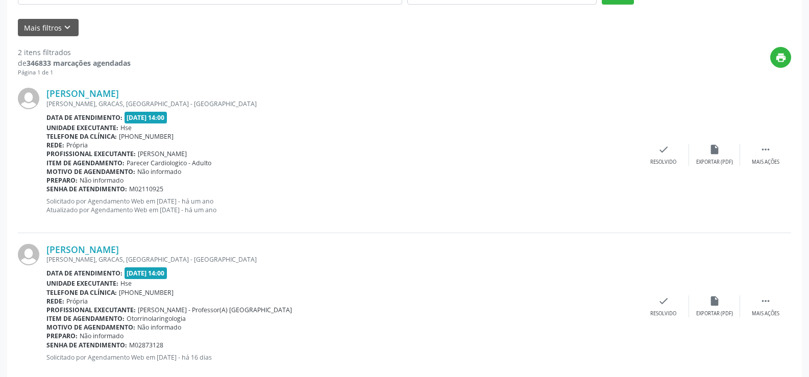
scroll to position [250, 0]
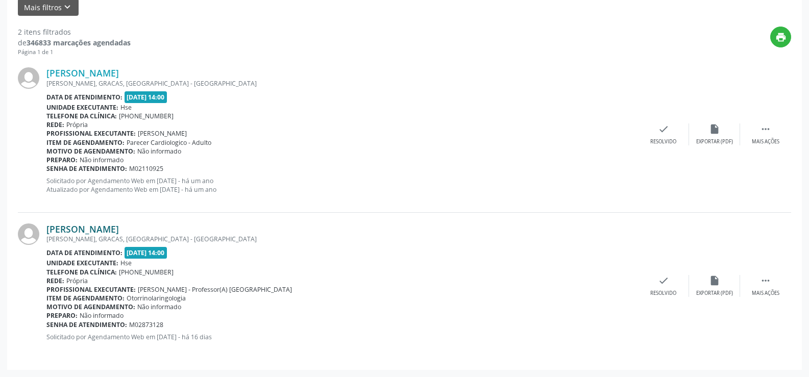
click at [119, 231] on link "[PERSON_NAME]" at bounding box center [82, 229] width 73 height 11
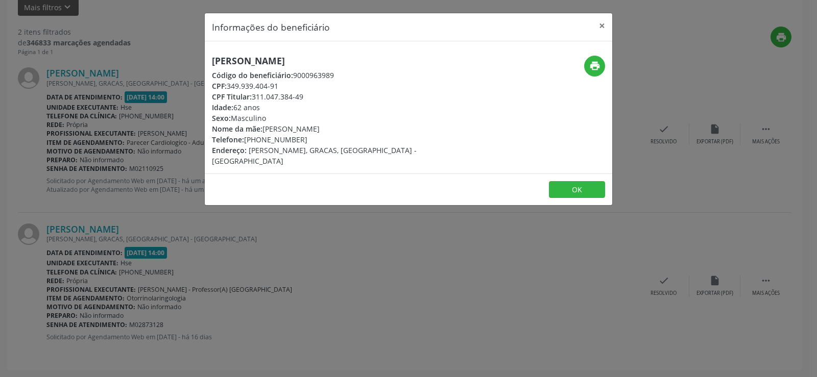
click at [281, 57] on h5 "[PERSON_NAME]" at bounding box center [340, 61] width 257 height 11
click at [112, 261] on div "Informações do beneficiário × [PERSON_NAME] Código do beneficiário: 9000963989 …" at bounding box center [408, 188] width 817 height 377
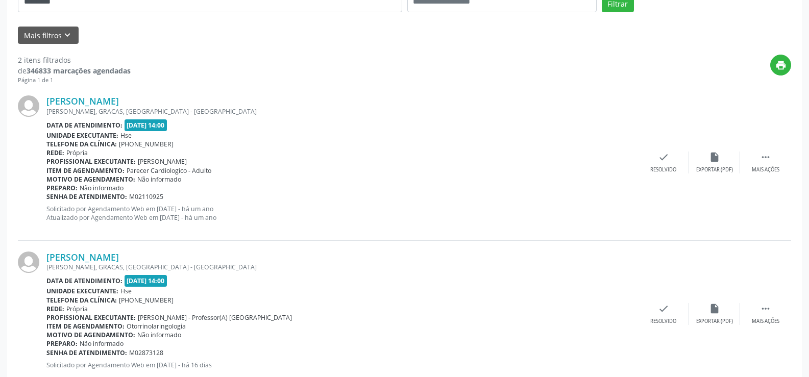
scroll to position [45, 0]
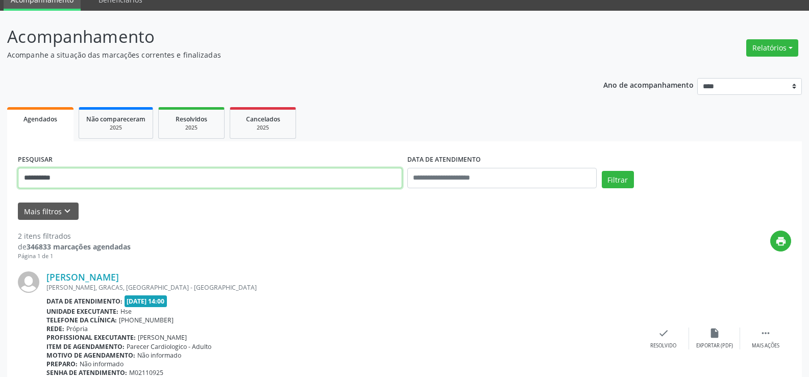
click at [123, 179] on input "**********" at bounding box center [210, 178] width 385 height 20
click at [602, 171] on button "Filtrar" at bounding box center [618, 179] width 32 height 17
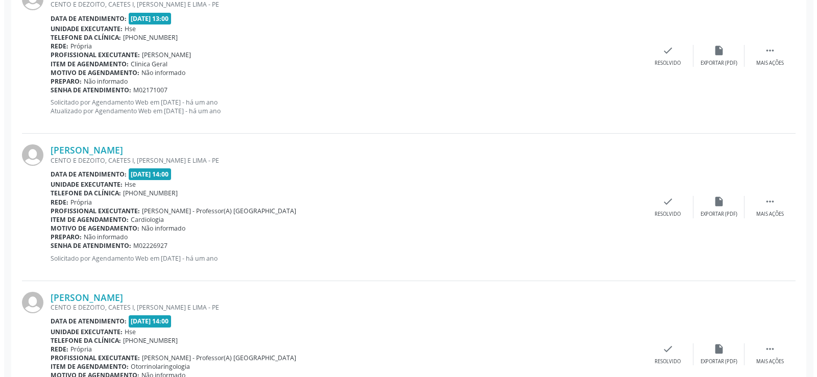
scroll to position [2298, 0]
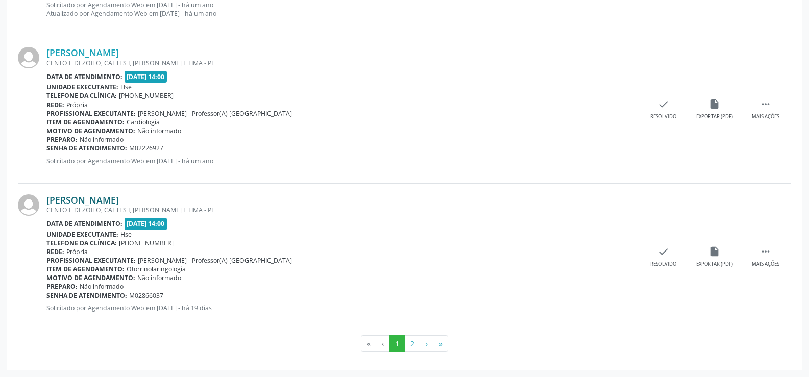
click at [119, 199] on link "[PERSON_NAME]" at bounding box center [82, 200] width 73 height 11
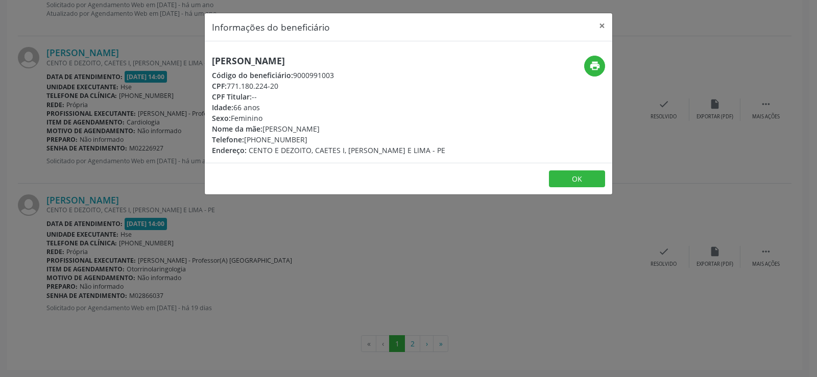
click at [298, 63] on h5 "[PERSON_NAME]" at bounding box center [328, 61] width 233 height 11
click at [87, 84] on div "Informações do beneficiário × [PERSON_NAME] Código do beneficiário: 9000991003 …" at bounding box center [408, 188] width 817 height 377
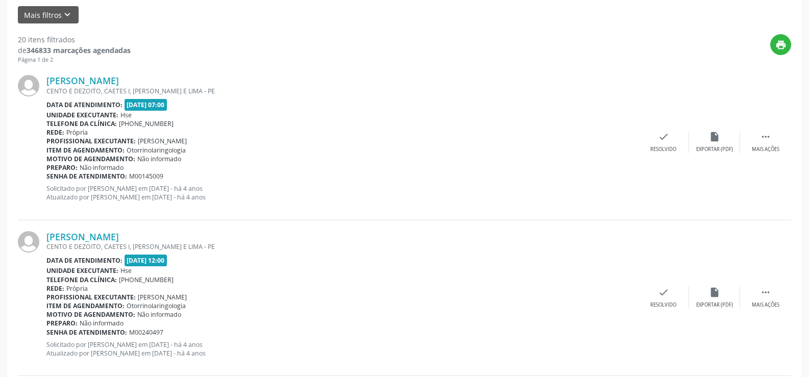
scroll to position [0, 0]
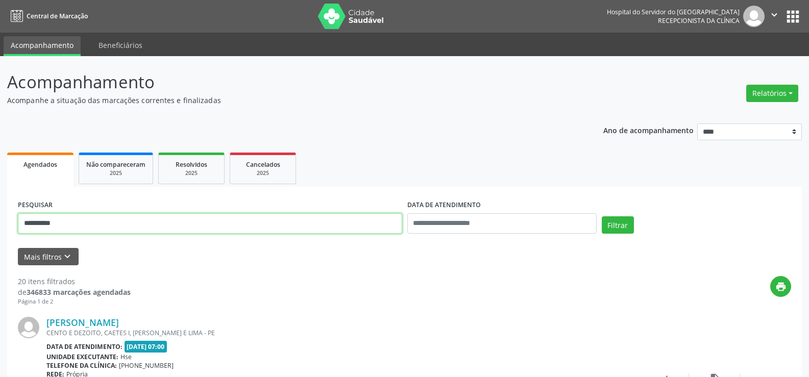
click at [203, 229] on input "**********" at bounding box center [210, 223] width 385 height 20
click at [602, 217] on button "Filtrar" at bounding box center [618, 225] width 32 height 17
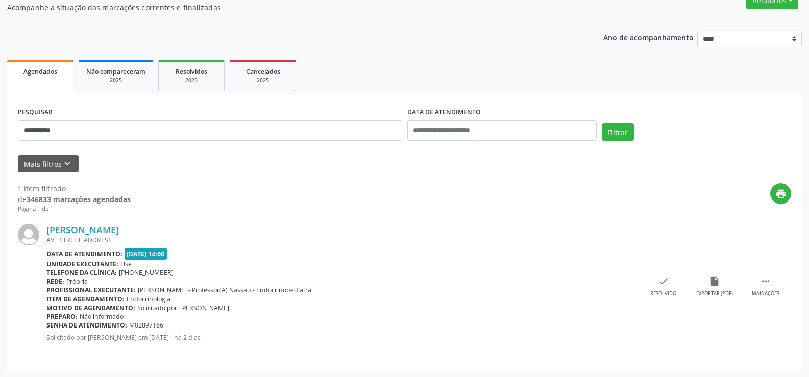
scroll to position [93, 0]
click at [119, 226] on link "[PERSON_NAME]" at bounding box center [82, 229] width 73 height 11
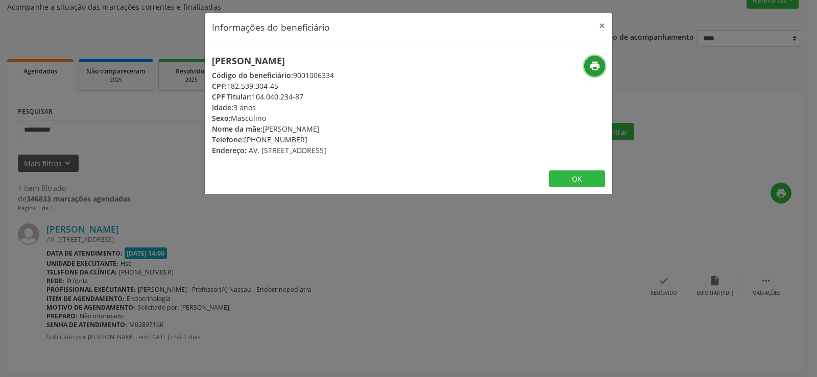
click at [590, 69] on icon "print" at bounding box center [594, 65] width 11 height 11
click at [107, 107] on div "Informações do beneficiário × [PERSON_NAME] Código do beneficiário: 9001006334 …" at bounding box center [408, 188] width 817 height 377
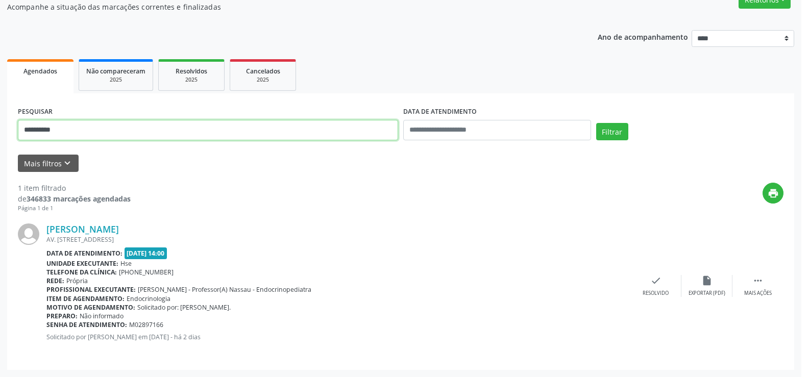
click at [79, 138] on input "**********" at bounding box center [208, 130] width 380 height 20
click at [79, 138] on input "**********" at bounding box center [210, 130] width 385 height 20
click at [602, 123] on button "Filtrar" at bounding box center [618, 131] width 32 height 17
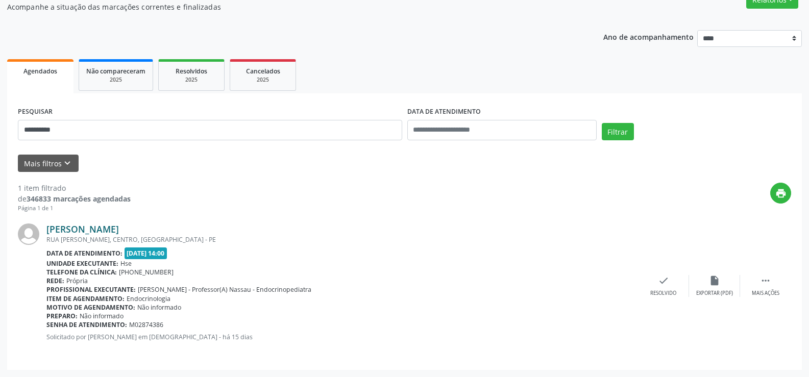
click at [100, 227] on link "[PERSON_NAME]" at bounding box center [82, 229] width 73 height 11
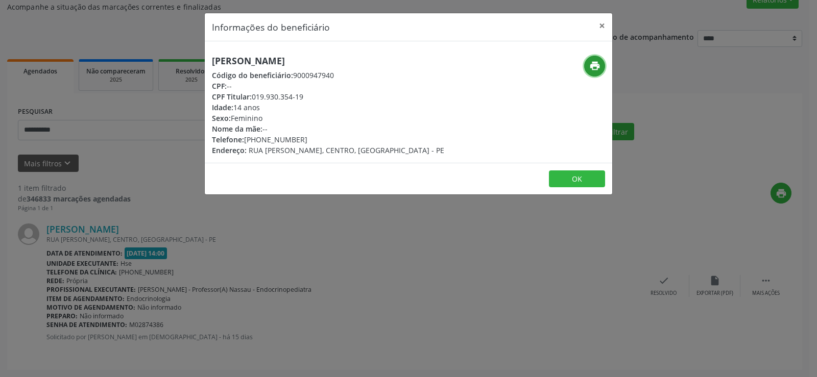
click at [598, 64] on icon "print" at bounding box center [594, 65] width 11 height 11
click at [114, 155] on div "Informações do beneficiário × [PERSON_NAME] Código do beneficiário: 9000947940 …" at bounding box center [408, 188] width 817 height 377
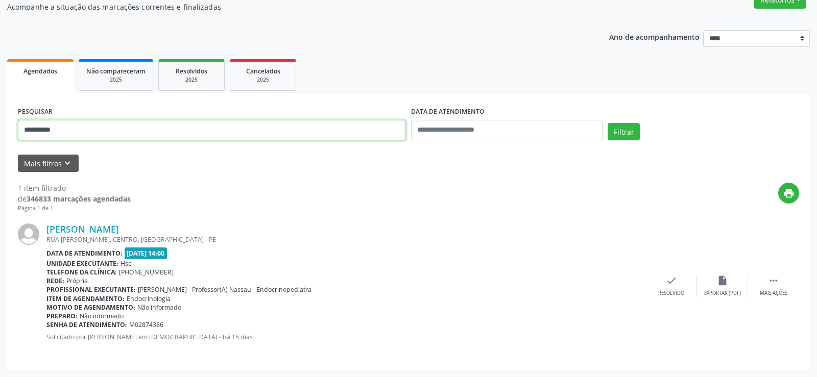
click at [101, 133] on input "**********" at bounding box center [212, 130] width 388 height 20
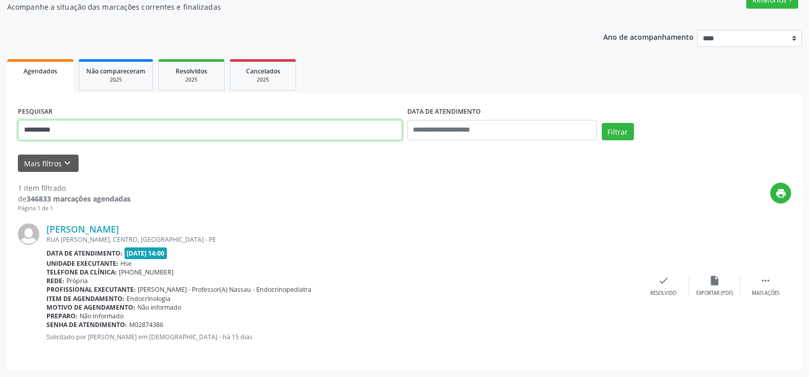
click at [602, 123] on button "Filtrar" at bounding box center [618, 131] width 32 height 17
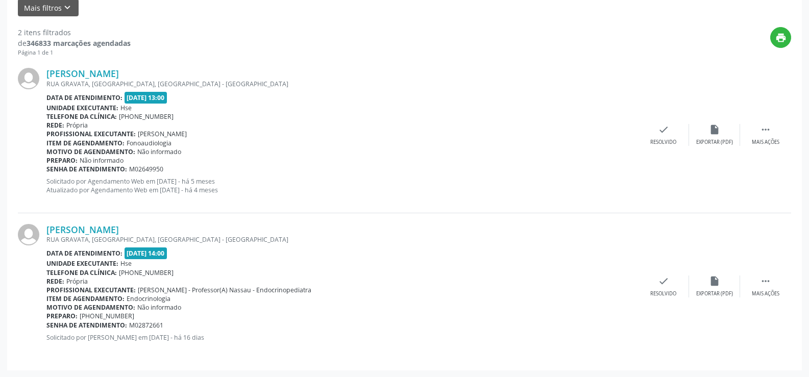
scroll to position [250, 0]
click at [125, 223] on div "[PERSON_NAME] [GEOGRAPHIC_DATA], [GEOGRAPHIC_DATA], [GEOGRAPHIC_DATA] - [GEOGRA…" at bounding box center [405, 286] width 774 height 147
click at [119, 231] on link "[PERSON_NAME]" at bounding box center [82, 229] width 73 height 11
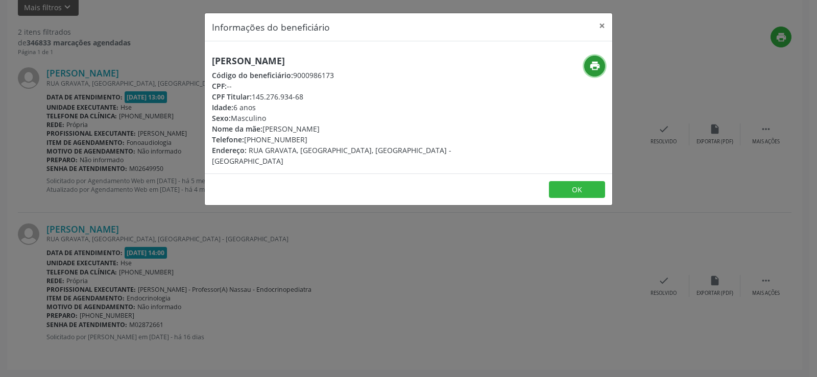
click at [593, 73] on button "print" at bounding box center [594, 66] width 21 height 21
click at [98, 186] on div "Informações do beneficiário × [PERSON_NAME] Código do beneficiário: 9000986173 …" at bounding box center [408, 188] width 817 height 377
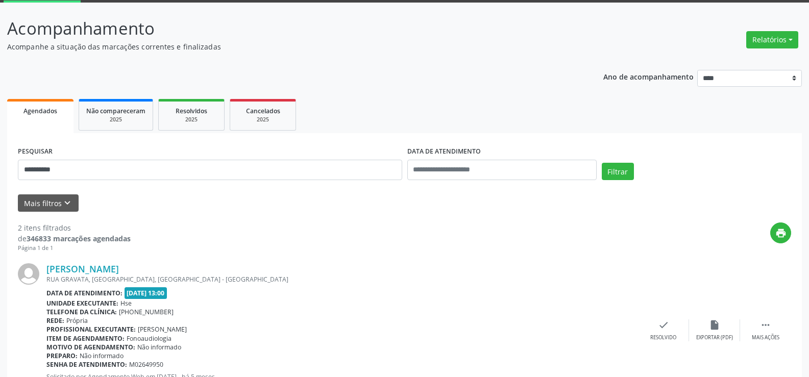
scroll to position [0, 0]
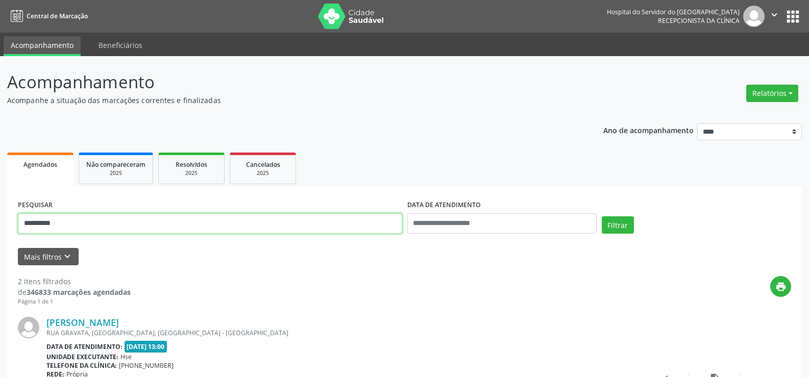
click at [179, 214] on input "**********" at bounding box center [210, 223] width 385 height 20
click at [602, 217] on button "Filtrar" at bounding box center [618, 225] width 32 height 17
click at [136, 223] on input "**********" at bounding box center [210, 223] width 385 height 20
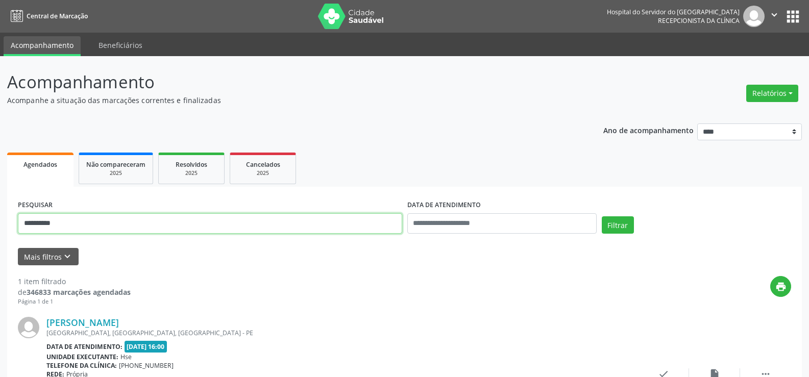
click at [136, 223] on input "**********" at bounding box center [210, 223] width 385 height 20
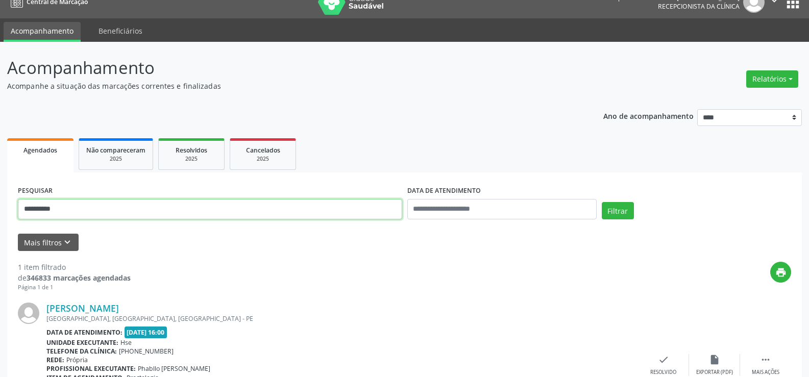
scroll to position [93, 0]
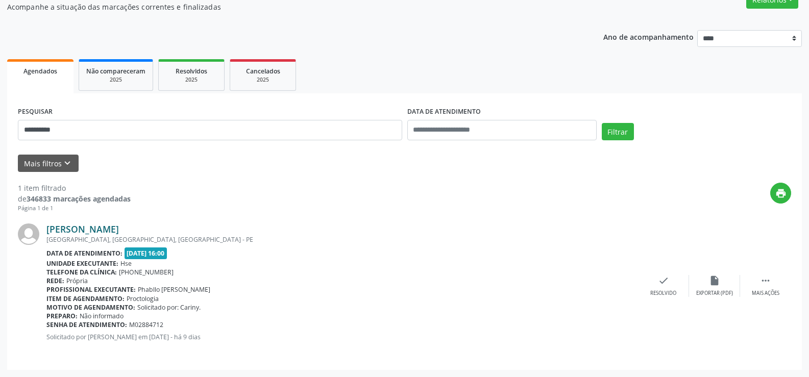
click at [119, 231] on link "[PERSON_NAME]" at bounding box center [82, 229] width 73 height 11
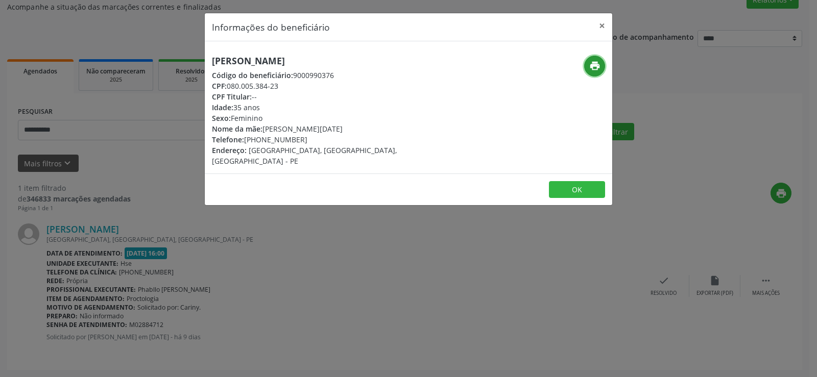
click at [591, 75] on button "print" at bounding box center [594, 66] width 21 height 21
click at [100, 225] on div "Informações do beneficiário × [PERSON_NAME] Código do beneficiário: 9000990376 …" at bounding box center [408, 188] width 817 height 377
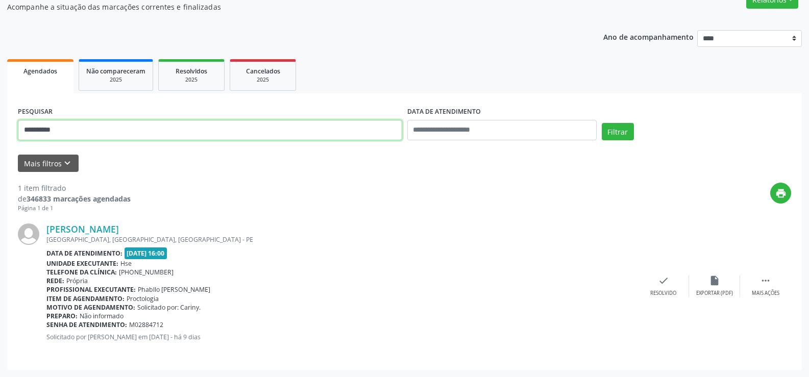
click at [100, 131] on input "**********" at bounding box center [210, 130] width 385 height 20
click at [602, 123] on button "Filtrar" at bounding box center [618, 131] width 32 height 17
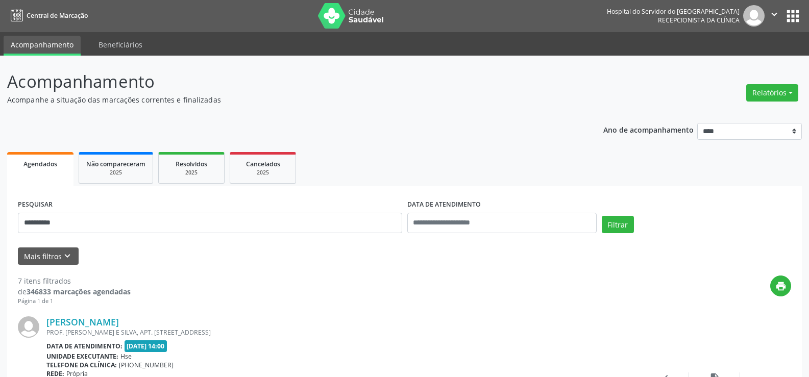
scroll to position [0, 0]
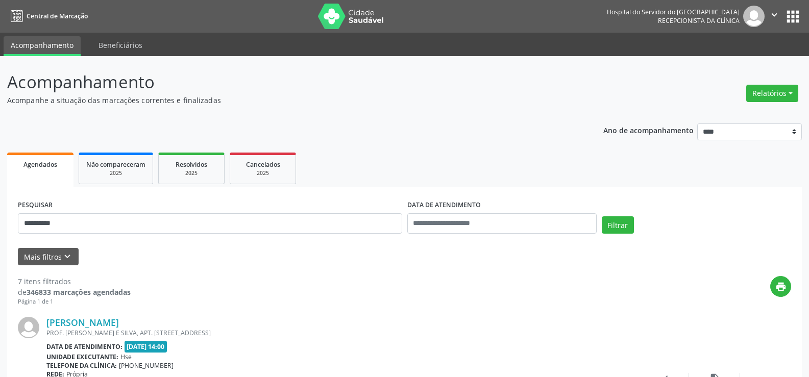
click at [166, 246] on form "**********" at bounding box center [405, 232] width 774 height 68
click at [165, 229] on input "**********" at bounding box center [210, 223] width 385 height 20
click at [602, 217] on button "Filtrar" at bounding box center [618, 225] width 32 height 17
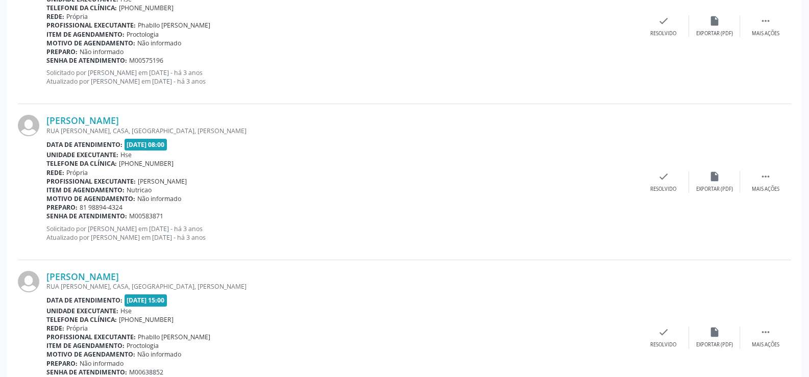
scroll to position [2315, 0]
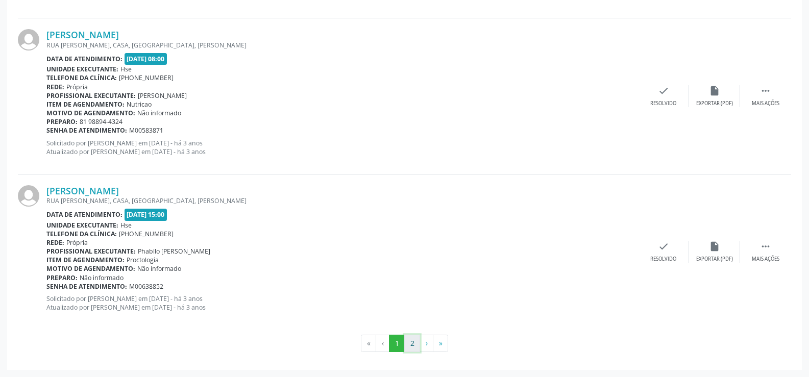
click at [414, 349] on button "2" at bounding box center [412, 343] width 16 height 17
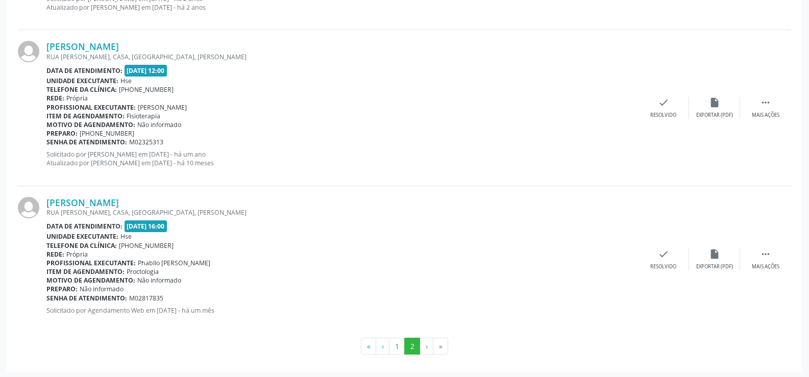
scroll to position [1838, 0]
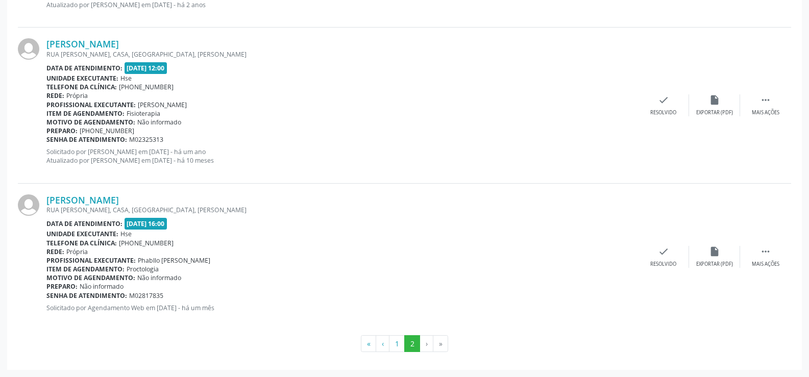
click at [116, 209] on div "RUA [PERSON_NAME], CASA, [GEOGRAPHIC_DATA], [PERSON_NAME]" at bounding box center [342, 210] width 592 height 9
click at [107, 200] on link "[PERSON_NAME]" at bounding box center [82, 200] width 73 height 11
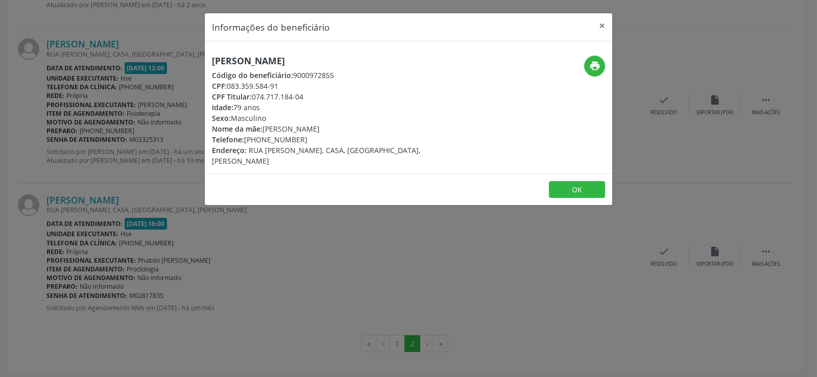
click at [273, 71] on span "Código do beneficiário:" at bounding box center [252, 75] width 81 height 10
click at [267, 59] on h5 "[PERSON_NAME]" at bounding box center [340, 61] width 257 height 11
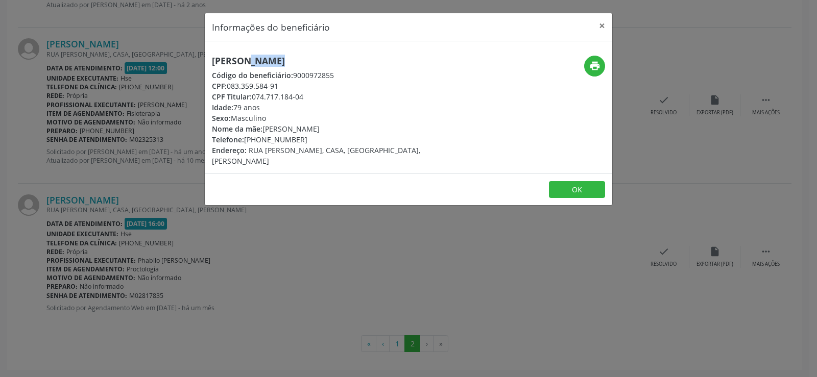
click at [267, 59] on h5 "[PERSON_NAME]" at bounding box center [340, 61] width 257 height 11
click at [596, 22] on button "×" at bounding box center [602, 25] width 20 height 25
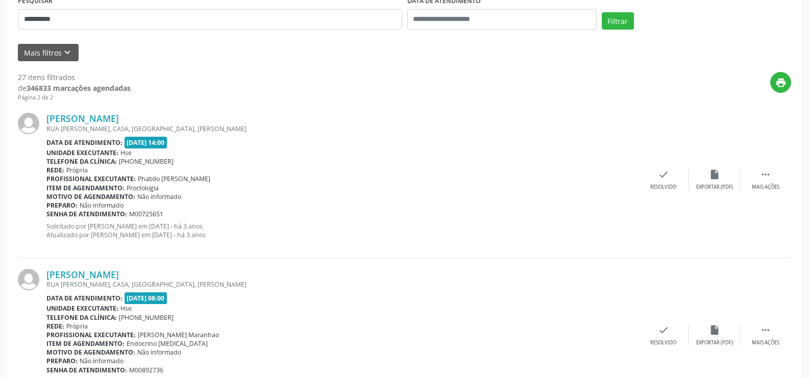
scroll to position [0, 0]
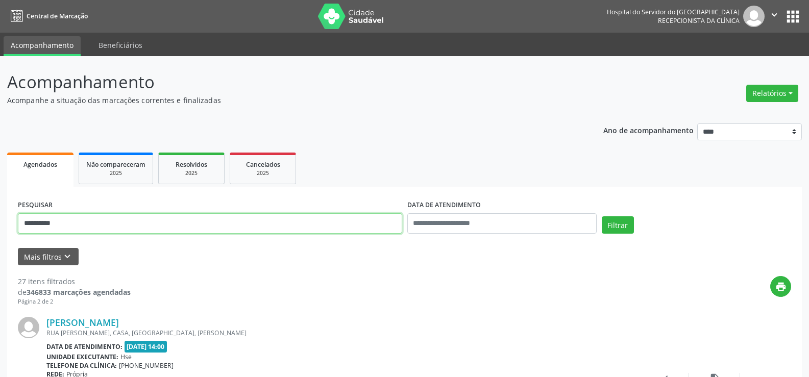
click at [273, 214] on input "**********" at bounding box center [210, 223] width 385 height 20
click at [602, 217] on button "Filtrar" at bounding box center [618, 225] width 32 height 17
click at [312, 223] on input "**********" at bounding box center [210, 223] width 385 height 20
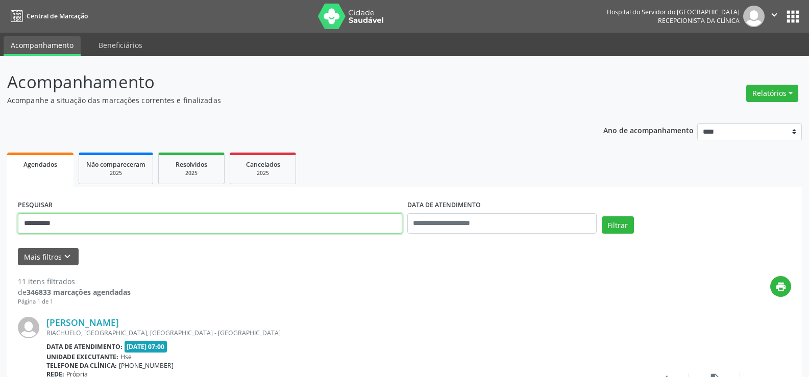
click at [312, 223] on input "**********" at bounding box center [210, 223] width 385 height 20
click at [602, 217] on button "Filtrar" at bounding box center [618, 225] width 32 height 17
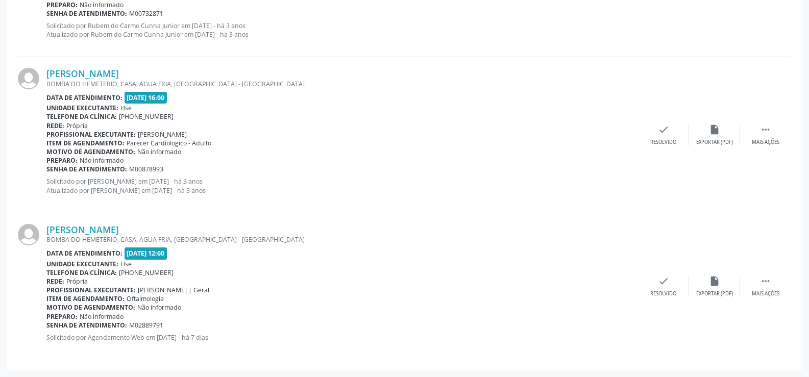
scroll to position [718, 0]
click at [89, 226] on link "[PERSON_NAME]" at bounding box center [82, 229] width 73 height 11
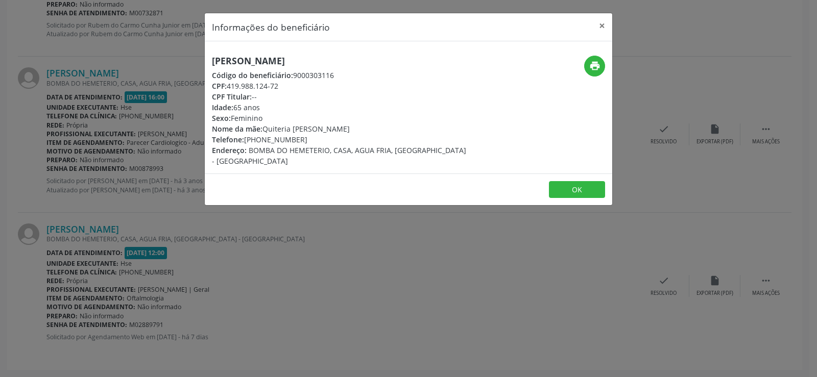
click at [235, 56] on h5 "[PERSON_NAME]" at bounding box center [340, 61] width 257 height 11
click at [115, 111] on div "Informações do beneficiário × [PERSON_NAME] Código do beneficiário: 9000303116 …" at bounding box center [408, 188] width 817 height 377
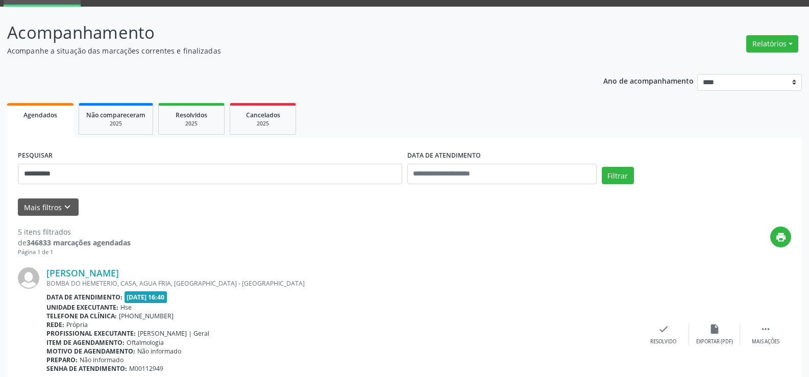
scroll to position [0, 0]
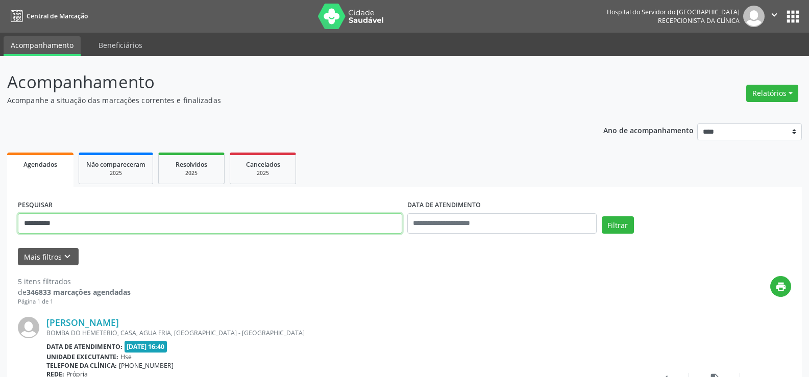
click at [185, 228] on input "**********" at bounding box center [210, 223] width 385 height 20
click at [602, 217] on button "Filtrar" at bounding box center [618, 225] width 32 height 17
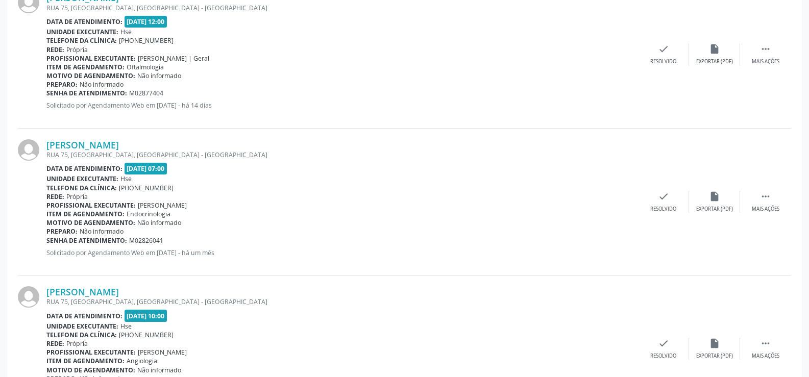
scroll to position [640, 0]
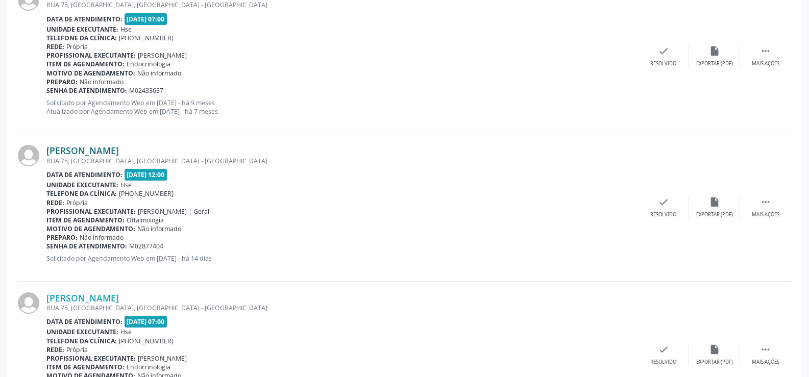
click at [93, 154] on link "[PERSON_NAME]" at bounding box center [82, 150] width 73 height 11
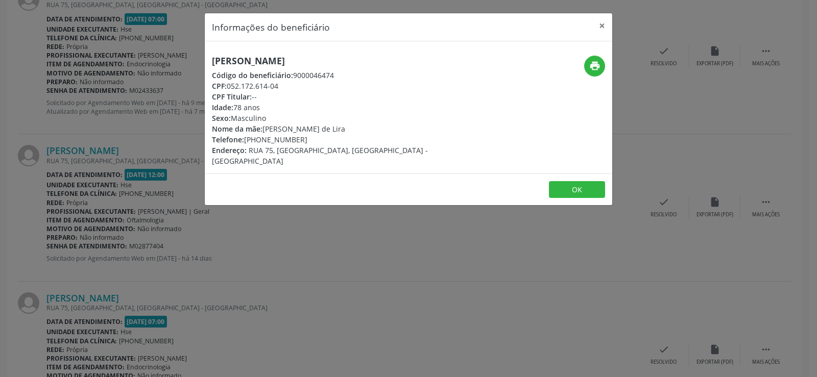
click at [279, 62] on h5 "[PERSON_NAME]" at bounding box center [340, 61] width 257 height 11
click at [90, 138] on div "Informações do beneficiário × [PERSON_NAME] Código do beneficiário: 9000046474 …" at bounding box center [408, 188] width 817 height 377
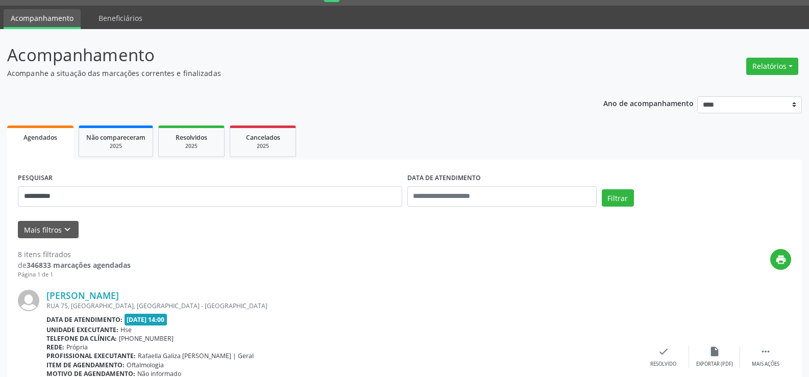
scroll to position [0, 0]
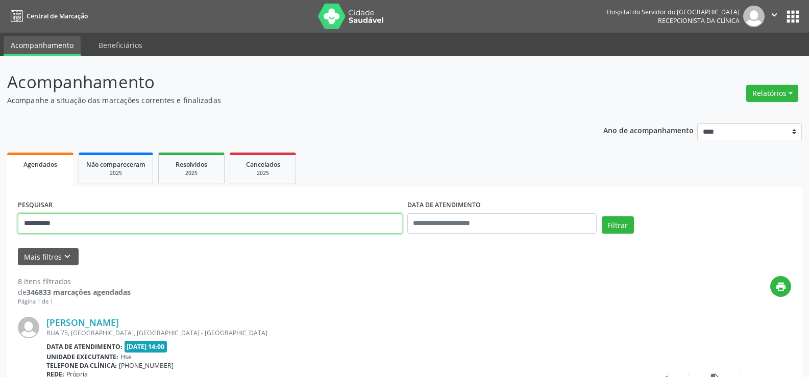
click at [100, 225] on input "**********" at bounding box center [210, 223] width 385 height 20
click at [602, 217] on button "Filtrar" at bounding box center [618, 225] width 32 height 17
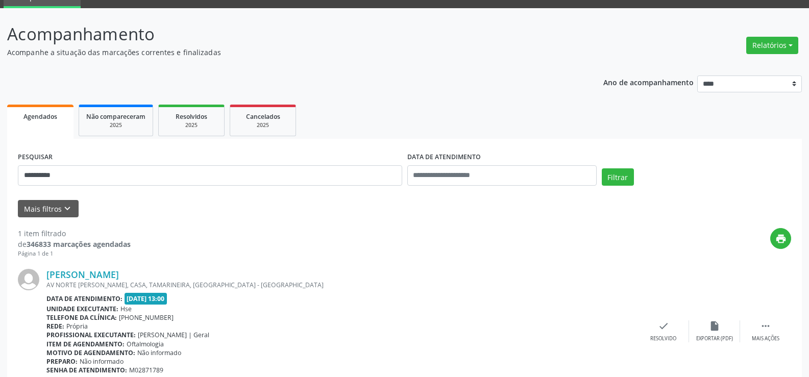
scroll to position [93, 0]
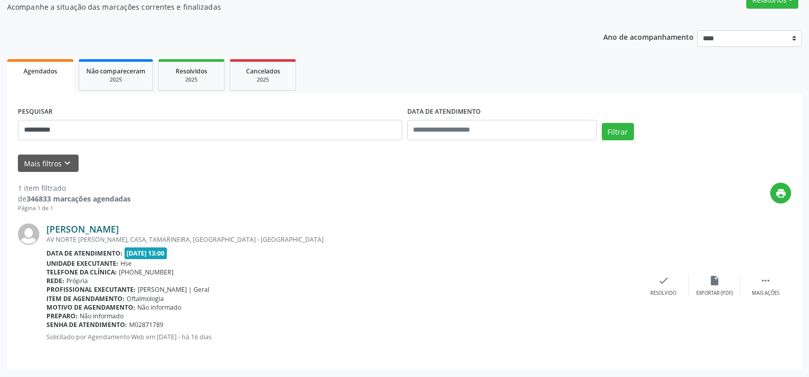
click at [119, 232] on link "[PERSON_NAME]" at bounding box center [82, 229] width 73 height 11
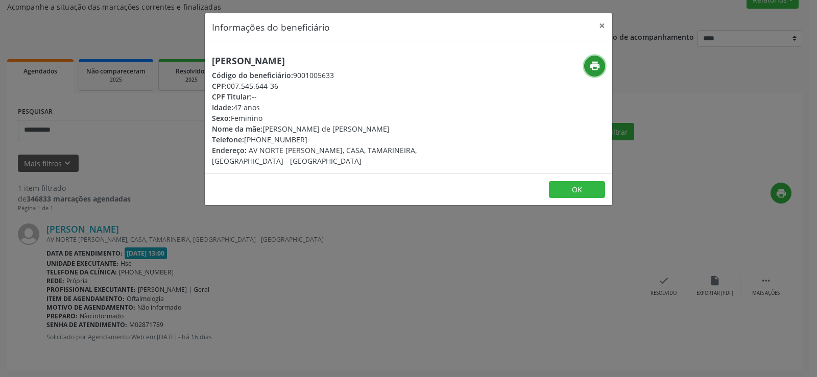
click at [592, 66] on icon "print" at bounding box center [594, 65] width 11 height 11
click at [84, 125] on div "Informações do beneficiário × [PERSON_NAME] Código do beneficiário: 9001005633 …" at bounding box center [408, 188] width 817 height 377
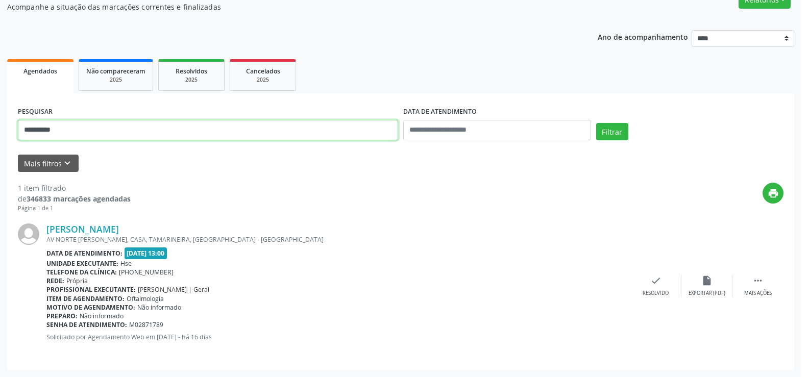
click at [84, 125] on input "**********" at bounding box center [208, 130] width 380 height 20
click at [602, 123] on button "Filtrar" at bounding box center [618, 131] width 32 height 17
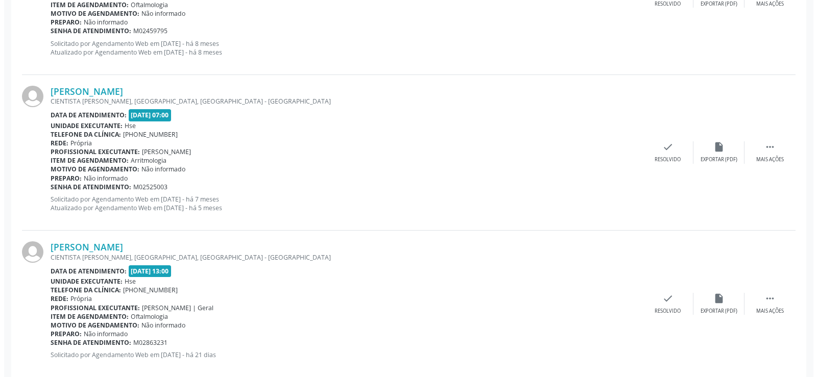
scroll to position [1634, 0]
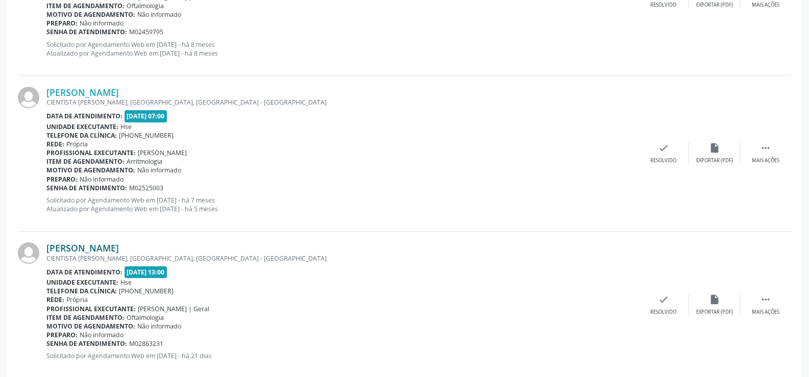
click at [88, 245] on link "[PERSON_NAME]" at bounding box center [82, 248] width 73 height 11
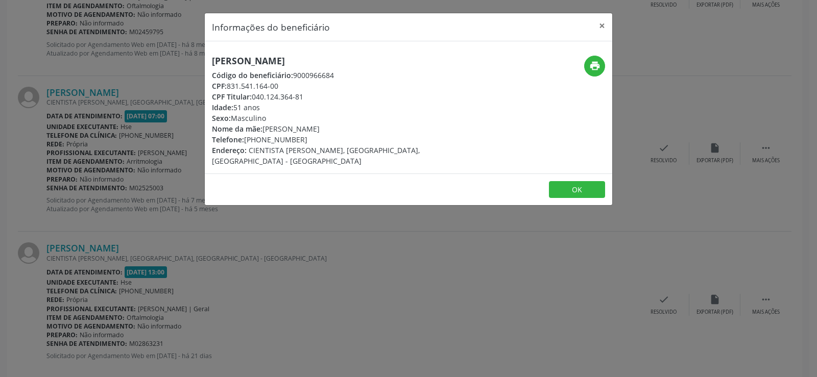
click at [250, 61] on h5 "[PERSON_NAME]" at bounding box center [340, 61] width 257 height 11
click at [64, 79] on div "Informações do beneficiário × [PERSON_NAME] Código do beneficiário: 9000966684 …" at bounding box center [408, 188] width 817 height 377
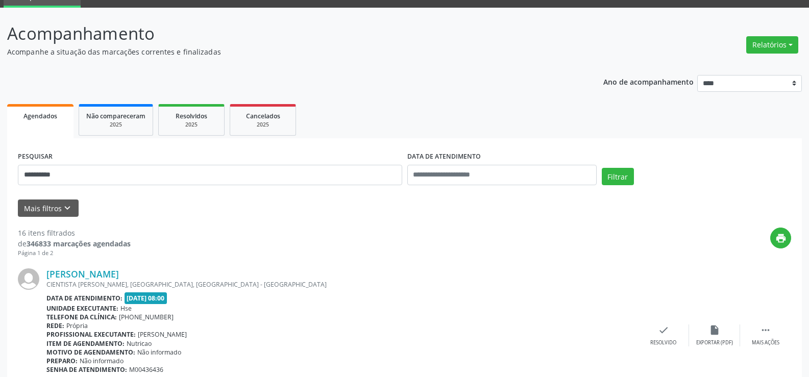
scroll to position [0, 0]
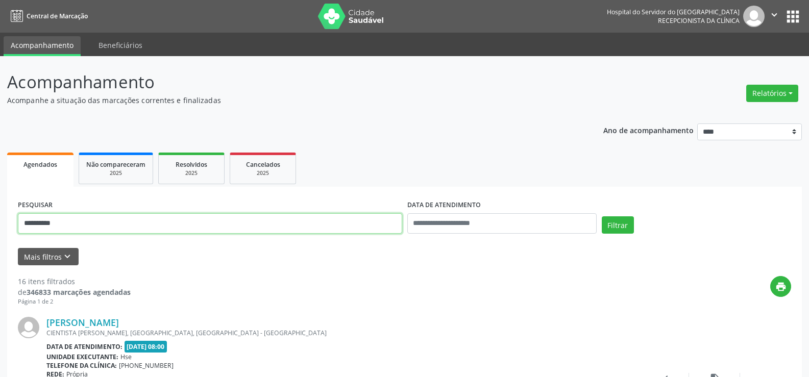
click at [94, 222] on input "**********" at bounding box center [210, 223] width 385 height 20
click at [602, 217] on button "Filtrar" at bounding box center [618, 225] width 32 height 17
click at [114, 224] on input "**********" at bounding box center [210, 223] width 385 height 20
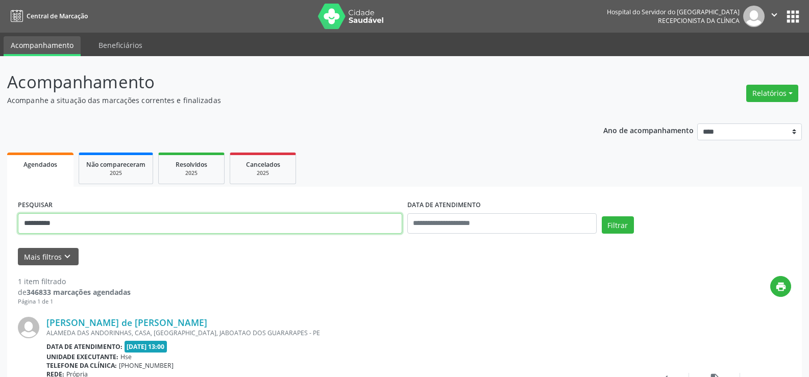
click at [602, 217] on button "Filtrar" at bounding box center [618, 225] width 32 height 17
click at [171, 230] on input "**********" at bounding box center [210, 223] width 385 height 20
type input "*"
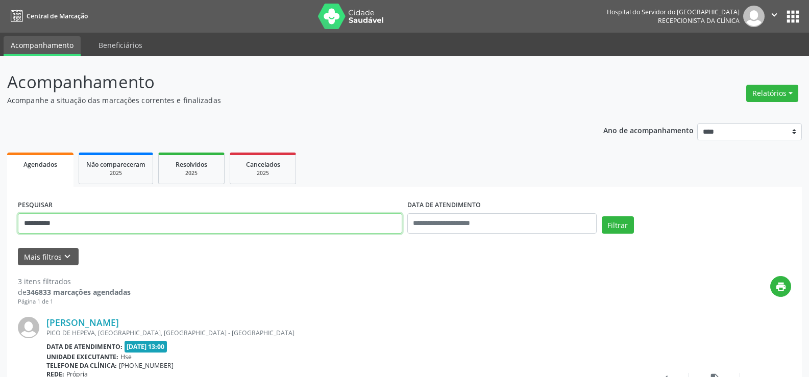
click at [602, 217] on button "Filtrar" at bounding box center [618, 225] width 32 height 17
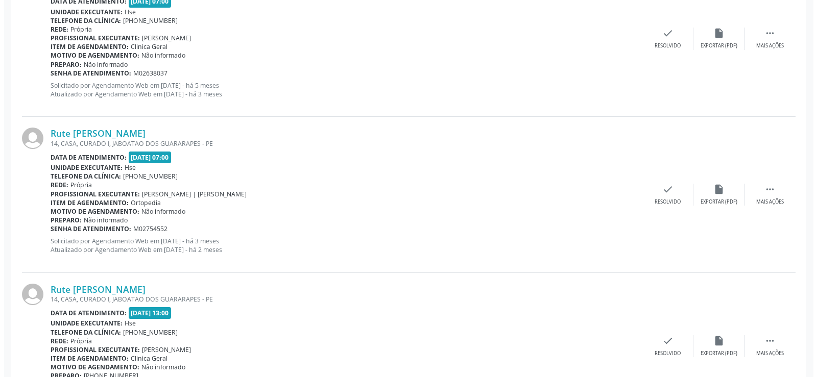
scroll to position [1030, 0]
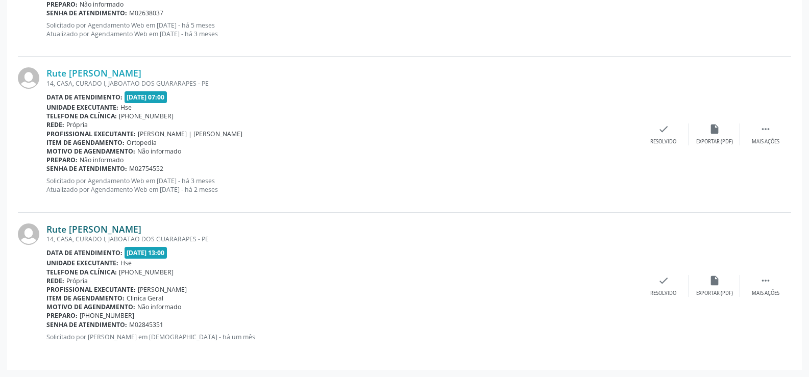
click at [98, 227] on link "Rute [PERSON_NAME]" at bounding box center [93, 229] width 95 height 11
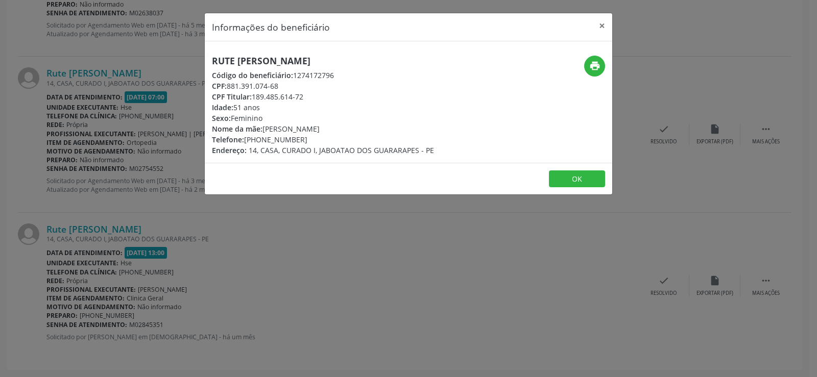
click at [257, 61] on h5 "Rute [PERSON_NAME]" at bounding box center [323, 61] width 222 height 11
click at [136, 206] on div "Informações do beneficiário × Rute [PERSON_NAME] Código do beneficiário: 127417…" at bounding box center [408, 188] width 817 height 377
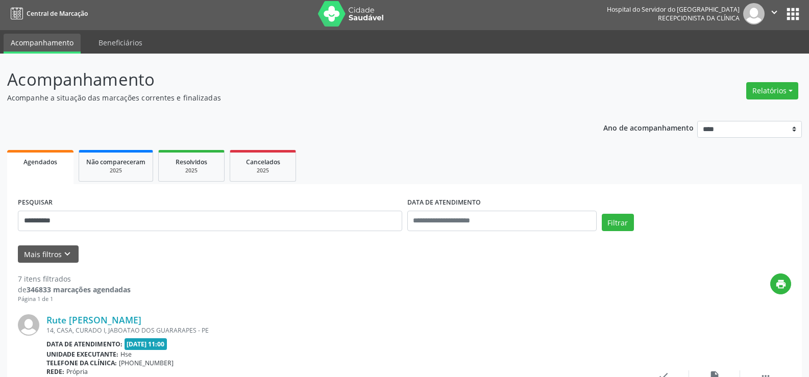
scroll to position [0, 0]
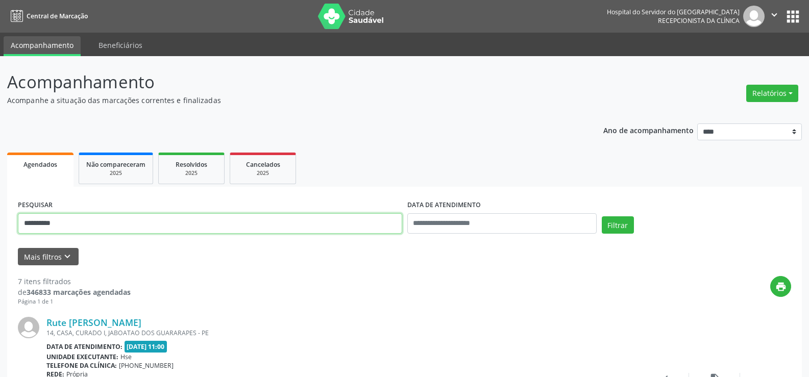
click at [169, 214] on input "**********" at bounding box center [210, 223] width 385 height 20
click at [602, 217] on button "Filtrar" at bounding box center [618, 225] width 32 height 17
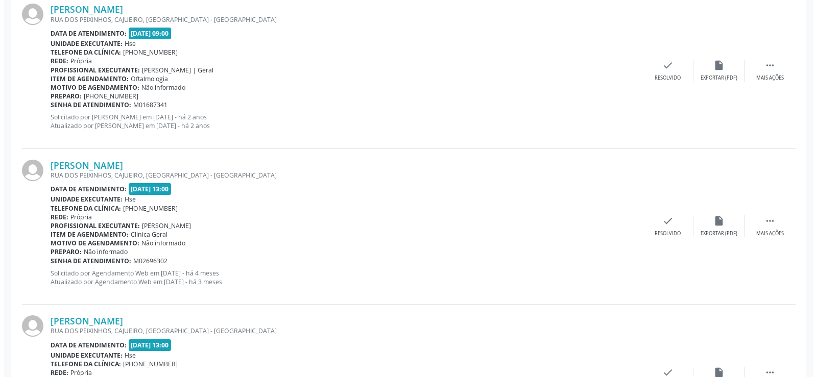
scroll to position [1185, 0]
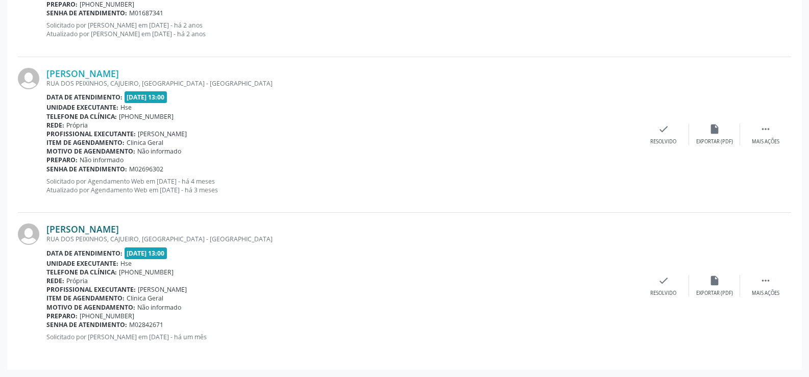
click at [94, 233] on link "[PERSON_NAME]" at bounding box center [82, 229] width 73 height 11
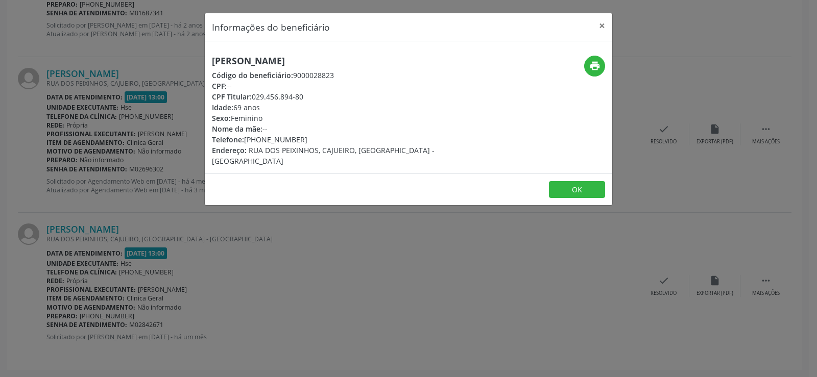
click at [275, 63] on h5 "[PERSON_NAME]" at bounding box center [340, 61] width 257 height 11
click at [78, 164] on div "Informações do beneficiário × [PERSON_NAME] Código do beneficiário: 9000028823 …" at bounding box center [408, 188] width 817 height 377
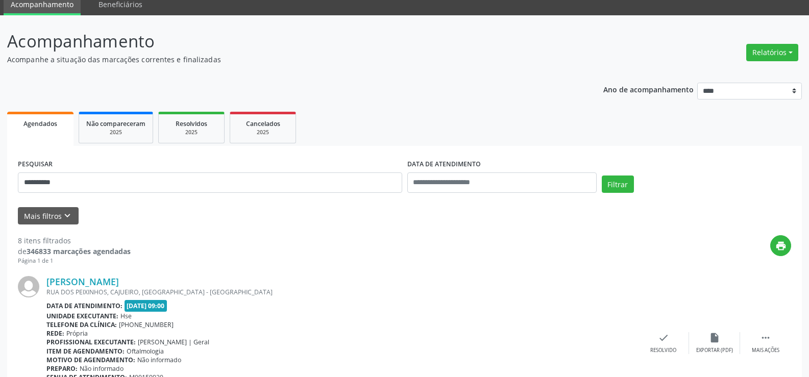
scroll to position [0, 0]
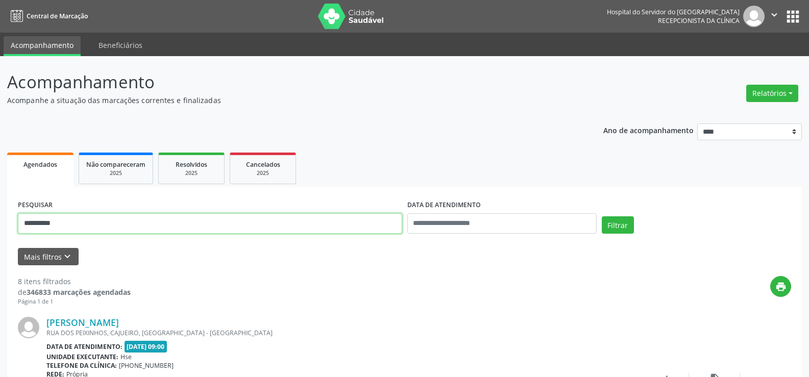
click at [130, 223] on input "**********" at bounding box center [210, 223] width 385 height 20
click at [602, 217] on button "Filtrar" at bounding box center [618, 225] width 32 height 17
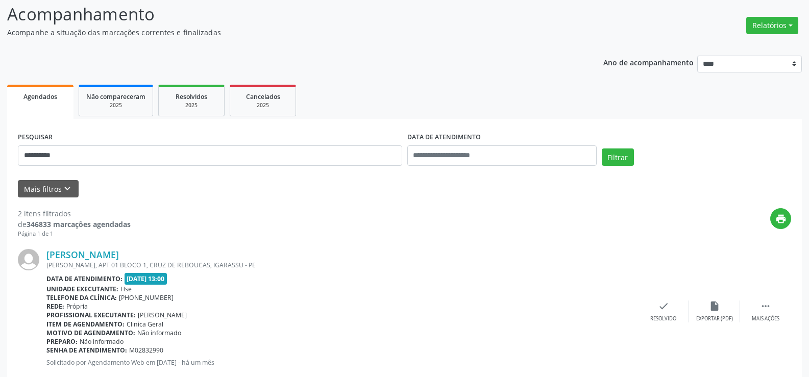
scroll to position [241, 0]
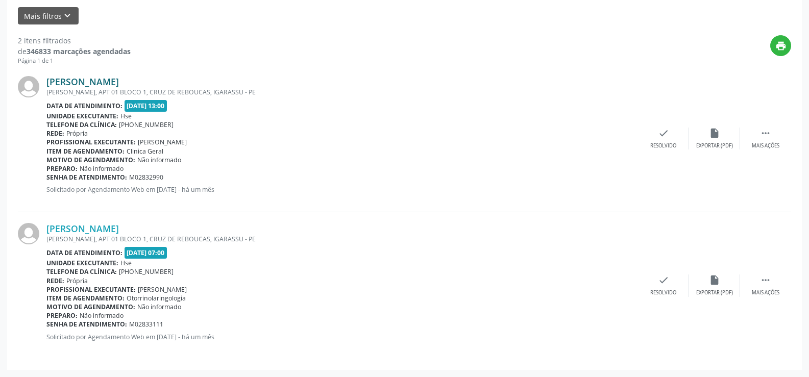
click at [119, 84] on link "[PERSON_NAME]" at bounding box center [82, 81] width 73 height 11
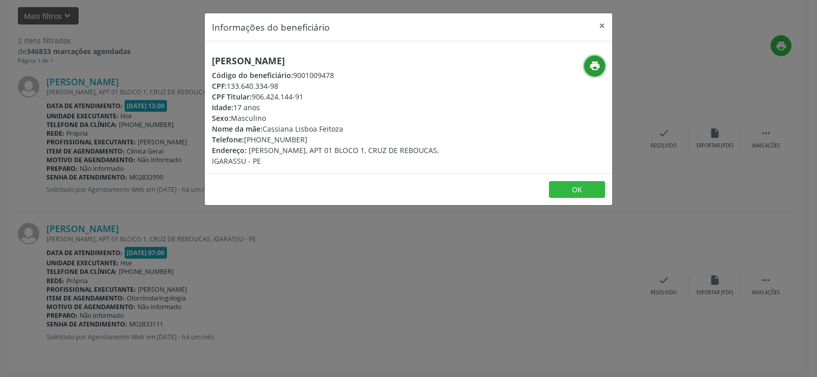
click at [591, 63] on icon "print" at bounding box center [594, 65] width 11 height 11
click at [107, 115] on div "Informações do beneficiário × [PERSON_NAME] Código do beneficiário: 9001009478 …" at bounding box center [408, 188] width 817 height 377
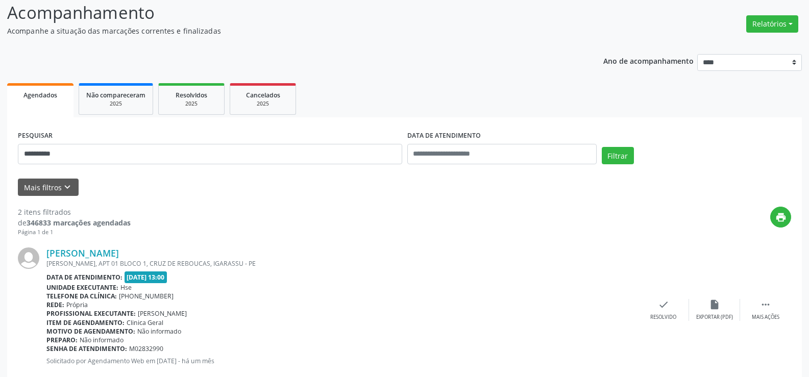
scroll to position [37, 0]
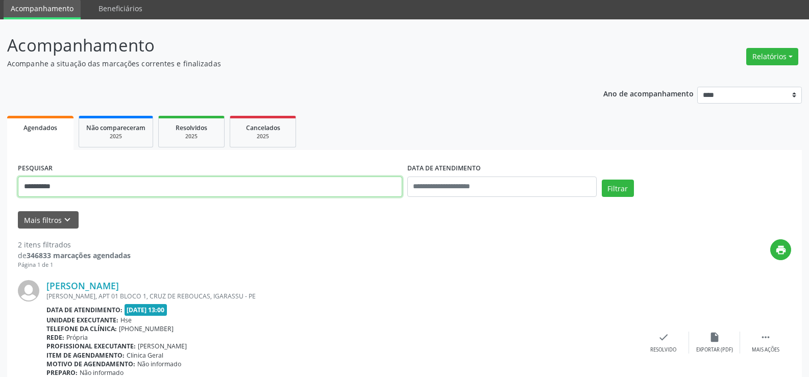
click at [156, 193] on input "**********" at bounding box center [210, 187] width 385 height 20
paste input "**********"
click at [602, 180] on button "Filtrar" at bounding box center [618, 188] width 32 height 17
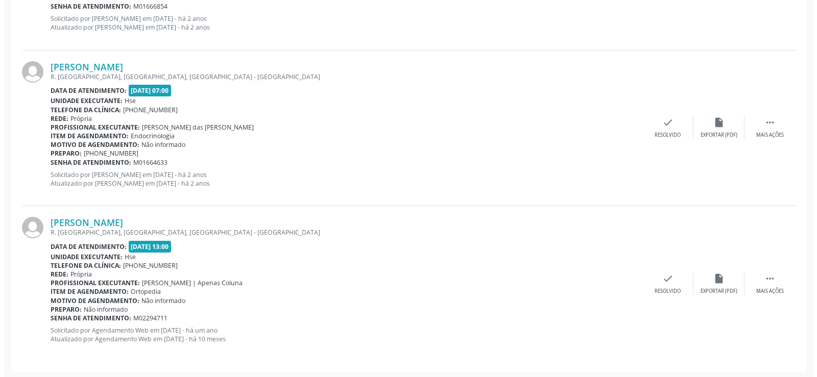
scroll to position [1194, 0]
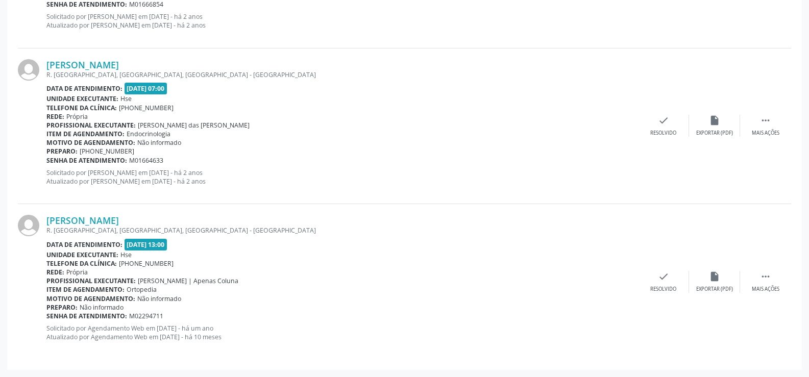
click at [126, 228] on div "R. [GEOGRAPHIC_DATA], [GEOGRAPHIC_DATA], [GEOGRAPHIC_DATA] - [GEOGRAPHIC_DATA]" at bounding box center [342, 230] width 592 height 9
click at [119, 224] on link "[PERSON_NAME]" at bounding box center [82, 220] width 73 height 11
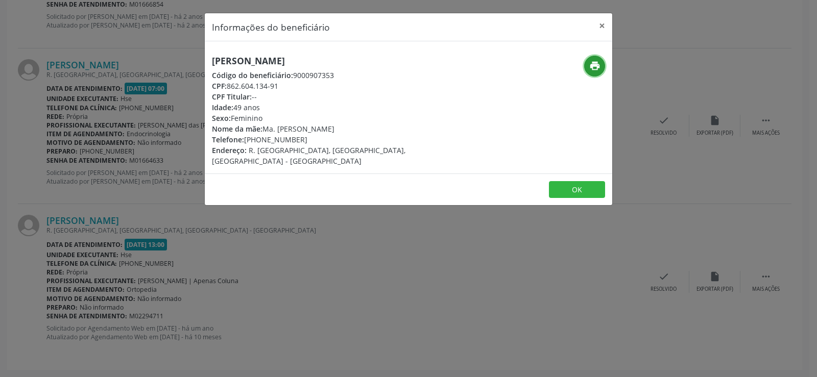
click at [592, 71] on icon "print" at bounding box center [594, 65] width 11 height 11
click at [92, 84] on div "Informações do beneficiário × [PERSON_NAME] Código do beneficiário: 9000907353 …" at bounding box center [408, 188] width 817 height 377
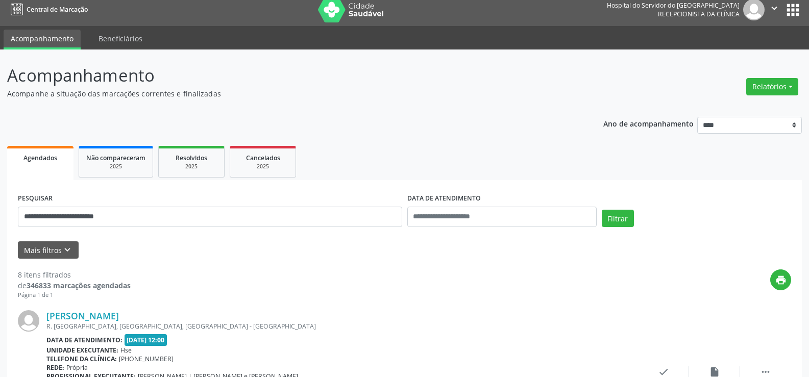
scroll to position [0, 0]
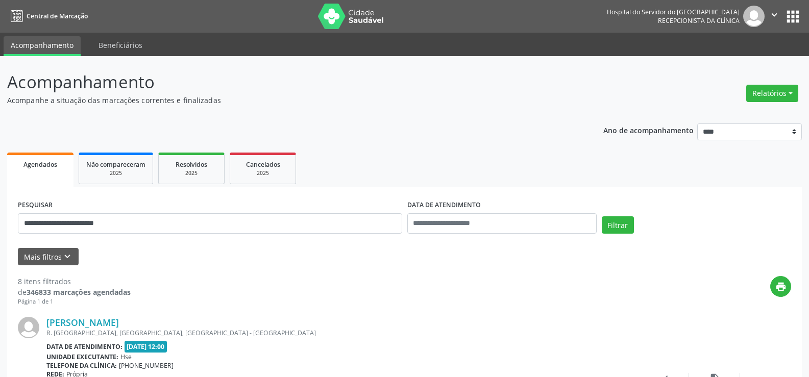
click at [145, 206] on div "**********" at bounding box center [210, 219] width 390 height 43
click at [146, 231] on input "**********" at bounding box center [210, 223] width 385 height 20
click at [602, 217] on button "Filtrar" at bounding box center [618, 225] width 32 height 17
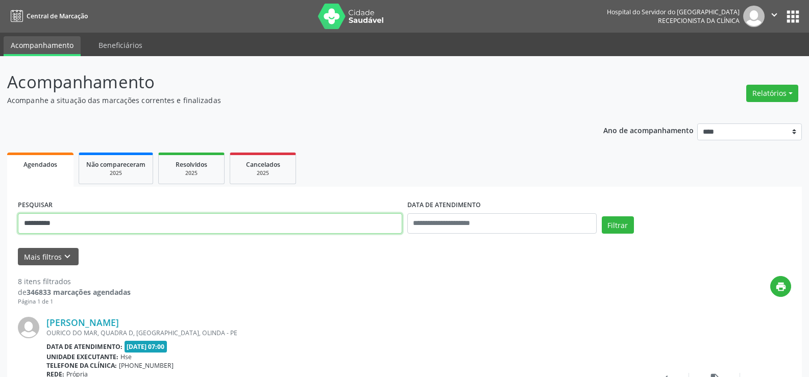
click at [157, 219] on input "**********" at bounding box center [210, 223] width 385 height 20
click at [602, 217] on button "Filtrar" at bounding box center [618, 225] width 32 height 17
click at [108, 218] on input "**********" at bounding box center [210, 223] width 385 height 20
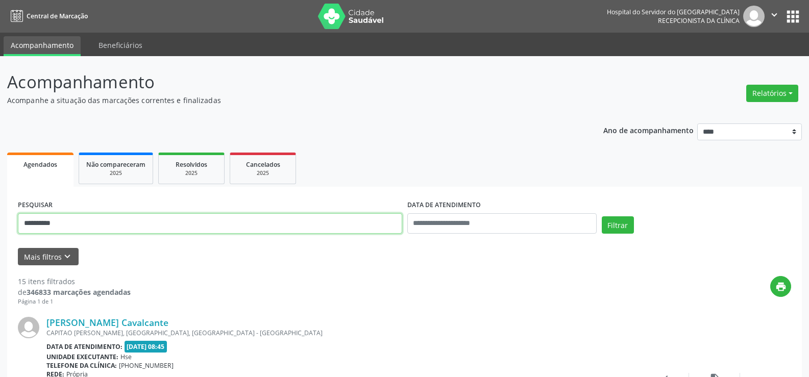
click at [602, 217] on button "Filtrar" at bounding box center [618, 225] width 32 height 17
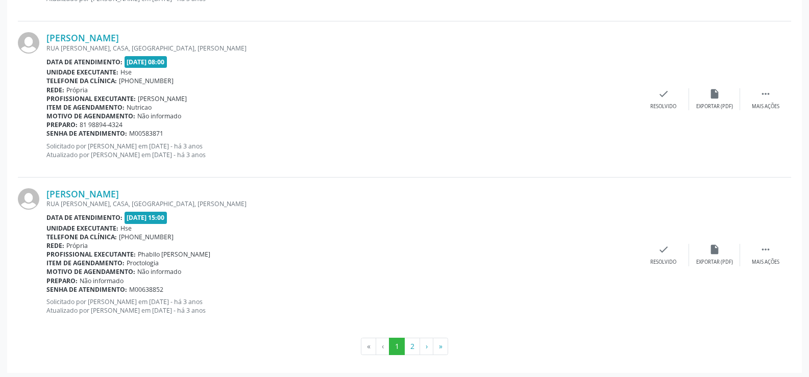
scroll to position [2315, 0]
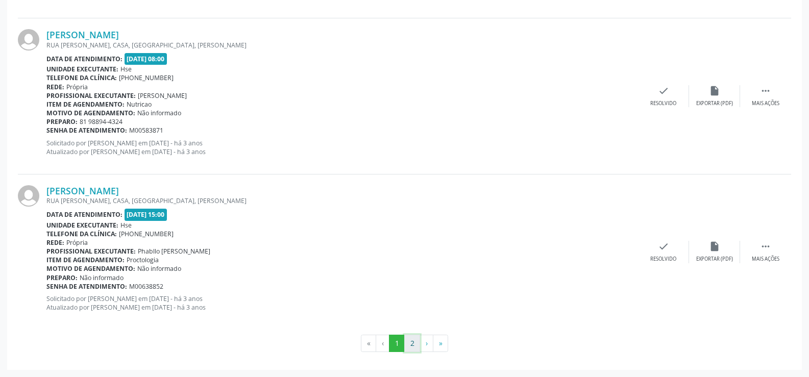
click at [409, 336] on button "2" at bounding box center [412, 343] width 16 height 17
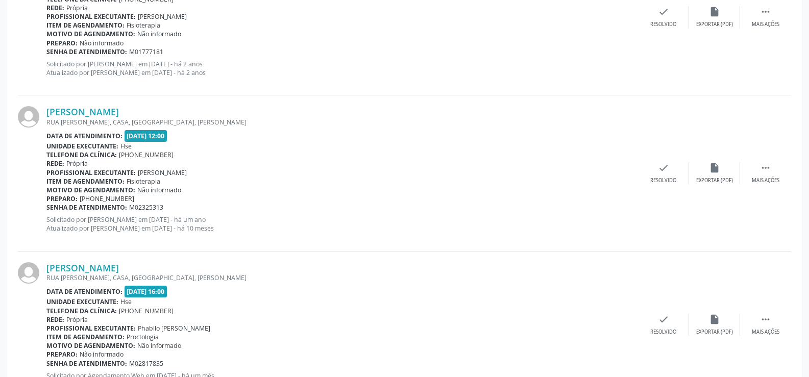
scroll to position [1838, 0]
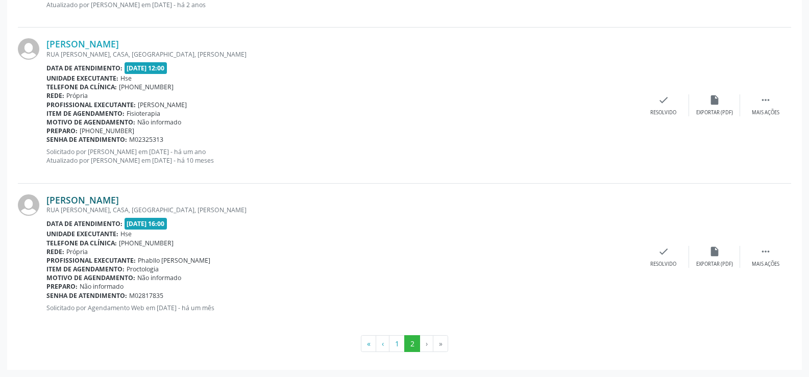
click at [119, 197] on link "[PERSON_NAME]" at bounding box center [82, 200] width 73 height 11
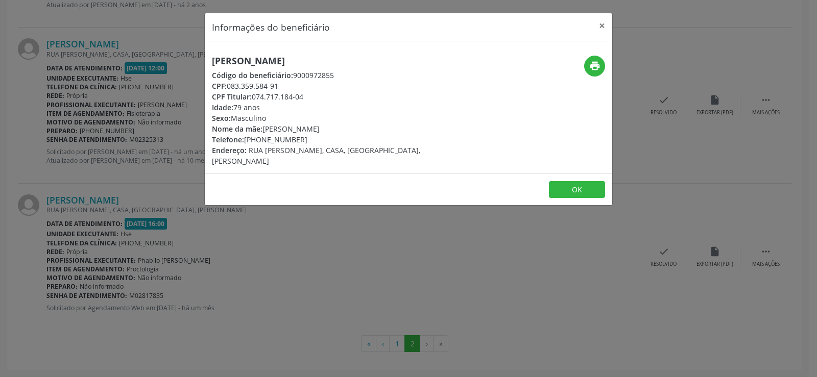
click at [274, 58] on h5 "[PERSON_NAME]" at bounding box center [340, 61] width 257 height 11
click at [168, 303] on div "Informações do beneficiário × [PERSON_NAME] Código do beneficiário: 9000972855 …" at bounding box center [408, 188] width 817 height 377
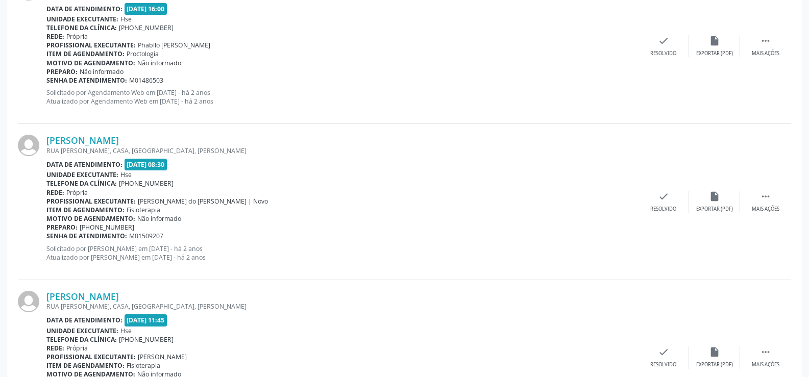
scroll to position [1328, 0]
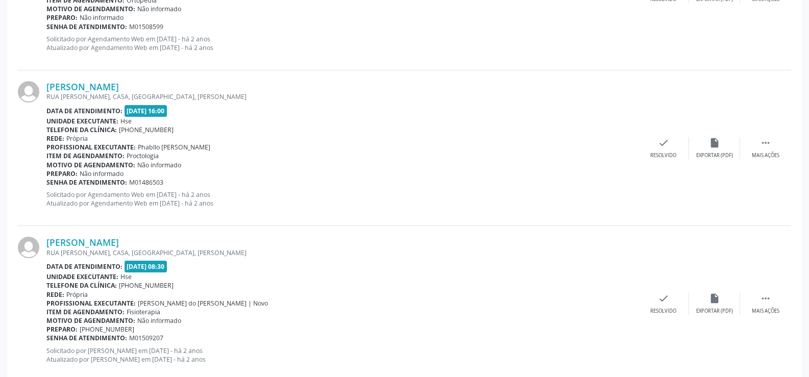
click at [88, 153] on b "Item de agendamento:" at bounding box center [85, 156] width 78 height 9
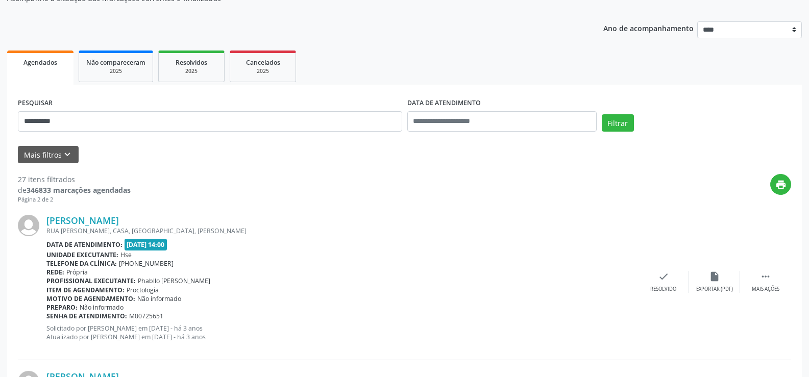
scroll to position [0, 0]
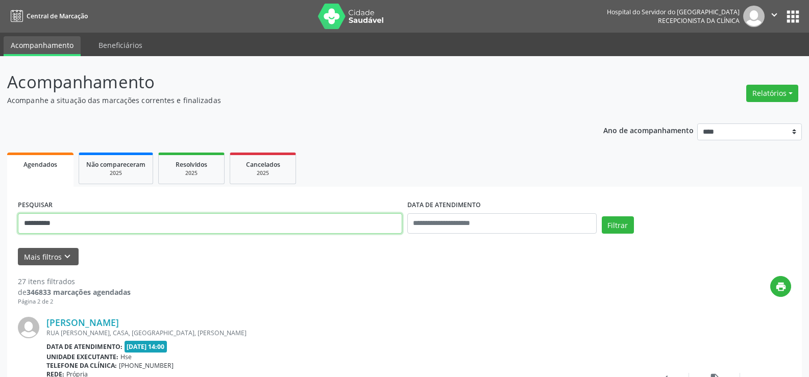
click at [104, 224] on input "**********" at bounding box center [210, 223] width 385 height 20
paste input "*"
click at [602, 217] on button "Filtrar" at bounding box center [618, 225] width 32 height 17
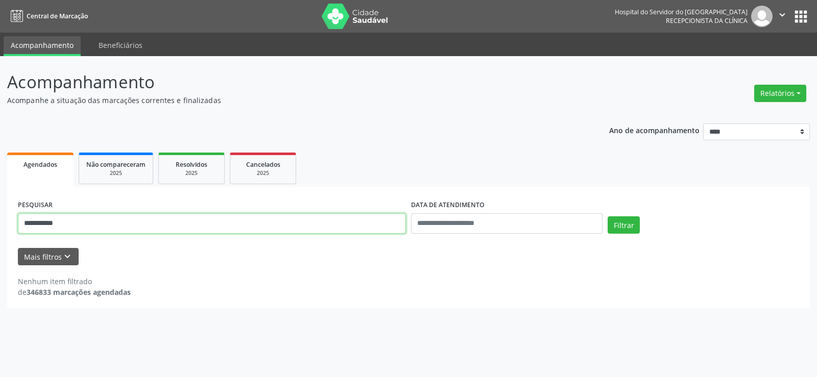
click at [107, 220] on input "**********" at bounding box center [212, 223] width 388 height 20
paste input "**********"
click at [608, 217] on button "Filtrar" at bounding box center [624, 225] width 32 height 17
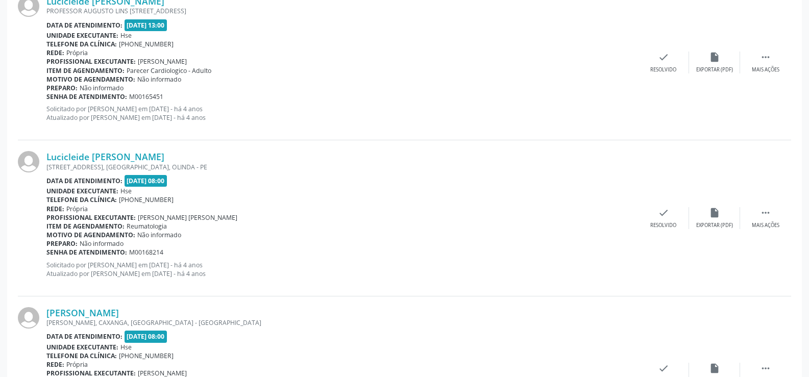
scroll to position [2060, 0]
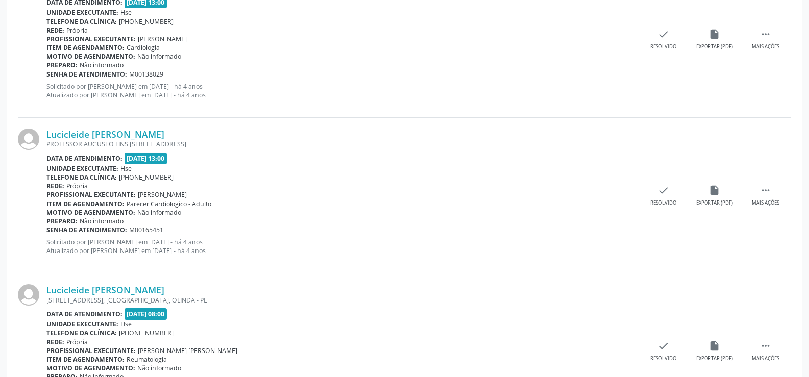
click at [116, 220] on span "Não informado" at bounding box center [102, 221] width 44 height 9
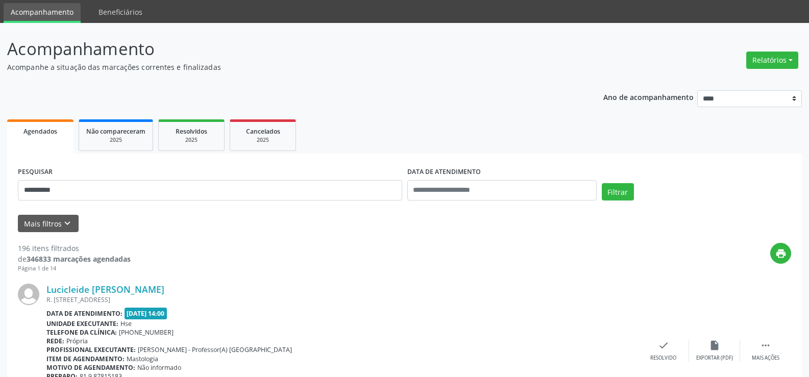
scroll to position [0, 0]
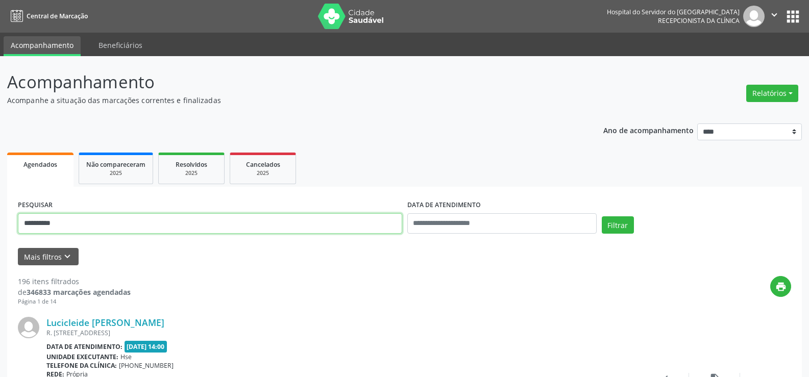
click at [124, 227] on input "**********" at bounding box center [210, 223] width 385 height 20
paste input "**********"
click at [602, 217] on button "Filtrar" at bounding box center [618, 225] width 32 height 17
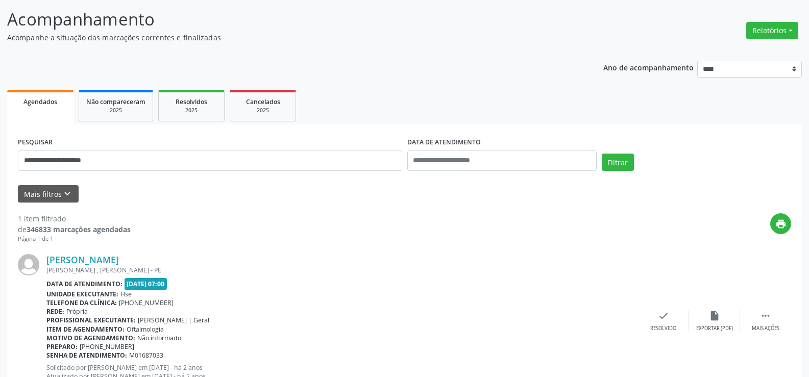
scroll to position [103, 0]
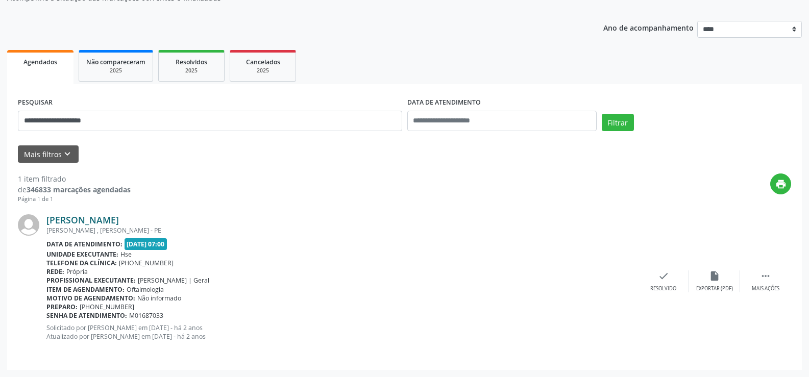
click at [73, 225] on link "[PERSON_NAME]" at bounding box center [82, 219] width 73 height 11
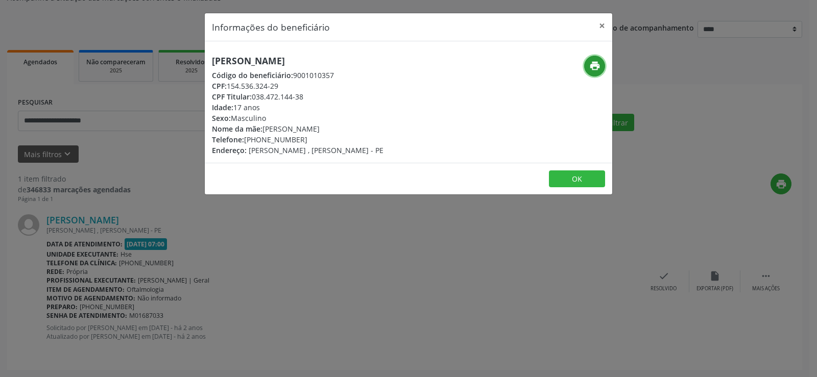
click at [595, 62] on icon "print" at bounding box center [594, 65] width 11 height 11
click at [128, 139] on div "Informações do beneficiário × [PERSON_NAME] Código do beneficiário: 9001010357 …" at bounding box center [408, 188] width 817 height 377
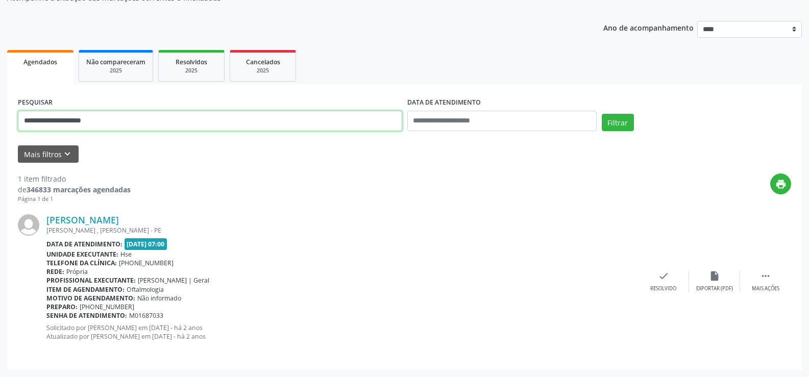
click at [125, 120] on input "**********" at bounding box center [210, 121] width 385 height 20
paste input "****"
click at [602, 114] on button "Filtrar" at bounding box center [618, 122] width 32 height 17
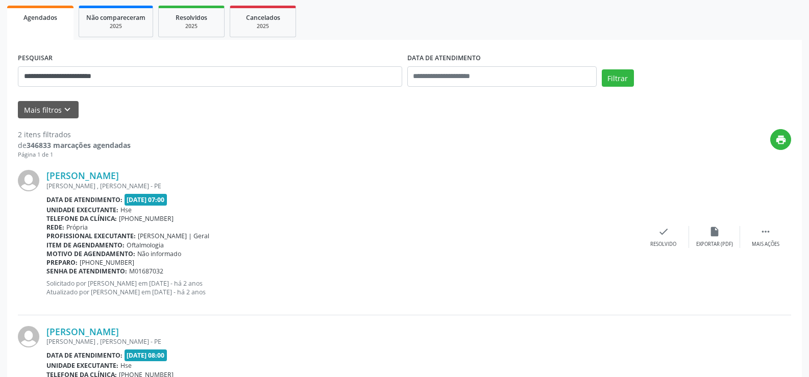
scroll to position [153, 0]
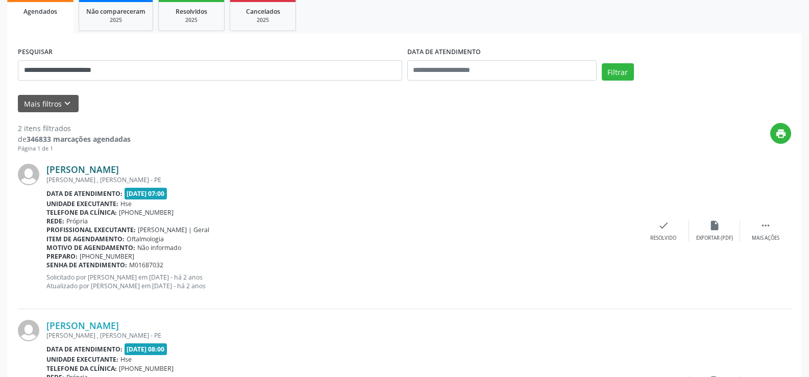
click at [119, 174] on link "[PERSON_NAME]" at bounding box center [82, 169] width 73 height 11
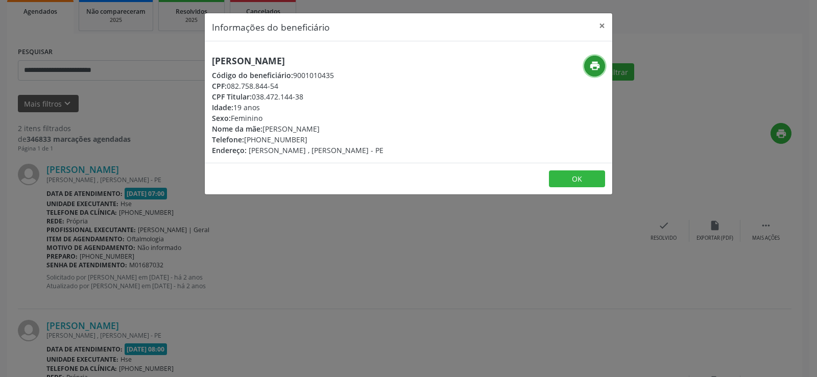
click at [593, 67] on icon "print" at bounding box center [594, 65] width 11 height 11
click at [79, 91] on div "Informações do beneficiário × [PERSON_NAME] Código do beneficiário: 9001010435 …" at bounding box center [408, 188] width 817 height 377
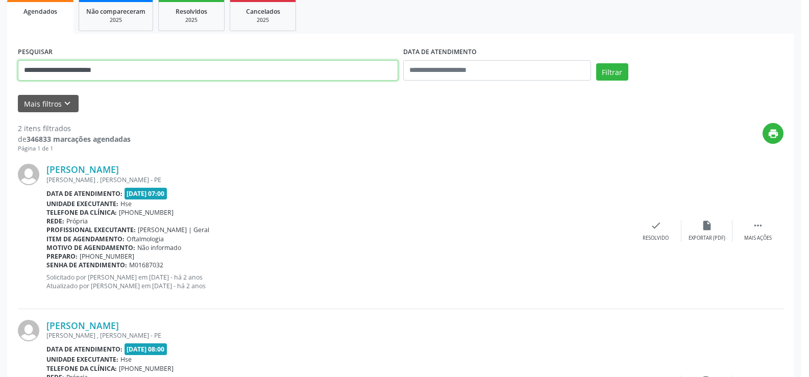
click at [77, 75] on input "**********" at bounding box center [208, 70] width 380 height 20
click at [77, 75] on input "**********" at bounding box center [210, 70] width 385 height 20
paste input "*****"
click at [602, 63] on button "Filtrar" at bounding box center [618, 71] width 32 height 17
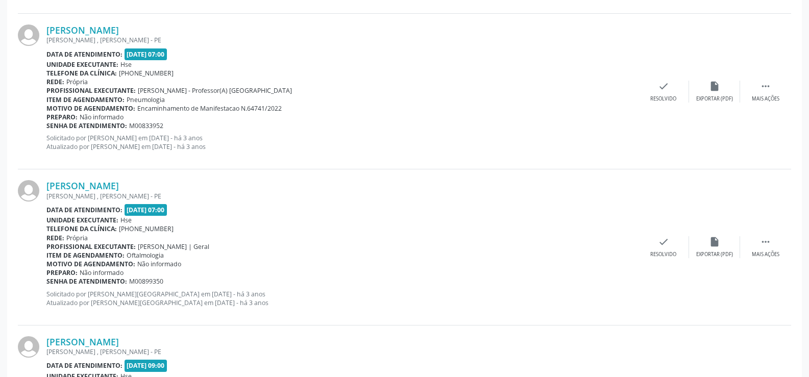
scroll to position [2315, 0]
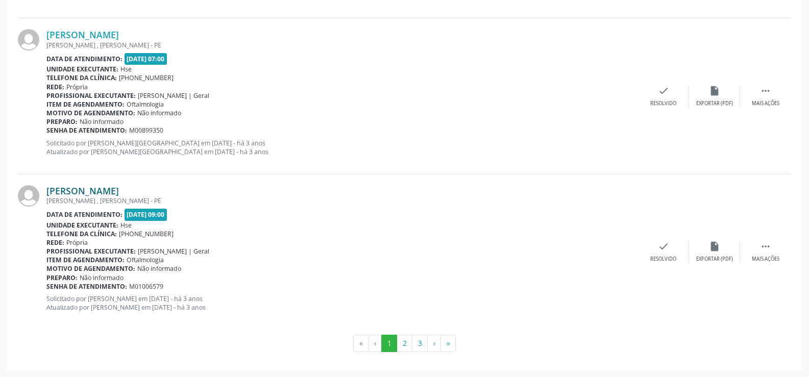
click at [119, 188] on link "[PERSON_NAME]" at bounding box center [82, 190] width 73 height 11
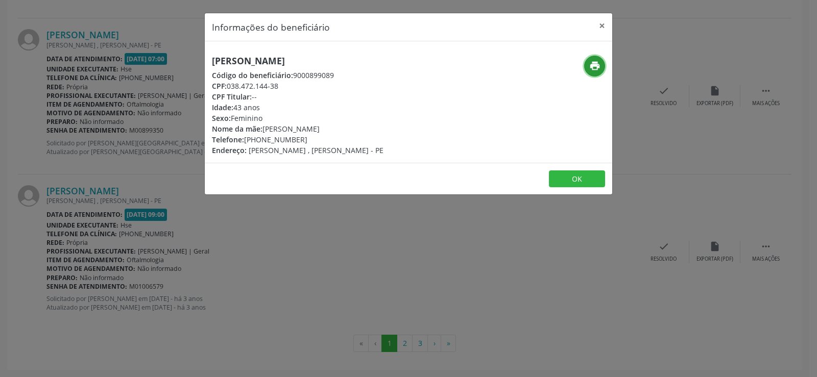
click at [592, 70] on icon "print" at bounding box center [594, 65] width 11 height 11
click at [418, 329] on div "Informações do beneficiário × [PERSON_NAME] Código do beneficiário: 9000899089 …" at bounding box center [408, 188] width 817 height 377
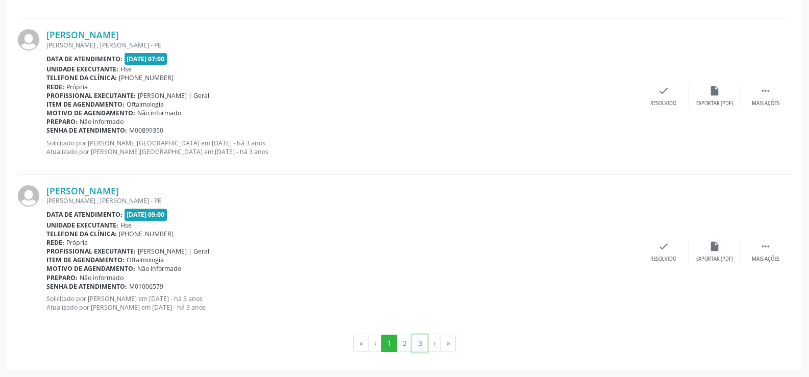
click at [423, 346] on button "3" at bounding box center [420, 343] width 16 height 17
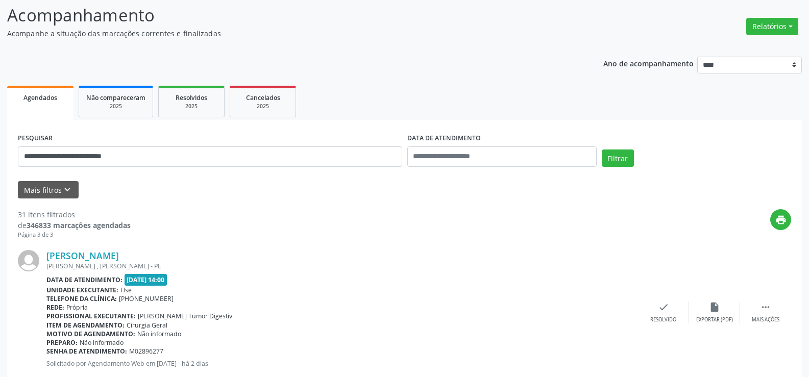
scroll to position [123, 0]
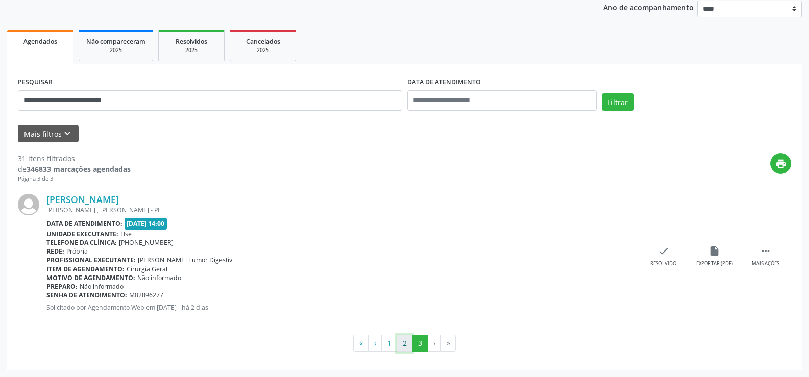
click at [410, 341] on button "2" at bounding box center [405, 343] width 16 height 17
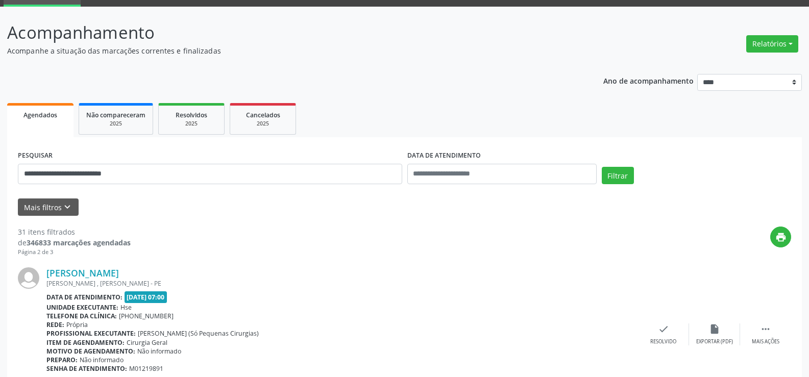
scroll to position [0, 0]
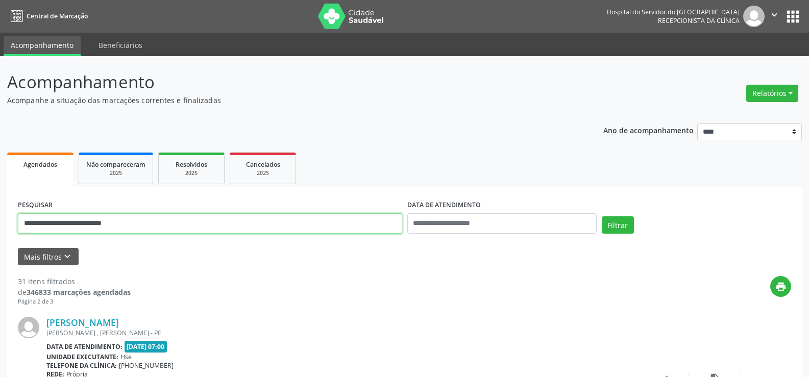
click at [91, 221] on input "**********" at bounding box center [210, 223] width 385 height 20
paste input "text"
click at [602, 217] on button "Filtrar" at bounding box center [618, 225] width 32 height 17
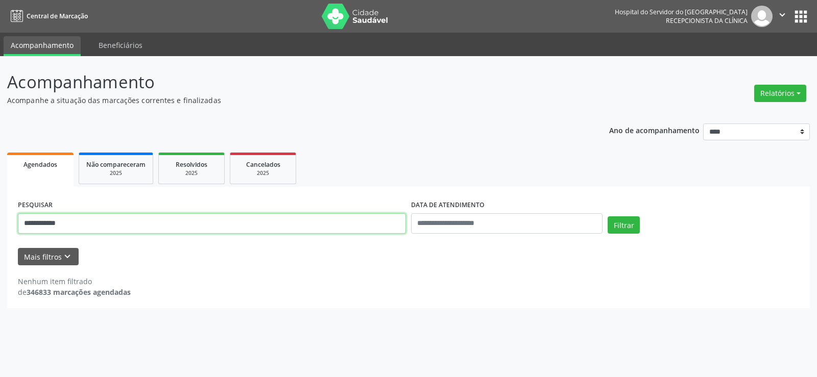
click at [124, 228] on input "**********" at bounding box center [212, 223] width 388 height 20
paste input "**********"
click at [608, 217] on button "Filtrar" at bounding box center [624, 225] width 32 height 17
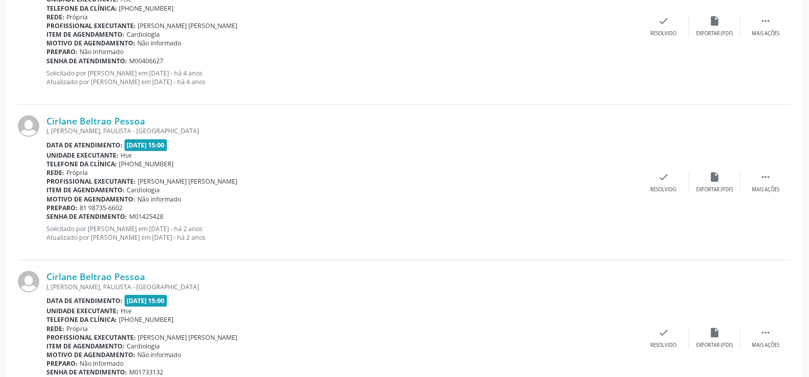
scroll to position [570, 0]
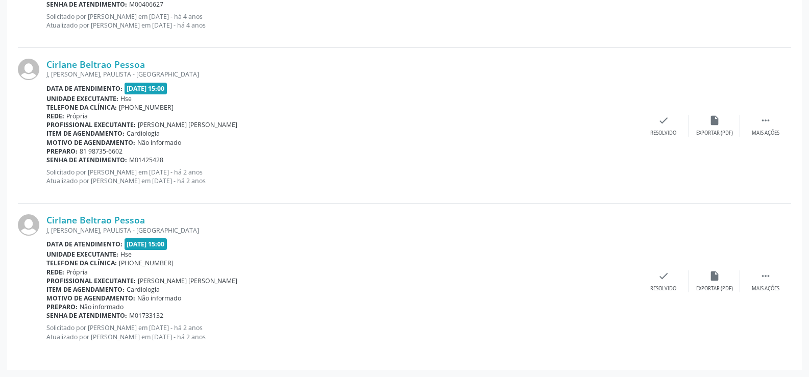
click at [141, 187] on div "Cirlane Beltrao Pessoa J, FRAGOSO, PAULISTA - PE Data de atendimento: [DATE] 15…" at bounding box center [342, 126] width 592 height 134
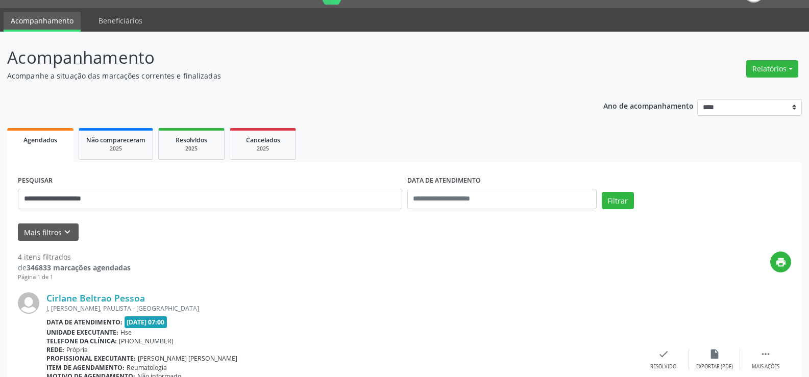
scroll to position [0, 0]
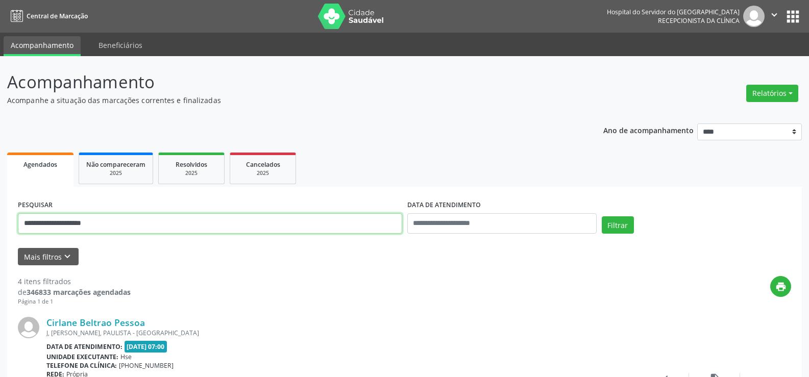
click at [164, 220] on input "**********" at bounding box center [210, 223] width 385 height 20
paste input "**********"
click at [602, 217] on button "Filtrar" at bounding box center [618, 225] width 32 height 17
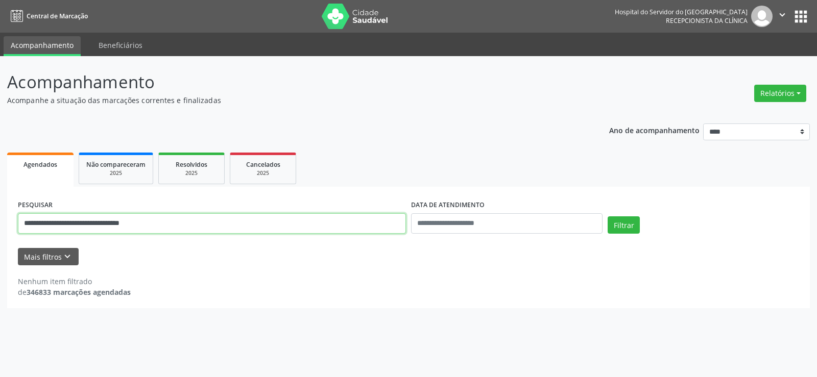
drag, startPoint x: 197, startPoint y: 230, endPoint x: 269, endPoint y: 242, distance: 73.5
click at [269, 242] on form "**********" at bounding box center [408, 232] width 781 height 68
click at [608, 217] on button "Filtrar" at bounding box center [624, 225] width 32 height 17
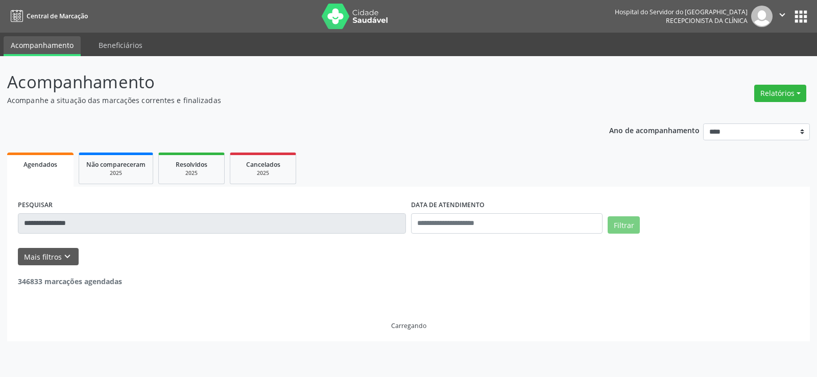
click at [266, 243] on form "**********" at bounding box center [408, 232] width 781 height 68
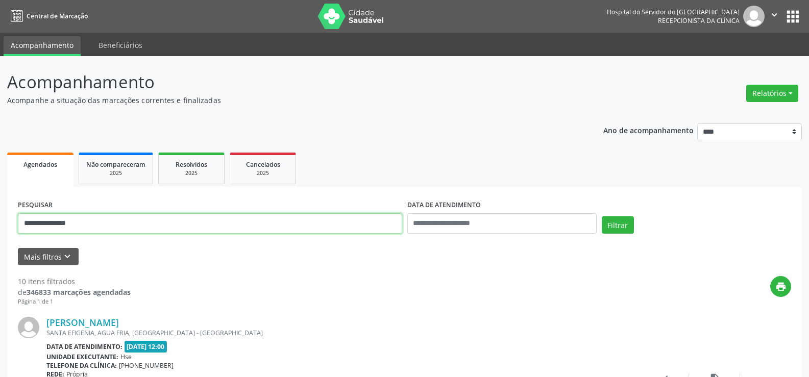
click at [246, 227] on input "**********" at bounding box center [210, 223] width 385 height 20
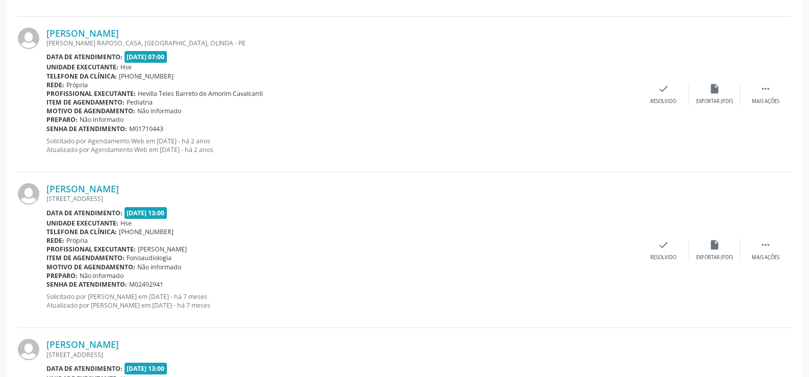
scroll to position [1506, 0]
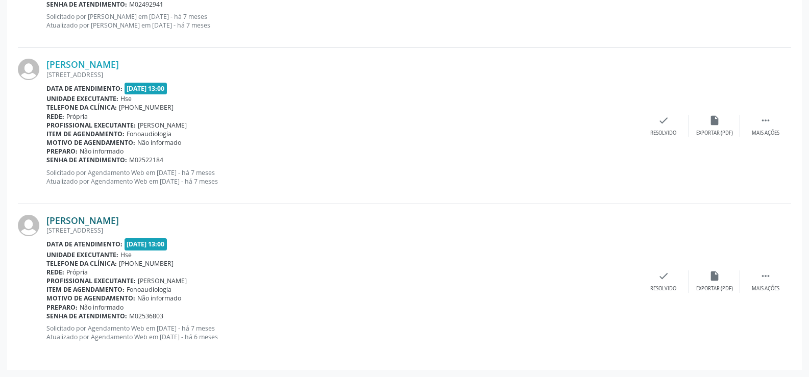
click at [119, 221] on link "[PERSON_NAME]" at bounding box center [82, 220] width 73 height 11
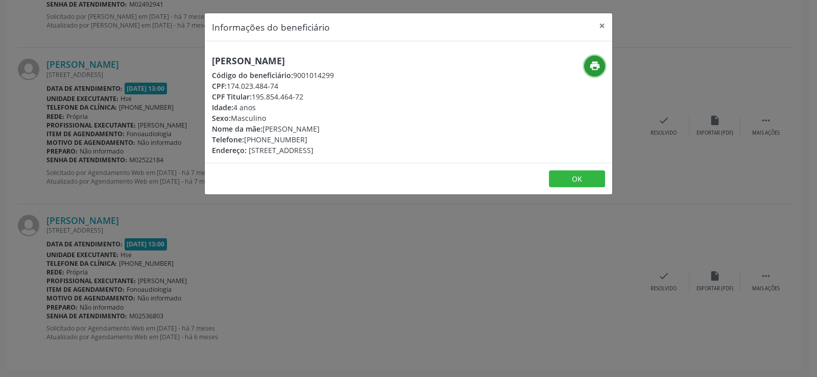
click at [590, 69] on icon "print" at bounding box center [594, 65] width 11 height 11
click at [601, 22] on button "×" at bounding box center [602, 25] width 20 height 25
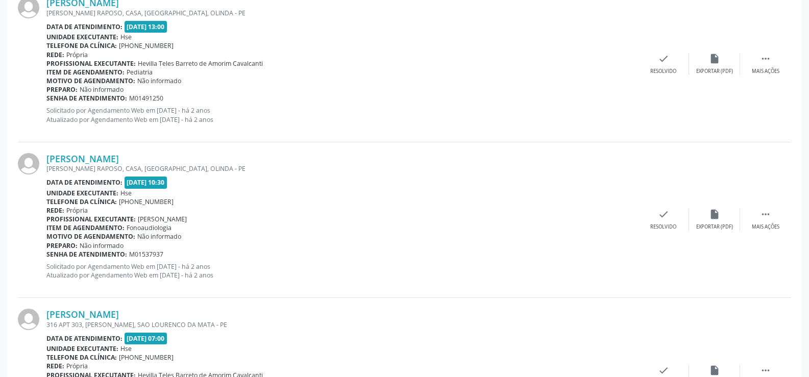
scroll to position [187, 0]
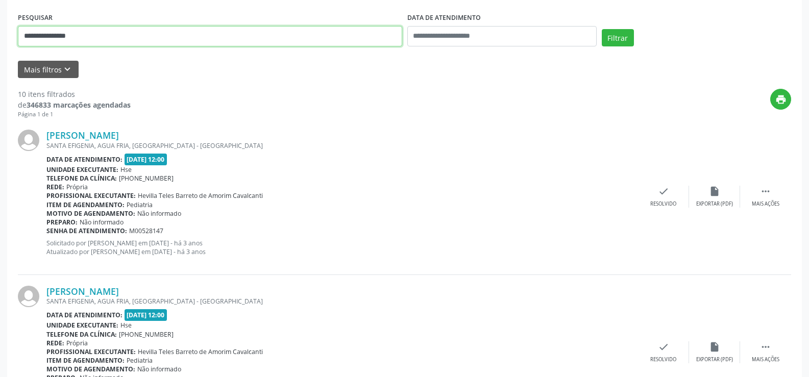
click at [153, 46] on input "**********" at bounding box center [210, 36] width 385 height 20
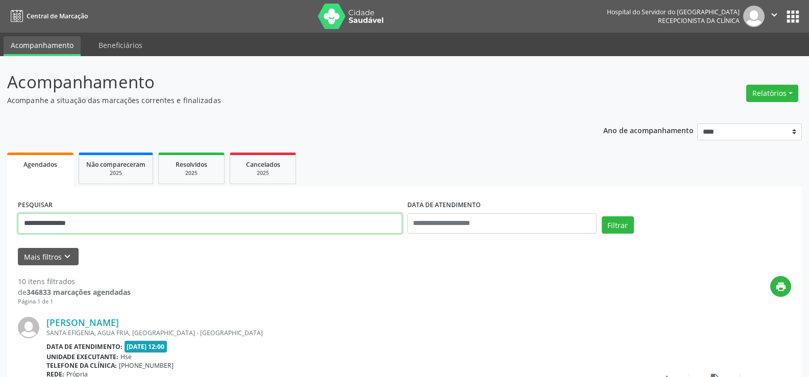
click at [153, 221] on input "**********" at bounding box center [210, 223] width 385 height 20
paste input "**********"
click at [153, 221] on input "**********" at bounding box center [210, 223] width 385 height 20
type input "**********"
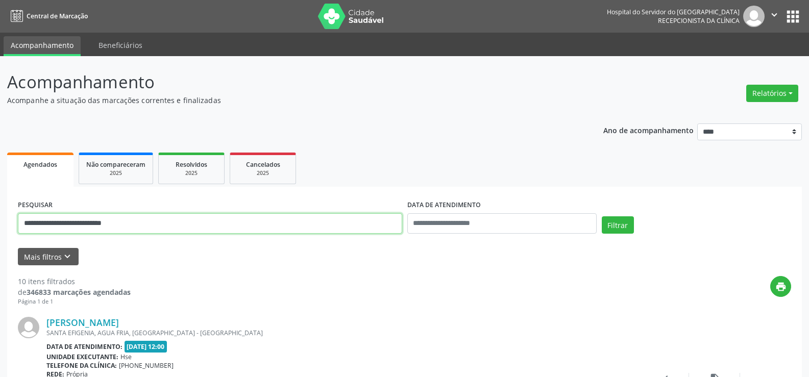
click at [602, 217] on button "Filtrar" at bounding box center [618, 225] width 32 height 17
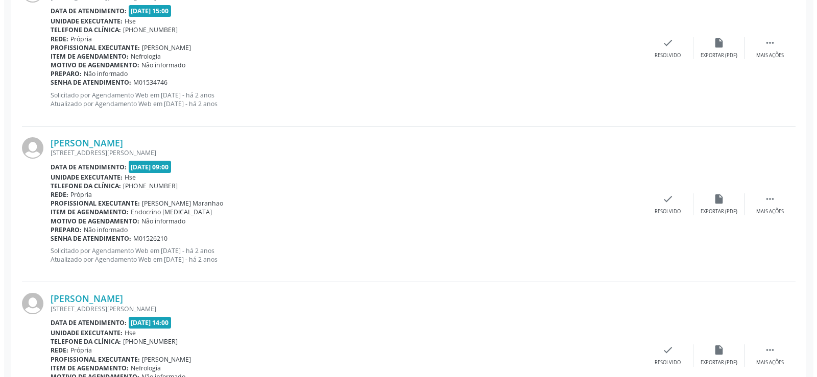
scroll to position [2113, 0]
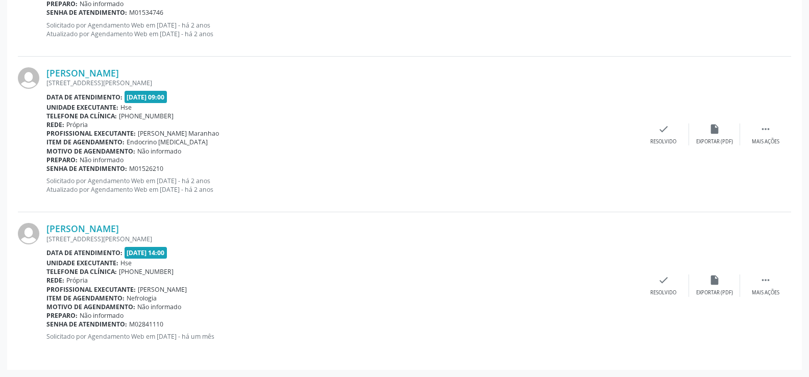
click at [153, 220] on div "[PERSON_NAME] [STREET_ADDRESS][PERSON_NAME] Data de atendimento: [DATE] 14:00 U…" at bounding box center [405, 285] width 774 height 147
click at [119, 226] on link "[PERSON_NAME]" at bounding box center [82, 228] width 73 height 11
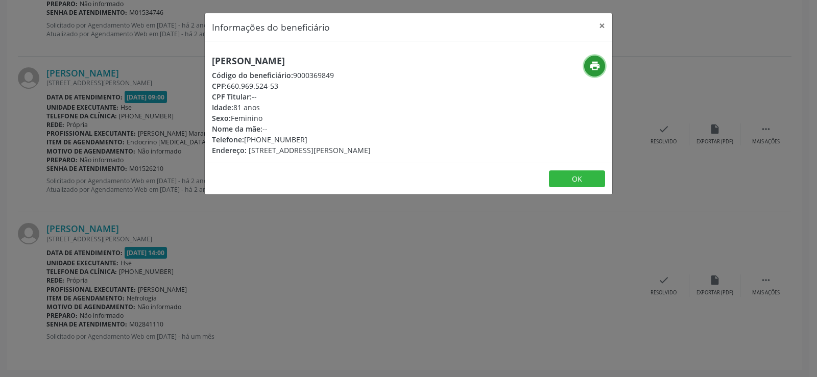
click at [599, 66] on icon "print" at bounding box center [594, 65] width 11 height 11
